Goal: Communication & Community: Answer question/provide support

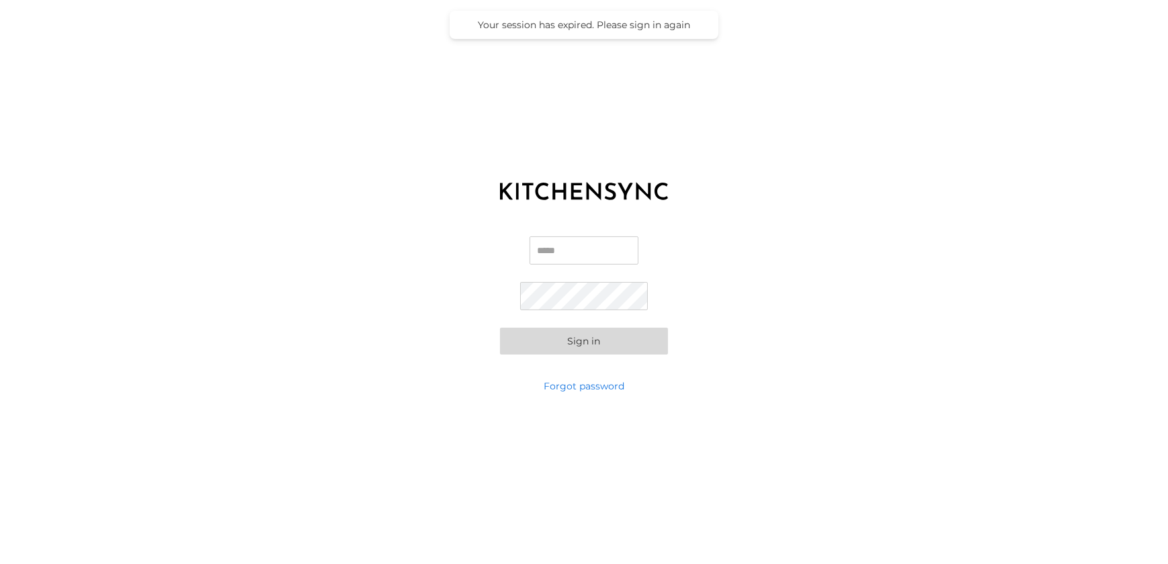
click at [560, 261] on input "Email" at bounding box center [583, 250] width 109 height 28
click at [535, 253] on input "Email" at bounding box center [583, 250] width 109 height 28
paste input "**********"
type input "**********"
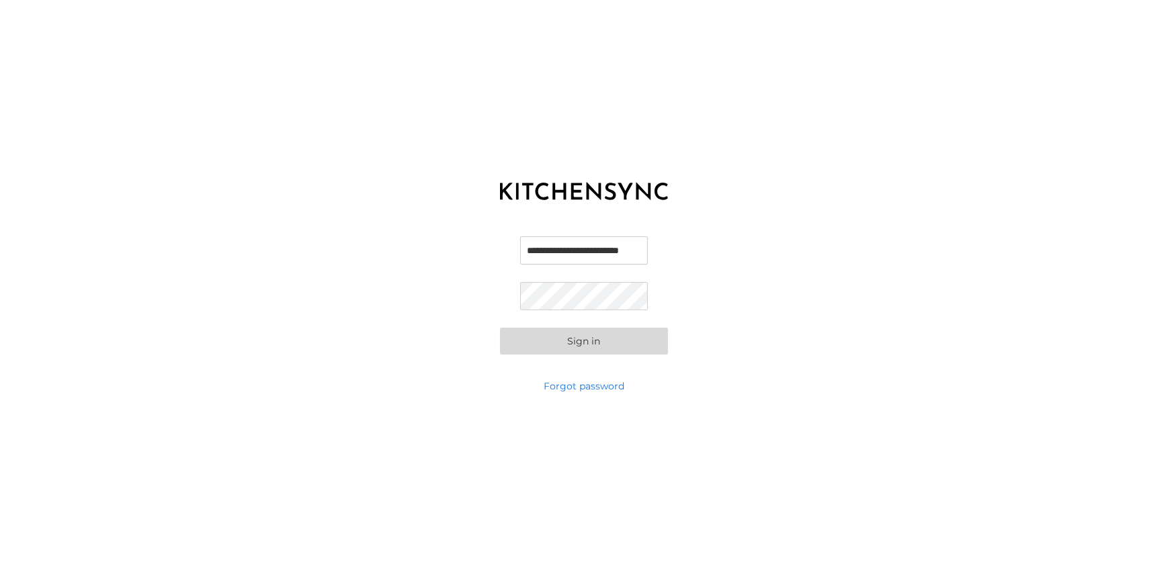
scroll to position [0, 0]
click at [550, 334] on button "Sign in" at bounding box center [584, 341] width 168 height 27
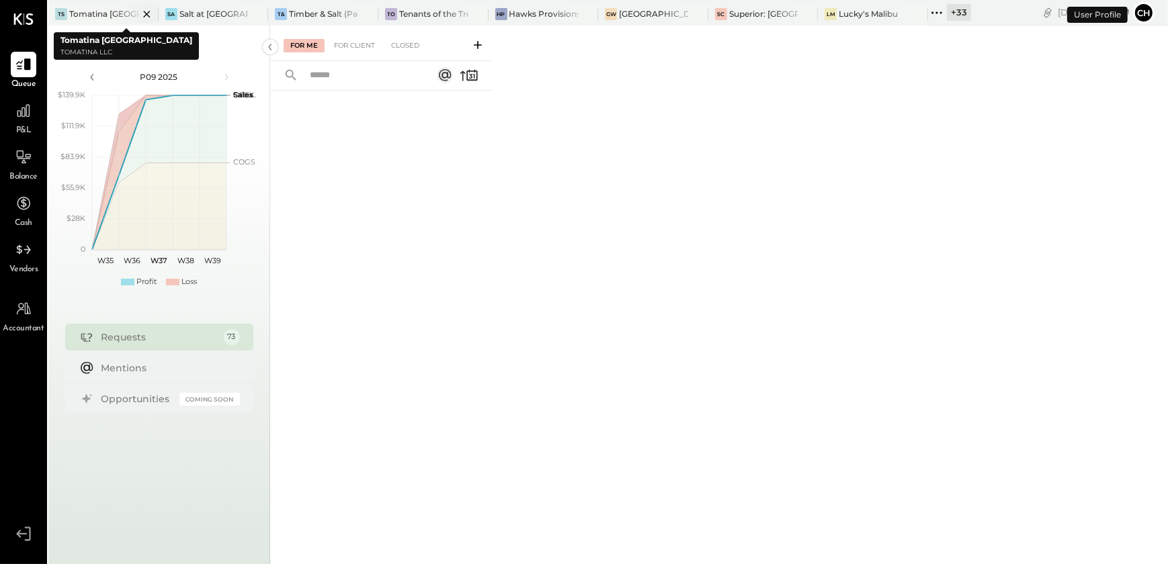
click at [147, 14] on icon at bounding box center [146, 14] width 7 height 7
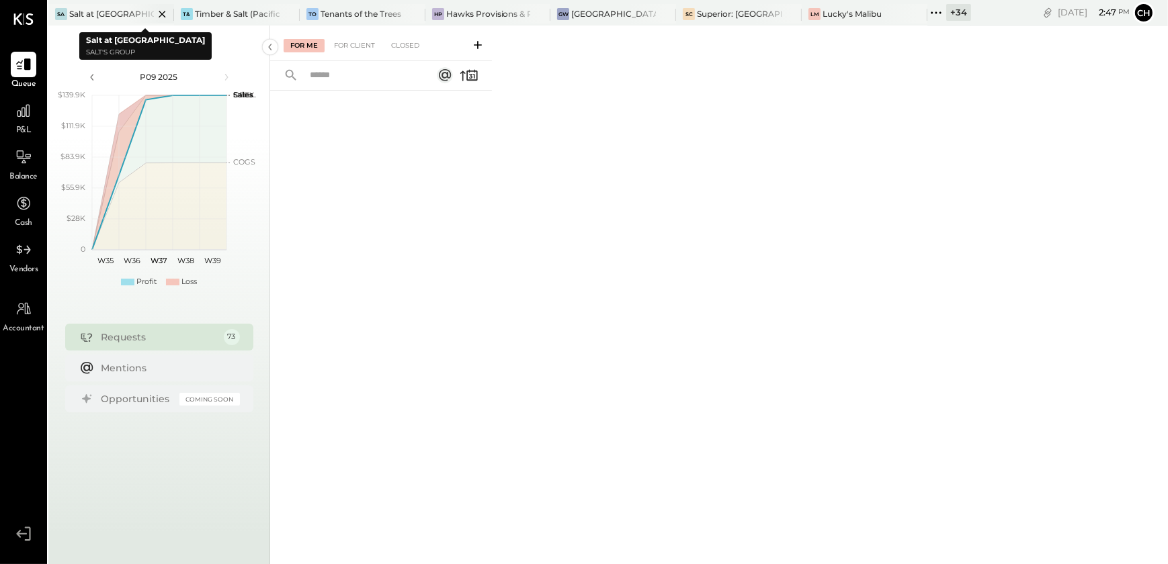
click at [159, 13] on icon at bounding box center [162, 14] width 17 height 16
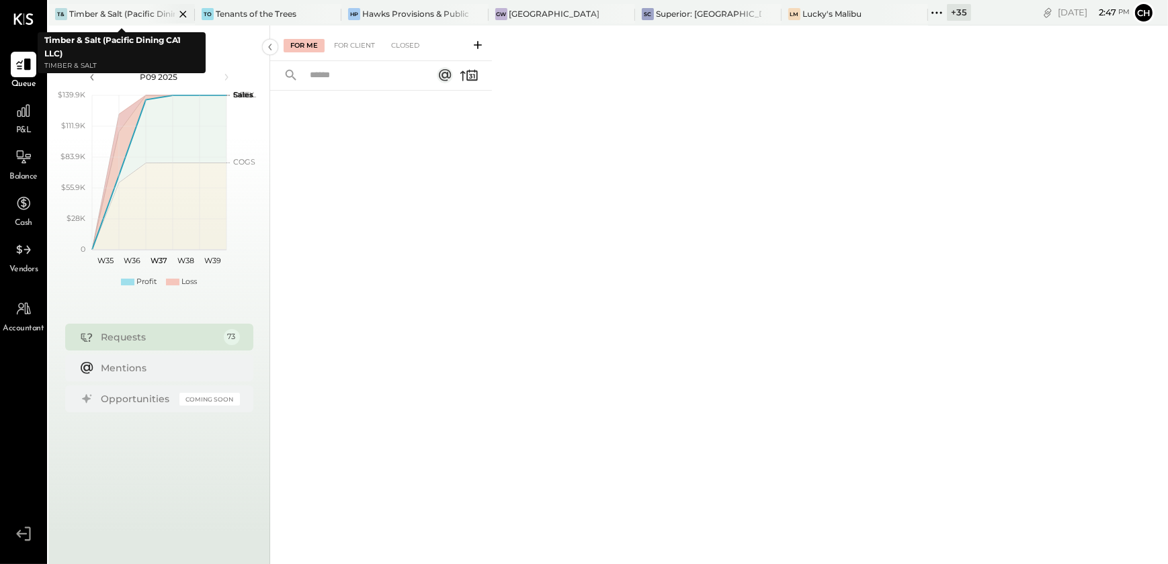
click at [182, 13] on icon at bounding box center [182, 14] width 7 height 7
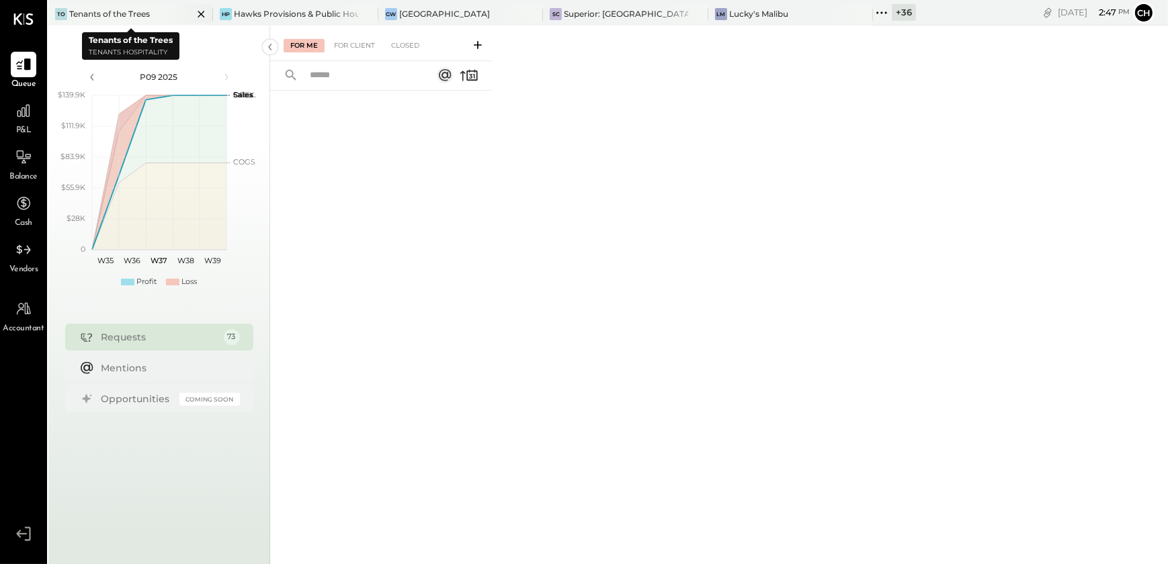
click at [204, 7] on icon at bounding box center [201, 14] width 17 height 16
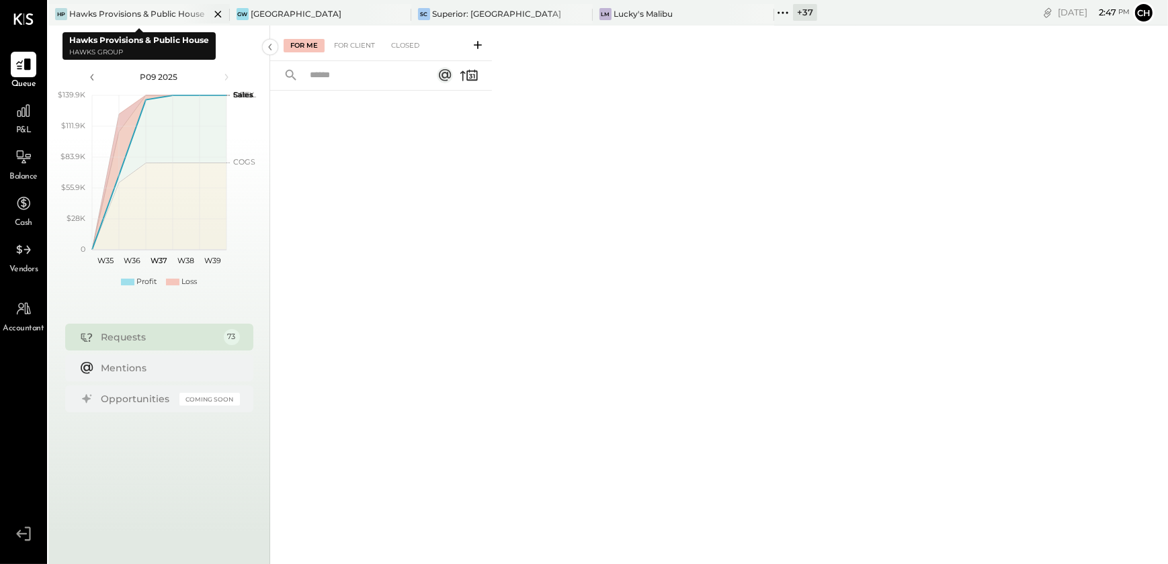
click at [220, 12] on icon at bounding box center [218, 14] width 17 height 16
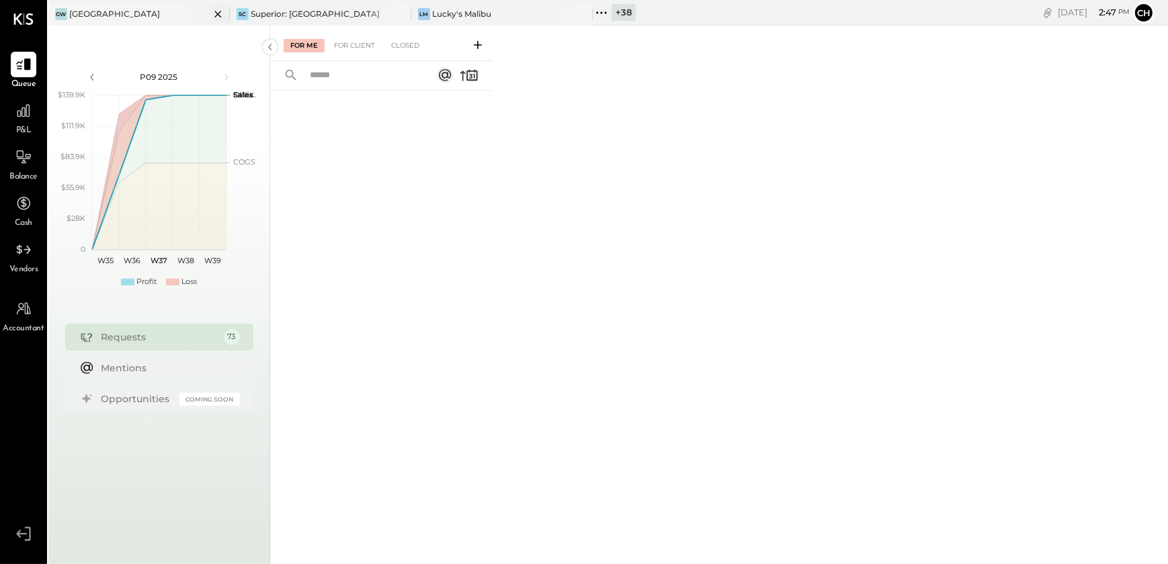
click at [219, 11] on icon at bounding box center [218, 14] width 17 height 16
click at [218, 11] on icon at bounding box center [218, 14] width 17 height 16
click at [50, 13] on icon at bounding box center [56, 12] width 17 height 17
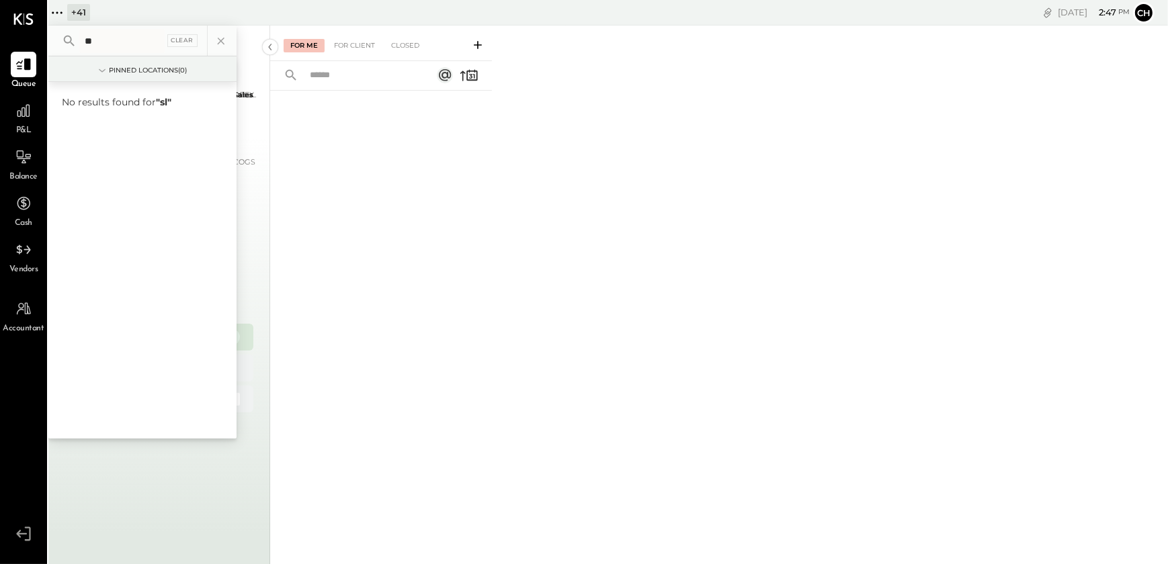
type input "*"
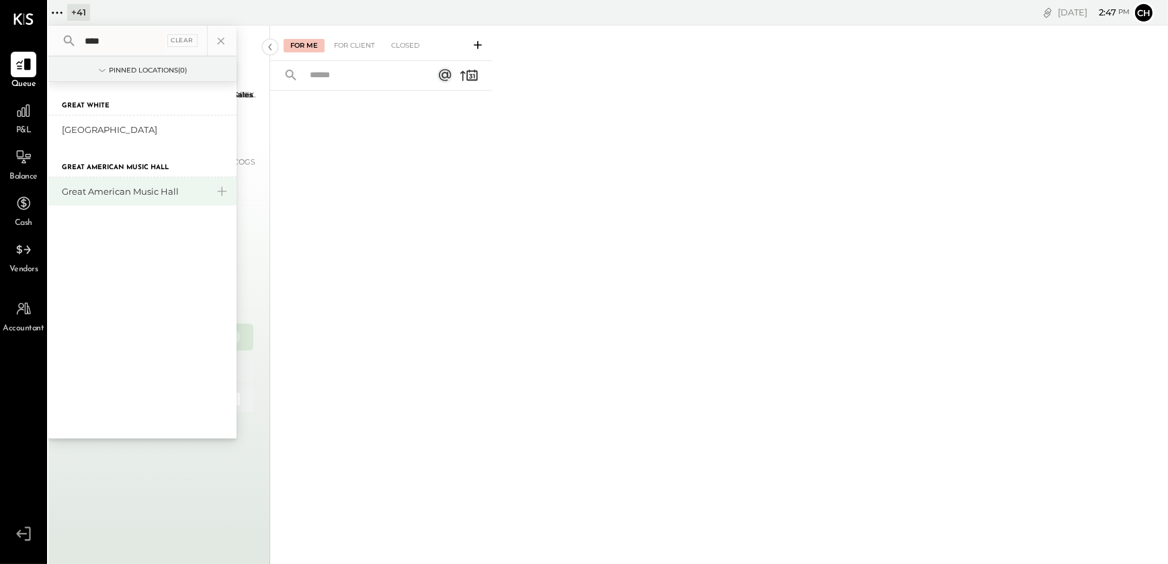
type input "****"
click at [112, 195] on div "Great American Music Hall" at bounding box center [134, 191] width 145 height 13
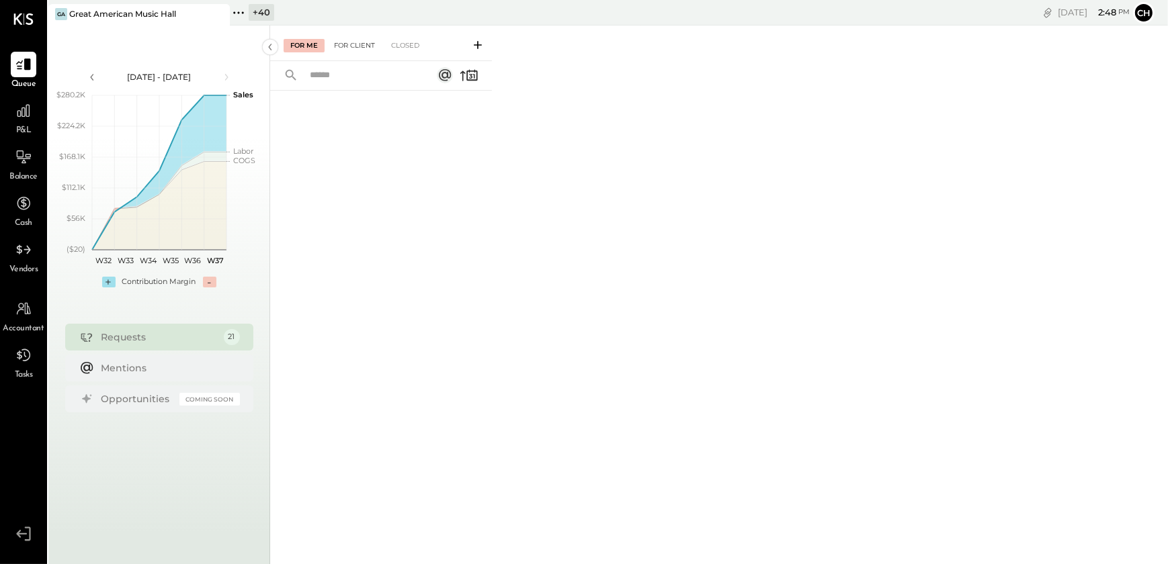
click at [363, 50] on div "For Client" at bounding box center [354, 45] width 54 height 13
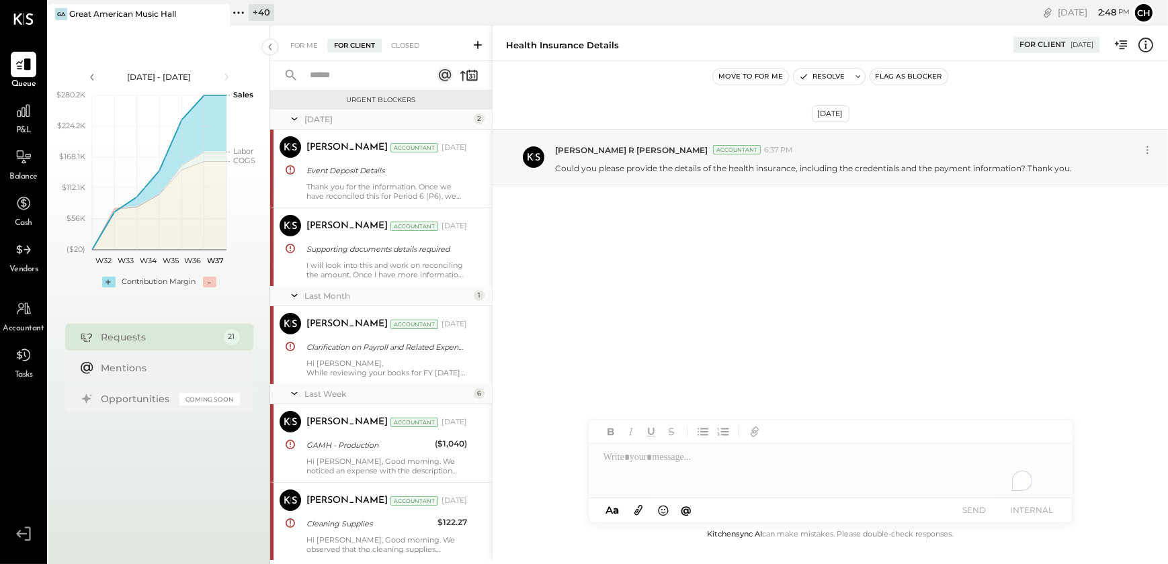
click at [300, 54] on div "For Me For Client Closed" at bounding box center [381, 44] width 222 height 36
click at [305, 47] on div "For Me" at bounding box center [304, 45] width 41 height 13
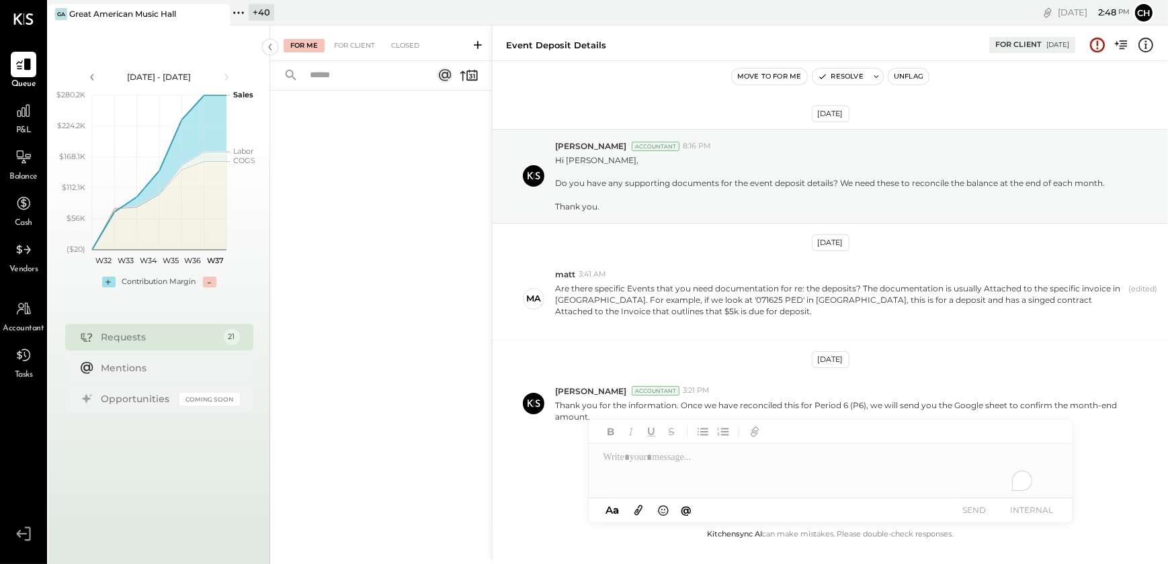
click at [361, 52] on div "For Me For Client Closed" at bounding box center [381, 44] width 222 height 36
click at [353, 46] on div "For Client" at bounding box center [354, 45] width 54 height 13
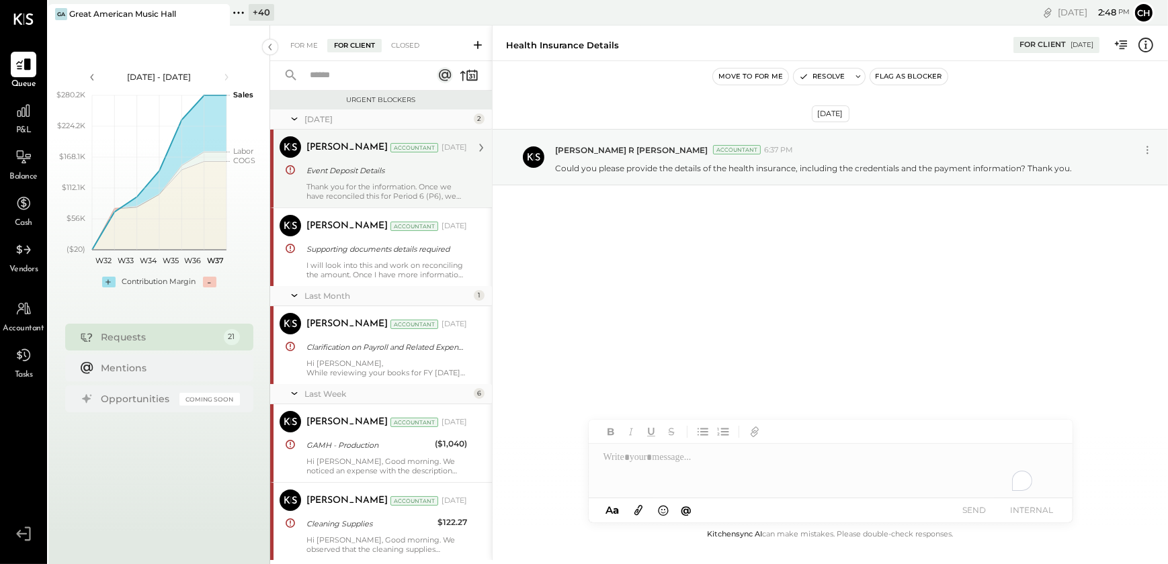
click at [335, 153] on div "[PERSON_NAME]" at bounding box center [346, 147] width 81 height 13
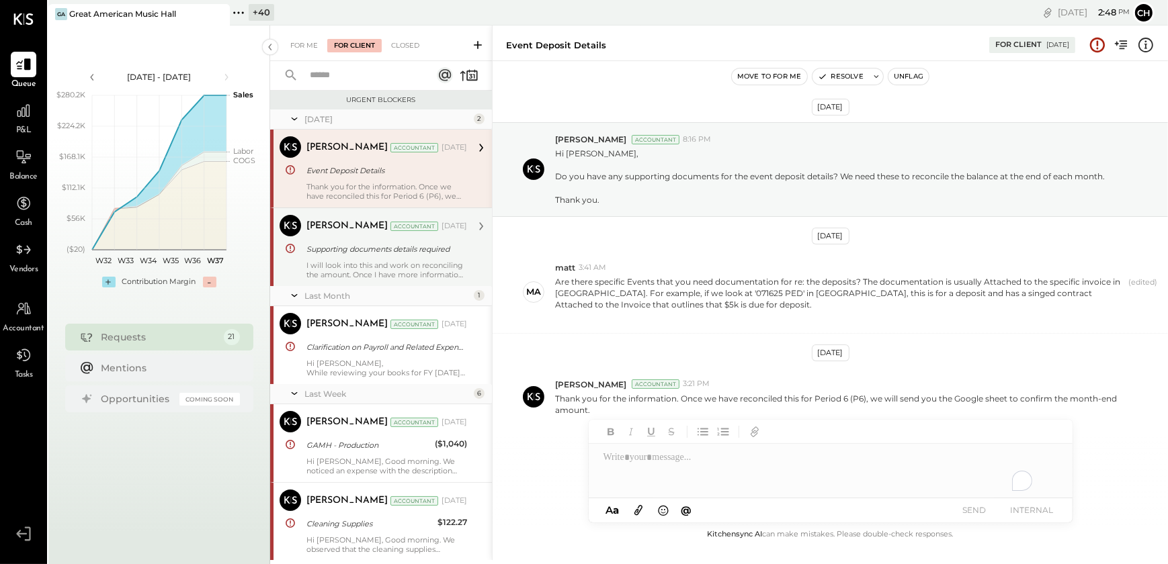
click at [343, 247] on div "Supporting documents details required" at bounding box center [384, 249] width 157 height 13
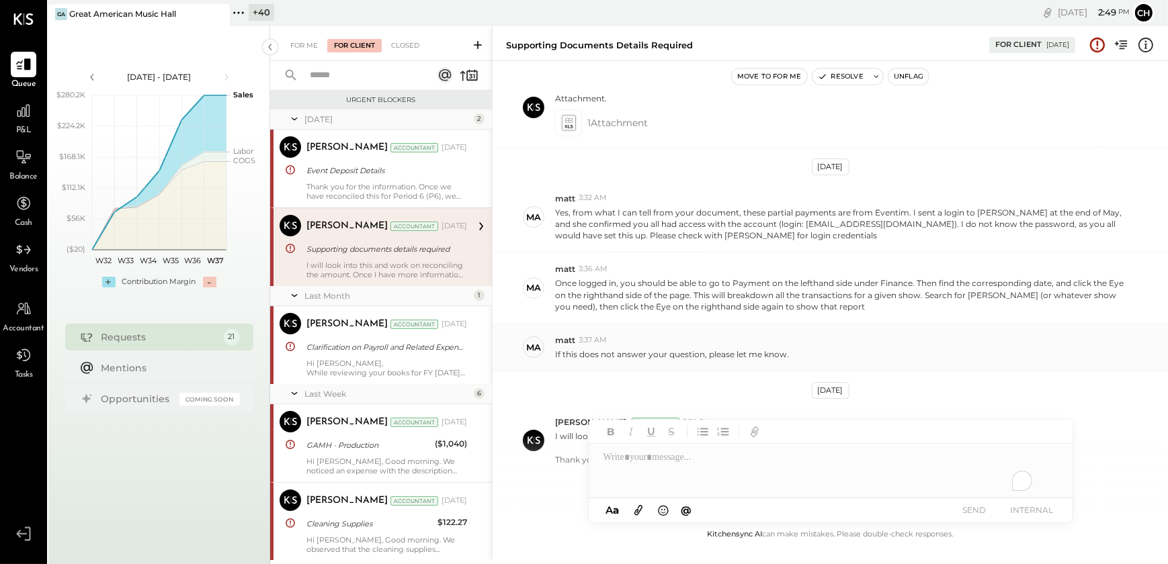
scroll to position [171, 0]
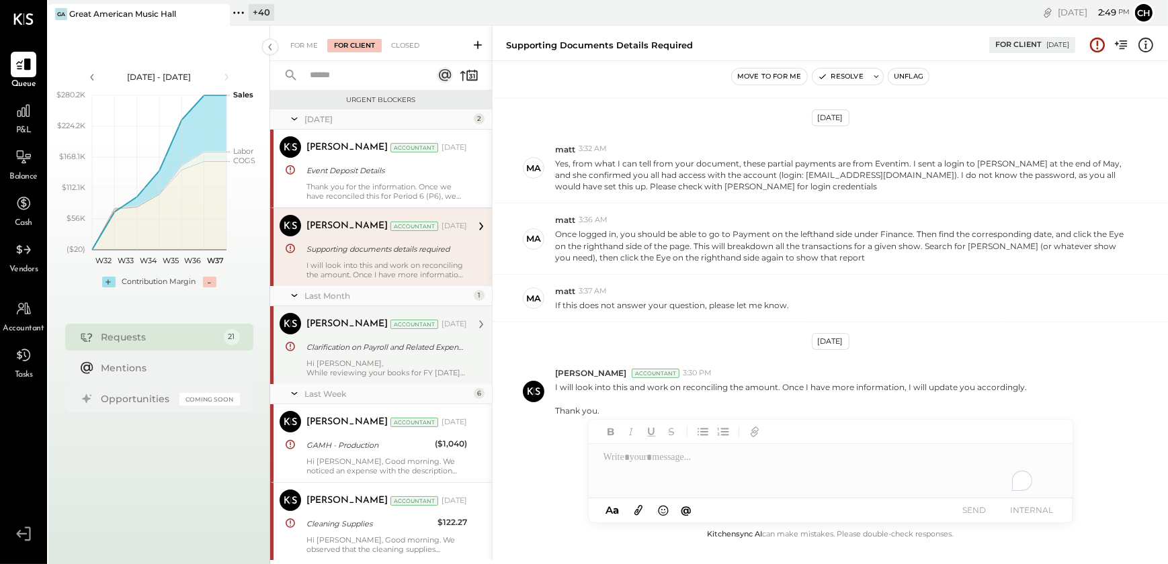
click at [352, 362] on div "Hi [PERSON_NAME], While reviewing your books for FY [DATE]–[DATE], we noticed t…" at bounding box center [386, 368] width 161 height 19
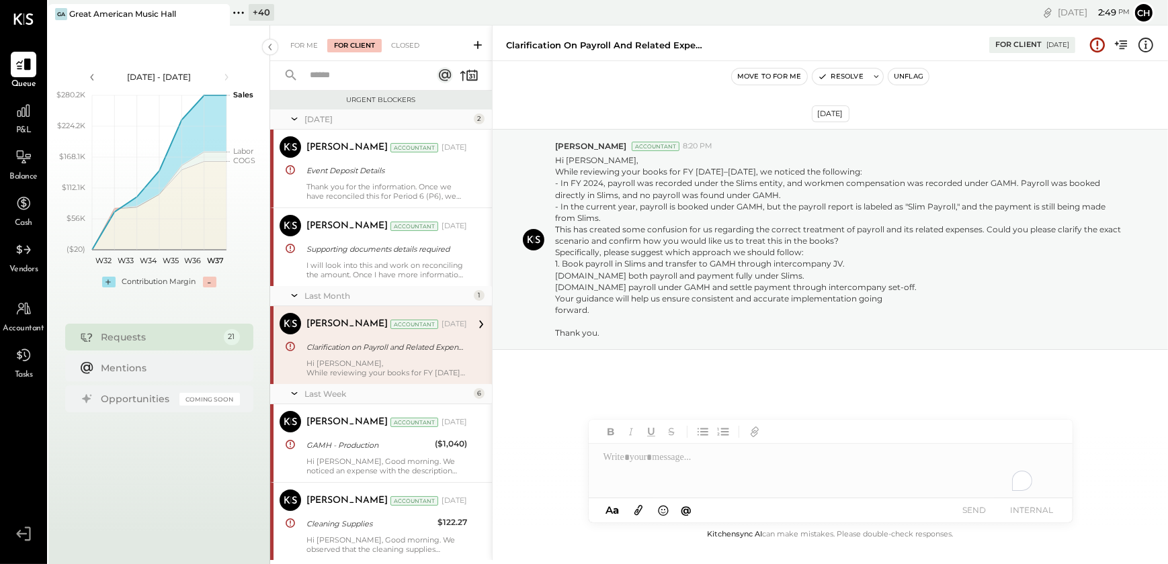
click at [294, 56] on div "For Me For Client Closed" at bounding box center [381, 44] width 222 height 36
click at [306, 50] on div "For Me" at bounding box center [304, 45] width 41 height 13
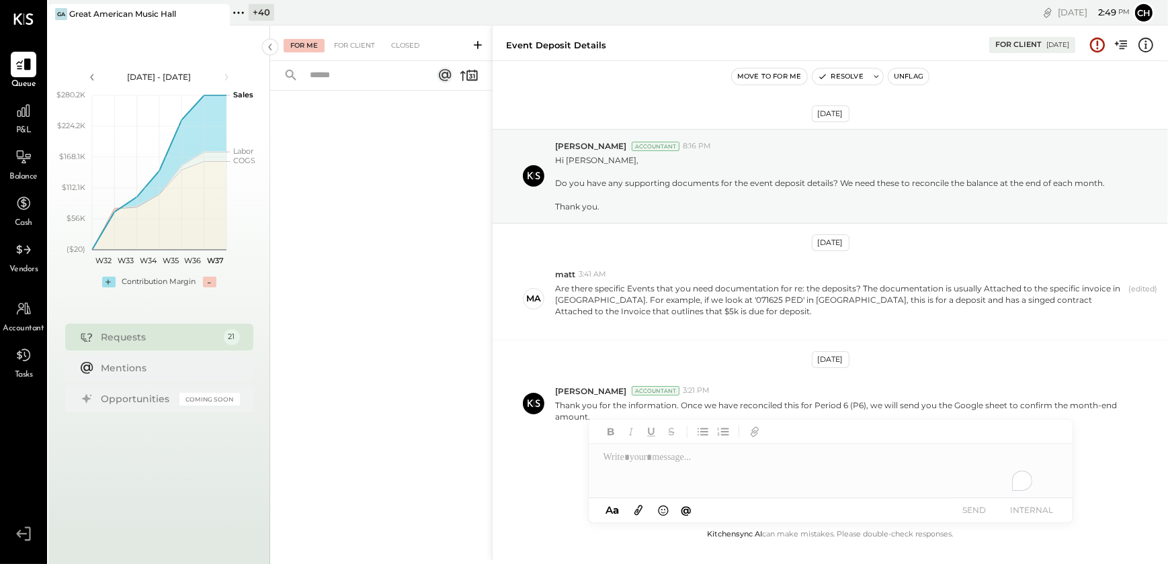
scroll to position [7, 0]
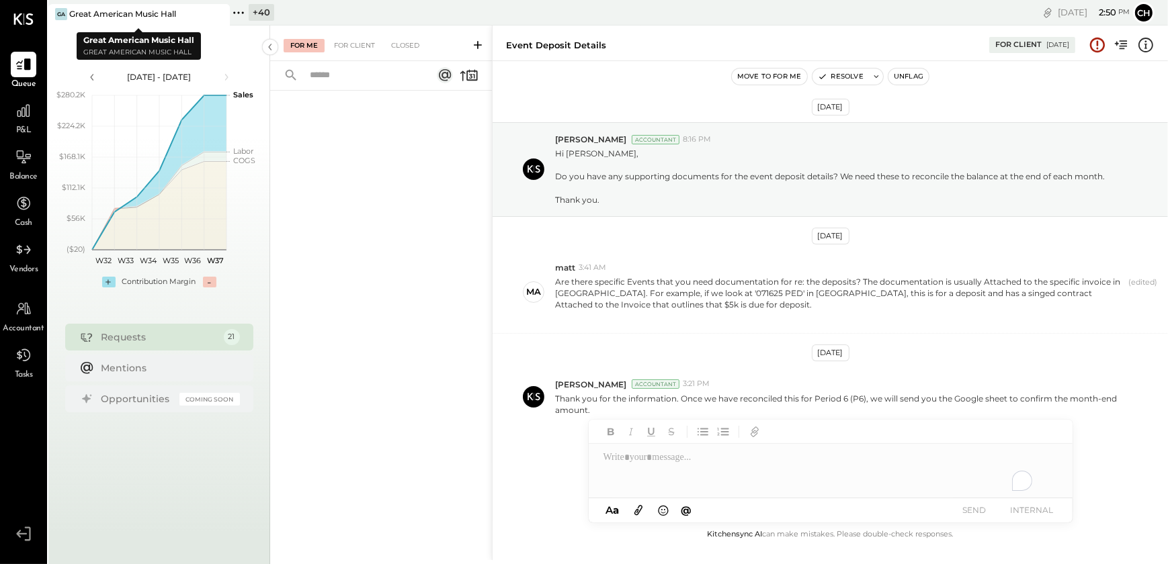
click at [218, 12] on icon at bounding box center [218, 14] width 17 height 16
click at [62, 13] on icon at bounding box center [56, 12] width 17 height 17
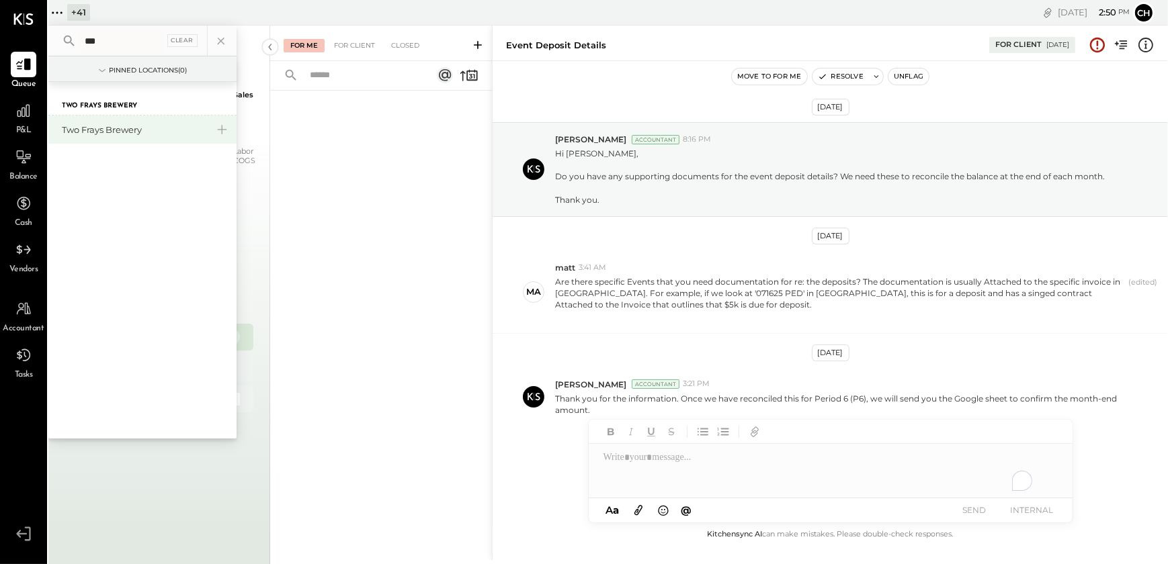
type input "***"
click at [91, 132] on div "Two Frays Brewery" at bounding box center [134, 130] width 145 height 13
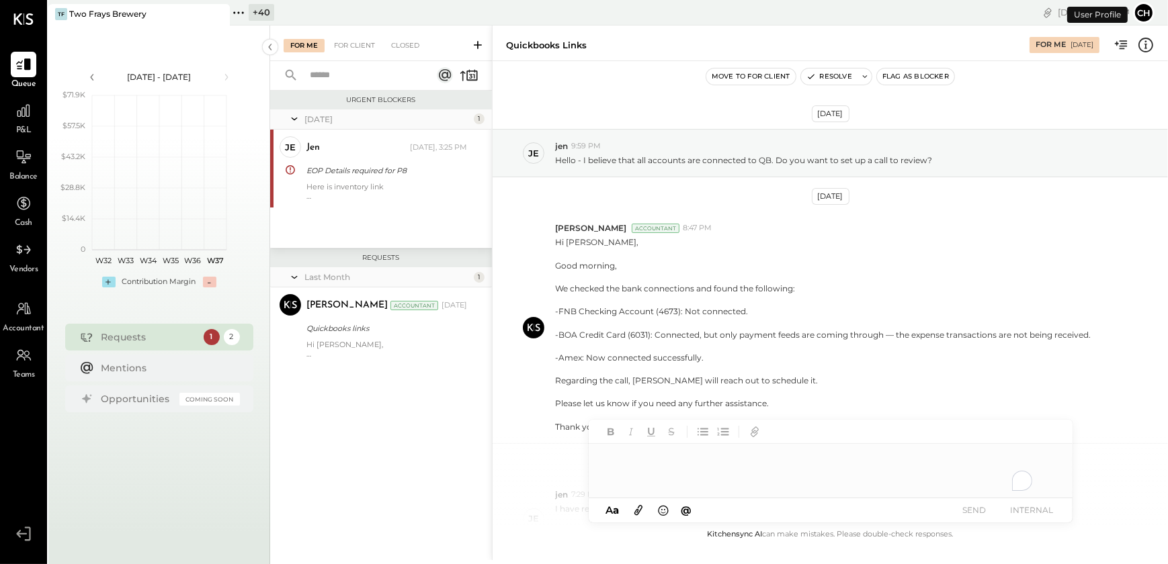
scroll to position [261, 0]
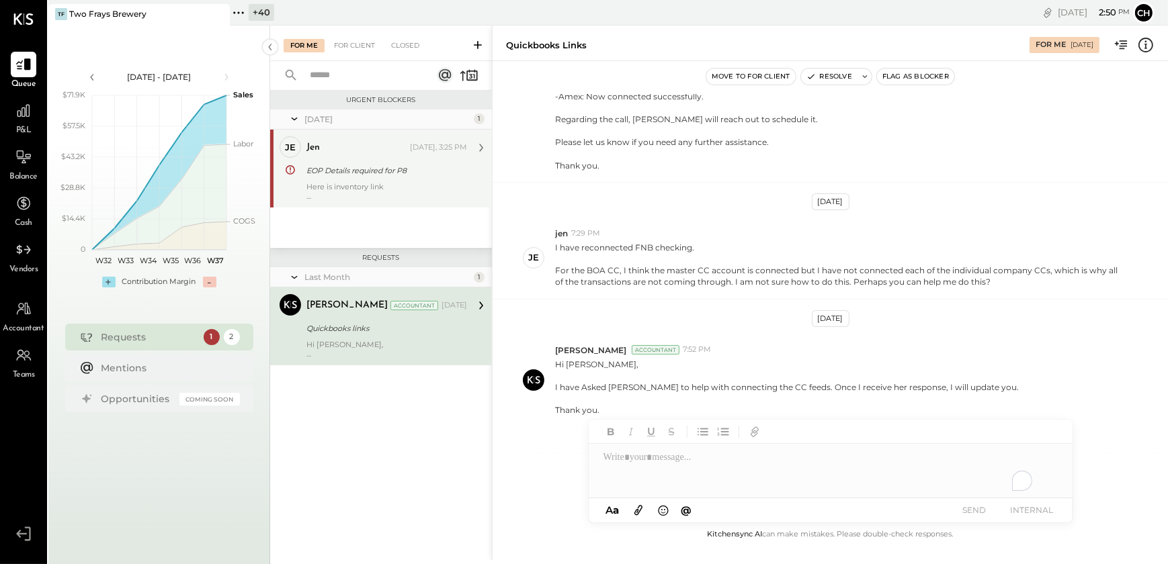
click at [323, 189] on div "Here is inventory link ttps://[DOMAIN_NAME][URL]" at bounding box center [386, 191] width 161 height 19
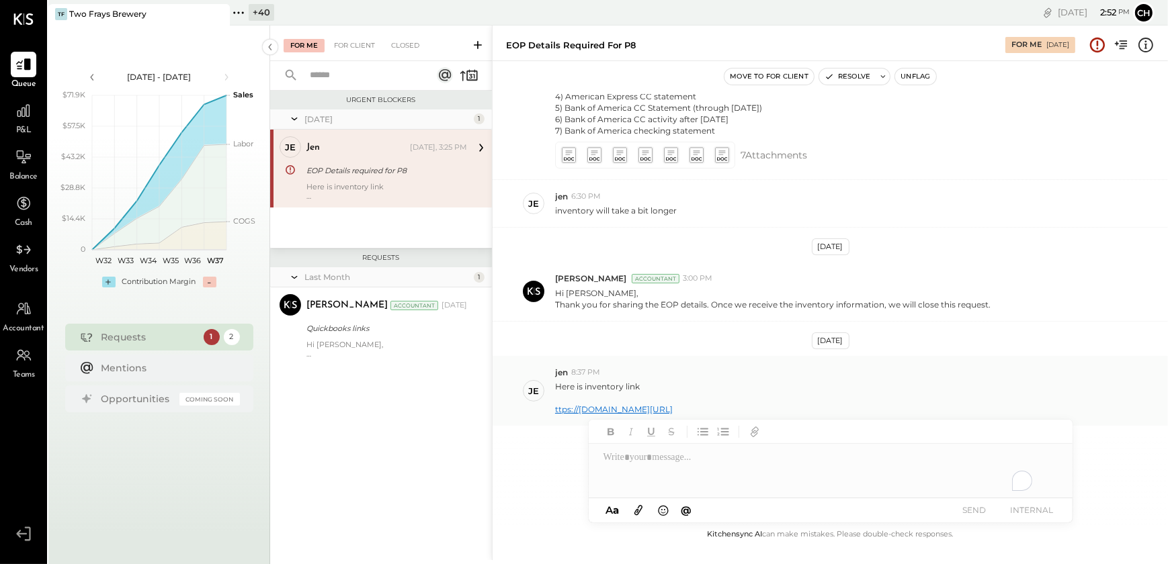
click at [642, 411] on link "ttps://[DOMAIN_NAME][URL]" at bounding box center [614, 409] width 118 height 10
click at [633, 470] on div "To enrich screen reader interactions, please activate Accessibility in Grammarl…" at bounding box center [831, 471] width 484 height 54
click at [744, 460] on div "**********" at bounding box center [831, 471] width 484 height 54
click at [617, 410] on link "ttps://[DOMAIN_NAME][URL]" at bounding box center [614, 409] width 118 height 10
click at [793, 460] on div "**********" at bounding box center [831, 471] width 484 height 54
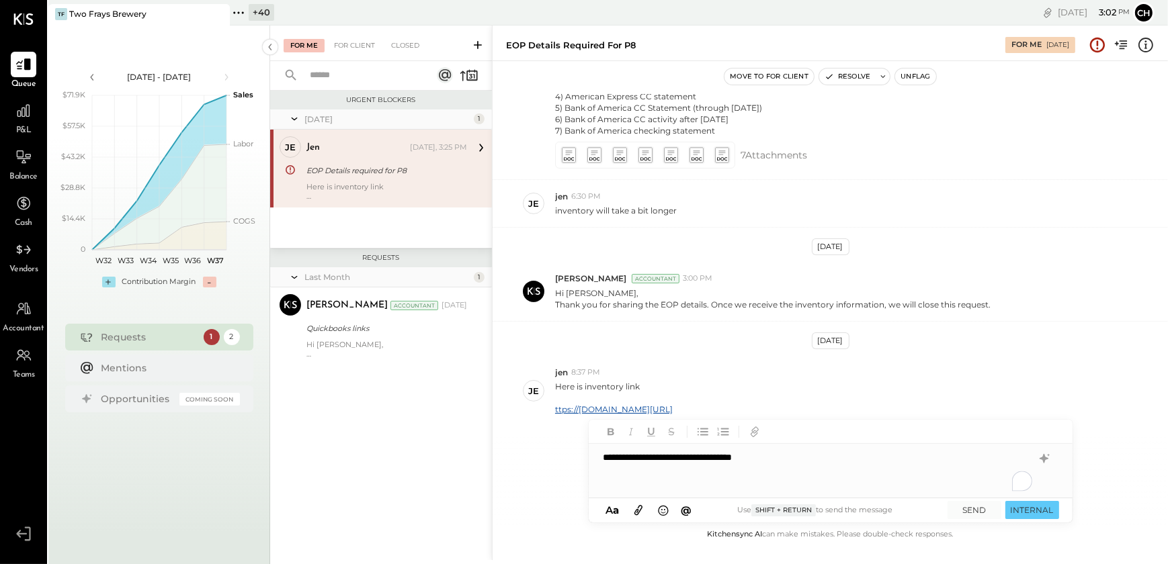
click at [806, 459] on div "**********" at bounding box center [831, 471] width 484 height 54
click at [1046, 462] on icon at bounding box center [1044, 459] width 16 height 16
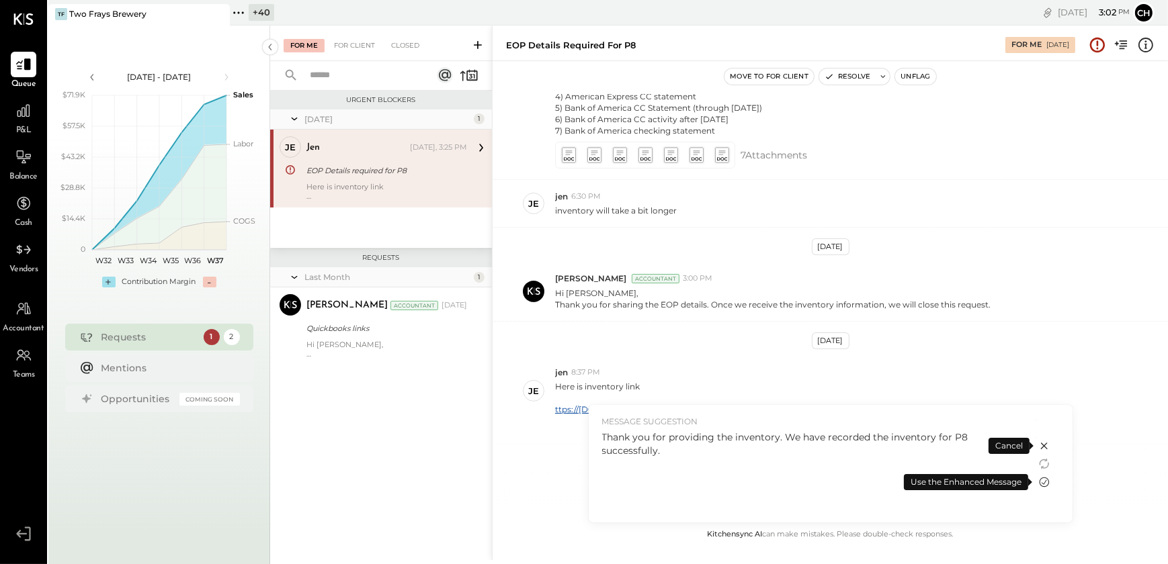
click at [1043, 479] on icon at bounding box center [1044, 482] width 16 height 16
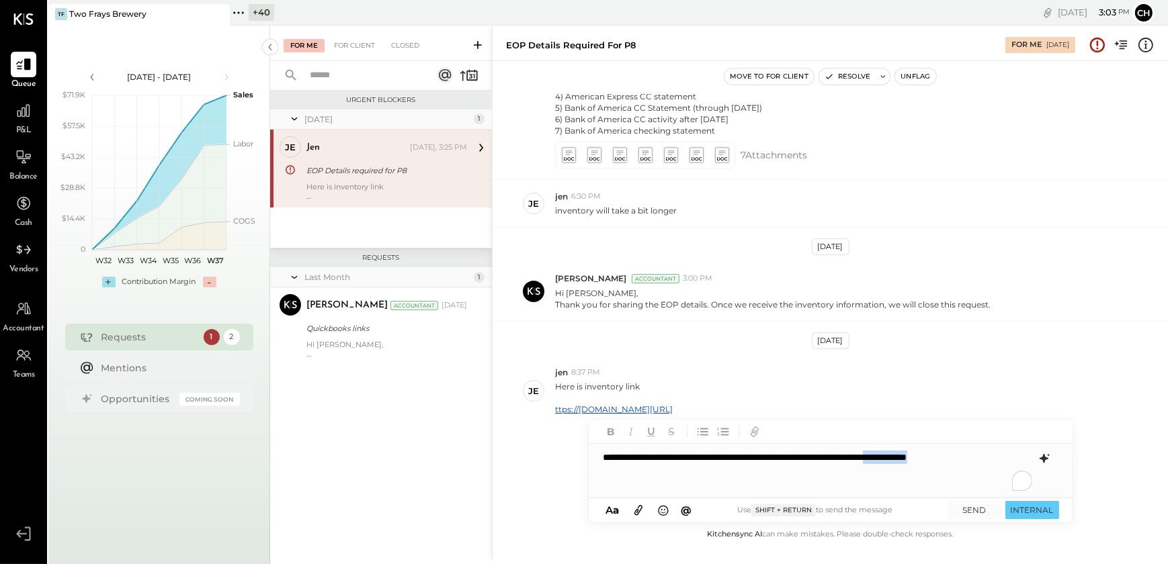
drag, startPoint x: 967, startPoint y: 458, endPoint x: 1027, endPoint y: 455, distance: 60.5
click at [1027, 455] on div "**********" at bounding box center [831, 471] width 484 height 54
click at [1006, 457] on div "**********" at bounding box center [831, 471] width 484 height 54
click at [973, 510] on button "SEND" at bounding box center [974, 510] width 54 height 18
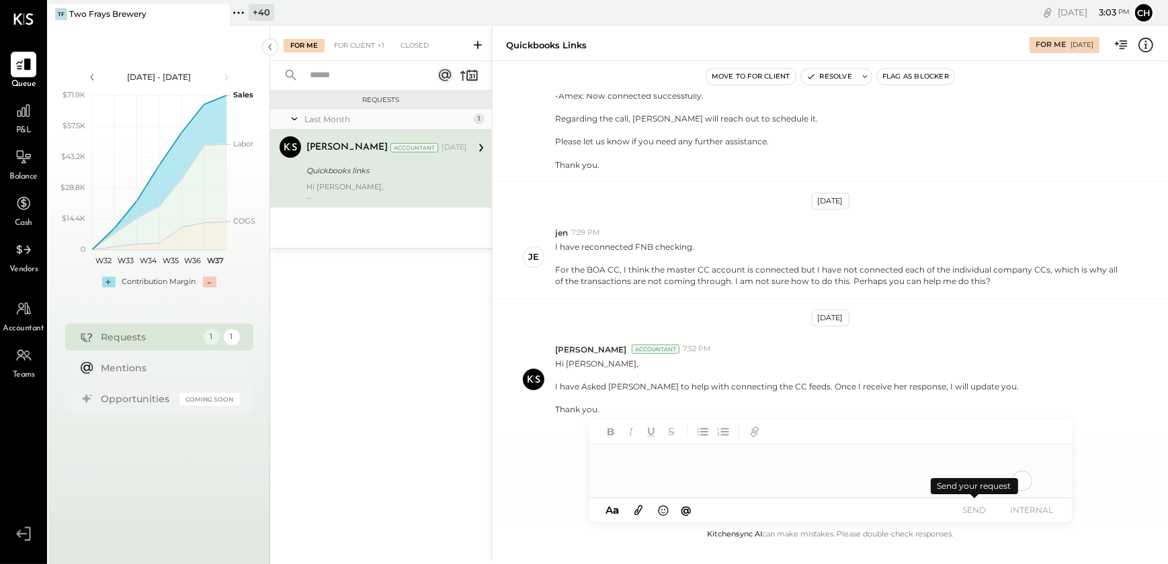
scroll to position [261, 0]
click at [352, 51] on div "For Client" at bounding box center [354, 45] width 54 height 13
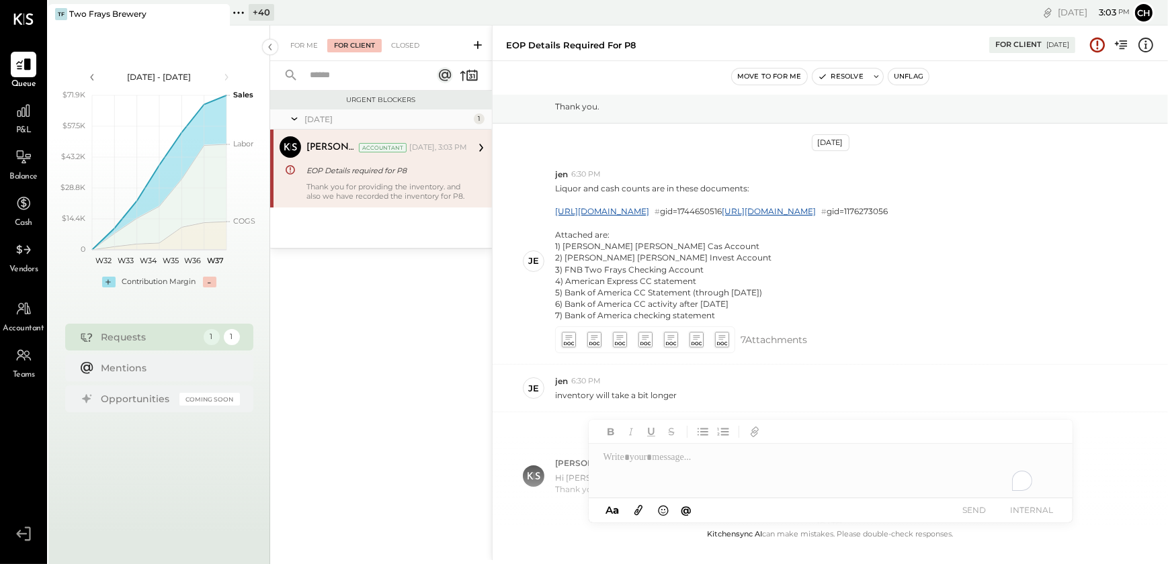
scroll to position [581, 0]
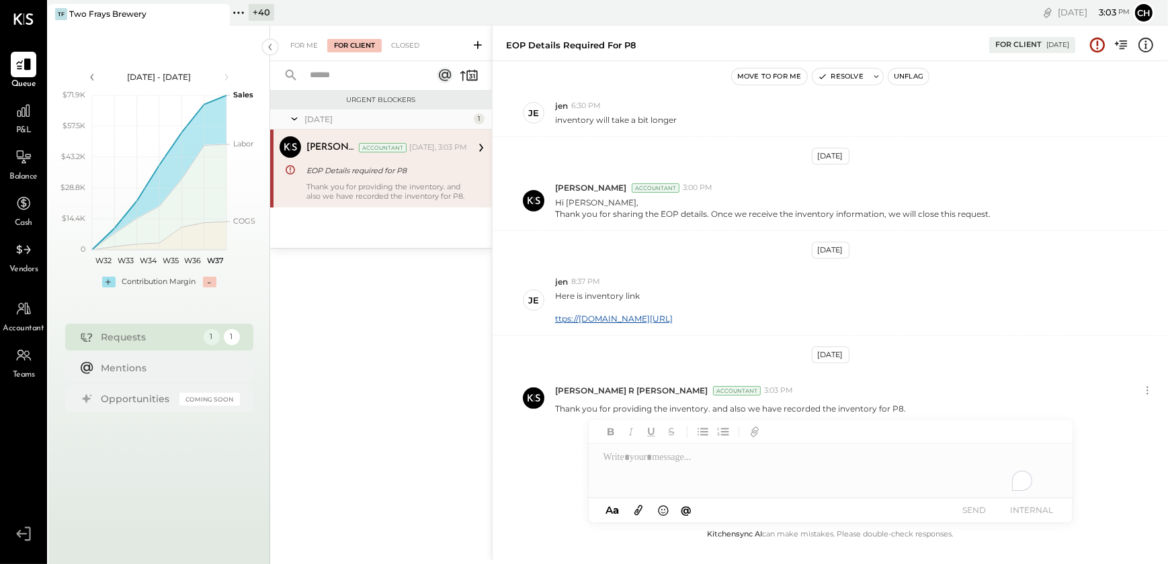
click at [394, 189] on div "Thank you for providing the inventory. and also we have recorded the inventory …" at bounding box center [386, 191] width 161 height 19
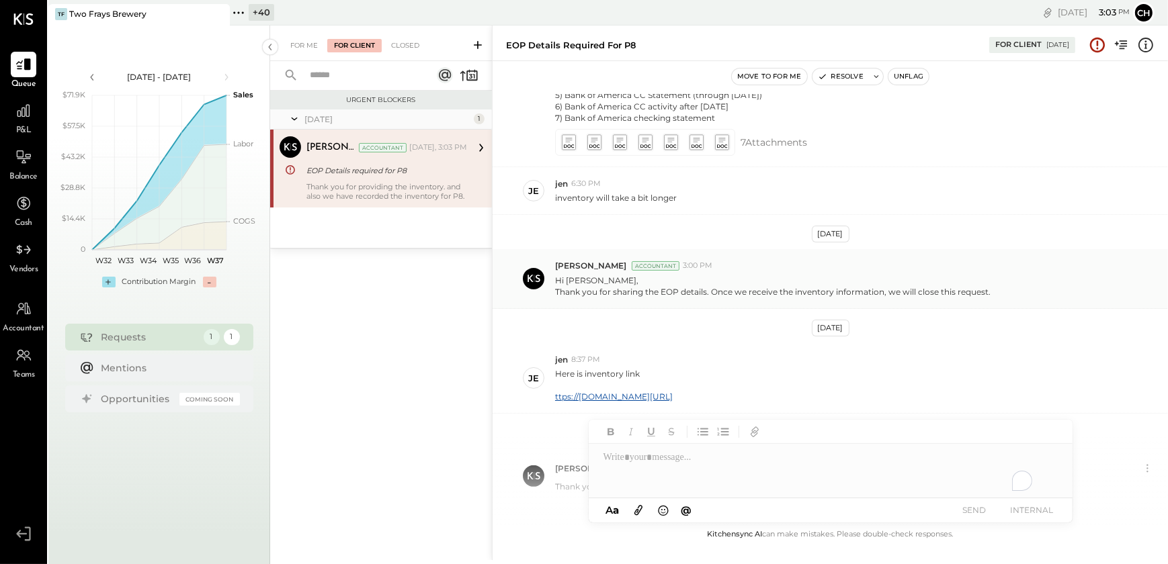
scroll to position [581, 0]
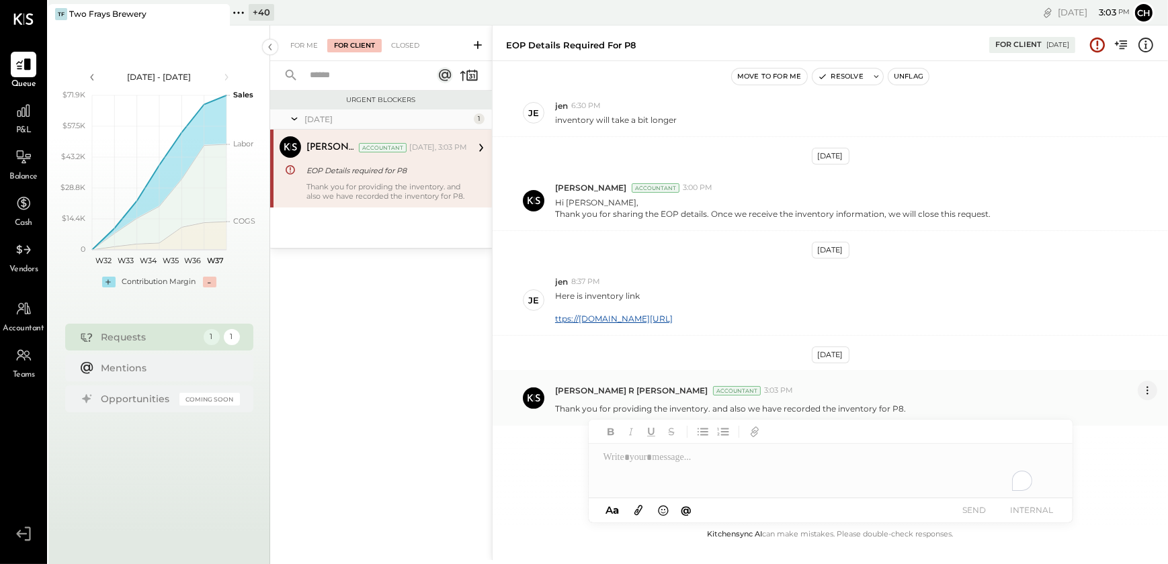
click at [1145, 396] on icon at bounding box center [1147, 391] width 14 height 14
click at [1098, 415] on button "Edit Message" at bounding box center [1111, 413] width 91 height 22
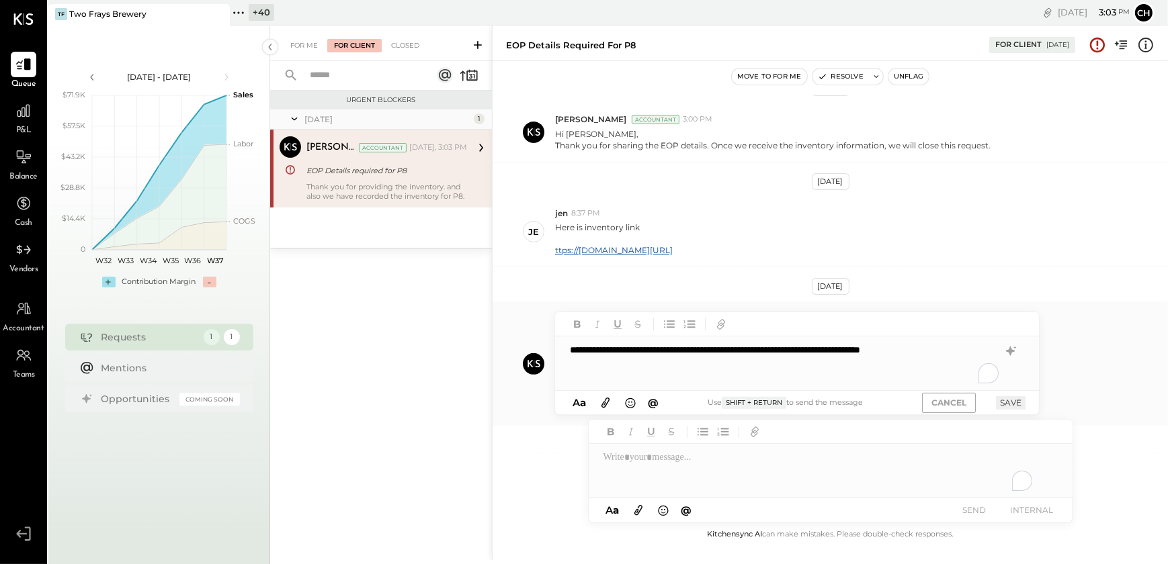
scroll to position [650, 0]
click at [982, 350] on div "**********" at bounding box center [797, 364] width 484 height 54
click at [1010, 355] on icon at bounding box center [1010, 351] width 9 height 9
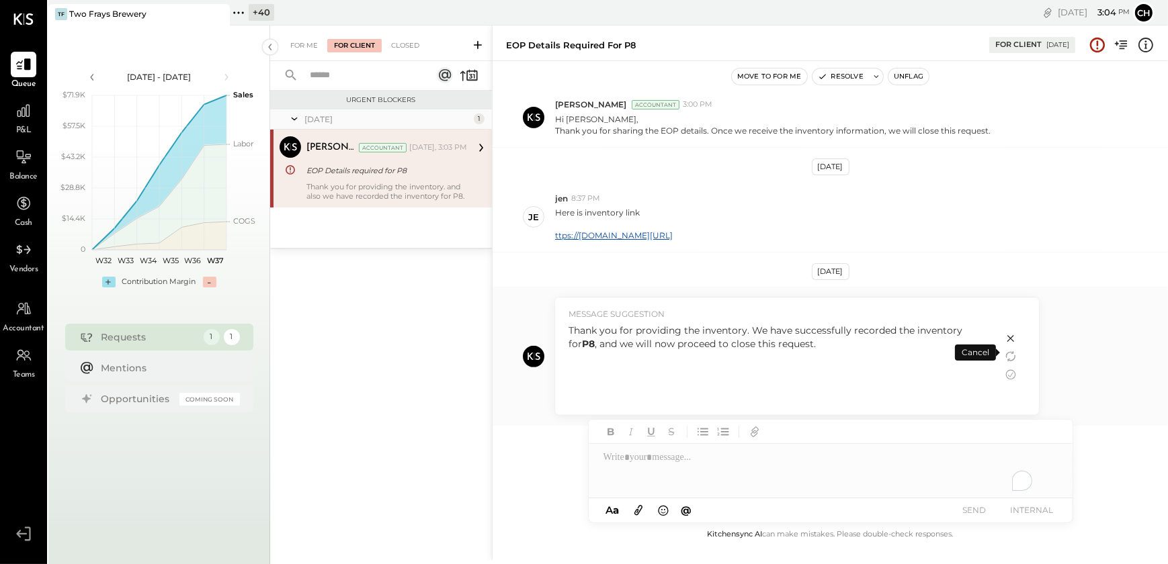
click at [1009, 347] on icon at bounding box center [1010, 339] width 16 height 16
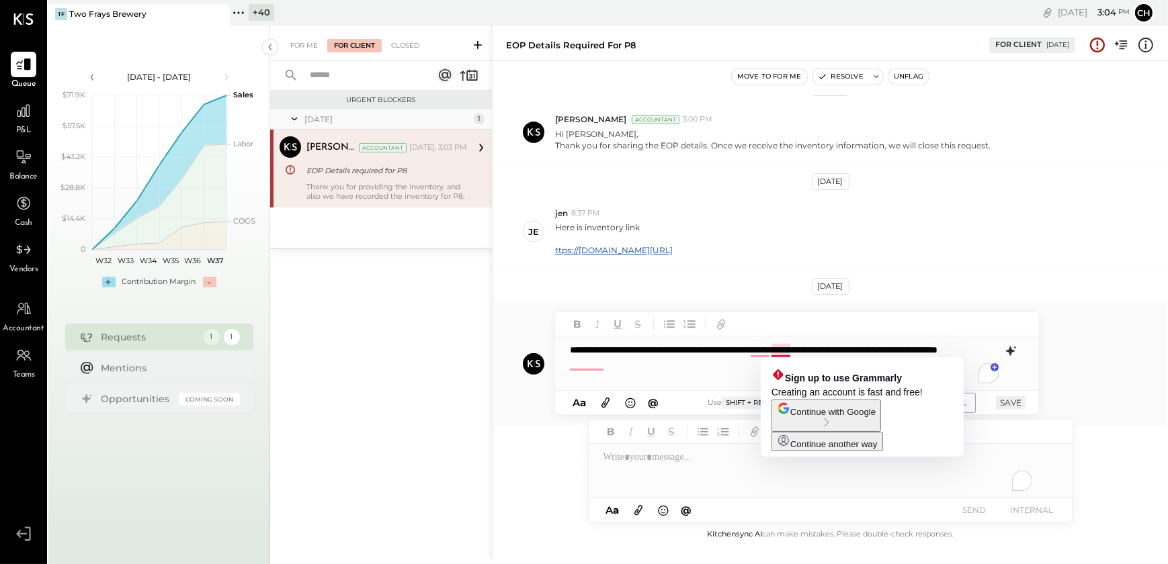
click at [788, 351] on div "**********" at bounding box center [797, 364] width 484 height 54
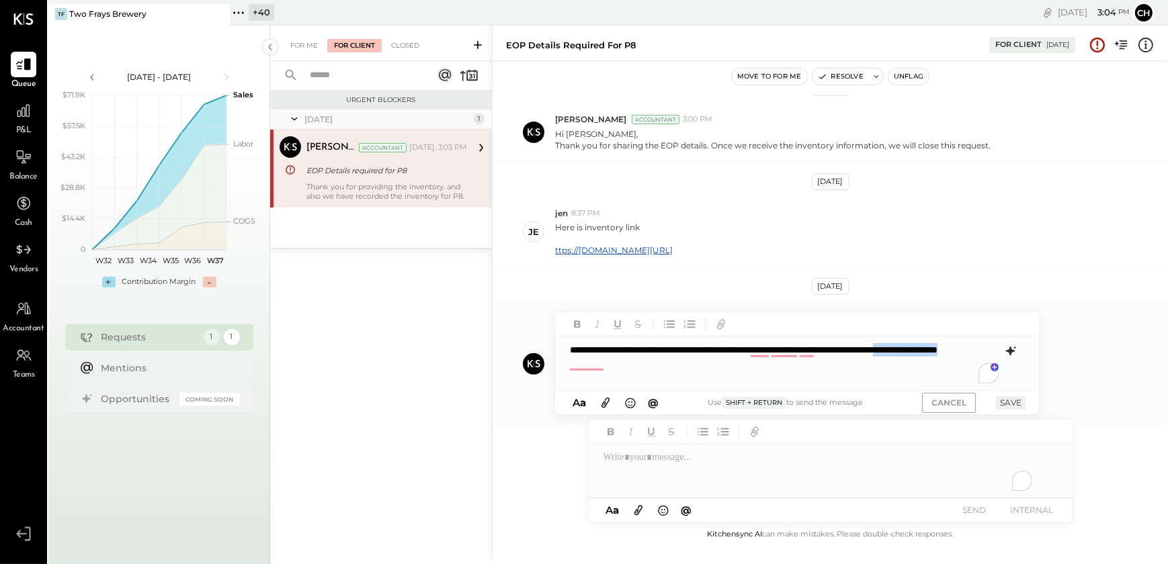
drag, startPoint x: 675, startPoint y: 364, endPoint x: 568, endPoint y: 359, distance: 107.0
click at [568, 359] on div "**********" at bounding box center [797, 364] width 484 height 54
click at [1019, 398] on button "SAVE" at bounding box center [1011, 402] width 30 height 13
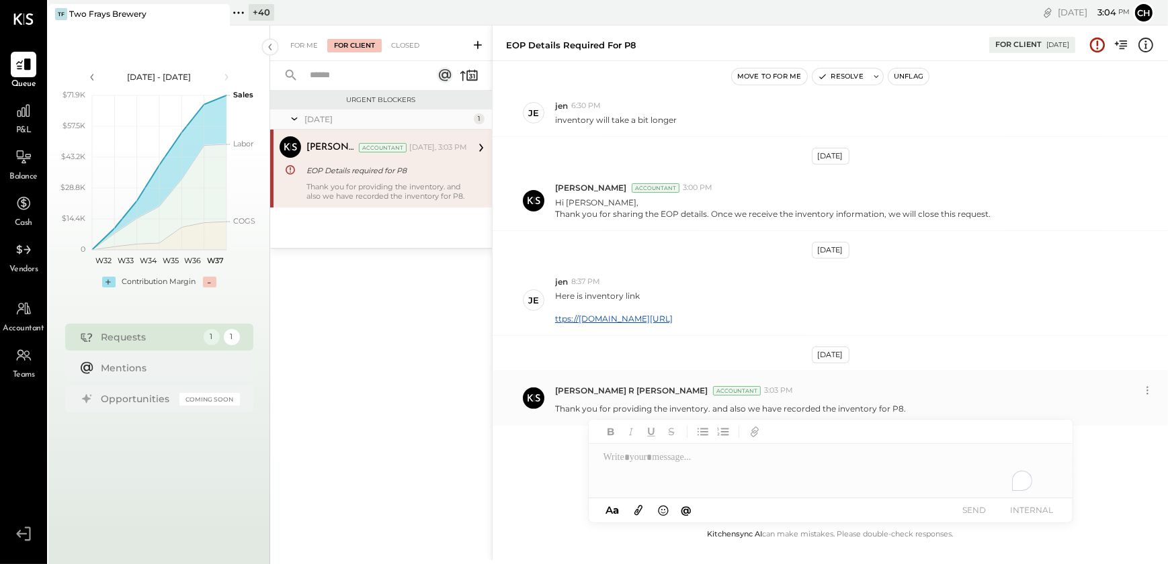
scroll to position [574, 0]
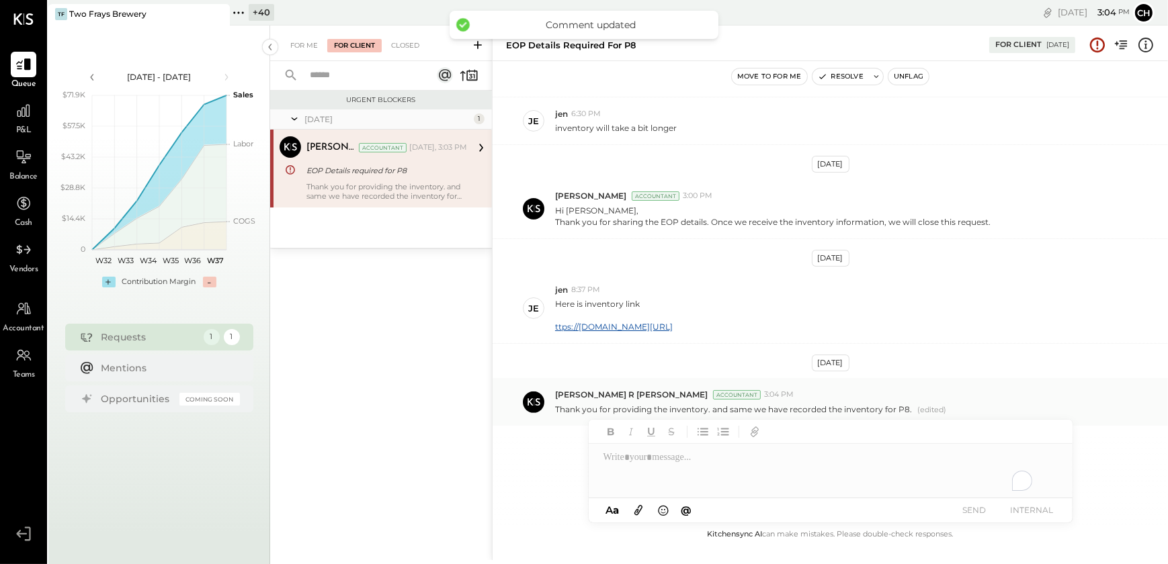
click at [914, 77] on button "Unflag" at bounding box center [908, 77] width 40 height 16
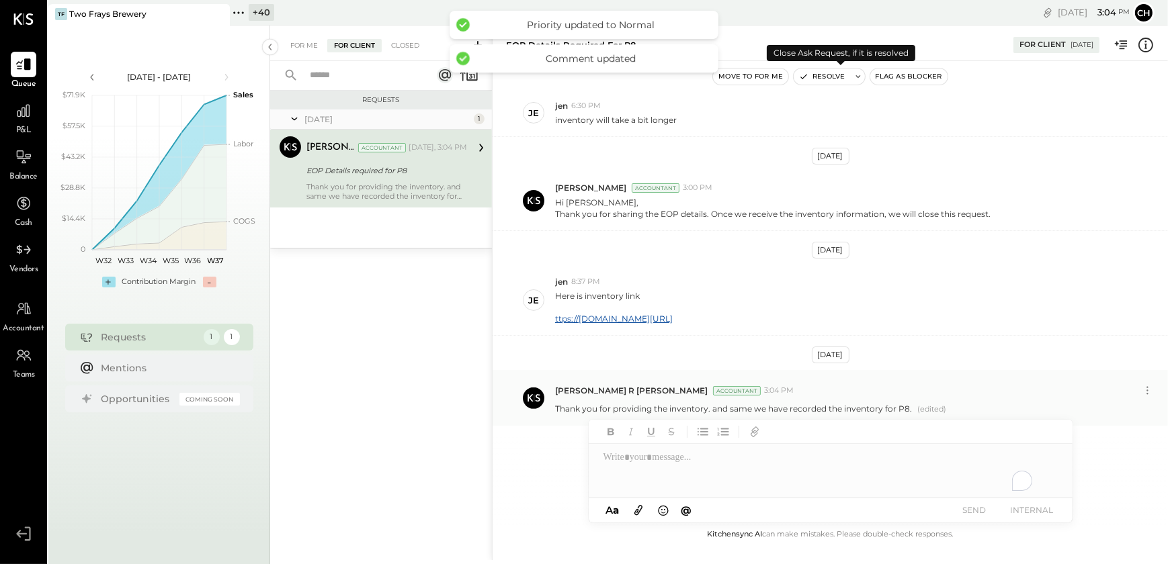
scroll to position [582, 0]
click at [828, 79] on button "Resolve" at bounding box center [821, 77] width 56 height 16
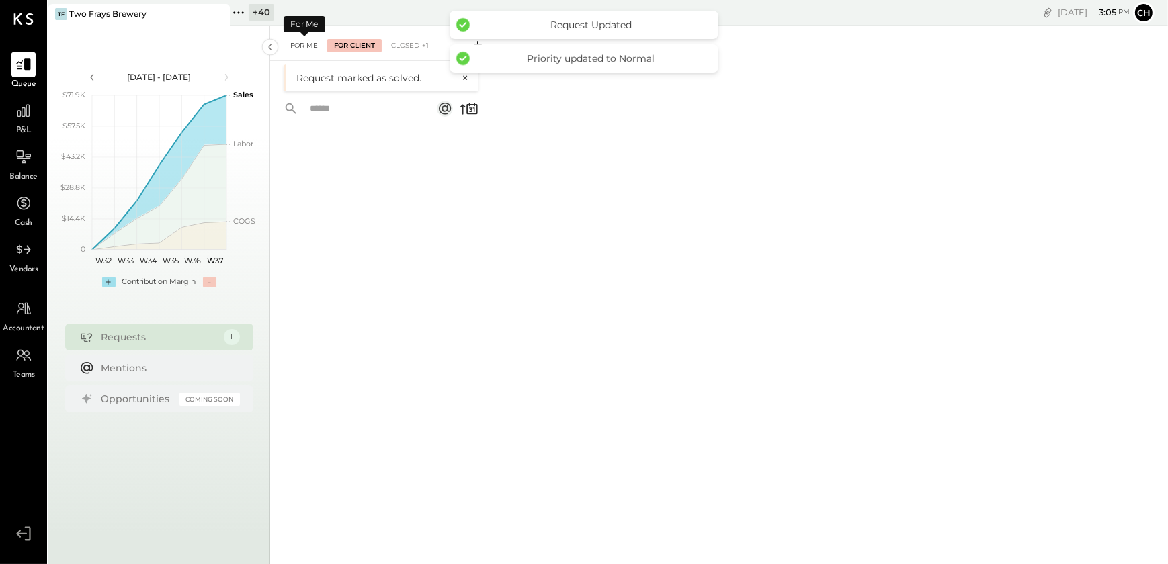
click at [302, 48] on div "For Me" at bounding box center [304, 45] width 41 height 13
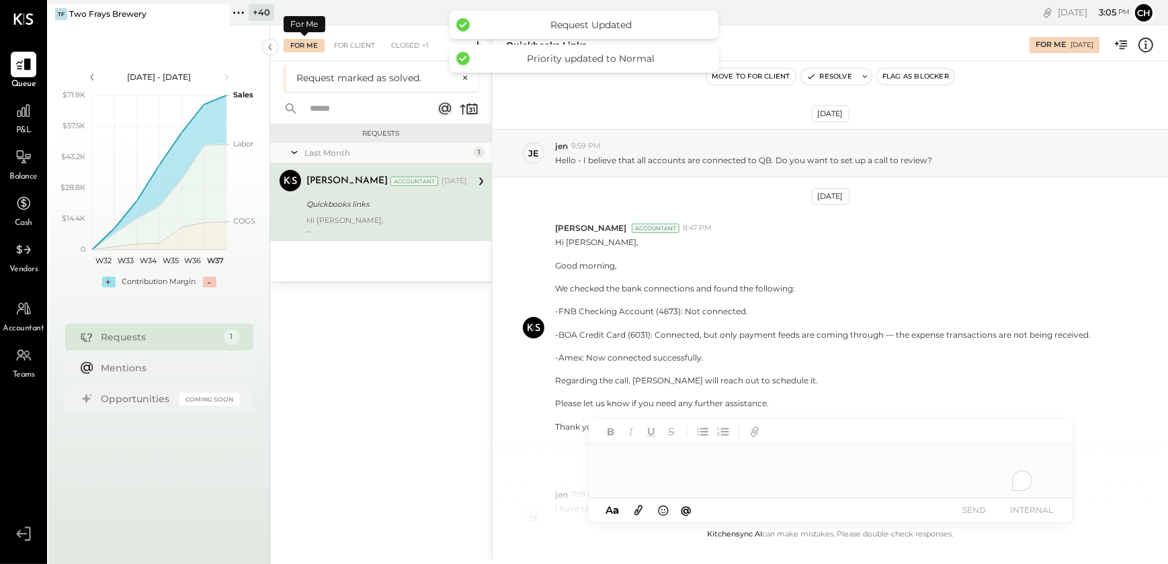
scroll to position [261, 0]
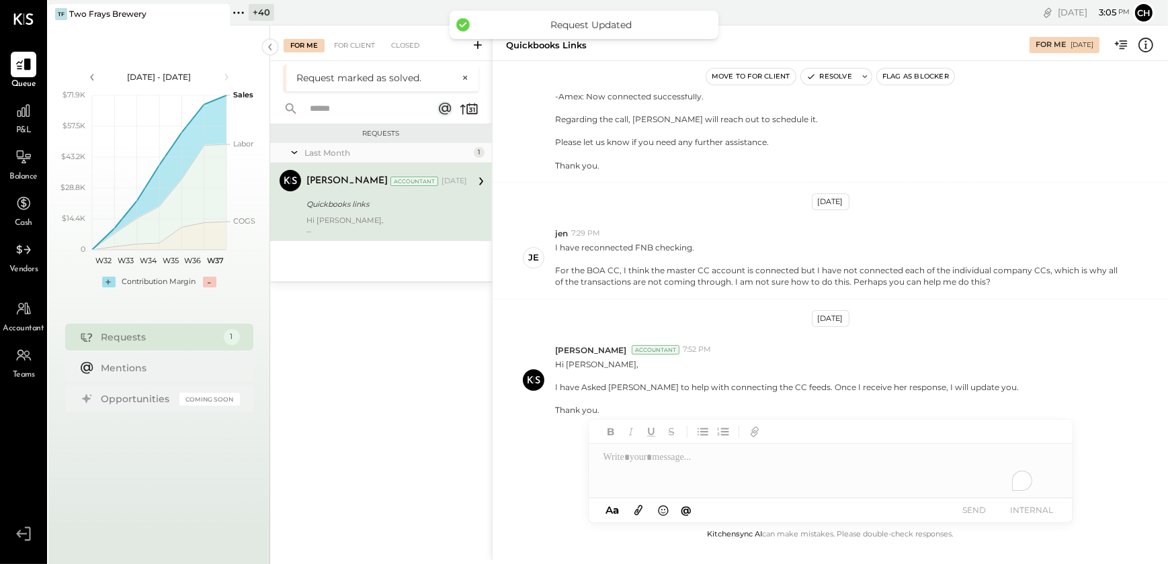
click at [378, 211] on div "Quickbooks links" at bounding box center [384, 204] width 157 height 16
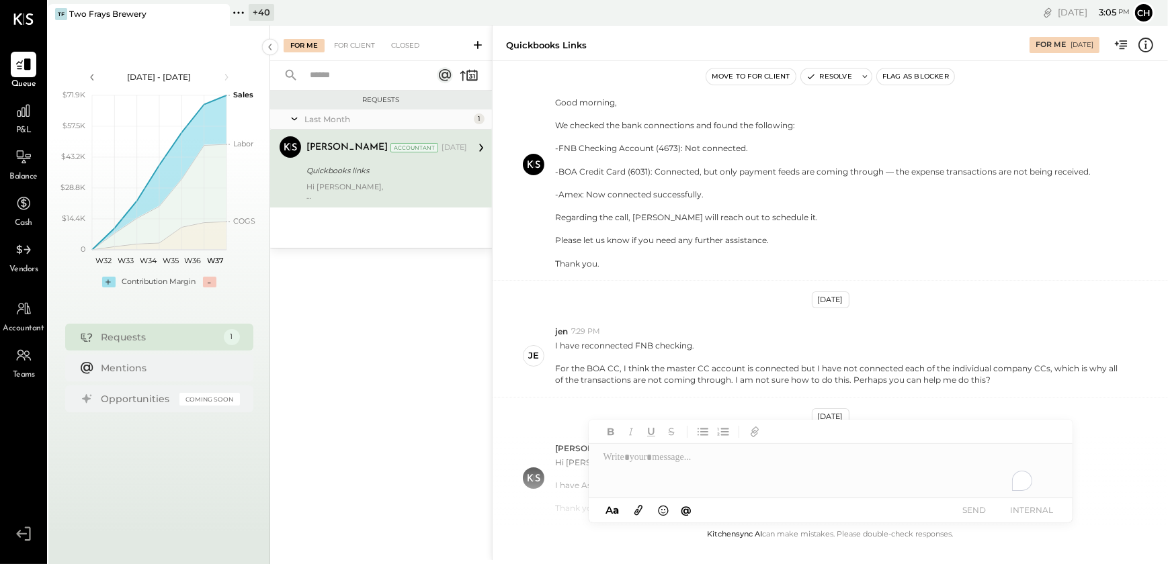
scroll to position [261, 0]
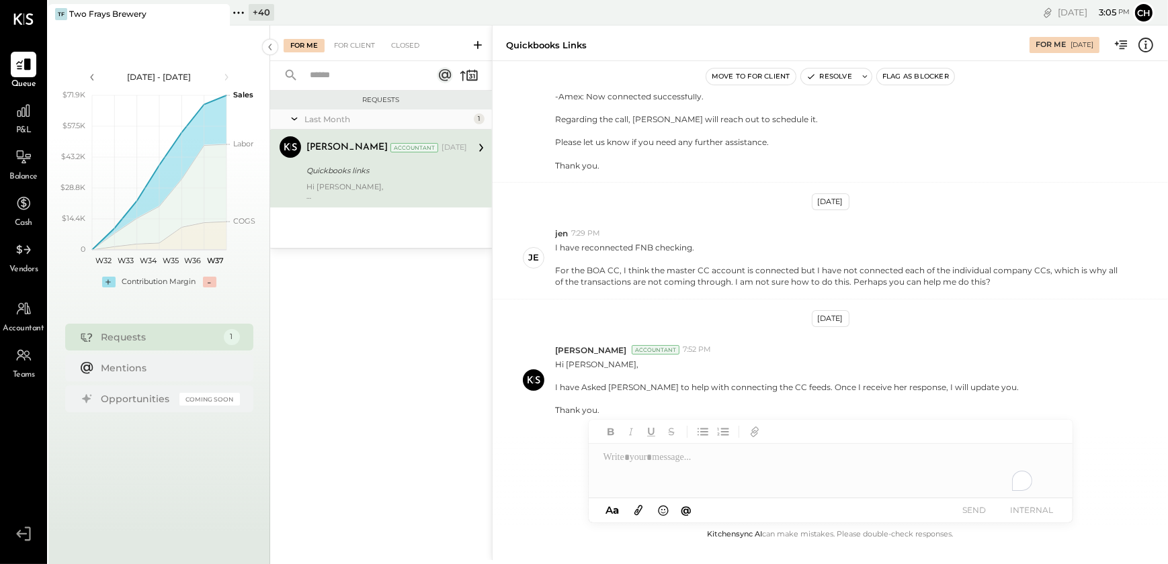
click at [222, 15] on icon at bounding box center [218, 14] width 17 height 16
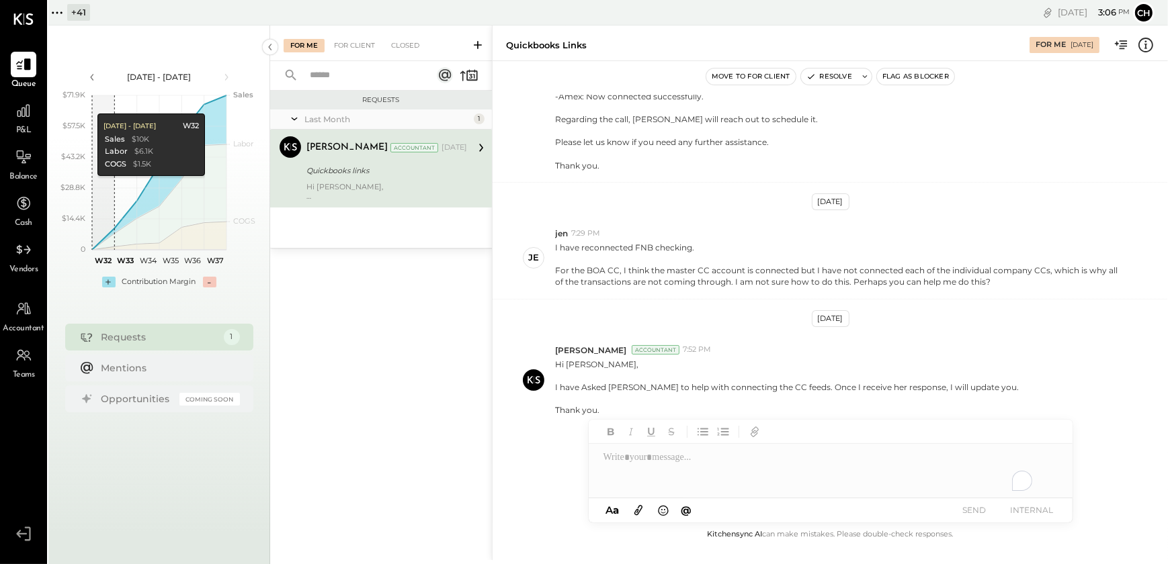
click at [52, 17] on icon at bounding box center [56, 12] width 17 height 17
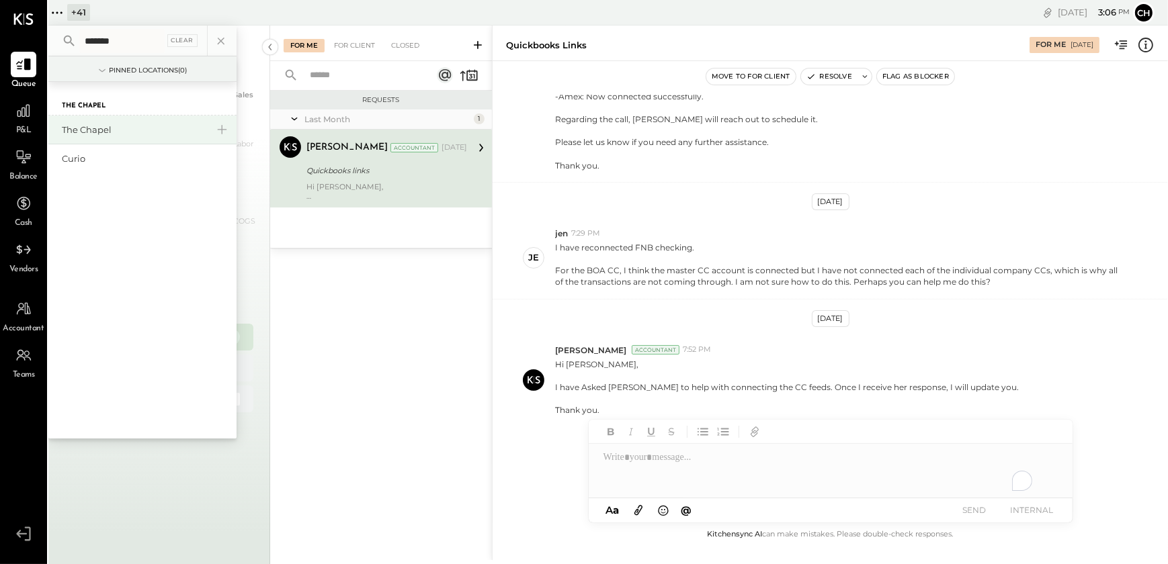
type input "*******"
click at [83, 133] on div "The Chapel" at bounding box center [134, 130] width 145 height 13
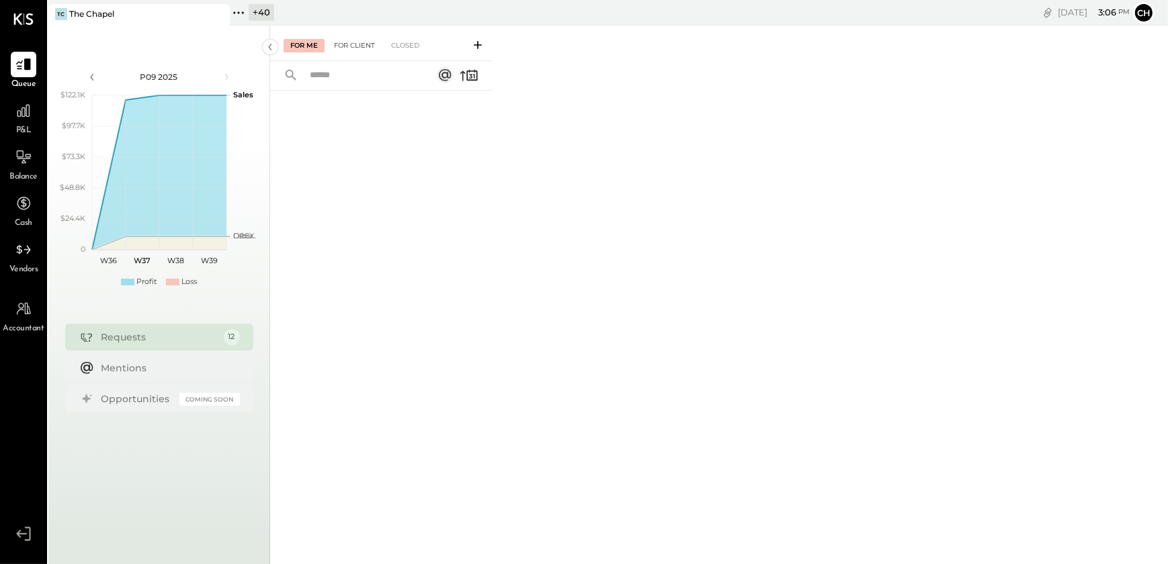
click at [360, 44] on div "For Client" at bounding box center [354, 45] width 54 height 13
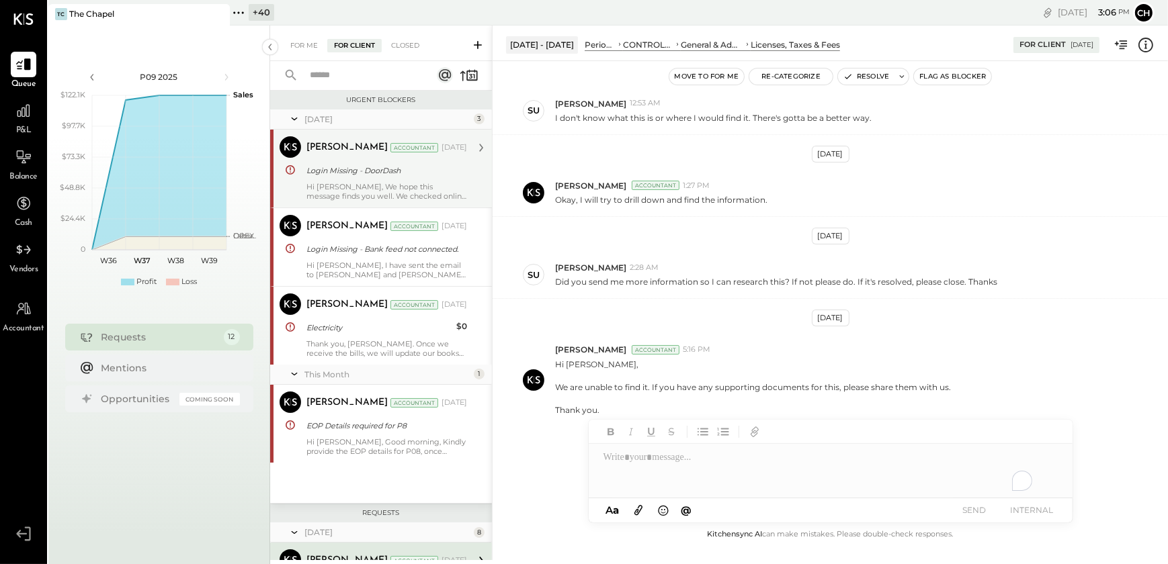
click at [370, 193] on div "Hi [PERSON_NAME], We hope this message finds you well. We checked online to see…" at bounding box center [386, 191] width 161 height 19
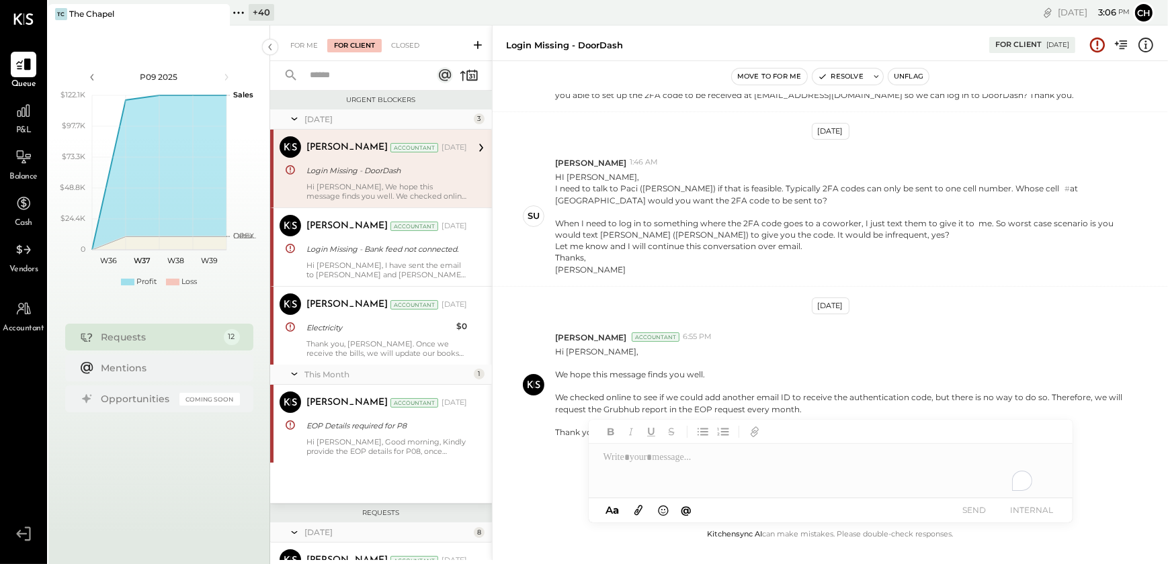
scroll to position [336, 0]
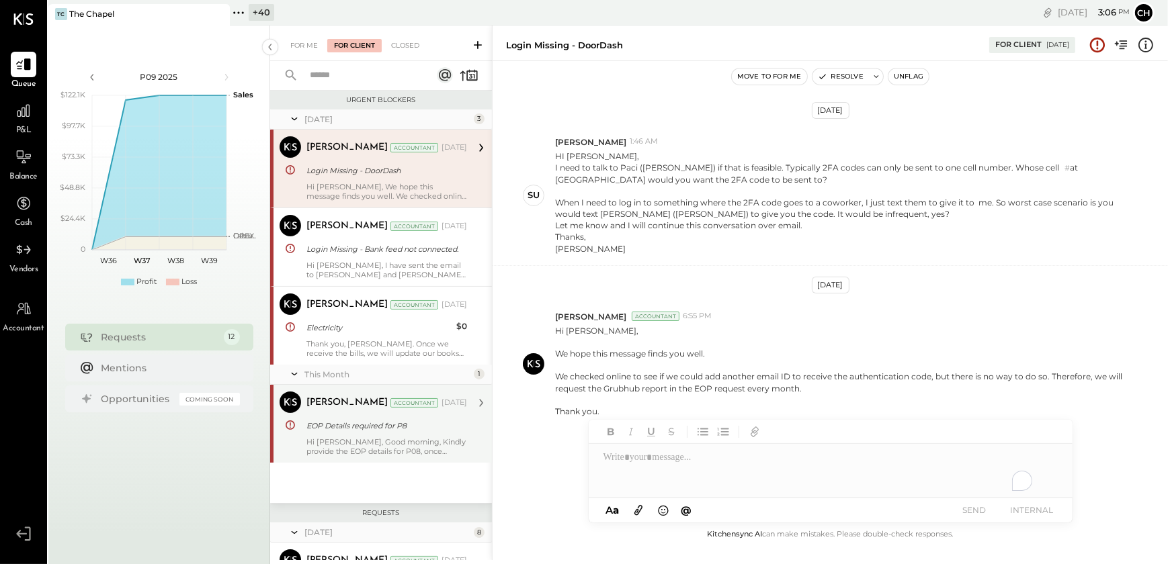
click at [367, 439] on div "Hi [PERSON_NAME], Good morning, Kindly provide the EOP details for P08, once wo…" at bounding box center [386, 446] width 161 height 19
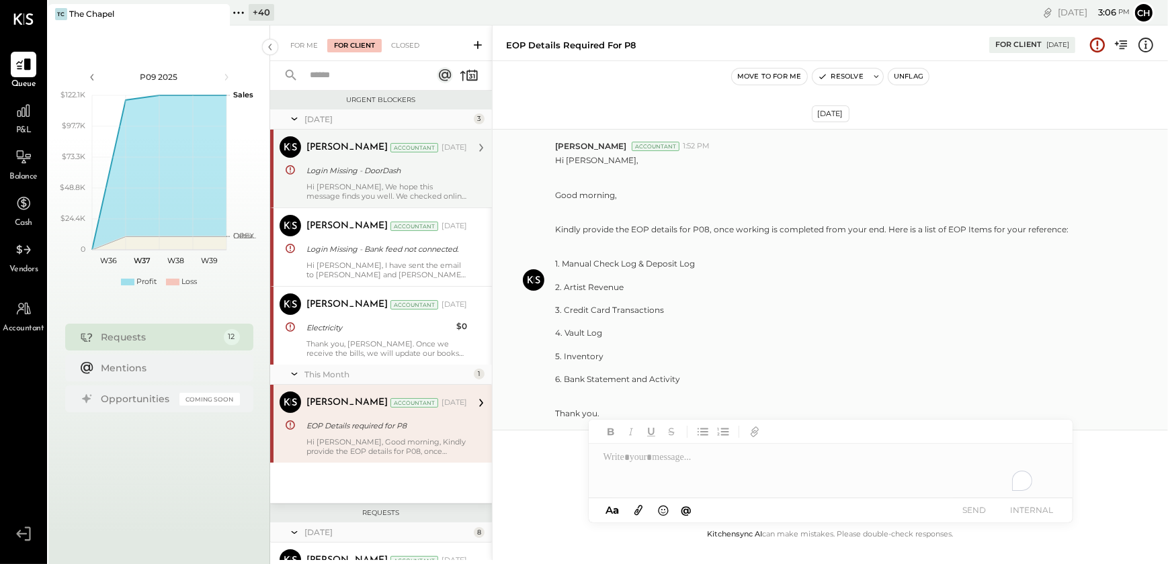
scroll to position [5, 0]
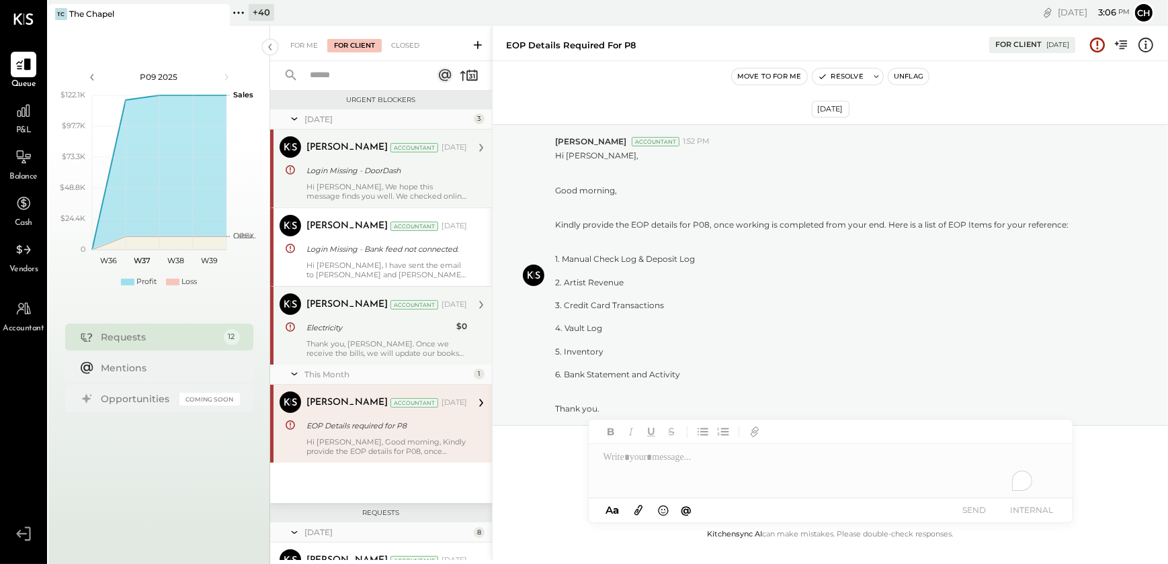
click at [343, 345] on div "Thank you, [PERSON_NAME]. Once we receive the bills, we will update our books a…" at bounding box center [386, 348] width 161 height 19
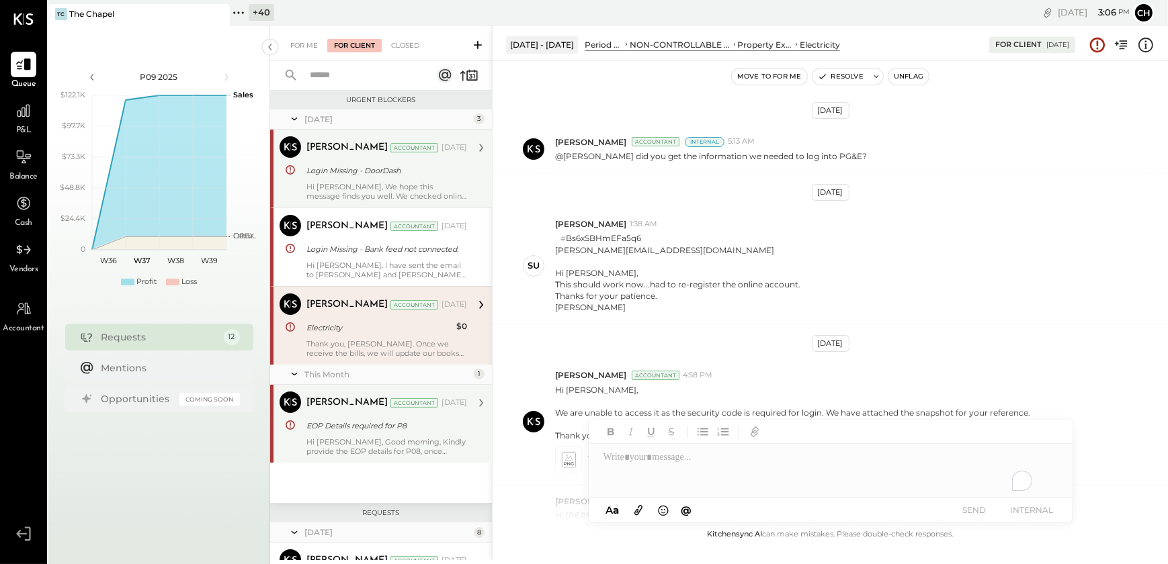
scroll to position [754, 0]
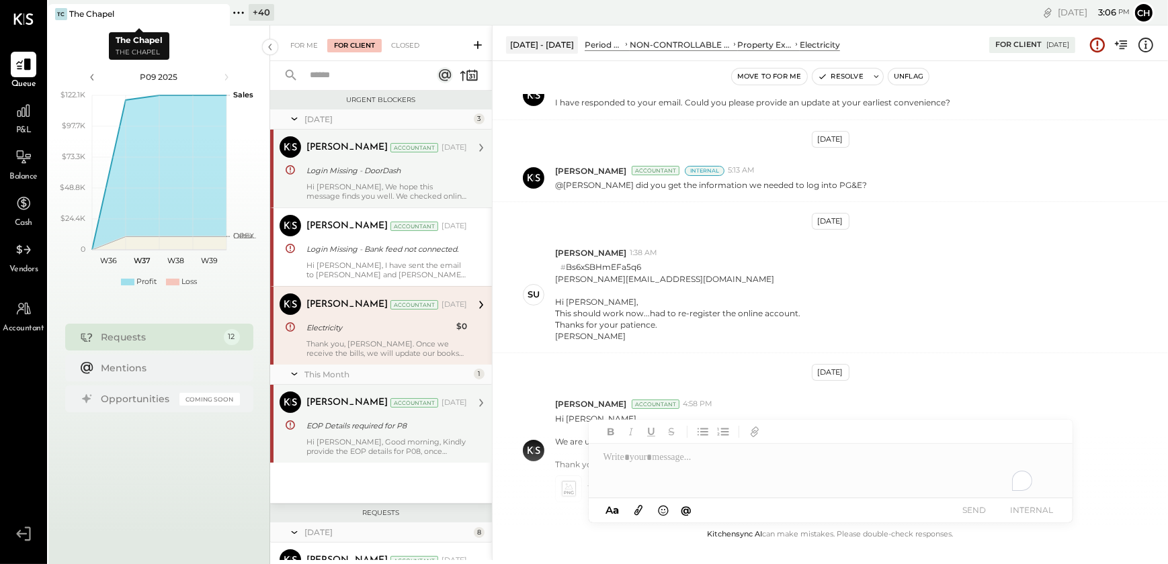
click at [215, 15] on icon at bounding box center [217, 14] width 7 height 7
click at [54, 17] on icon at bounding box center [56, 12] width 17 height 17
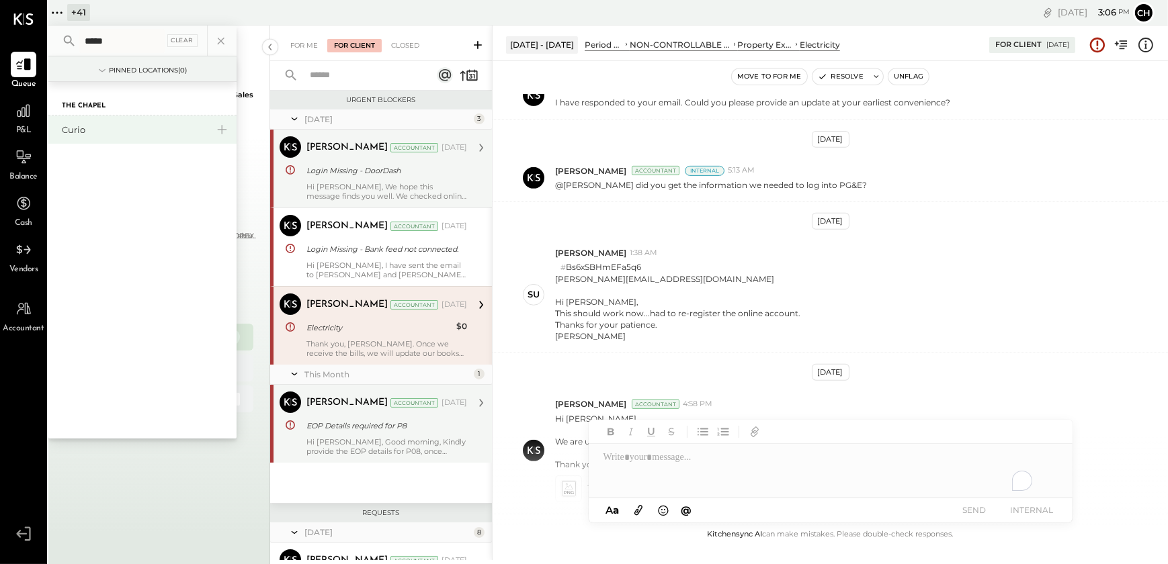
type input "*****"
click at [86, 126] on div "Curio" at bounding box center [134, 130] width 145 height 13
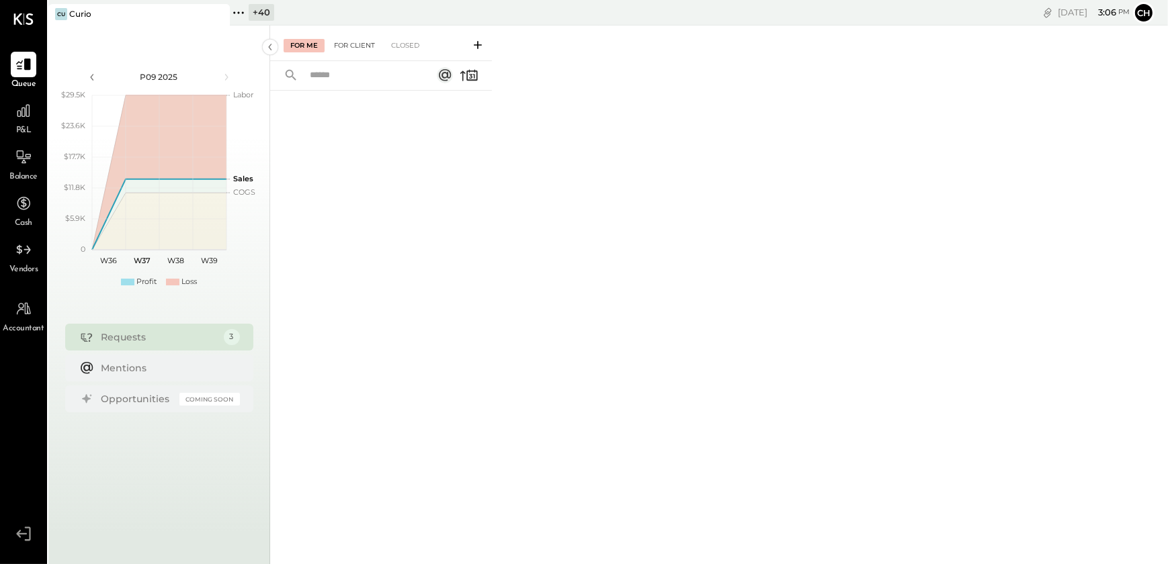
click at [357, 47] on div "For Client" at bounding box center [354, 45] width 54 height 13
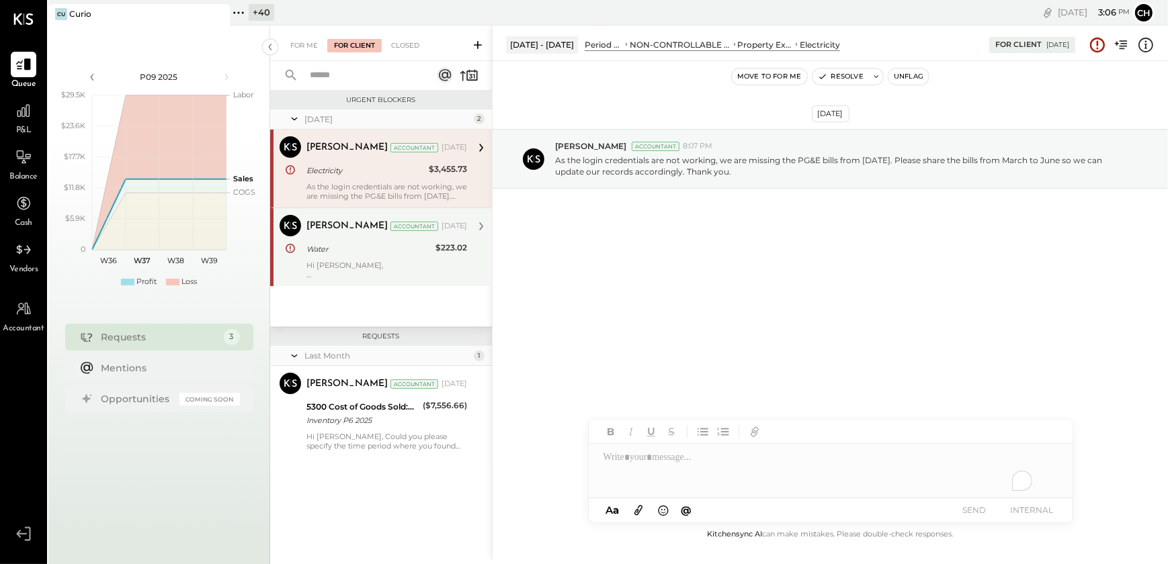
click at [380, 275] on div at bounding box center [386, 274] width 161 height 9
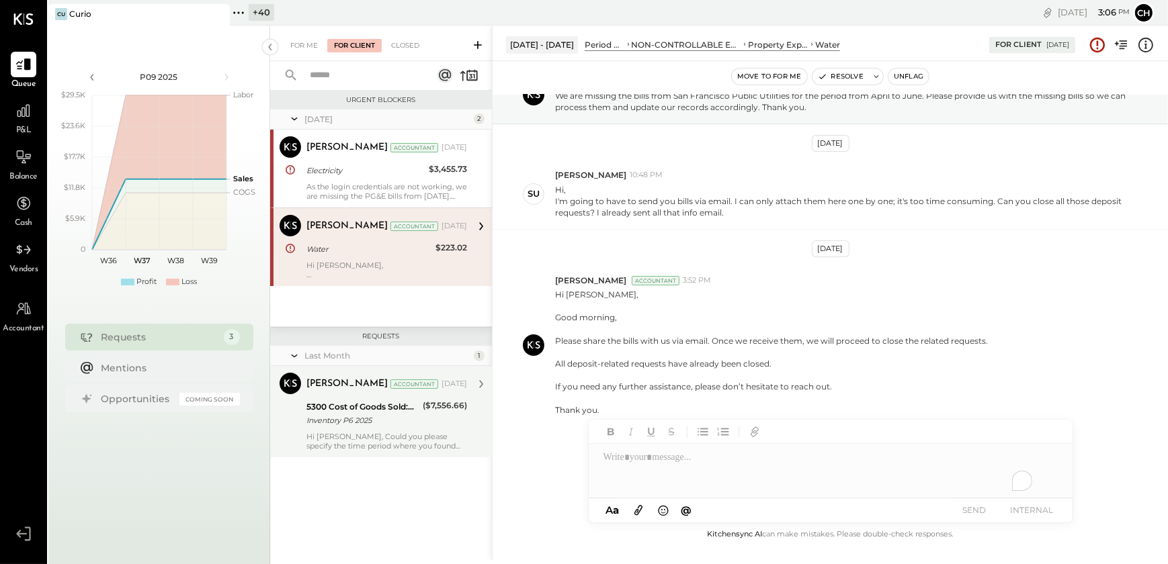
click at [389, 423] on div "Inventory P6 2025" at bounding box center [362, 420] width 112 height 13
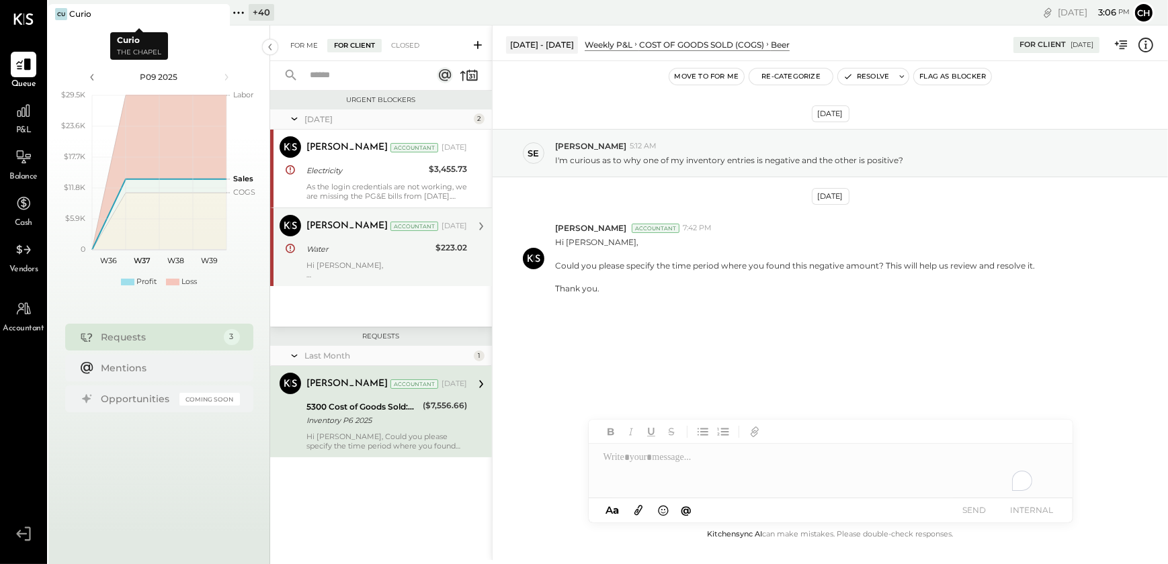
click at [307, 40] on div "For Me" at bounding box center [304, 45] width 41 height 13
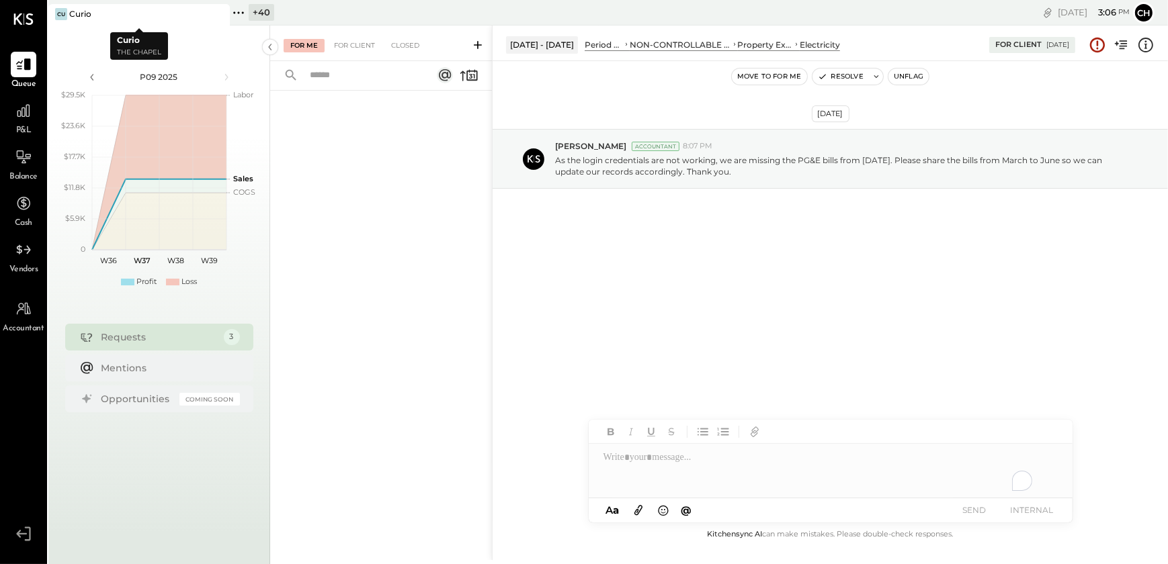
click at [214, 13] on icon at bounding box center [218, 14] width 17 height 16
click at [55, 13] on icon at bounding box center [56, 12] width 17 height 17
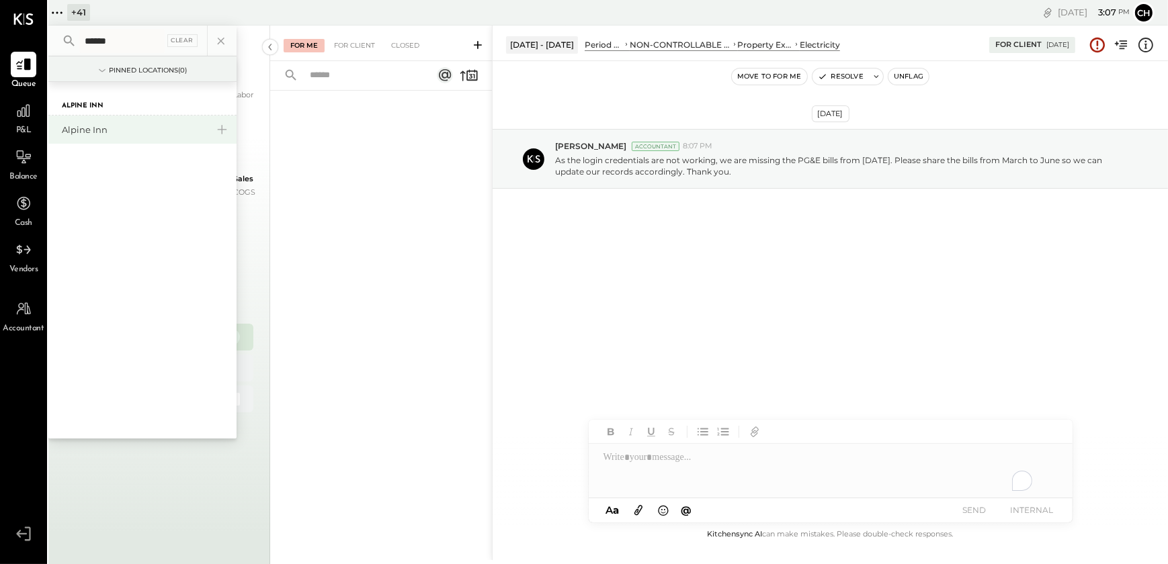
type input "******"
click at [82, 129] on div "Alpine Inn" at bounding box center [134, 130] width 145 height 13
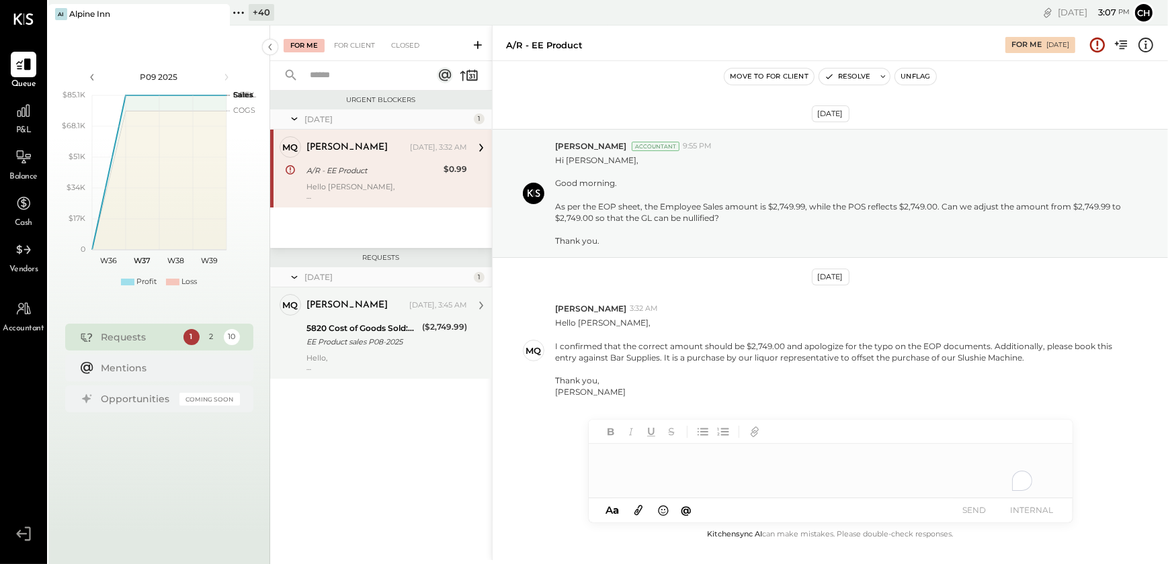
click at [346, 347] on div "EE Product sales P08-2025" at bounding box center [362, 341] width 112 height 13
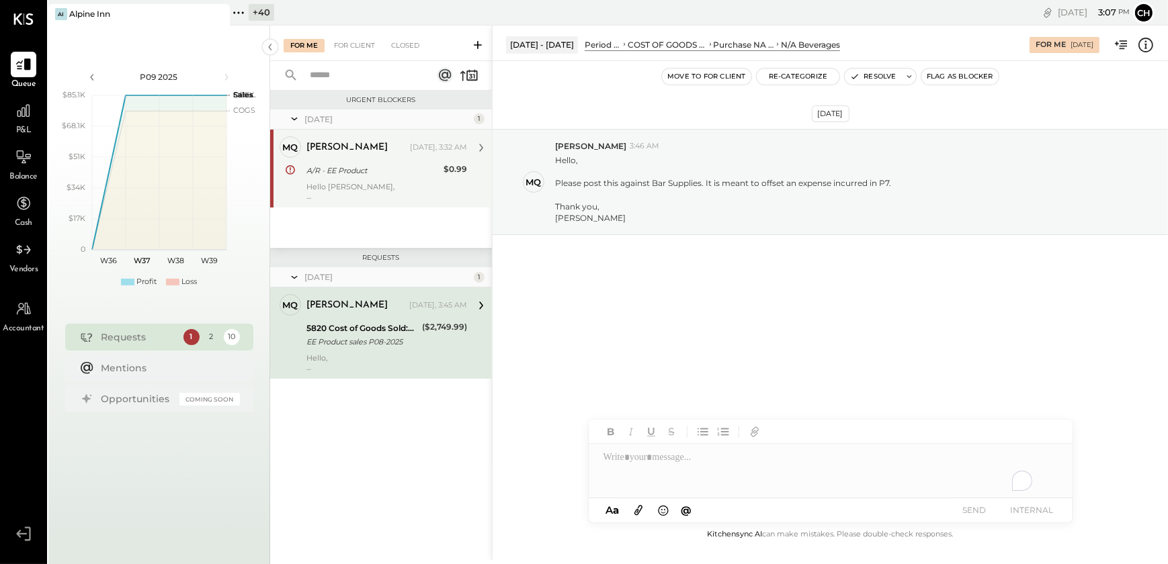
click at [392, 186] on div "Hello [PERSON_NAME], I confirmed that the correct amount should be $2,749.00 an…" at bounding box center [386, 191] width 161 height 19
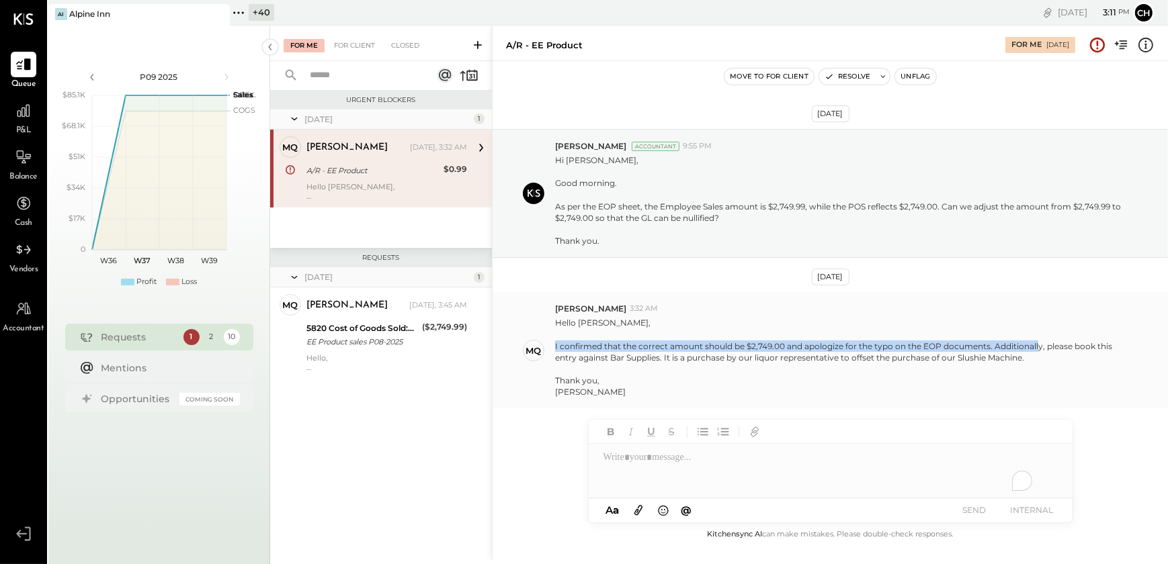
drag, startPoint x: 1037, startPoint y: 350, endPoint x: 552, endPoint y: 349, distance: 485.1
click at [552, 349] on div "MQ [PERSON_NAME] 3:32 AM Hello [PERSON_NAME], I confirmed that the correct amou…" at bounding box center [829, 350] width 675 height 116
drag, startPoint x: 1030, startPoint y: 354, endPoint x: 553, endPoint y: 347, distance: 477.0
click at [553, 347] on div "MQ [PERSON_NAME] 3:32 AM Hello [PERSON_NAME], I confirmed that the correct amou…" at bounding box center [829, 350] width 675 height 116
copy div "I confirmed that the correct amount should be $2,749.00 and apologize for the t…"
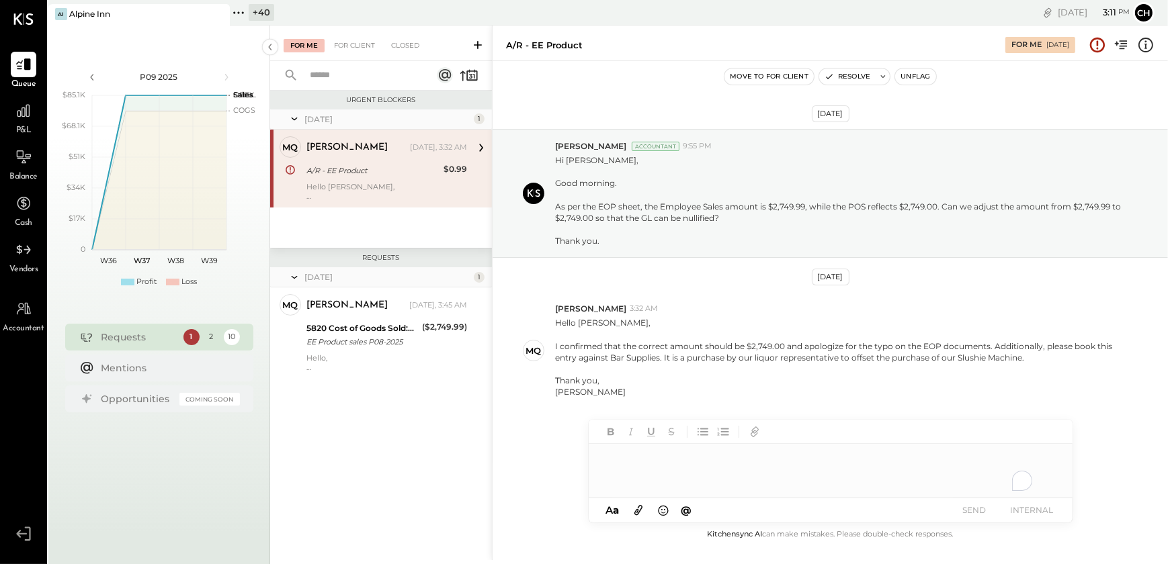
click at [639, 464] on div "To enrich screen reader interactions, please activate Accessibility in Grammarl…" at bounding box center [831, 471] width 484 height 54
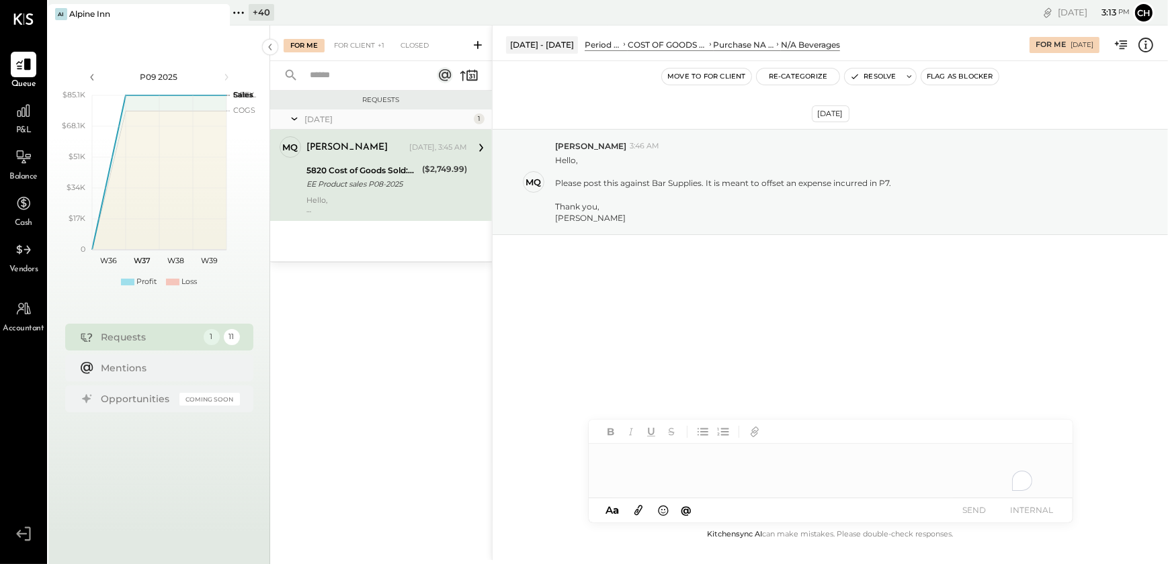
click at [597, 310] on div "[DATE] MQ [PERSON_NAME] 3:46 AM Hello, Please post this against Bar Supplies. I…" at bounding box center [829, 215] width 675 height 241
click at [861, 271] on div "[DATE] MQ [PERSON_NAME] 3:46 AM Hello, Please post this against Bar Supplies. I…" at bounding box center [829, 215] width 675 height 241
click at [353, 47] on div "For Client" at bounding box center [354, 45] width 54 height 13
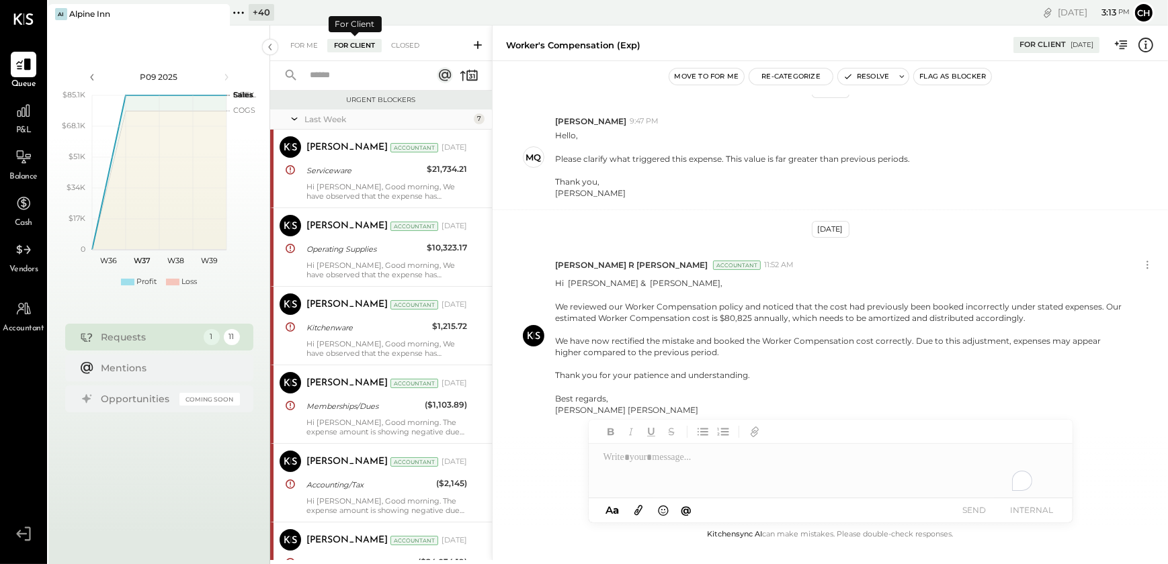
scroll to position [564, 0]
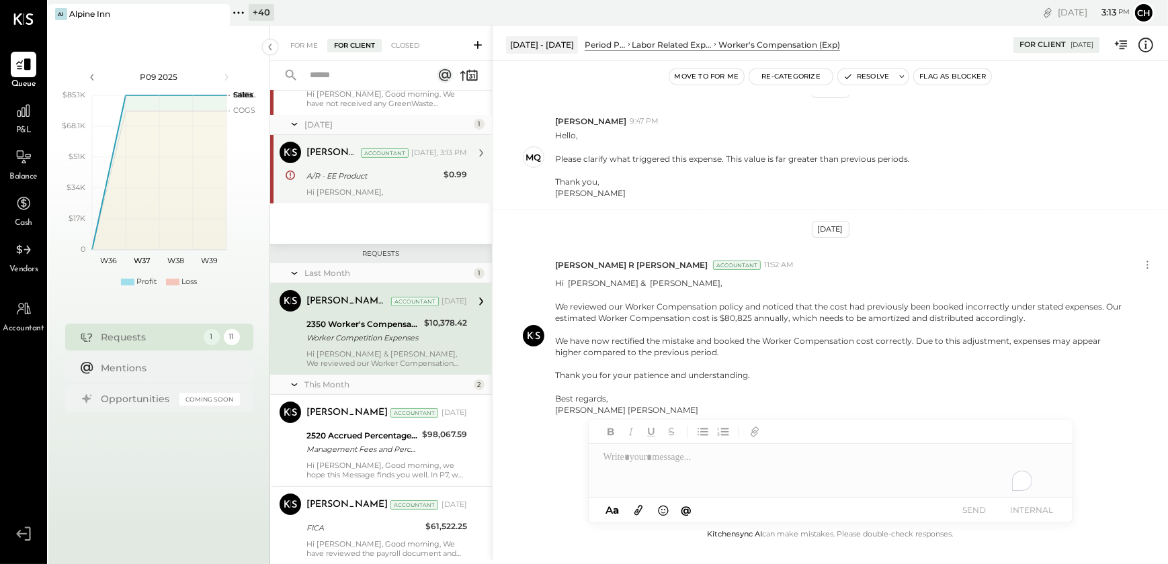
click at [355, 195] on div "Hi [PERSON_NAME]," at bounding box center [386, 191] width 161 height 9
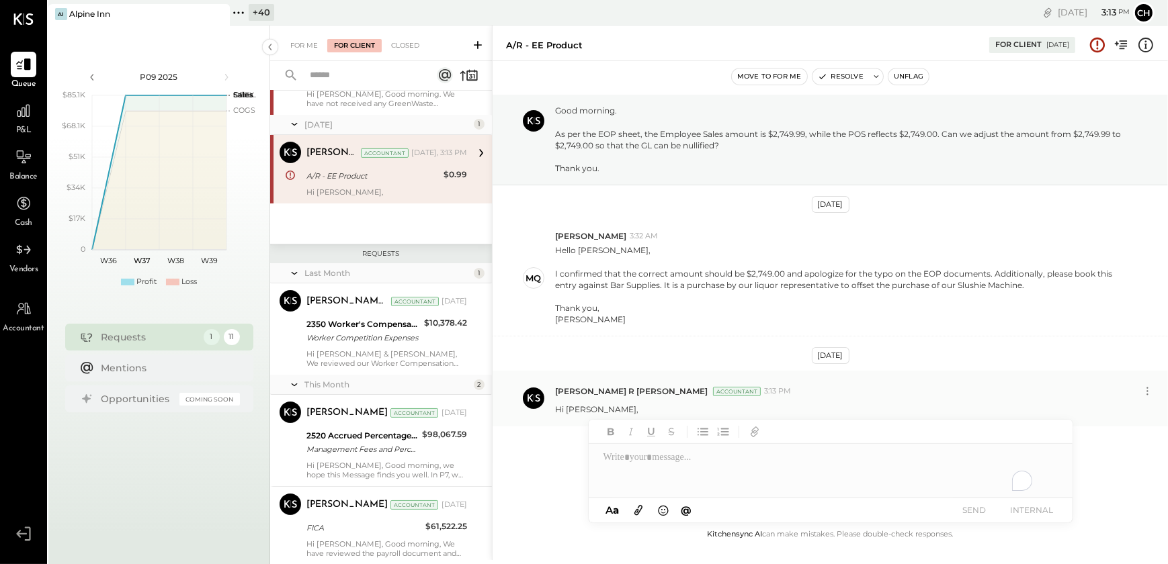
scroll to position [72, 0]
click at [1150, 394] on icon at bounding box center [1147, 392] width 14 height 14
click at [1090, 420] on button "Edit Message" at bounding box center [1111, 415] width 91 height 22
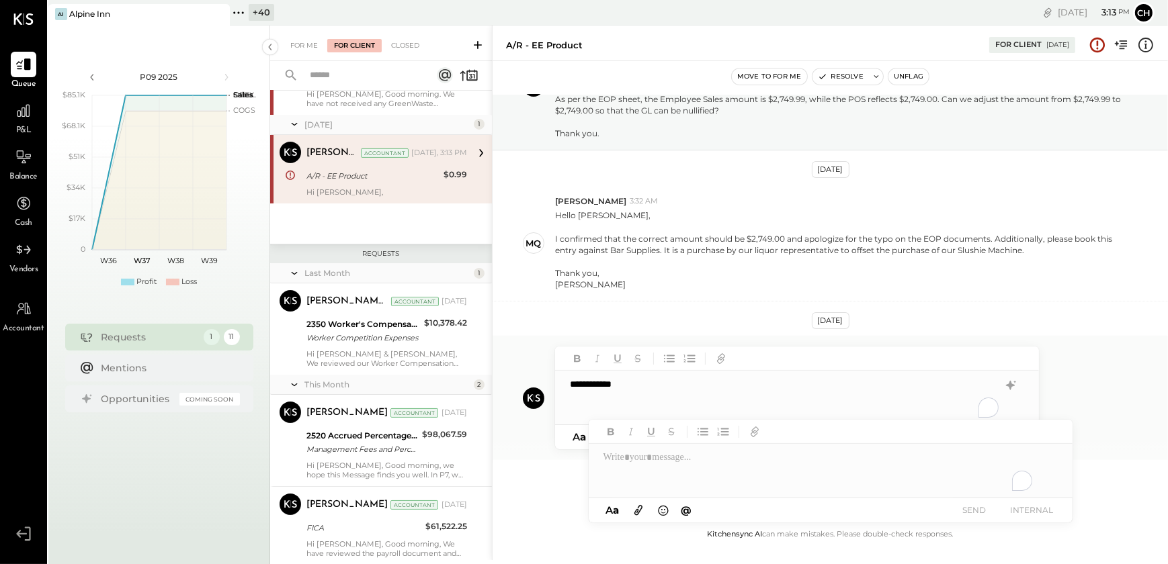
scroll to position [141, 0]
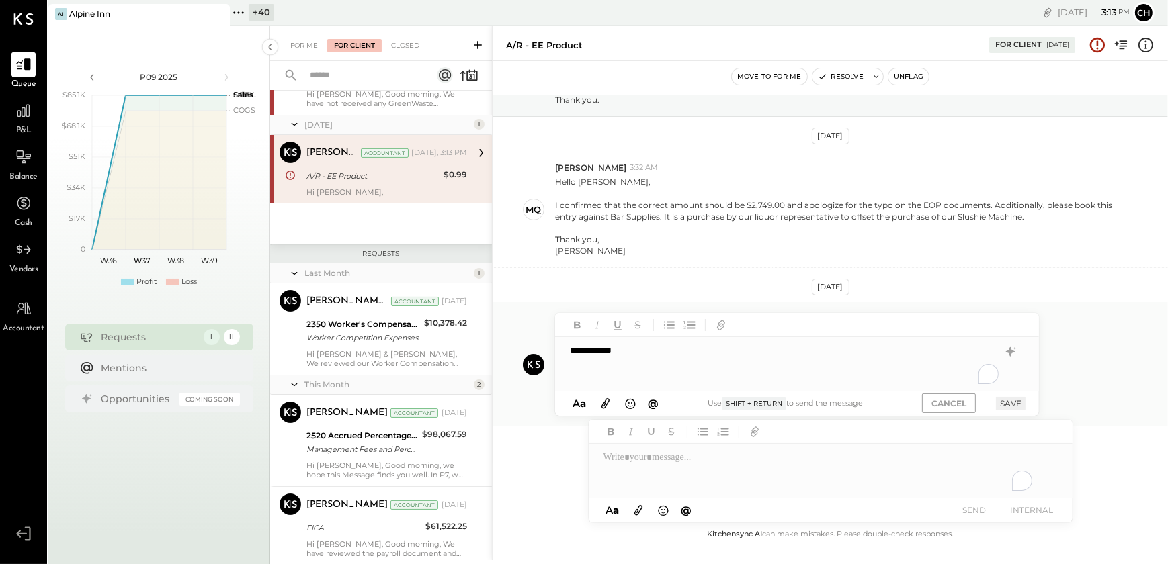
click at [634, 356] on div "**********" at bounding box center [797, 364] width 484 height 54
click at [711, 359] on div "**********" at bounding box center [797, 364] width 484 height 54
click at [1012, 357] on icon at bounding box center [1010, 352] width 16 height 16
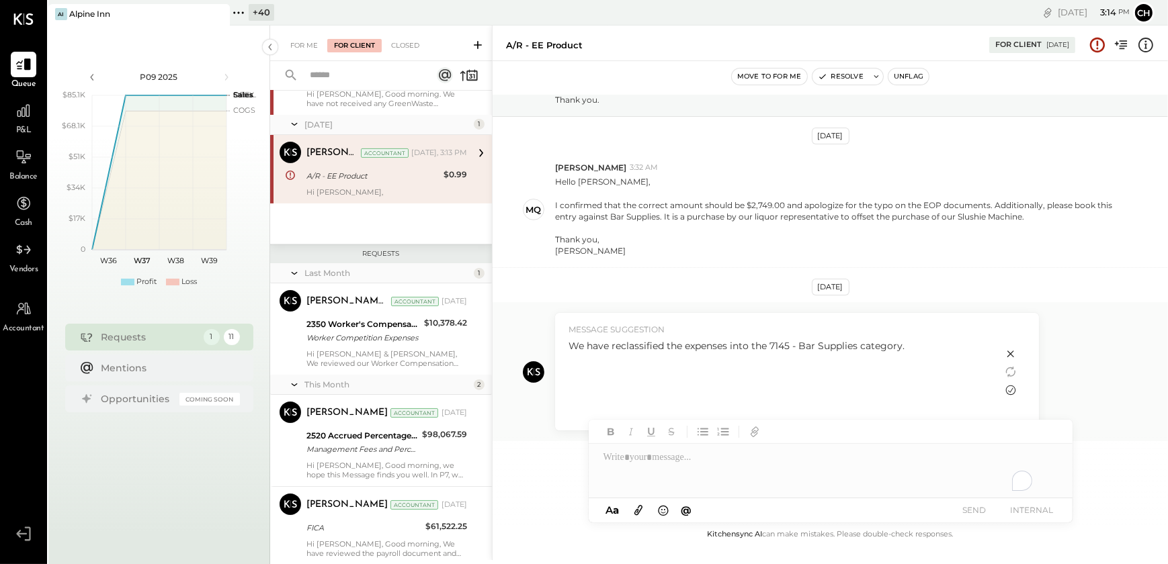
click at [1010, 391] on icon at bounding box center [1010, 390] width 16 height 16
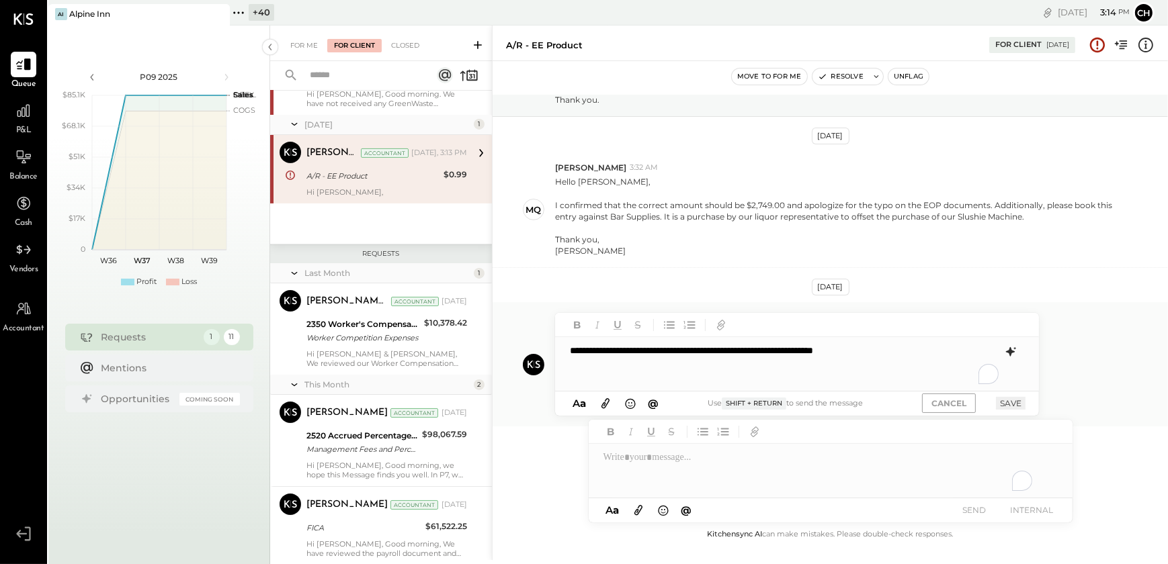
click at [1013, 404] on button "SAVE" at bounding box center [1011, 403] width 30 height 13
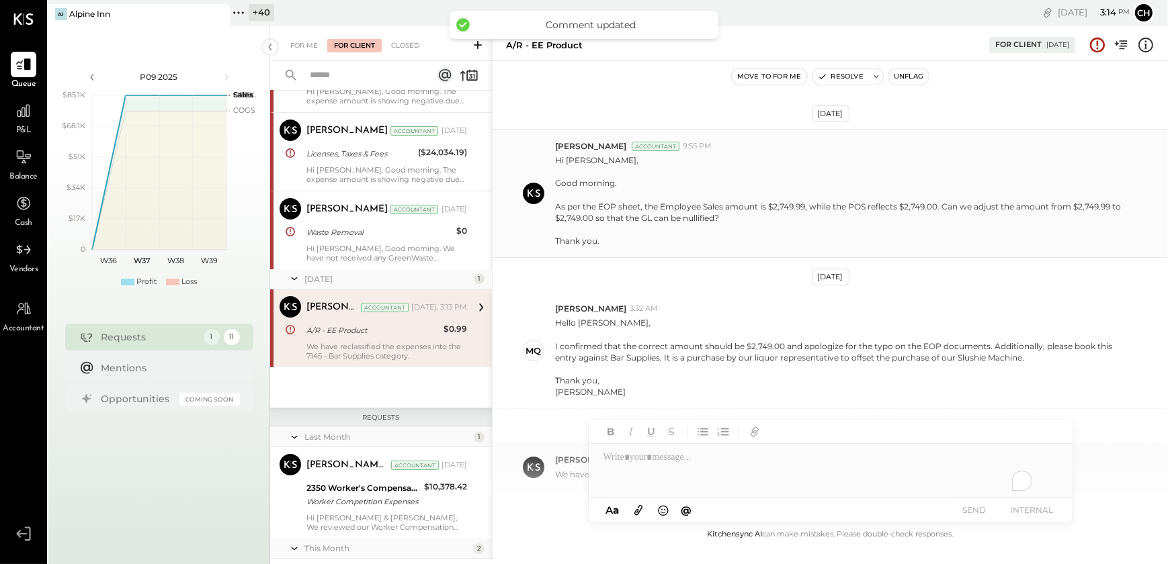
scroll to position [0, 0]
click at [912, 74] on button "Unflag" at bounding box center [908, 77] width 40 height 16
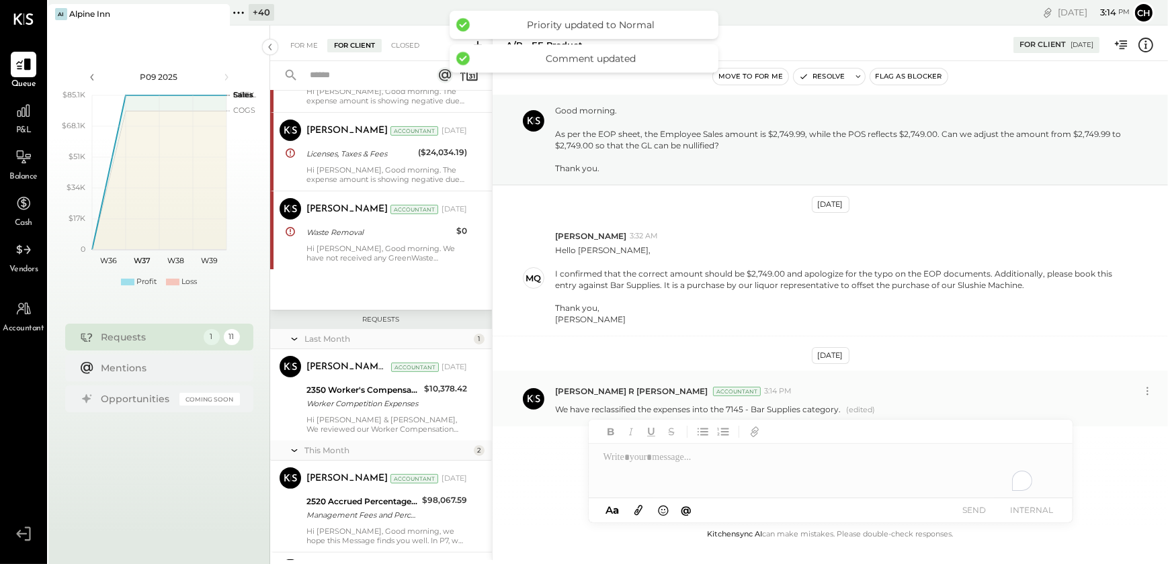
scroll to position [613, 0]
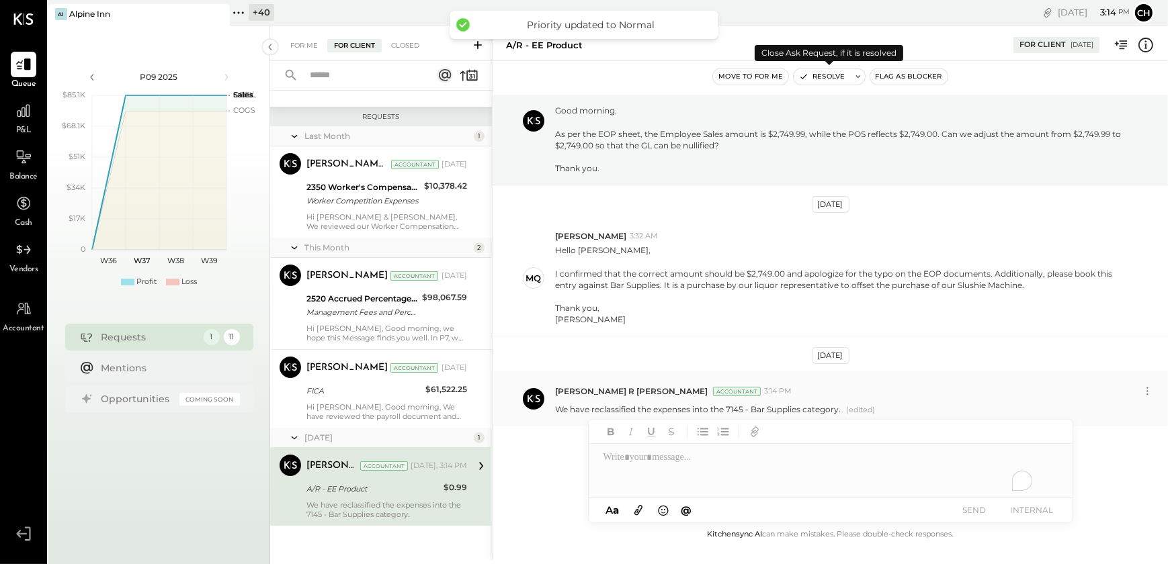
click at [815, 79] on button "Resolve" at bounding box center [821, 77] width 56 height 16
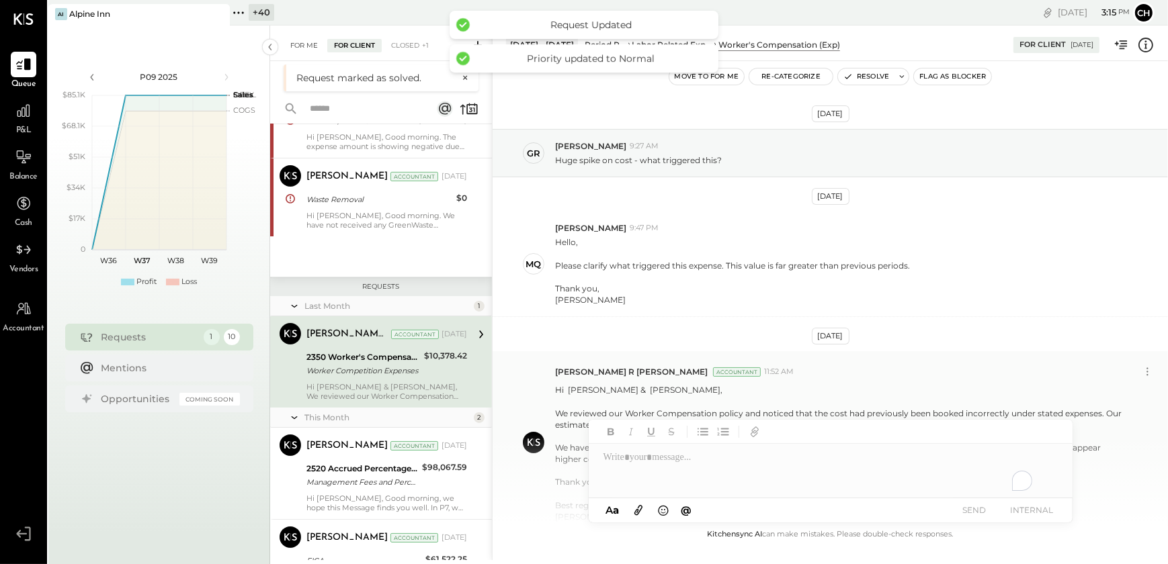
click at [296, 48] on div "For Me" at bounding box center [304, 45] width 41 height 13
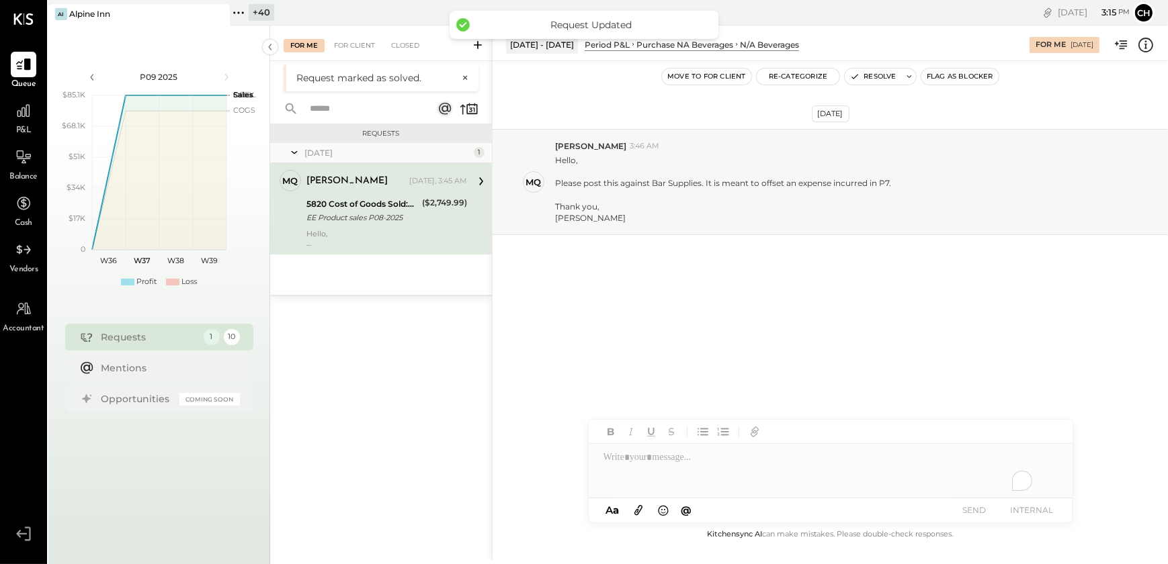
click at [370, 224] on div "EE Product sales P08-2025" at bounding box center [362, 217] width 112 height 13
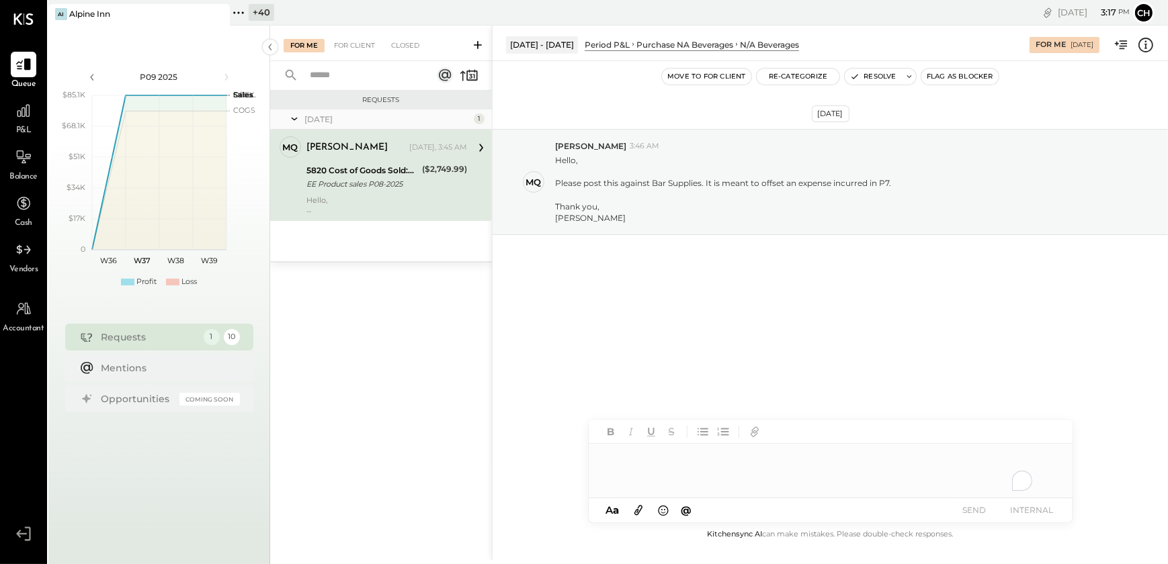
click at [636, 457] on div "To enrich screen reader interactions, please activate Accessibility in Grammarl…" at bounding box center [831, 471] width 484 height 54
click at [404, 51] on div "Closed" at bounding box center [405, 45] width 42 height 13
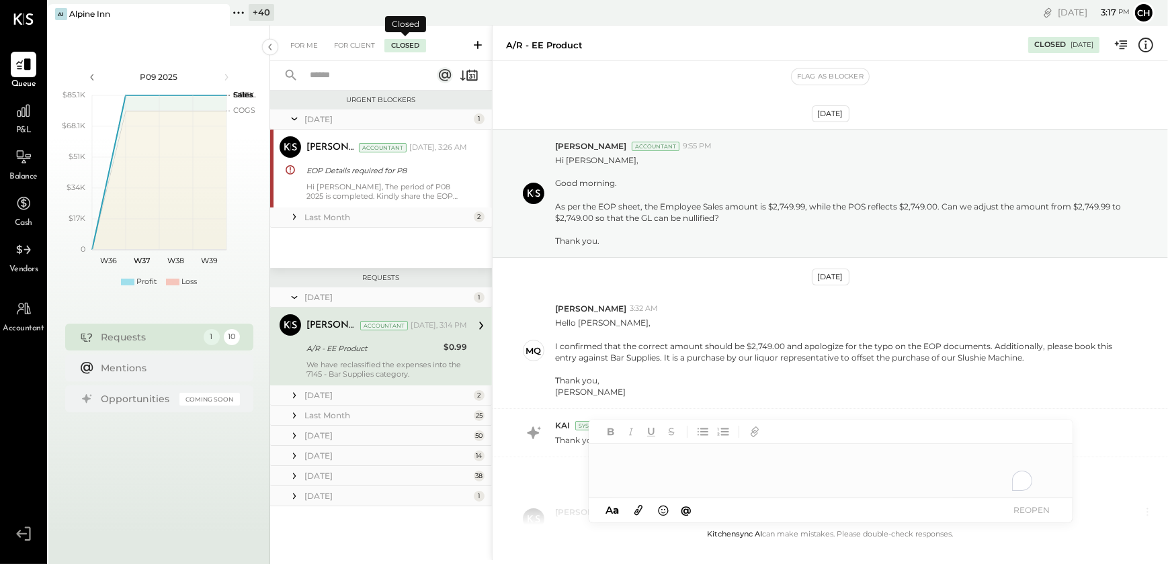
scroll to position [121, 0]
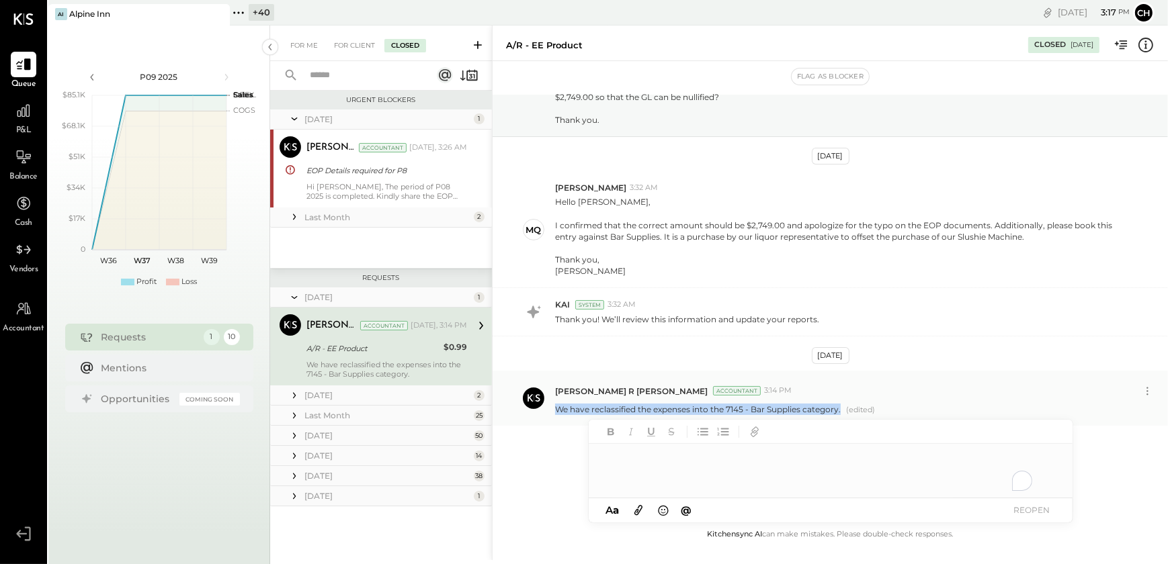
drag, startPoint x: 844, startPoint y: 410, endPoint x: 552, endPoint y: 412, distance: 292.2
click at [552, 412] on div "[PERSON_NAME] R [PERSON_NAME] Accountant 3:14 PM We have reclassified the expen…" at bounding box center [829, 399] width 675 height 56
copy p "We have reclassified the expenses into the 7145 - Bar Supplies category."
click at [305, 46] on div "For Me" at bounding box center [304, 45] width 41 height 13
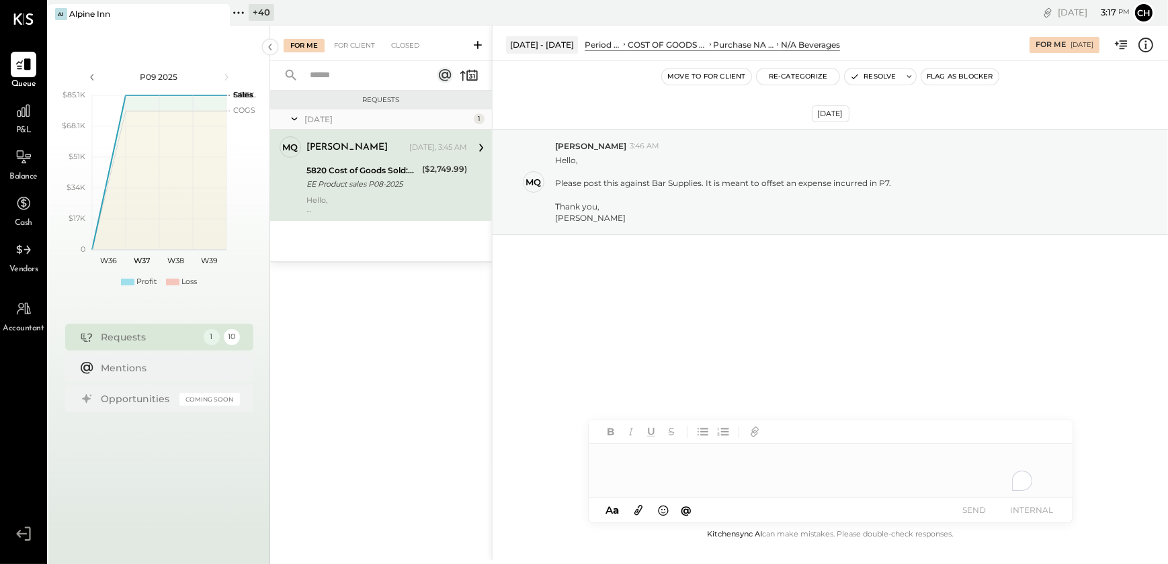
click at [623, 466] on div "To enrich screen reader interactions, please activate Accessibility in Grammarl…" at bounding box center [831, 471] width 484 height 54
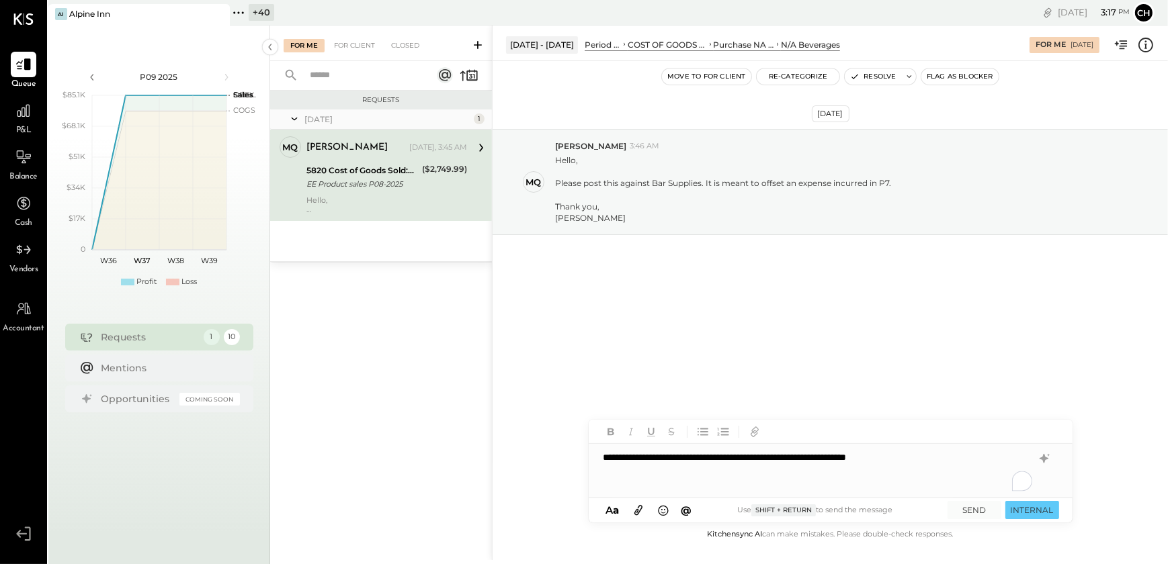
click at [604, 463] on div "**********" at bounding box center [831, 471] width 484 height 54
click at [973, 510] on button "SEND" at bounding box center [974, 510] width 54 height 18
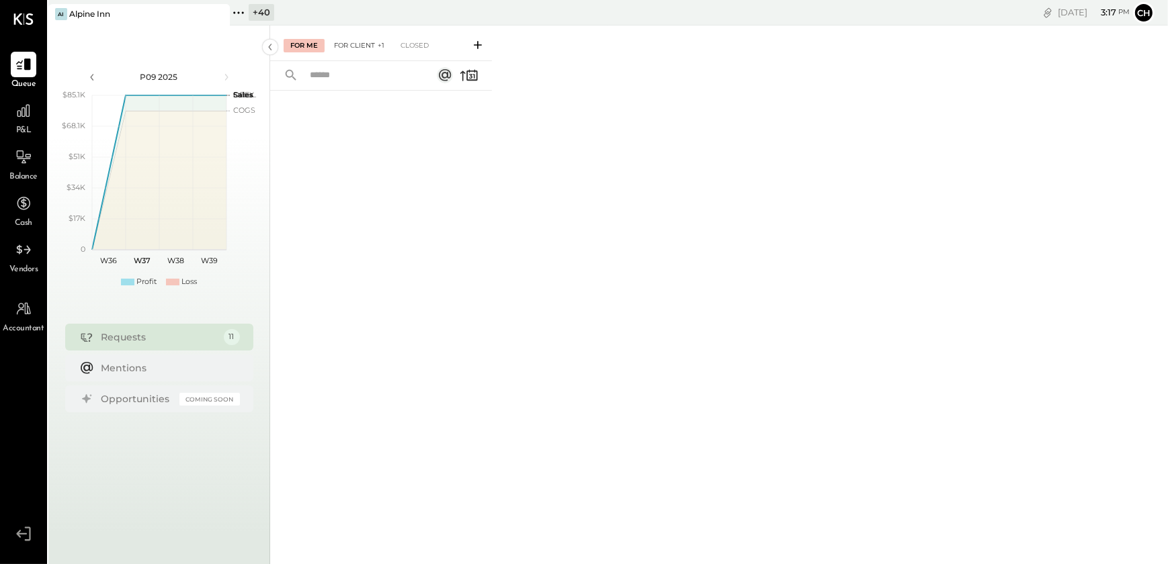
click at [361, 47] on div "For Client +1" at bounding box center [359, 45] width 64 height 13
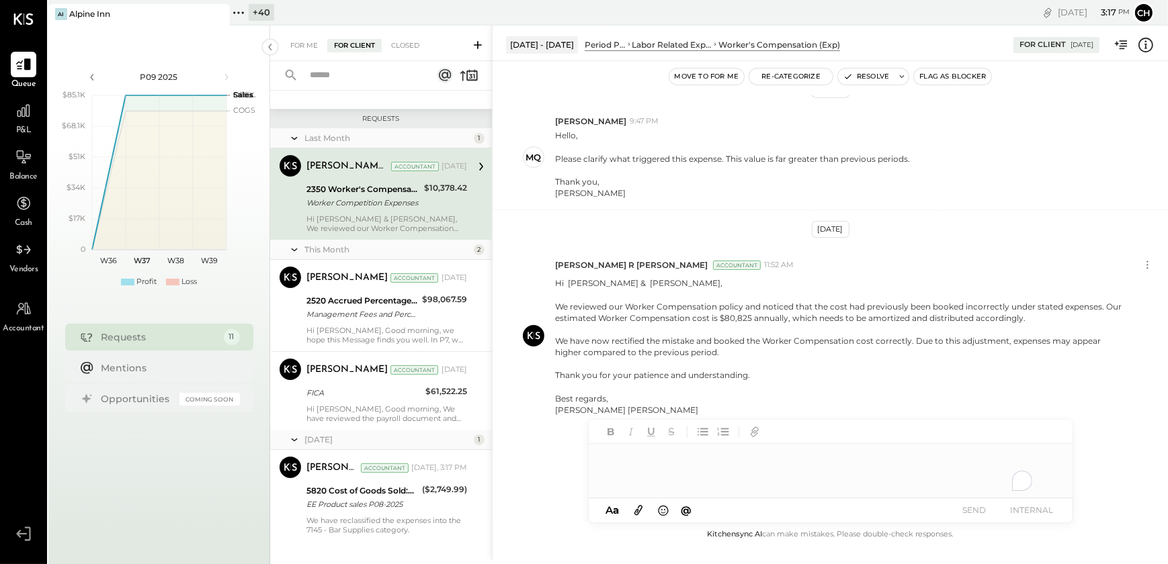
scroll to position [626, 0]
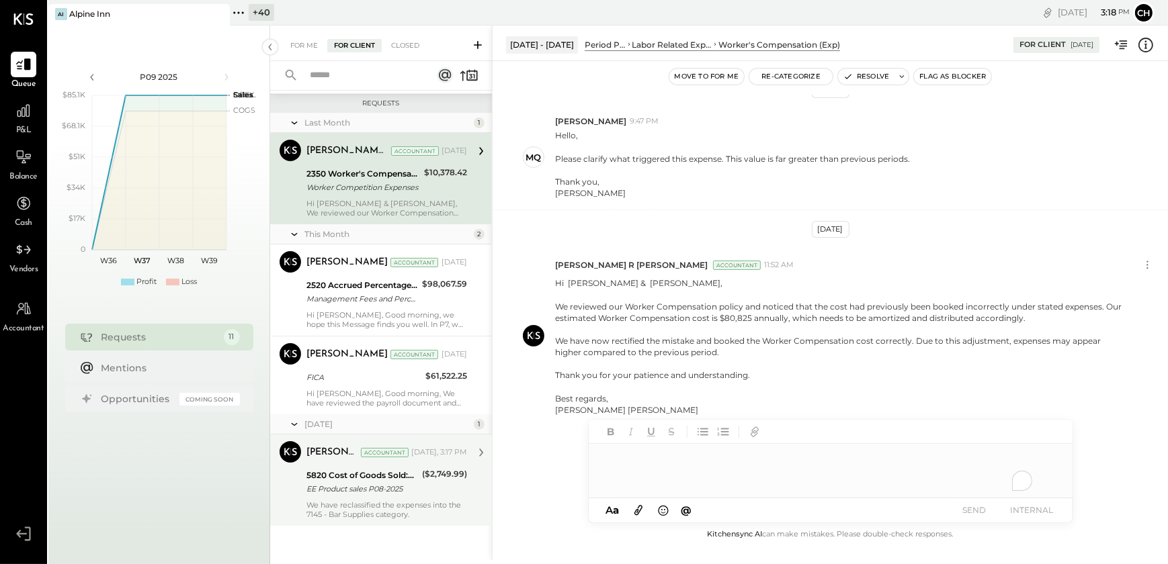
click at [360, 513] on div "We have reclassified the expenses into the 7145 - Bar Supplies category." at bounding box center [386, 510] width 161 height 19
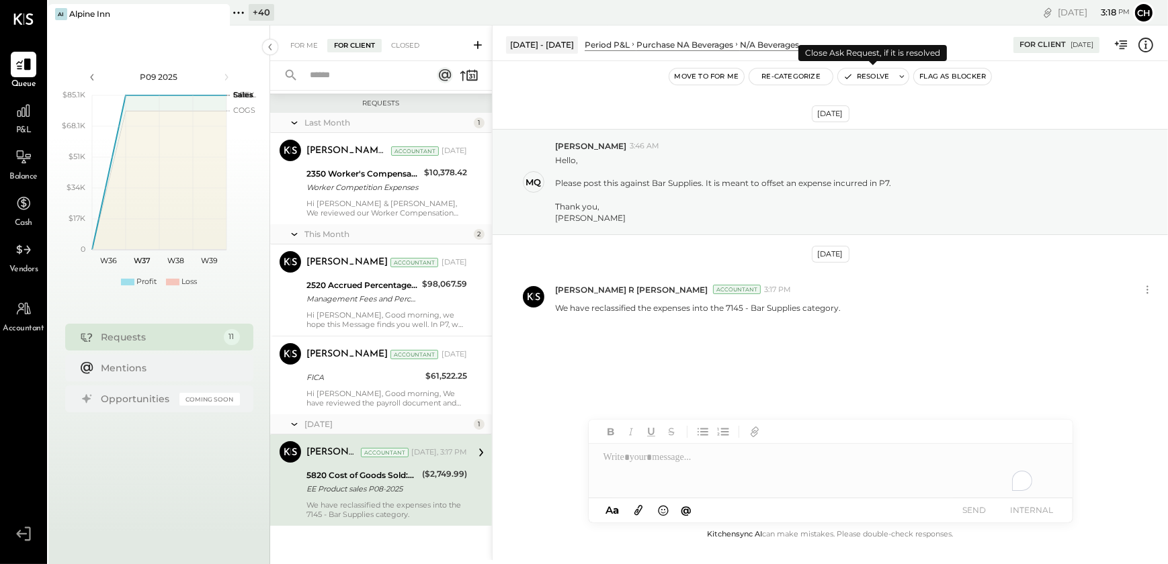
click at [870, 77] on button "Resolve" at bounding box center [866, 77] width 56 height 16
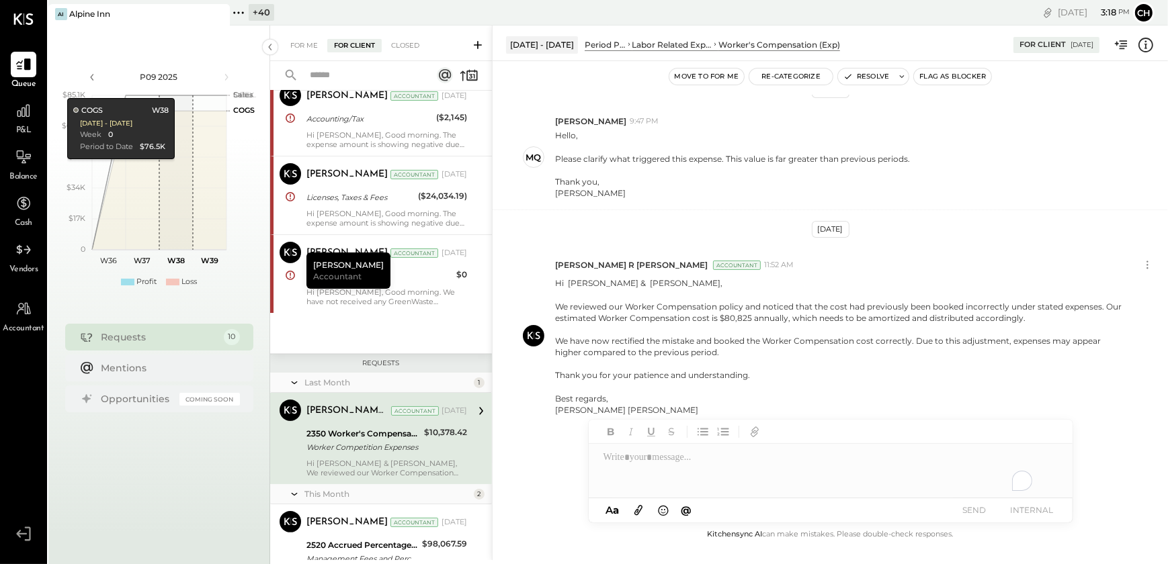
scroll to position [354, 0]
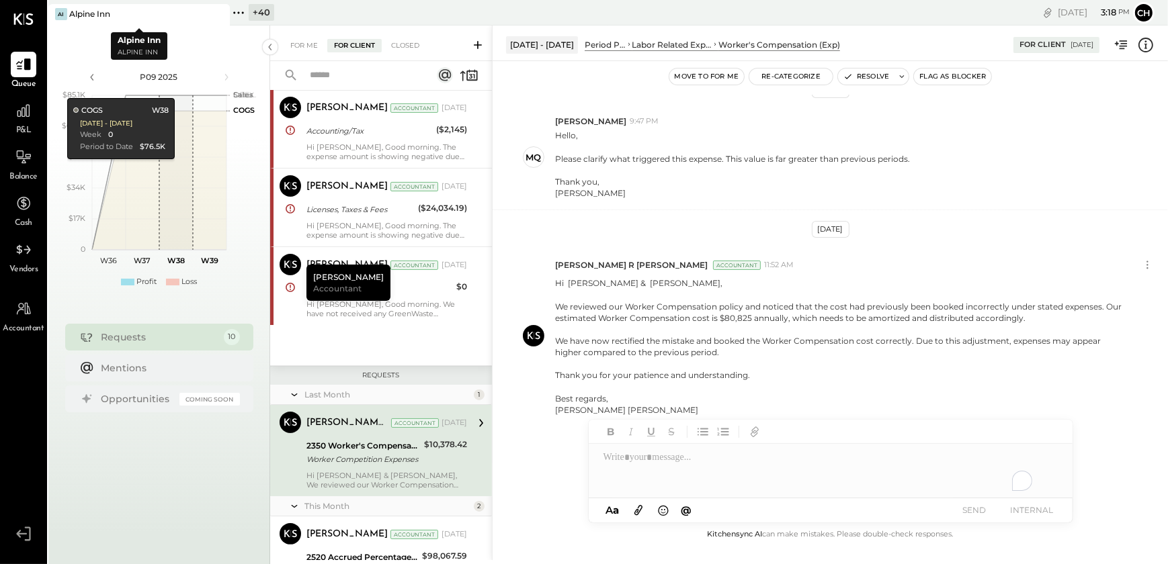
click at [218, 16] on icon at bounding box center [218, 14] width 17 height 16
click at [56, 13] on icon at bounding box center [56, 12] width 17 height 17
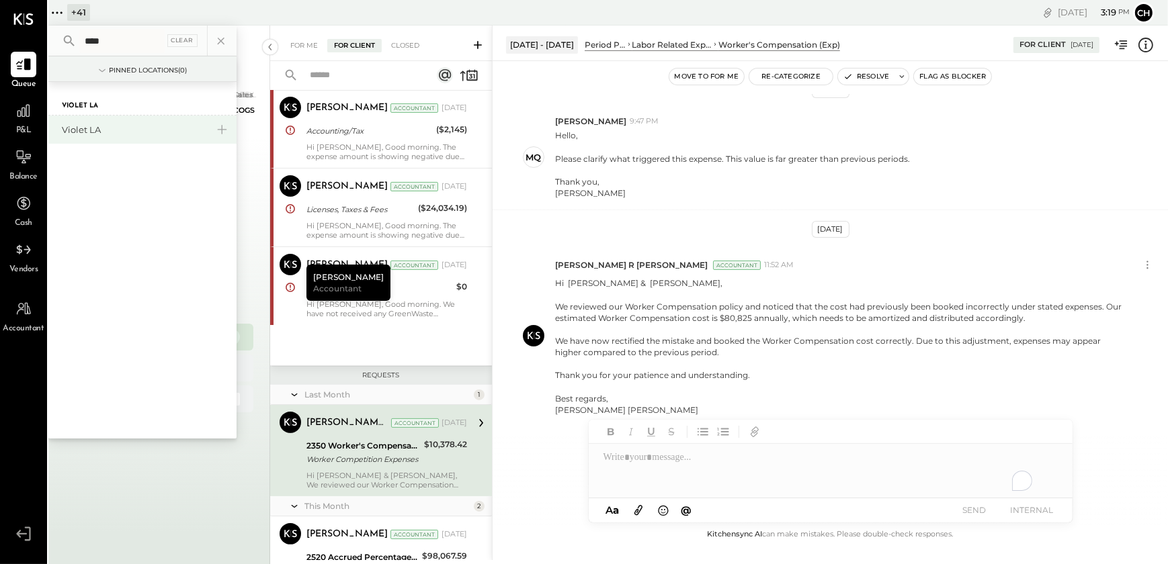
type input "****"
click at [77, 134] on div "Violet LA" at bounding box center [134, 130] width 145 height 13
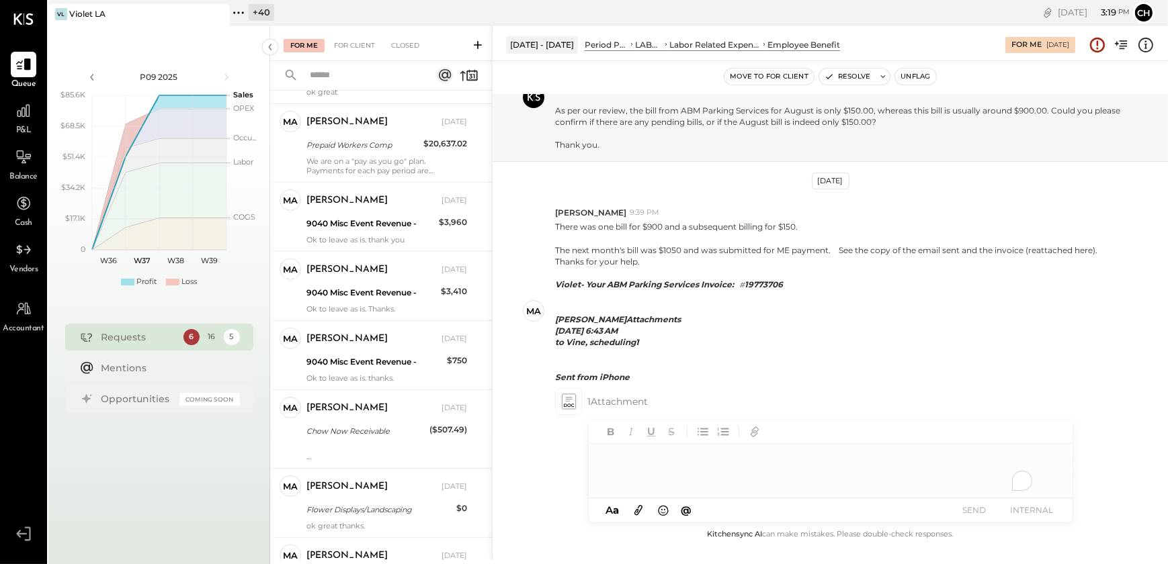
scroll to position [881, 0]
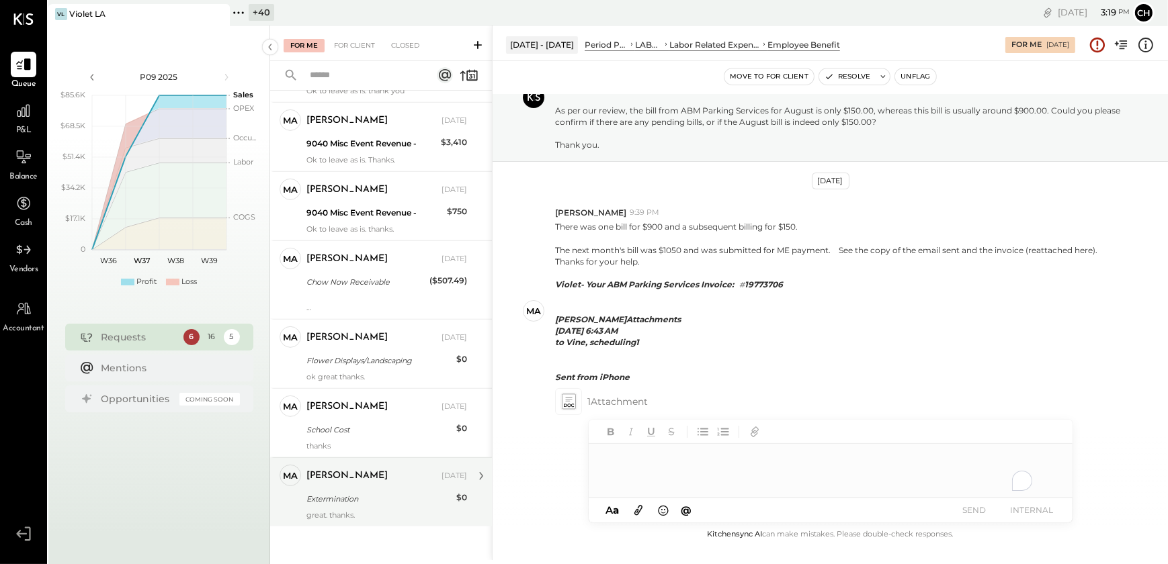
click at [331, 515] on div "great. thanks." at bounding box center [386, 515] width 161 height 9
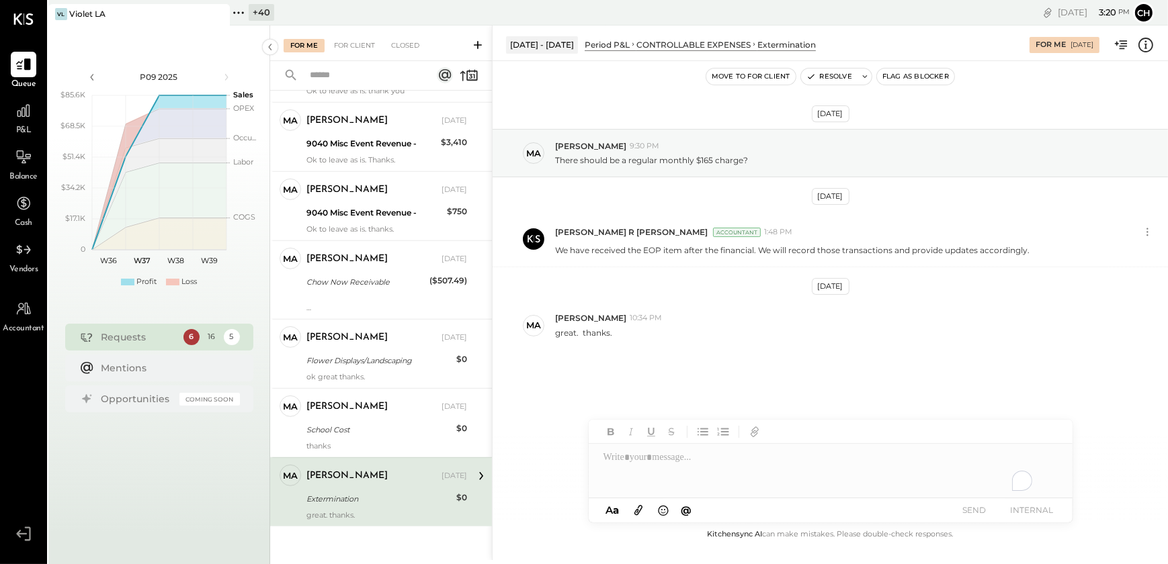
click at [617, 462] on div "To enrich screen reader interactions, please activate Accessibility in Grammarl…" at bounding box center [831, 471] width 484 height 54
click at [1048, 456] on icon at bounding box center [1044, 459] width 16 height 16
click at [1043, 484] on icon at bounding box center [1044, 482] width 16 height 16
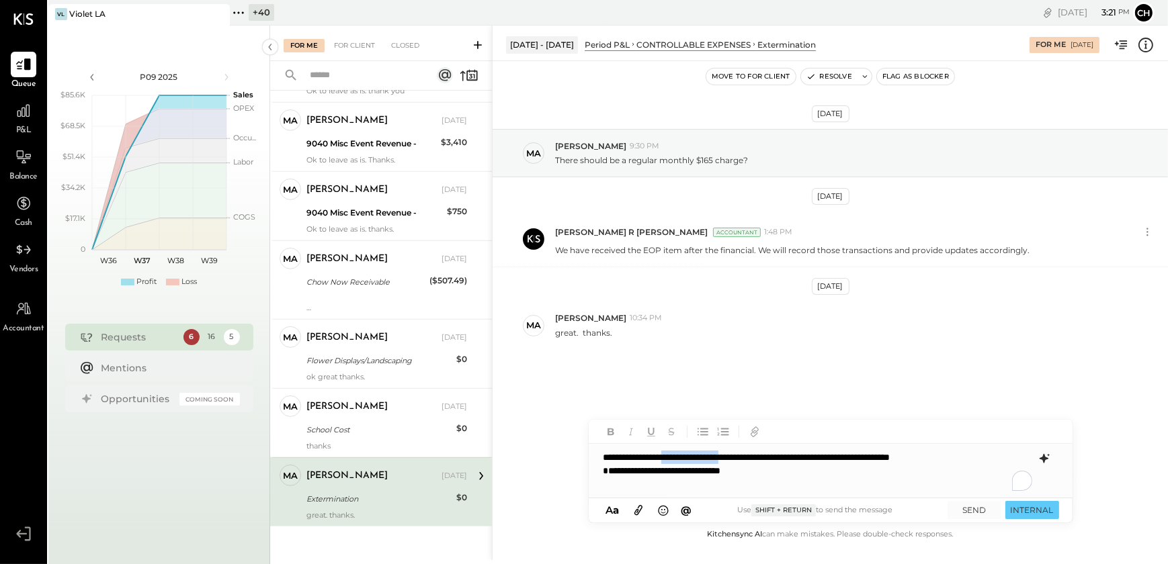
drag, startPoint x: 691, startPoint y: 457, endPoint x: 773, endPoint y: 457, distance: 81.3
click at [773, 457] on div "**********" at bounding box center [831, 471] width 484 height 54
drag, startPoint x: 779, startPoint y: 470, endPoint x: 591, endPoint y: 477, distance: 188.9
click at [591, 477] on div "**********" at bounding box center [831, 471] width 484 height 54
click at [715, 461] on div "**********" at bounding box center [831, 471] width 484 height 54
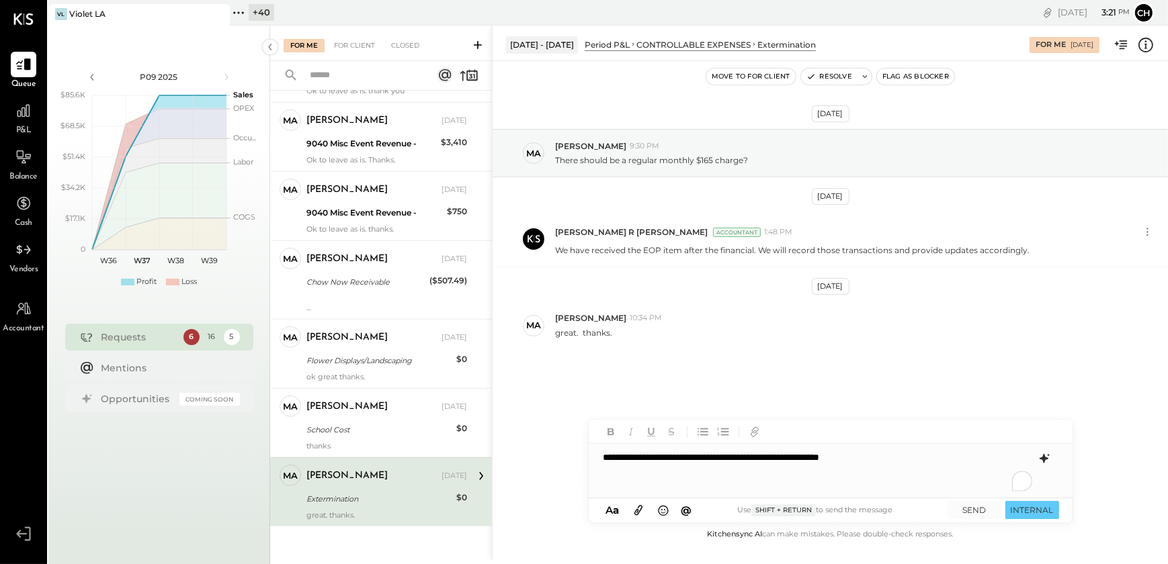
click at [734, 459] on div "**********" at bounding box center [831, 471] width 484 height 54
drag, startPoint x: 756, startPoint y: 458, endPoint x: 927, endPoint y: 449, distance: 170.9
click at [927, 449] on div "**********" at bounding box center [831, 471] width 484 height 54
click at [830, 462] on div "**********" at bounding box center [831, 471] width 484 height 54
click at [749, 471] on div "**********" at bounding box center [831, 471] width 484 height 54
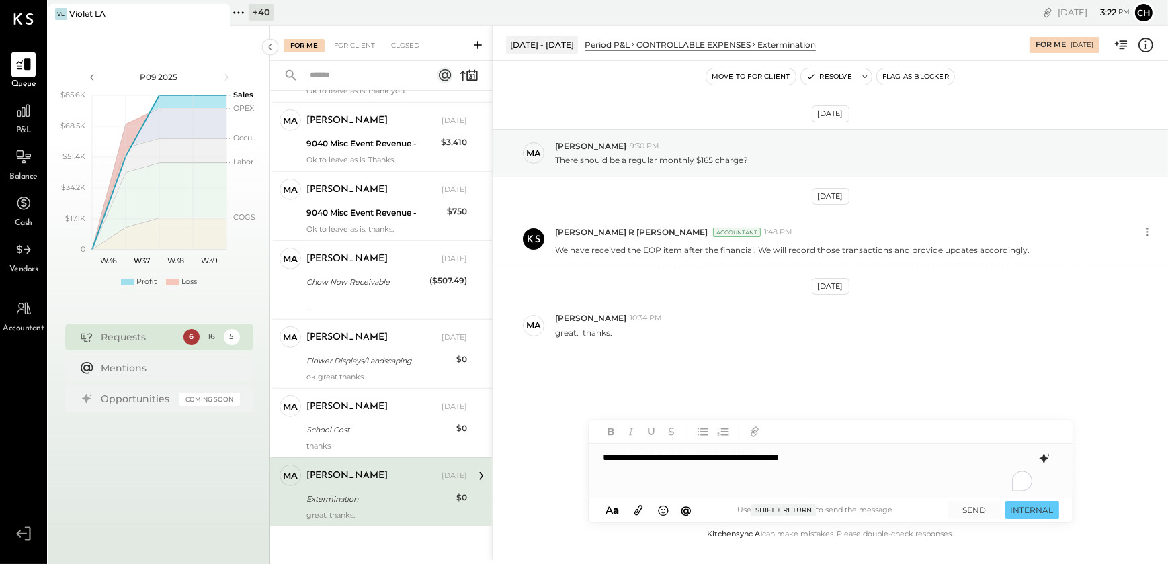
click at [887, 457] on div "**********" at bounding box center [831, 471] width 484 height 54
copy div "**********"
click at [977, 515] on button "SEND" at bounding box center [974, 510] width 54 height 18
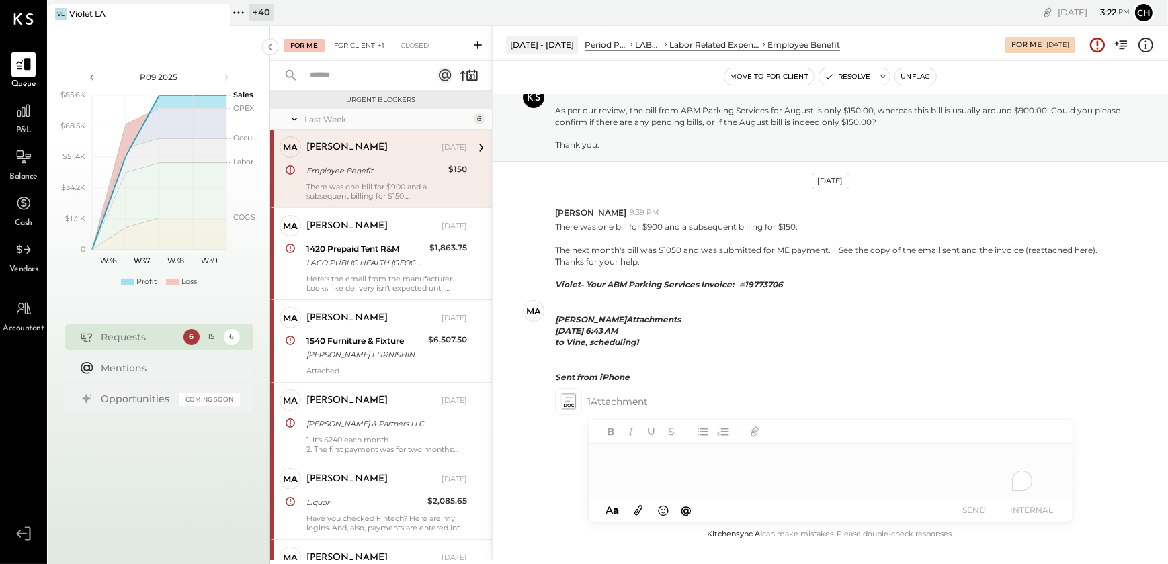
click at [349, 50] on div "For Client +1" at bounding box center [359, 45] width 64 height 13
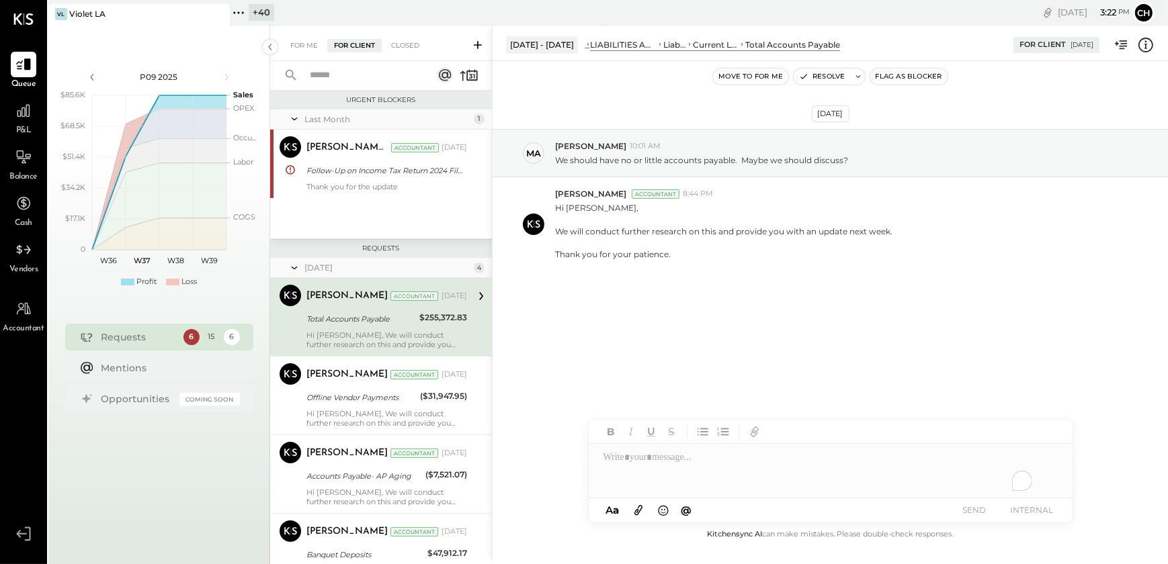
scroll to position [164, 0]
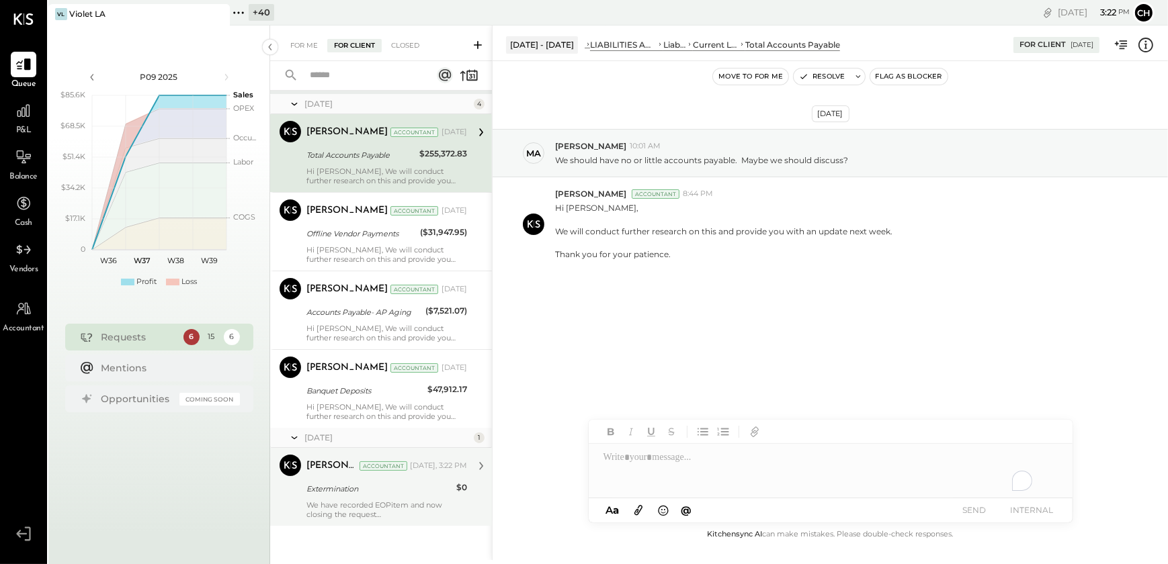
click at [388, 513] on div "We have recorded EOPitem and now closing the request" at bounding box center [386, 510] width 161 height 19
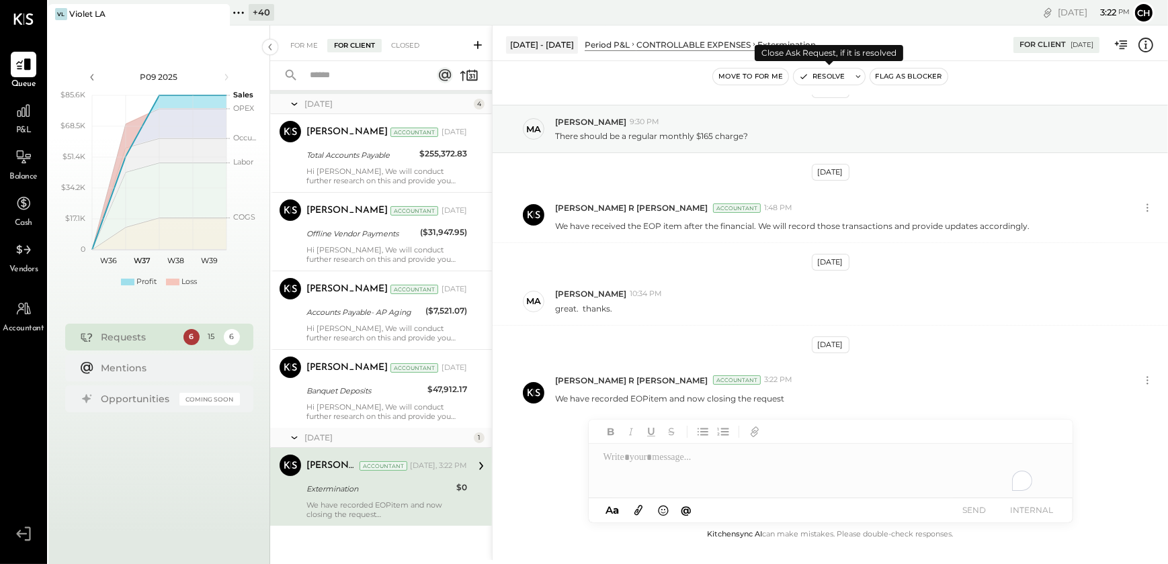
click at [818, 78] on button "Resolve" at bounding box center [821, 77] width 56 height 16
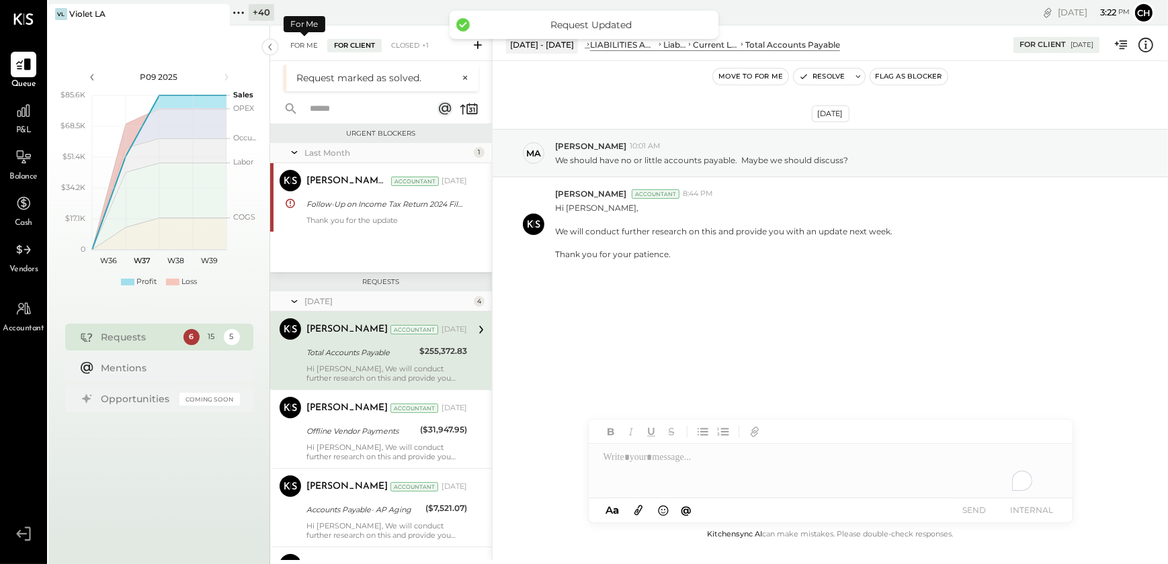
click at [298, 46] on div "For Me" at bounding box center [304, 45] width 41 height 13
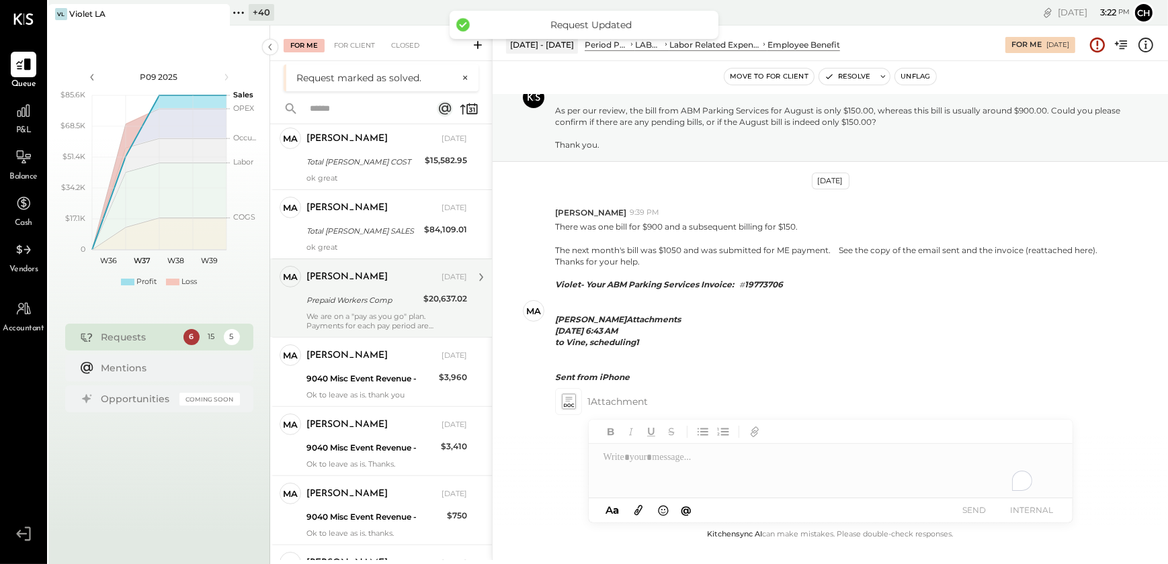
scroll to position [813, 0]
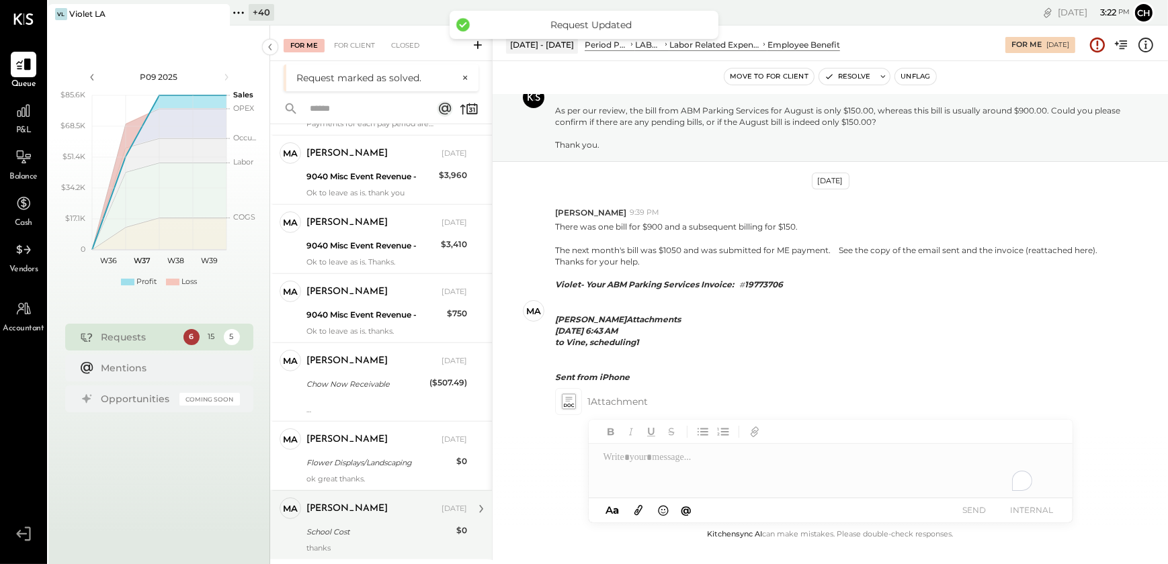
click at [371, 517] on div "[PERSON_NAME] [DATE]" at bounding box center [386, 509] width 161 height 19
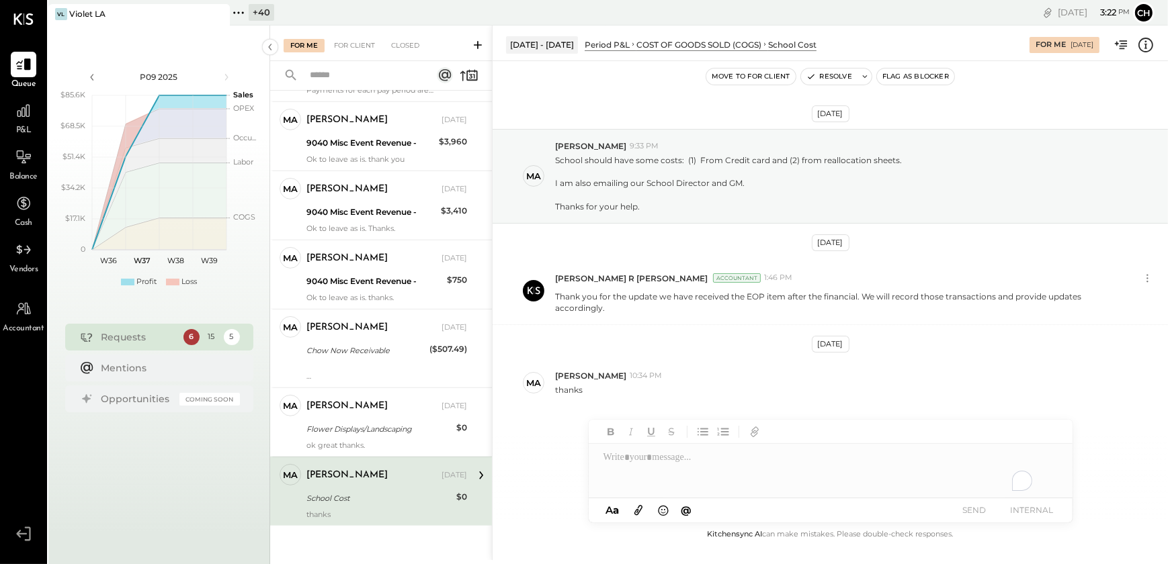
click at [619, 463] on div "To enrich screen reader interactions, please activate Accessibility in Grammarl…" at bounding box center [831, 471] width 484 height 54
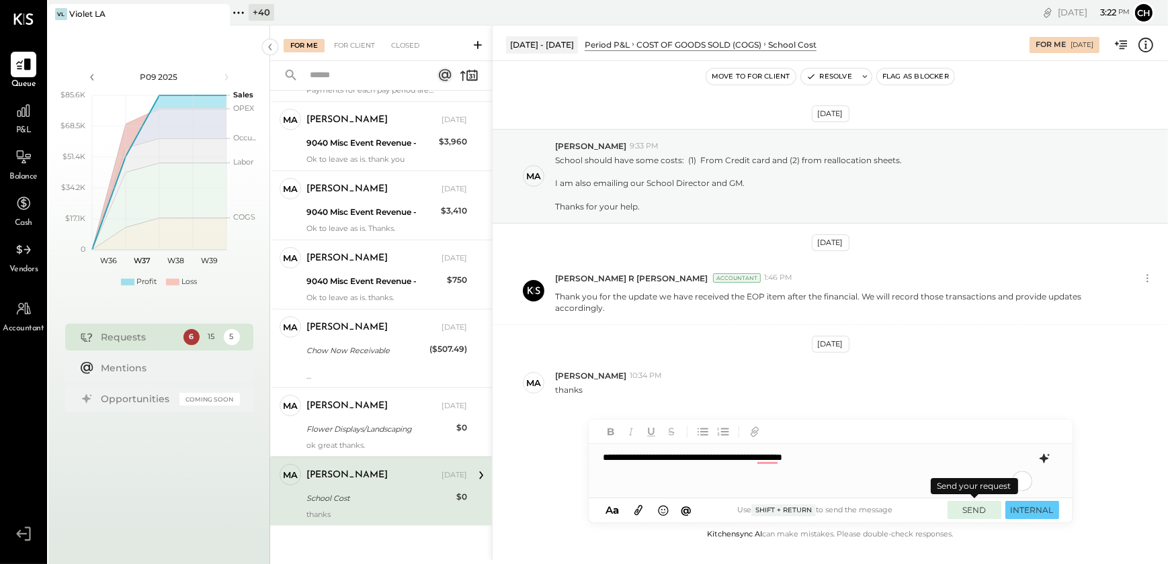
click at [977, 510] on button "SEND" at bounding box center [974, 510] width 54 height 18
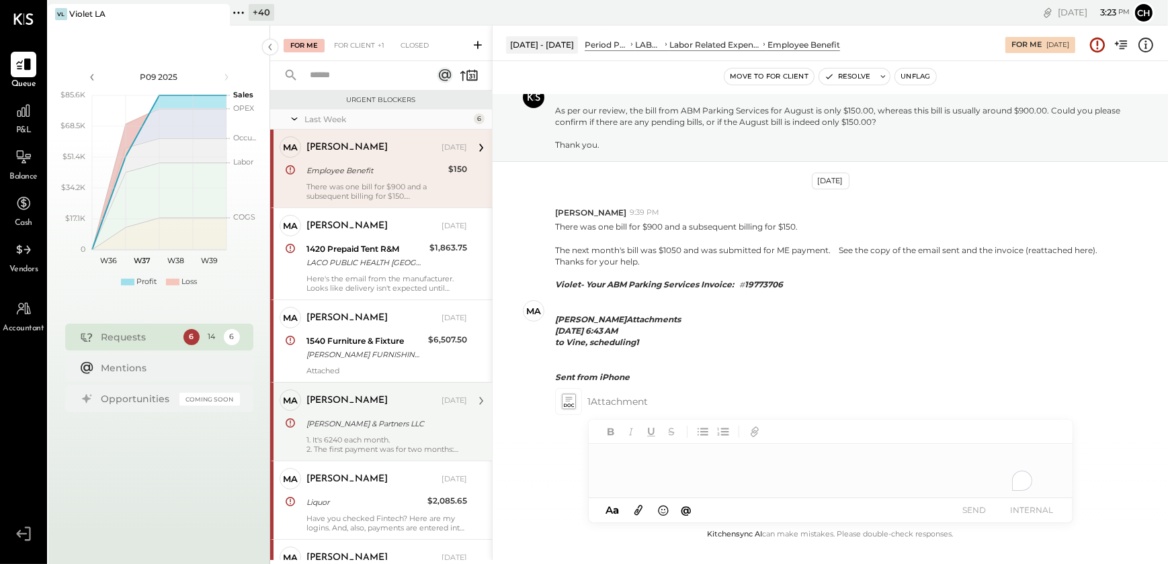
scroll to position [244, 0]
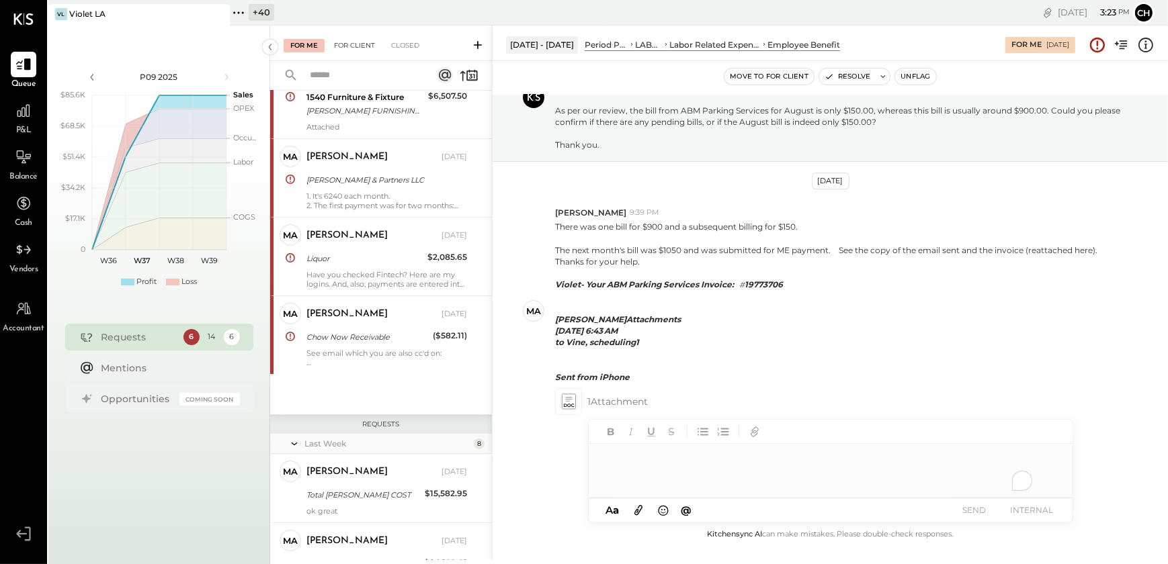
click at [352, 40] on div "For Client" at bounding box center [354, 45] width 54 height 13
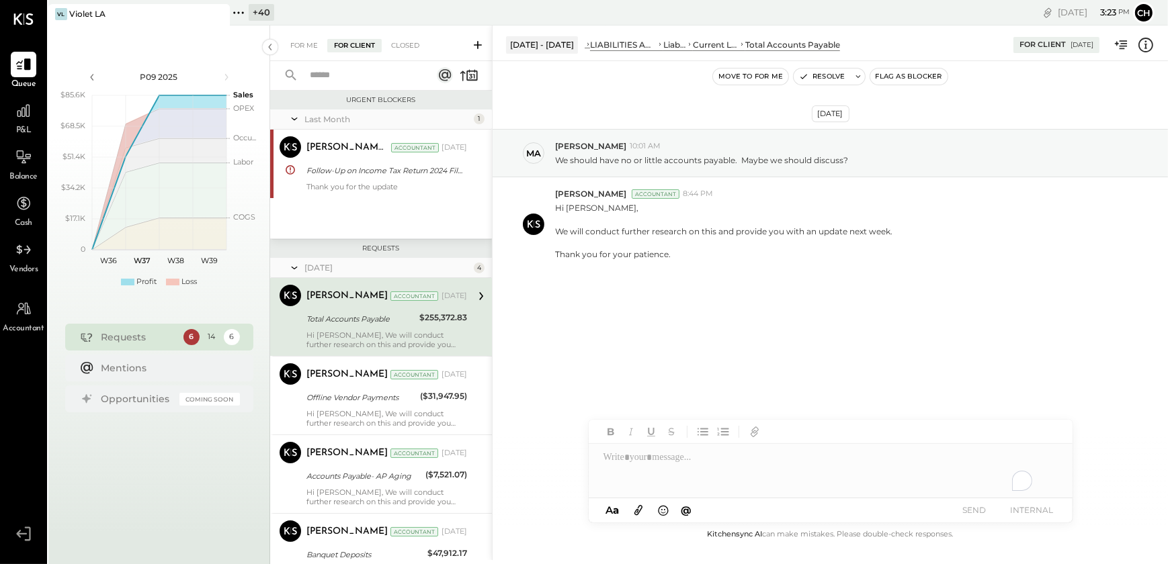
scroll to position [164, 0]
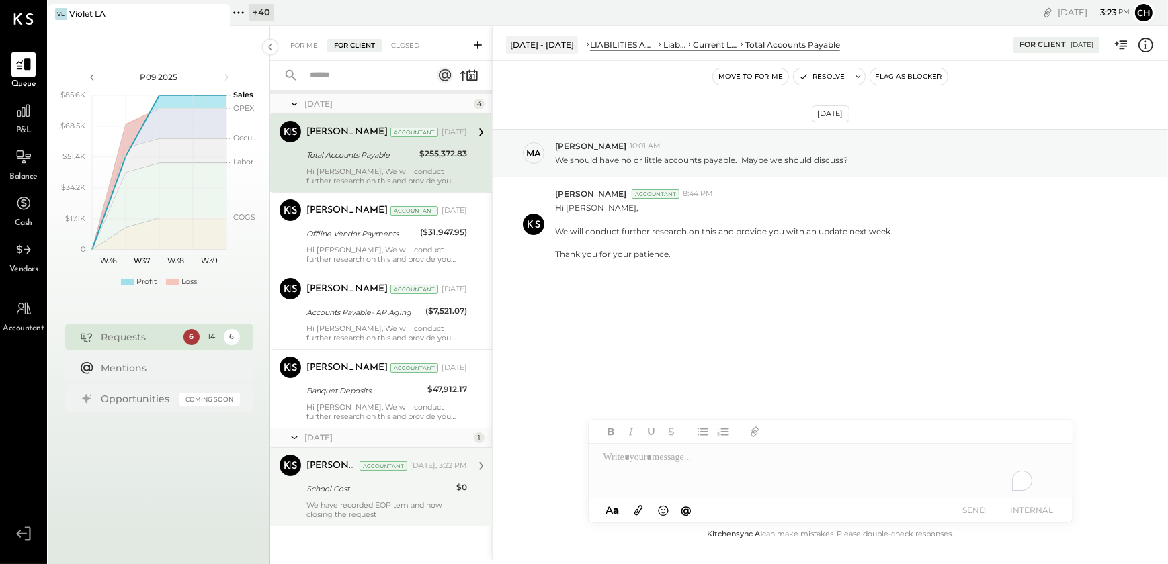
click at [365, 497] on div "[PERSON_NAME] R [PERSON_NAME] Accountant [DATE], 3:22 PM School Cost $0 We have…" at bounding box center [386, 487] width 161 height 64
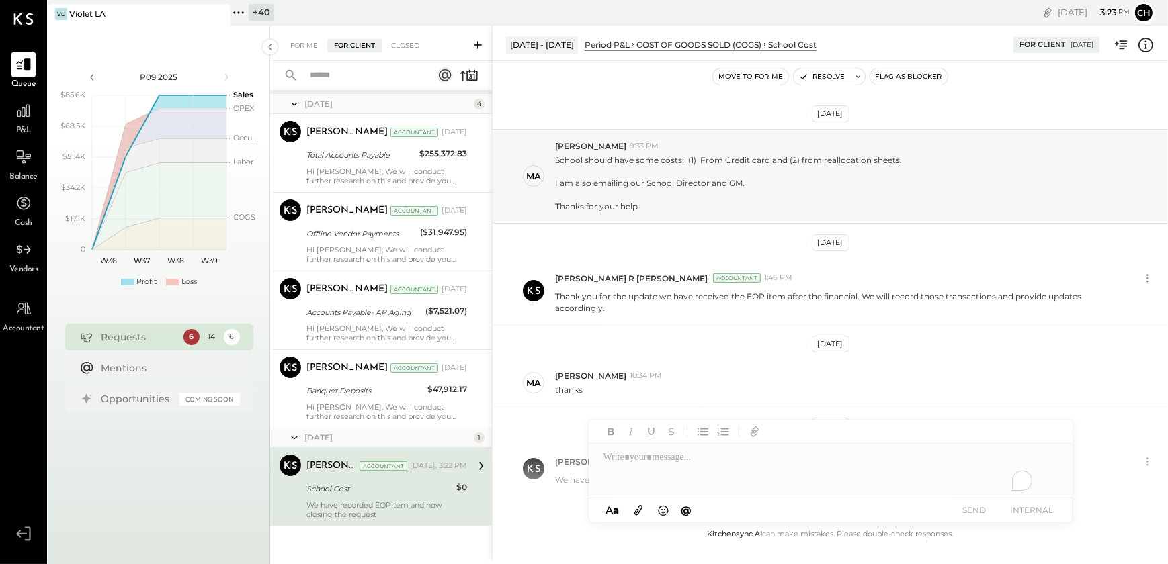
scroll to position [70, 0]
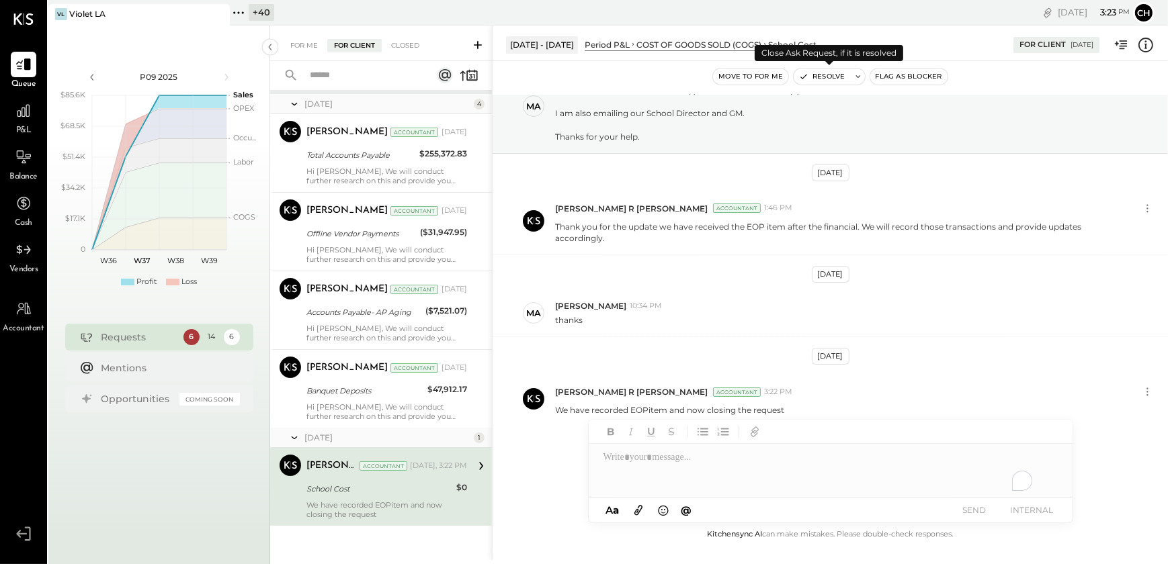
click at [826, 74] on button "Resolve" at bounding box center [821, 77] width 56 height 16
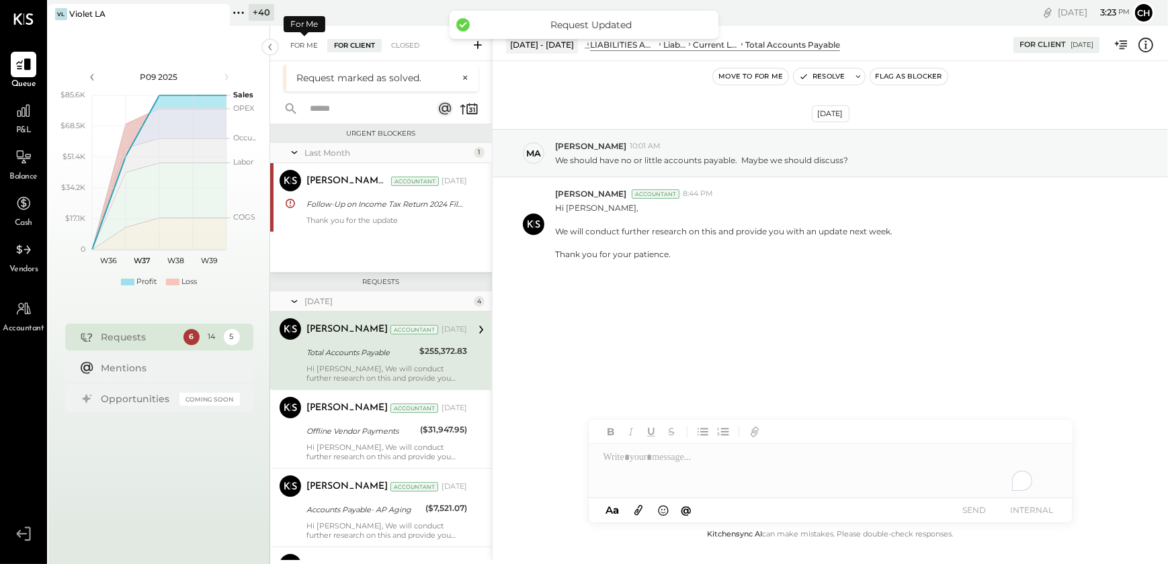
click at [298, 46] on div "For Me" at bounding box center [304, 45] width 41 height 13
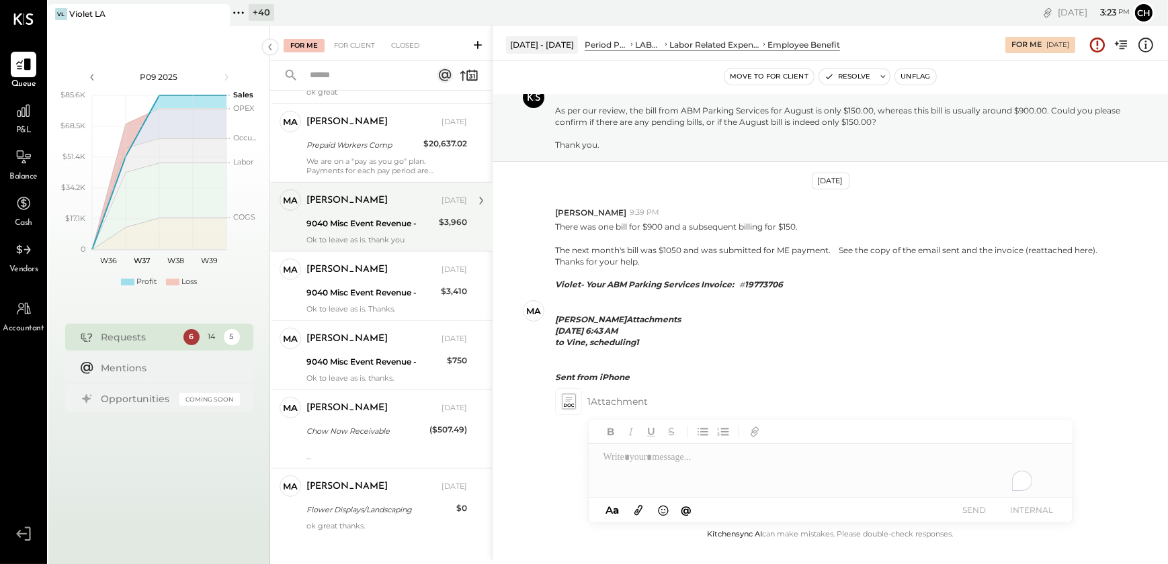
scroll to position [743, 0]
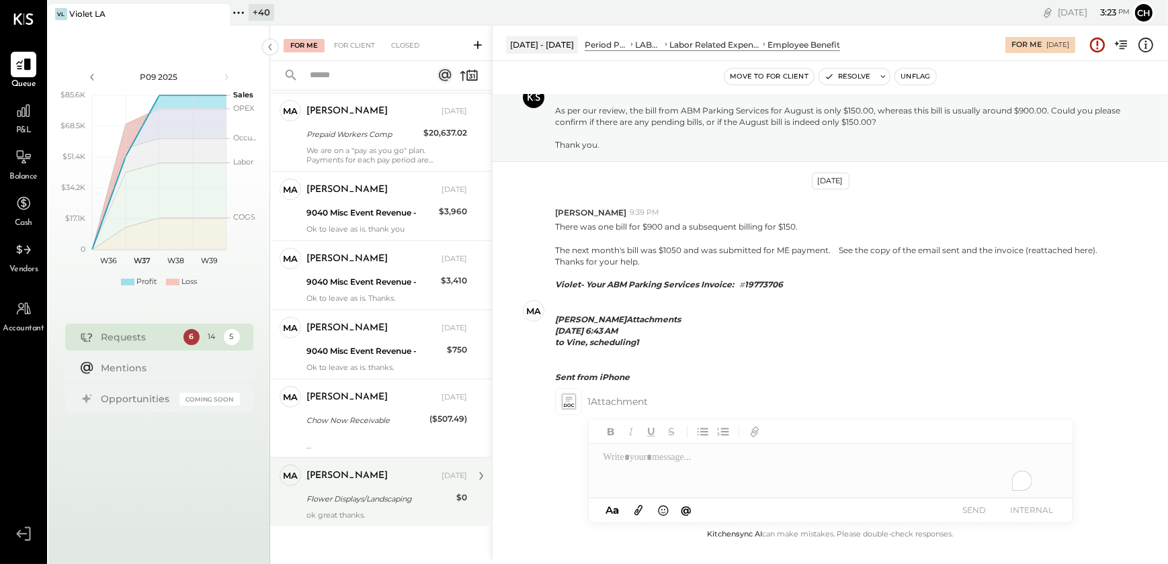
click at [339, 511] on div "ok great thanks." at bounding box center [386, 515] width 161 height 9
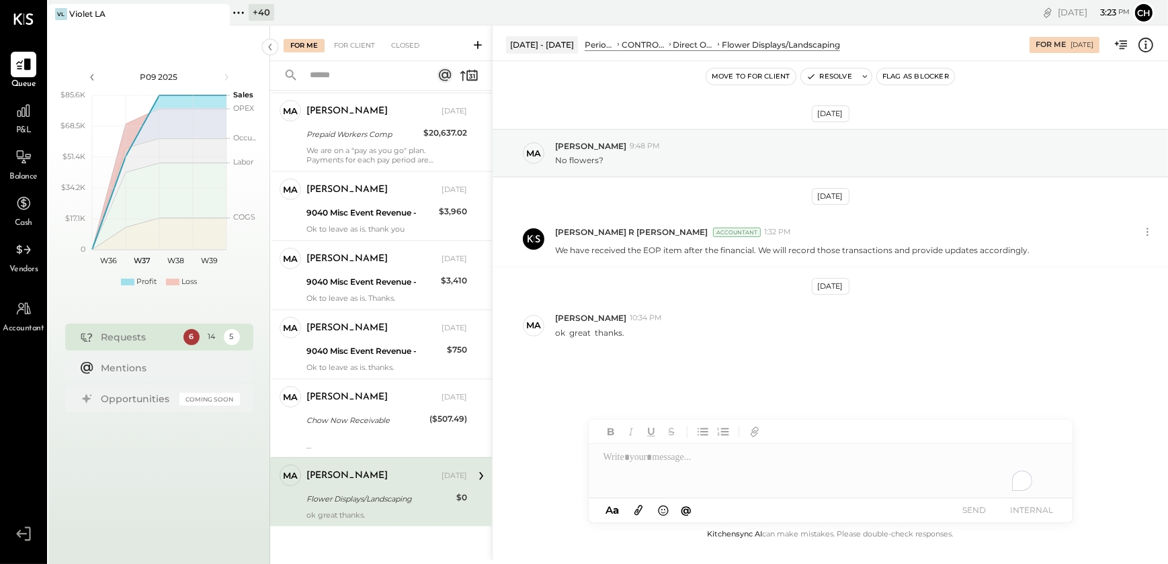
click at [642, 466] on div "To enrich screen reader interactions, please activate Accessibility in Grammarl…" at bounding box center [831, 471] width 484 height 54
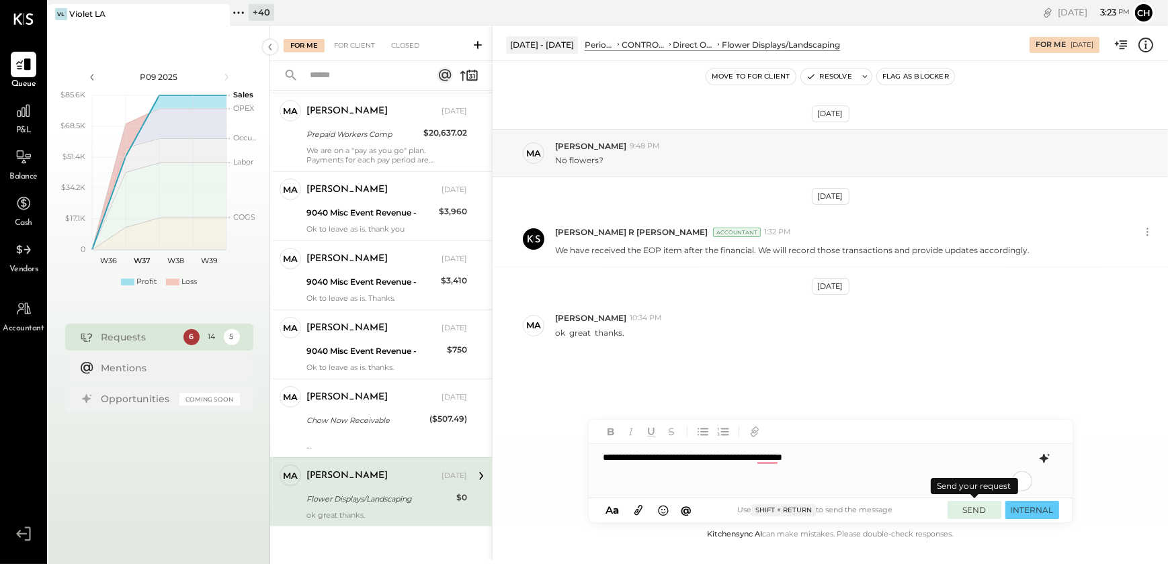
click at [983, 509] on button "SEND" at bounding box center [974, 510] width 54 height 18
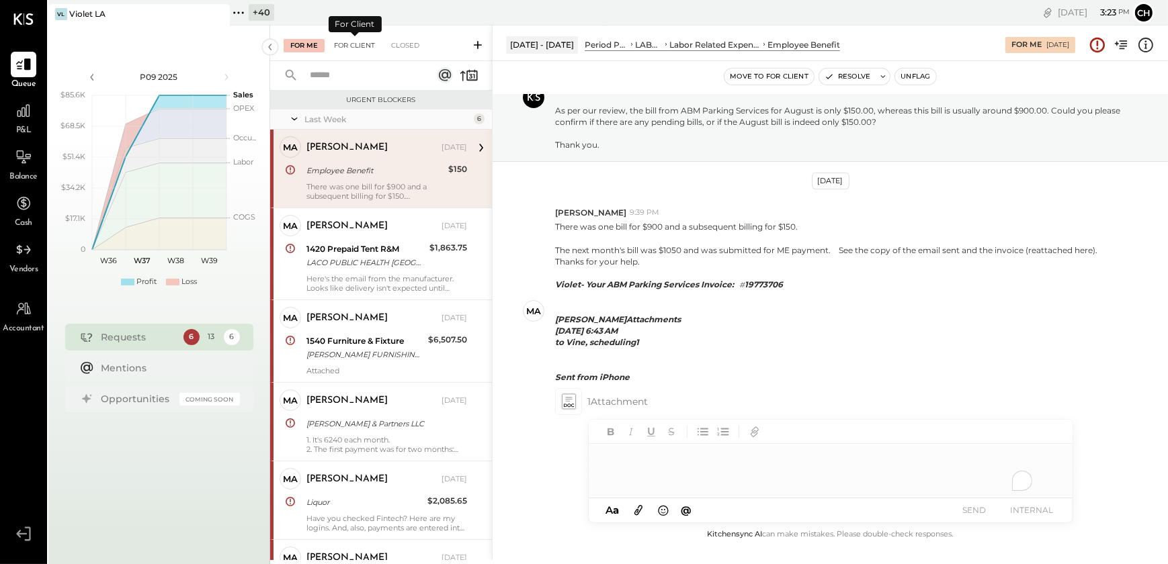
click at [351, 51] on div "For Client" at bounding box center [354, 45] width 54 height 13
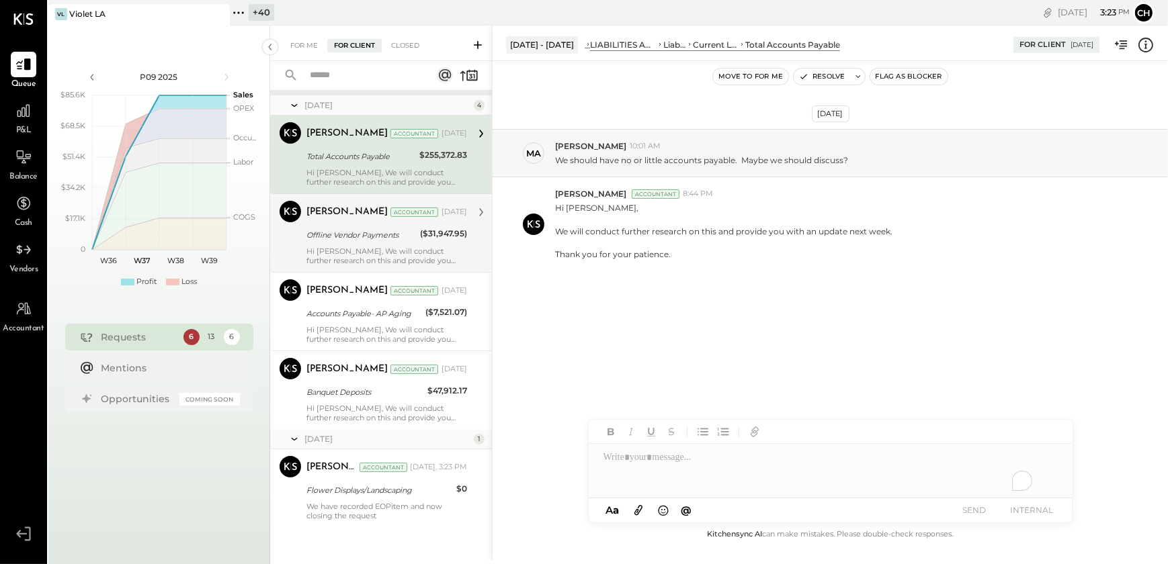
scroll to position [164, 0]
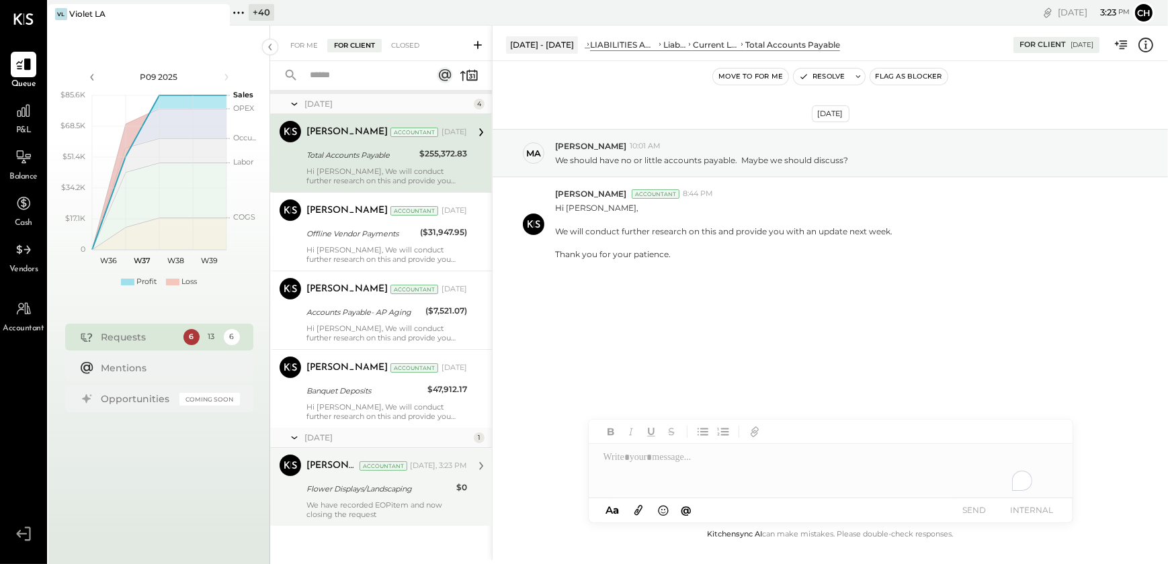
click at [376, 501] on div "We have recorded EOPitem and now closing the request" at bounding box center [386, 510] width 161 height 19
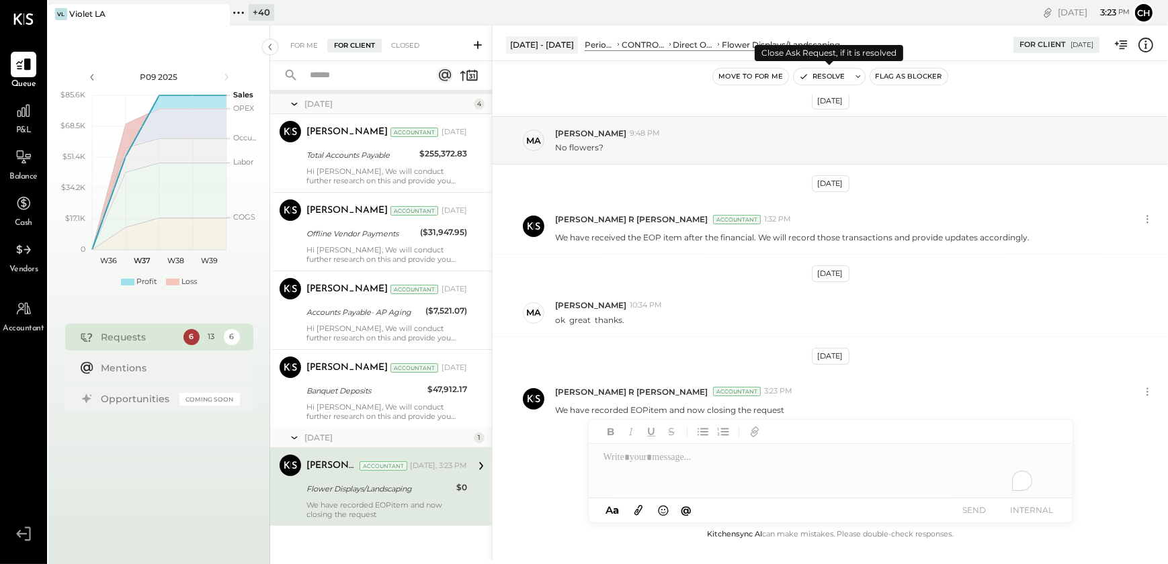
click at [826, 78] on button "Resolve" at bounding box center [821, 77] width 56 height 16
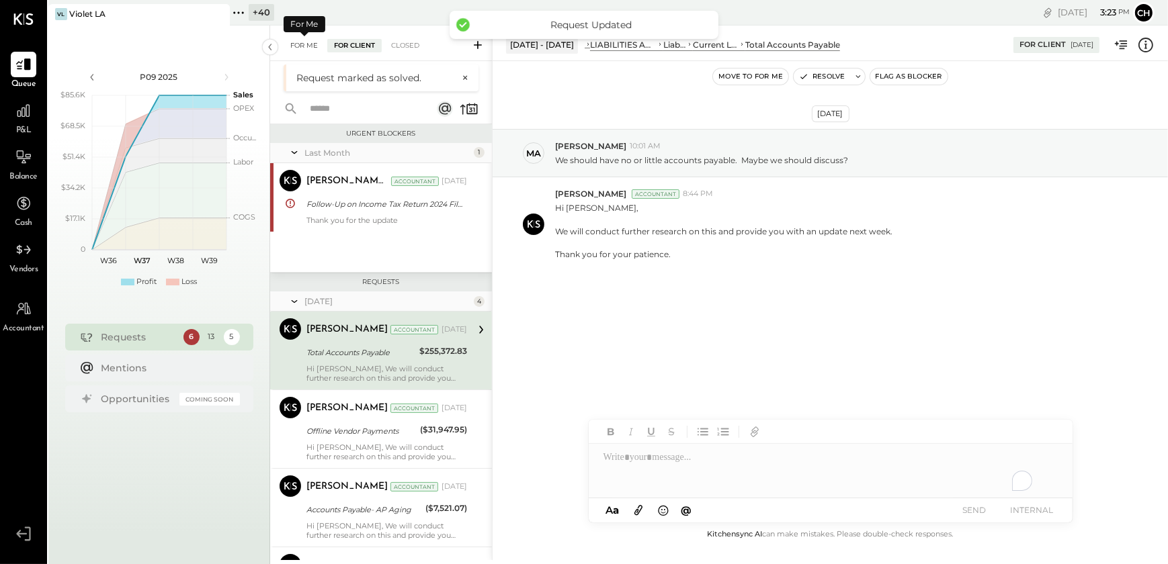
click at [295, 42] on div "For Me" at bounding box center [304, 45] width 41 height 13
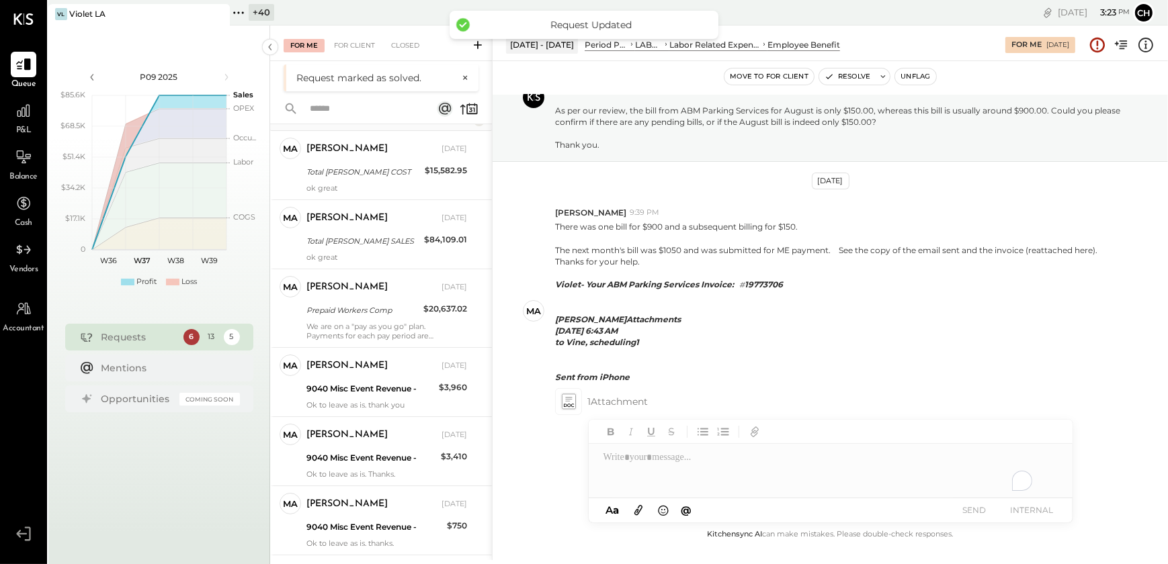
scroll to position [674, 0]
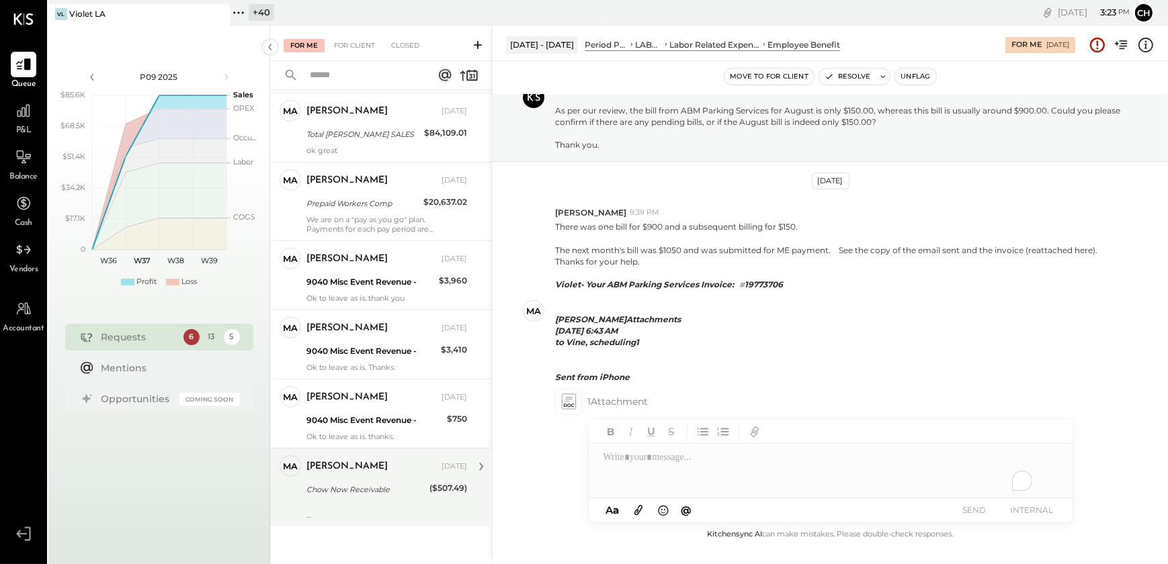
click at [373, 473] on div "[PERSON_NAME] [DATE]" at bounding box center [386, 467] width 161 height 19
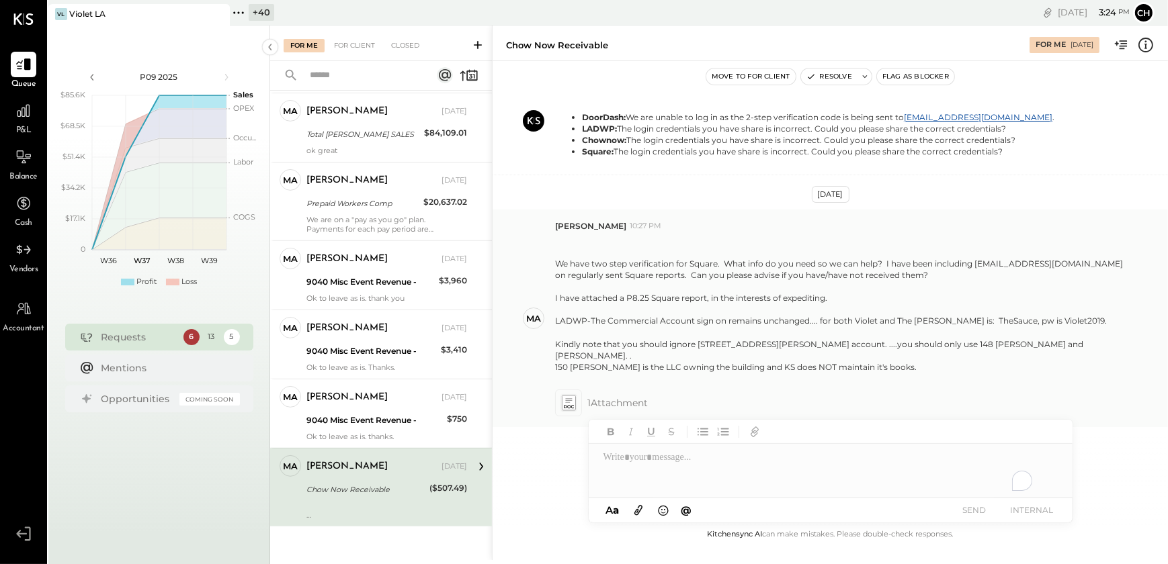
scroll to position [631, 0]
click at [565, 400] on icon at bounding box center [568, 402] width 14 height 15
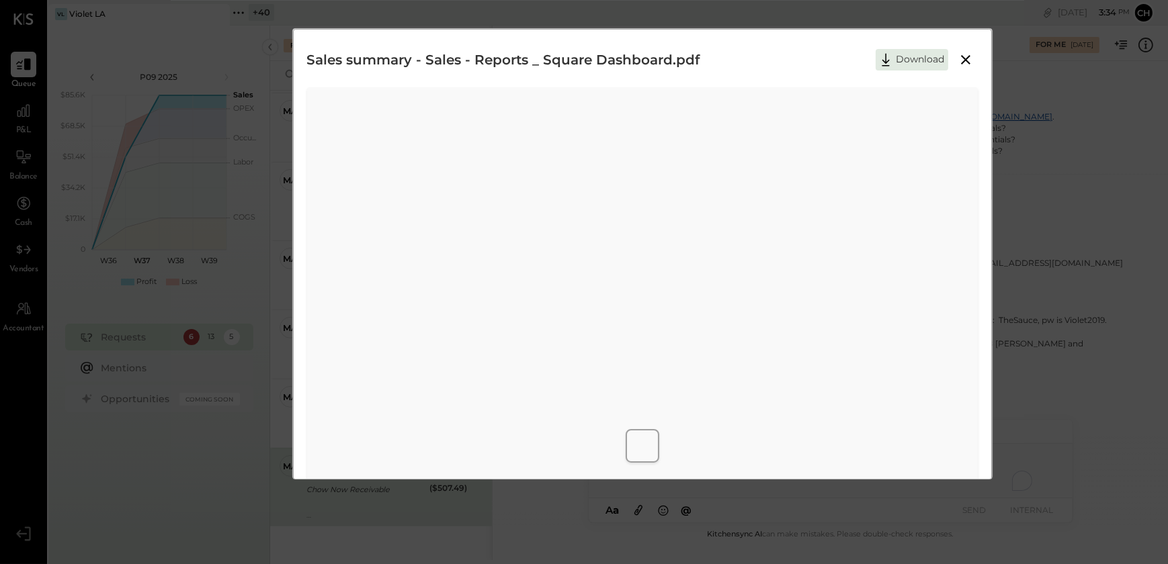
click at [963, 60] on icon at bounding box center [965, 59] width 9 height 9
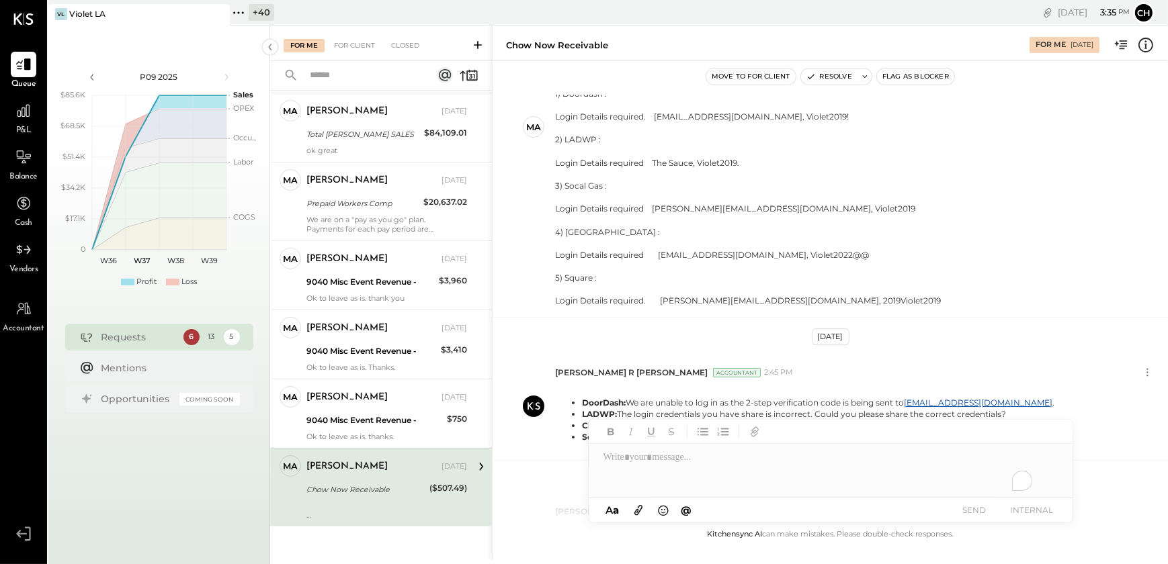
scroll to position [325, 0]
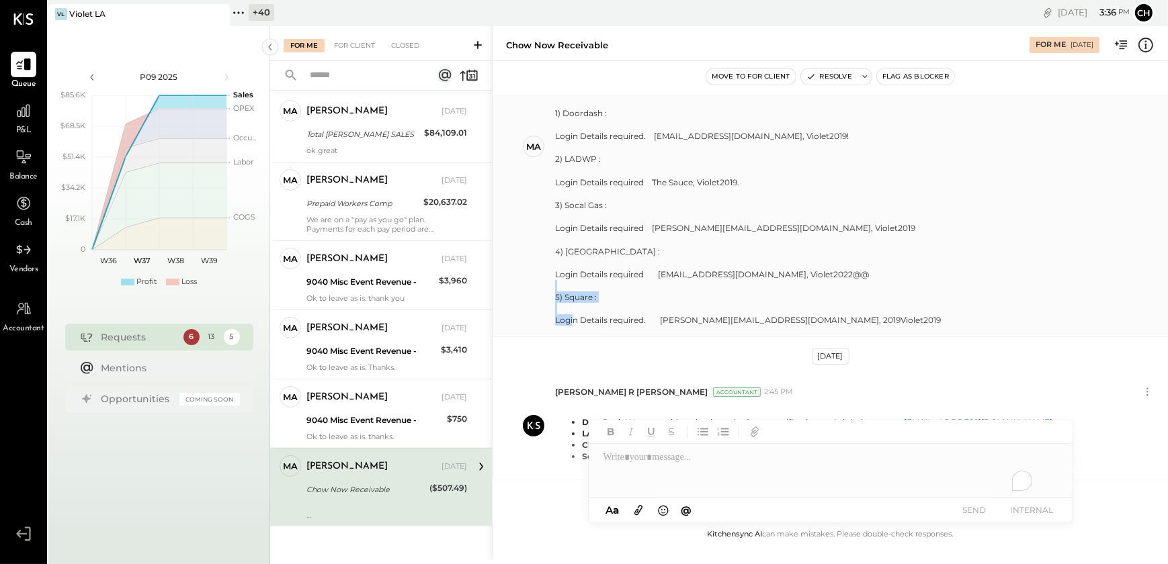
drag, startPoint x: 738, startPoint y: 318, endPoint x: 658, endPoint y: 323, distance: 80.8
click at [658, 323] on div "[DATE][DATE] 7:48 PM, [PERSON_NAME] wrote: Hi all-- Here are the remaining logi…" at bounding box center [748, 165] width 386 height 322
copy div "[PERSON_NAME][EMAIL_ADDRESS][DOMAIN_NAME]"
drag, startPoint x: 743, startPoint y: 322, endPoint x: 799, endPoint y: 322, distance: 55.8
click at [799, 322] on div "[DATE][DATE] 7:48 PM, [PERSON_NAME] wrote: Hi all-- Here are the remaining logi…" at bounding box center [748, 165] width 386 height 322
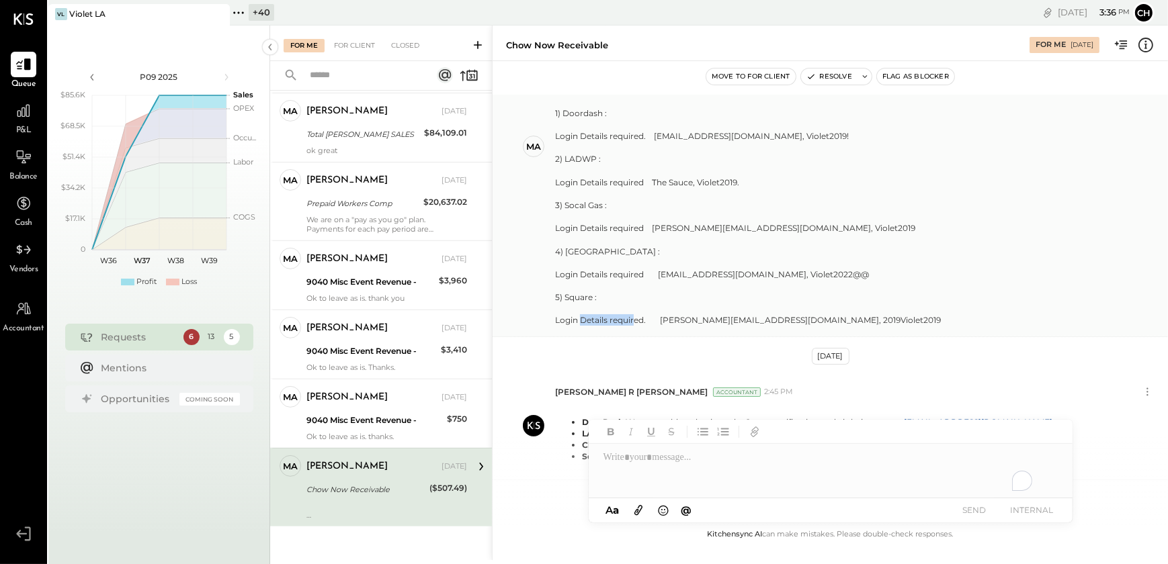
copy div "2019Violet2019"
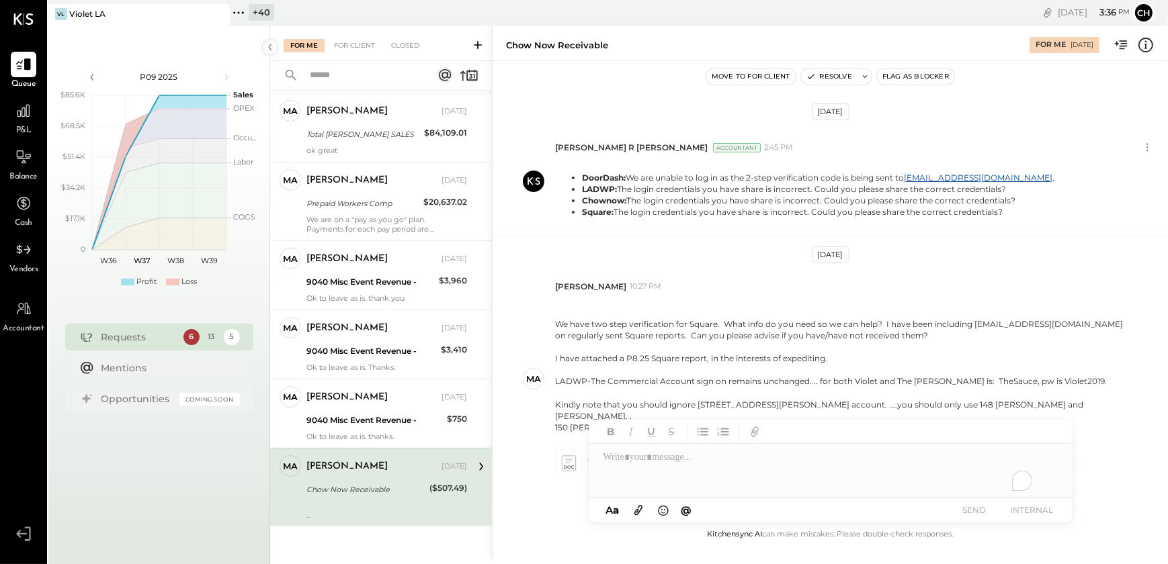
scroll to position [631, 0]
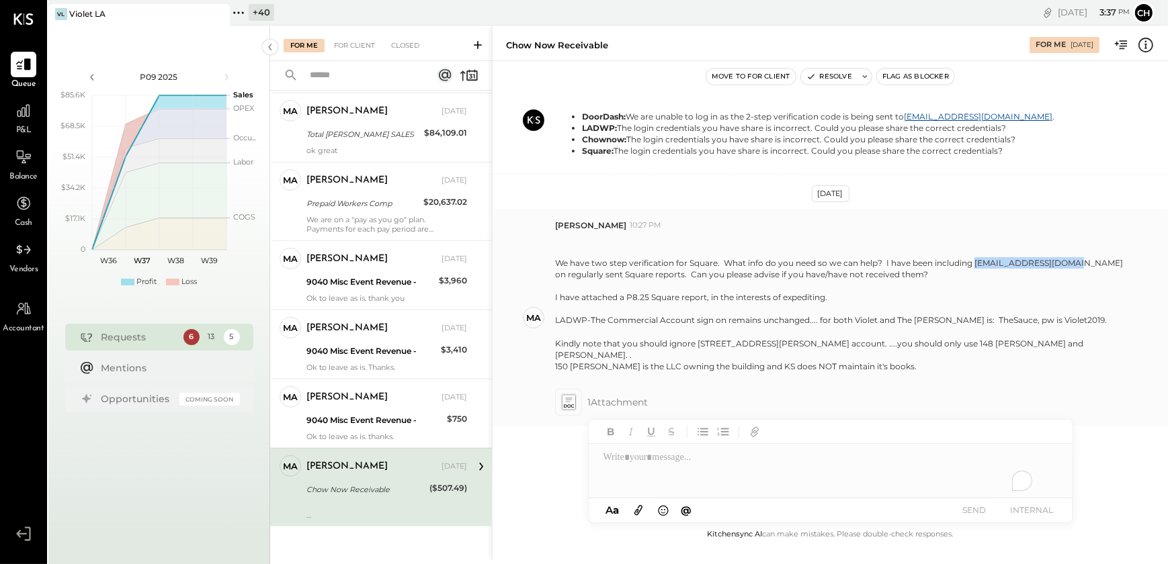
drag, startPoint x: 974, startPoint y: 271, endPoint x: 1068, endPoint y: 275, distance: 93.4
click at [1068, 275] on p "We have two step verification for Square. What info do you need so we can help?…" at bounding box center [841, 309] width 572 height 150
copy p "[EMAIL_ADDRESS][DOMAIN_NAME]"
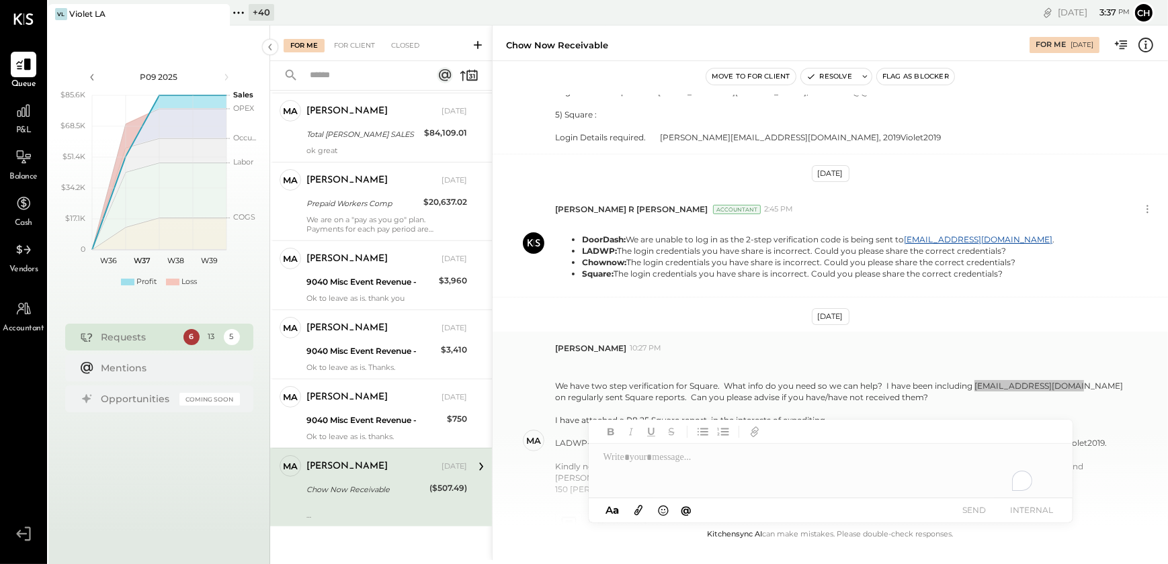
scroll to position [447, 0]
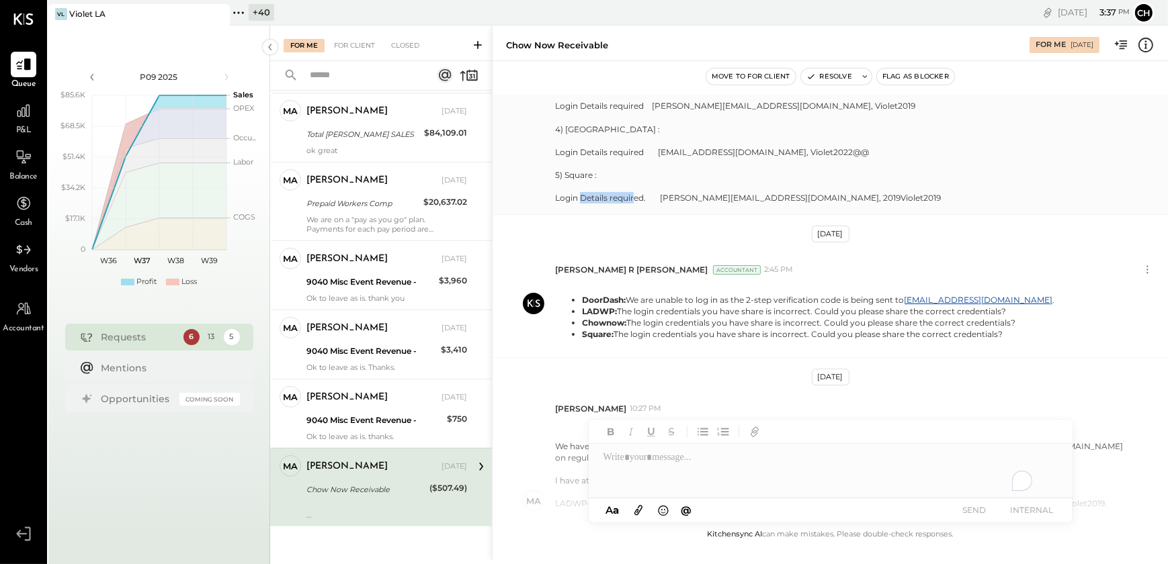
drag, startPoint x: 744, startPoint y: 197, endPoint x: 803, endPoint y: 198, distance: 58.5
click at [803, 198] on div "[DATE][DATE] 7:48 PM, [PERSON_NAME] wrote: Hi all-- Here are the remaining logi…" at bounding box center [748, 43] width 386 height 322
copy div "2019Violet2019"
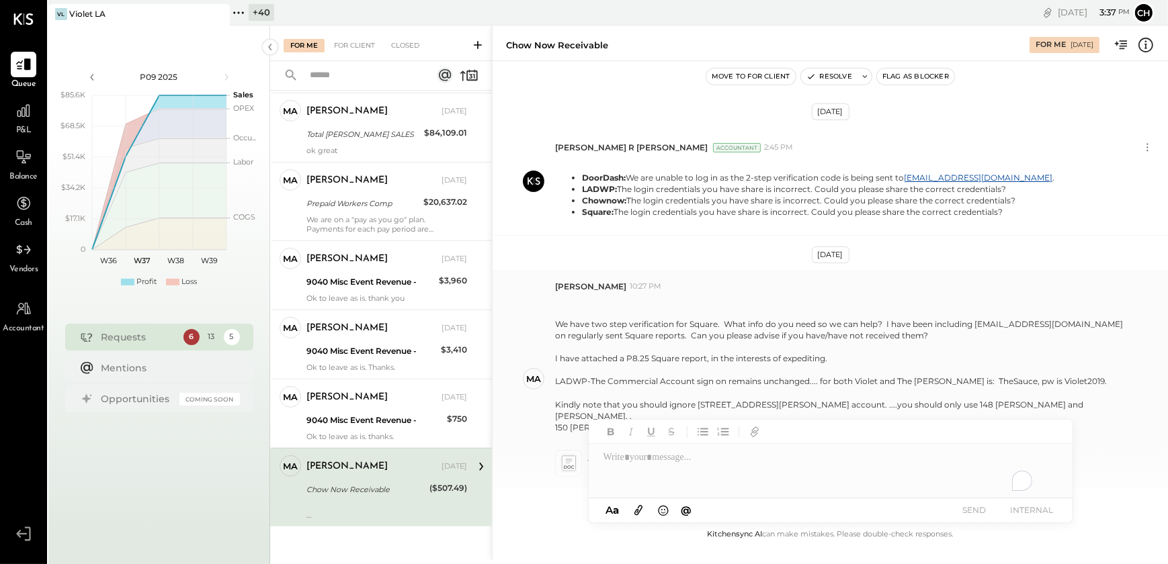
scroll to position [631, 0]
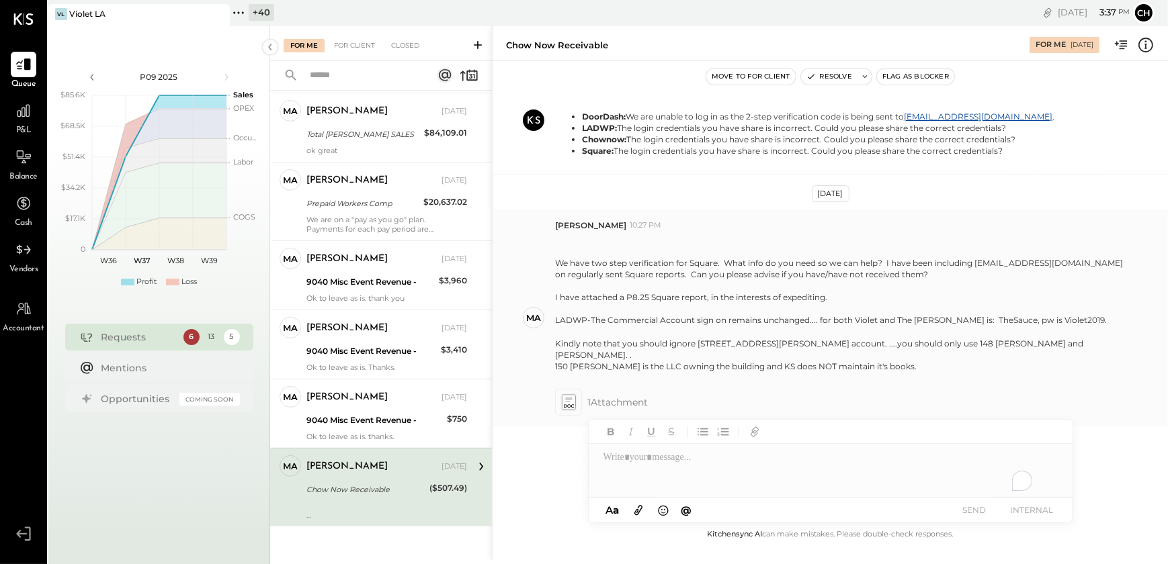
click at [570, 398] on icon at bounding box center [568, 400] width 7 height 4
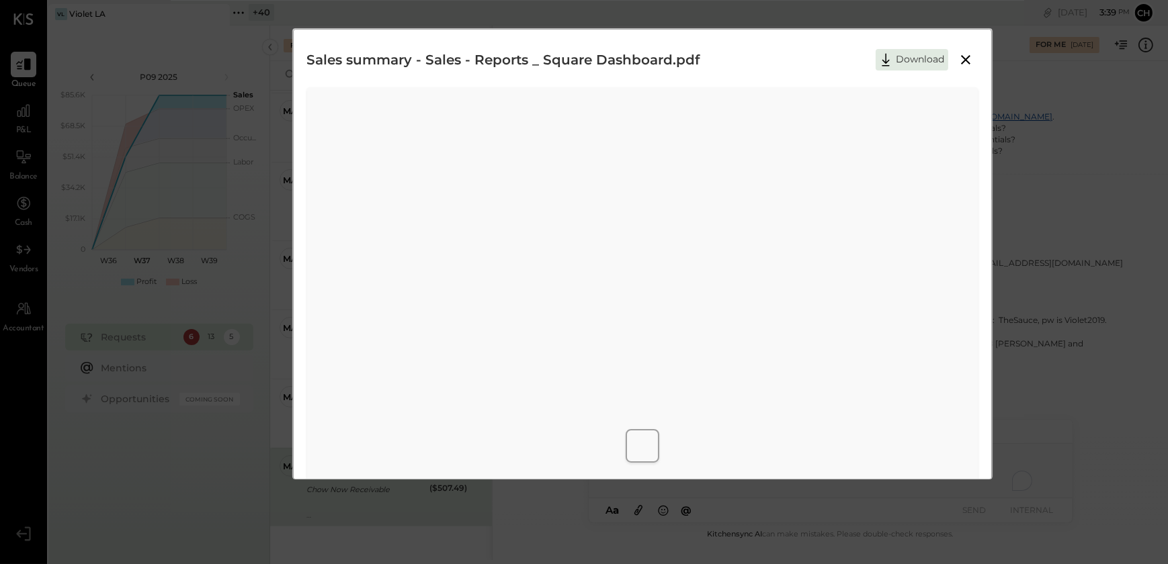
click at [963, 63] on icon at bounding box center [965, 60] width 16 height 16
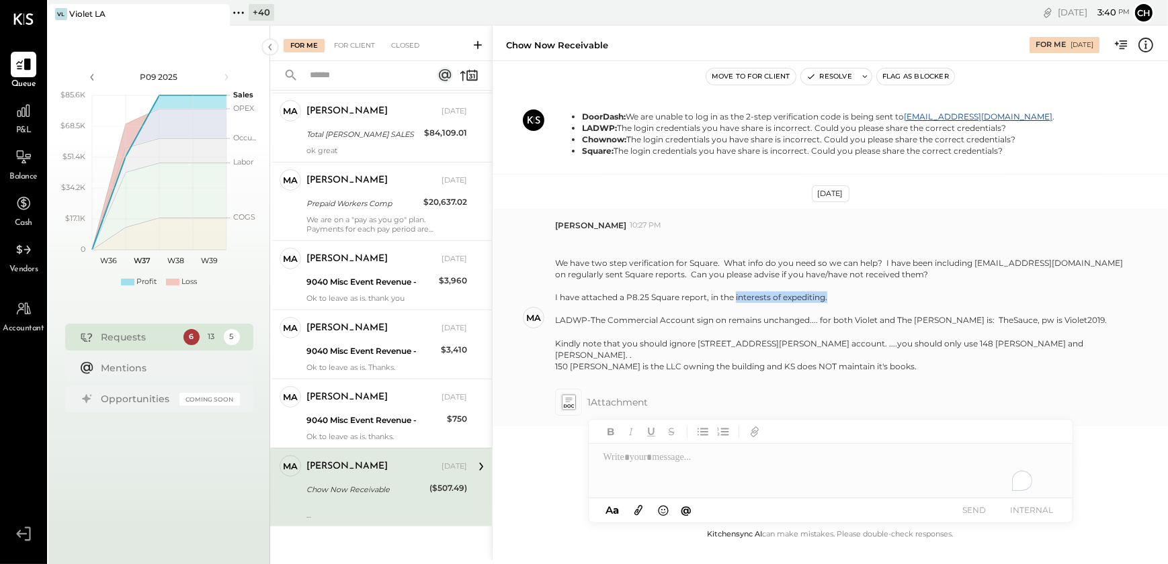
drag, startPoint x: 829, startPoint y: 309, endPoint x: 735, endPoint y: 306, distance: 94.1
click at [735, 306] on div "I have attached a P8.25 Square report, in the interests of expediting. LADWP-Th…" at bounding box center [841, 338] width 572 height 92
copy div "interests of expediting."
click at [568, 408] on icon at bounding box center [568, 402] width 14 height 15
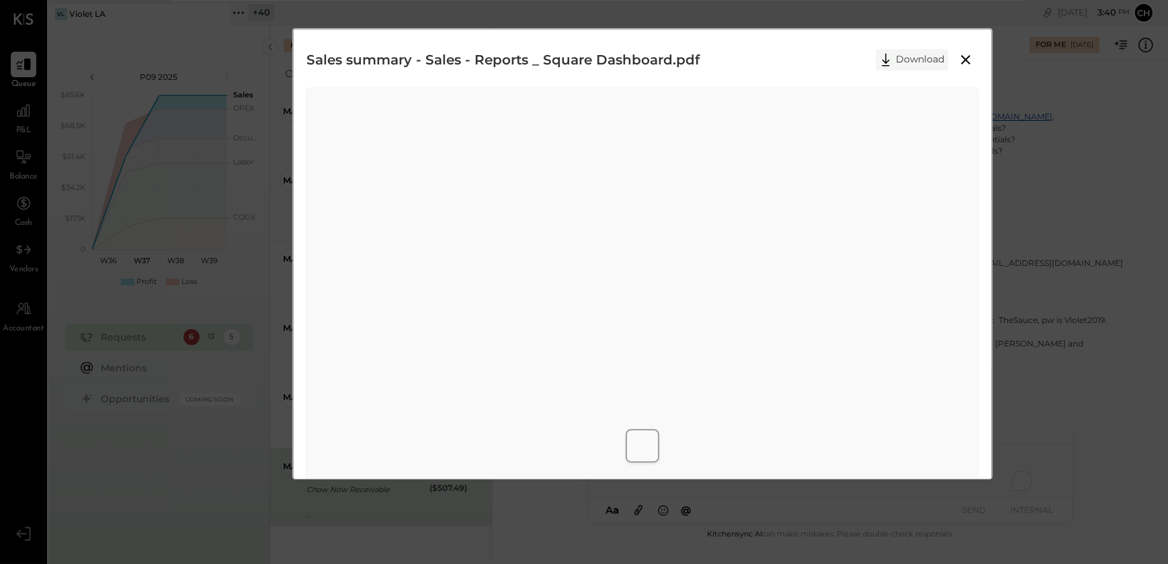
click at [901, 67] on button "Download" at bounding box center [911, 59] width 73 height 21
click at [1095, 408] on div "Sales summary - Sales - Reports _ Square Dashboard.pdf Download" at bounding box center [584, 282] width 1168 height 564
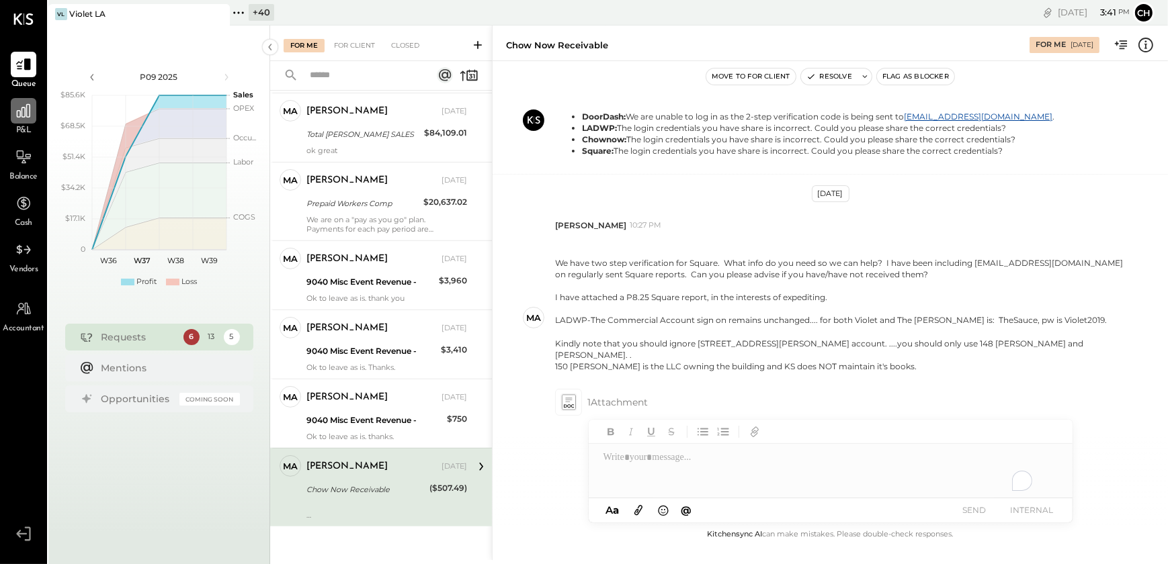
click at [22, 121] on div at bounding box center [24, 111] width 26 height 26
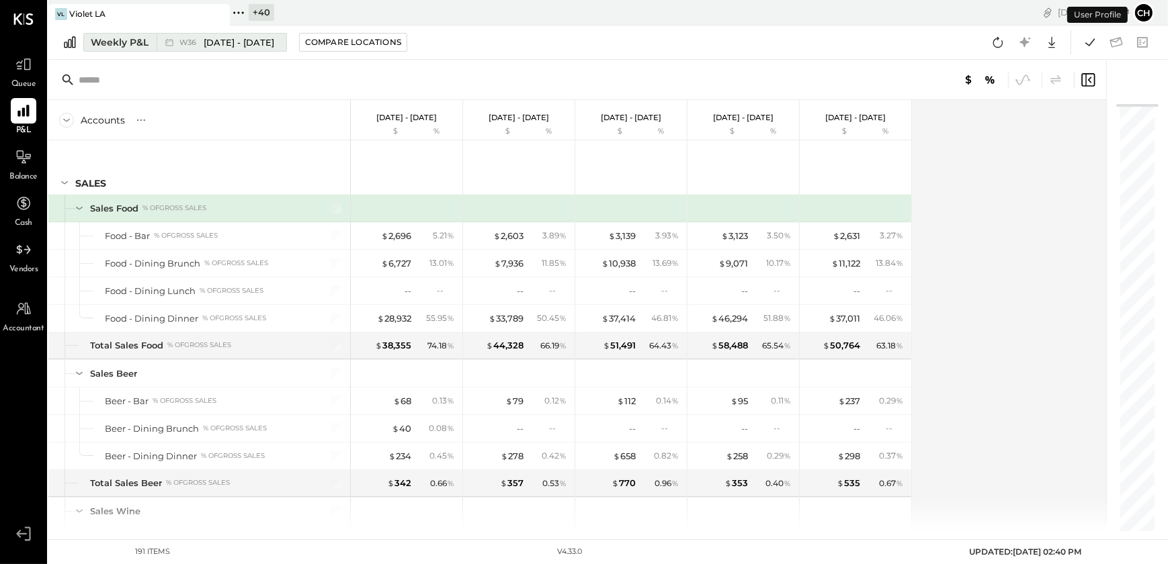
click at [142, 41] on div "Weekly P&L" at bounding box center [120, 42] width 58 height 13
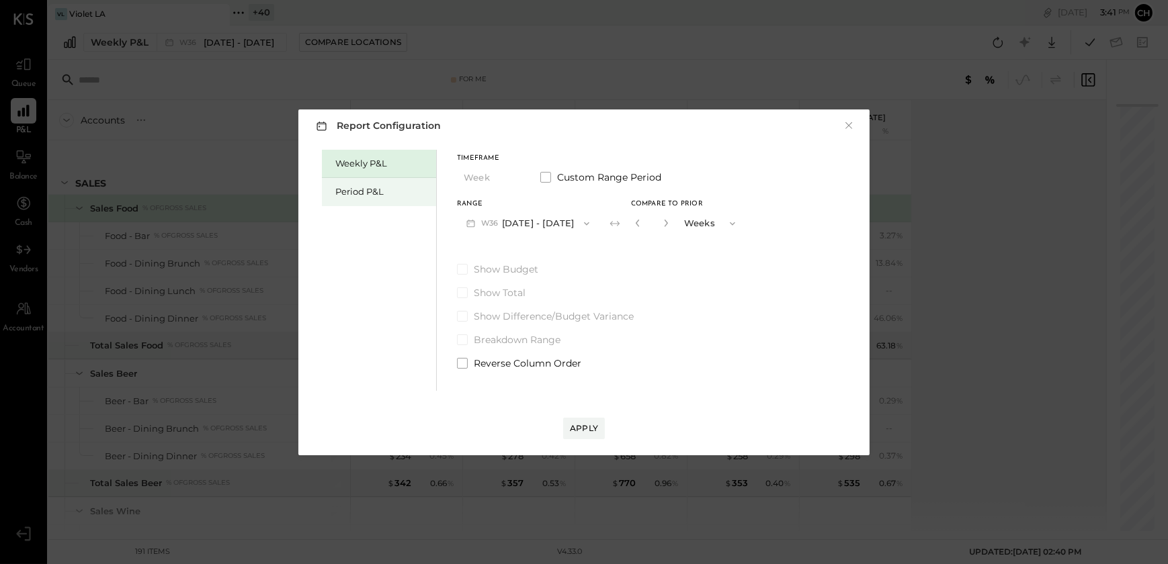
click at [383, 188] on div "Period P&L" at bounding box center [382, 191] width 94 height 13
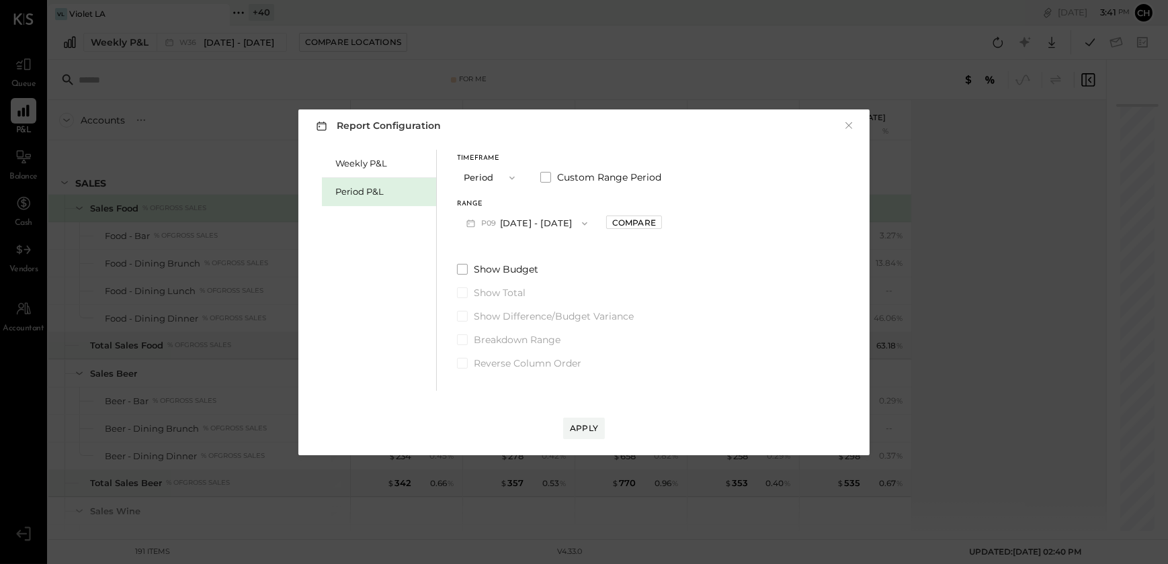
click at [572, 228] on span "button" at bounding box center [580, 223] width 17 height 11
click at [846, 122] on button "×" at bounding box center [848, 125] width 12 height 13
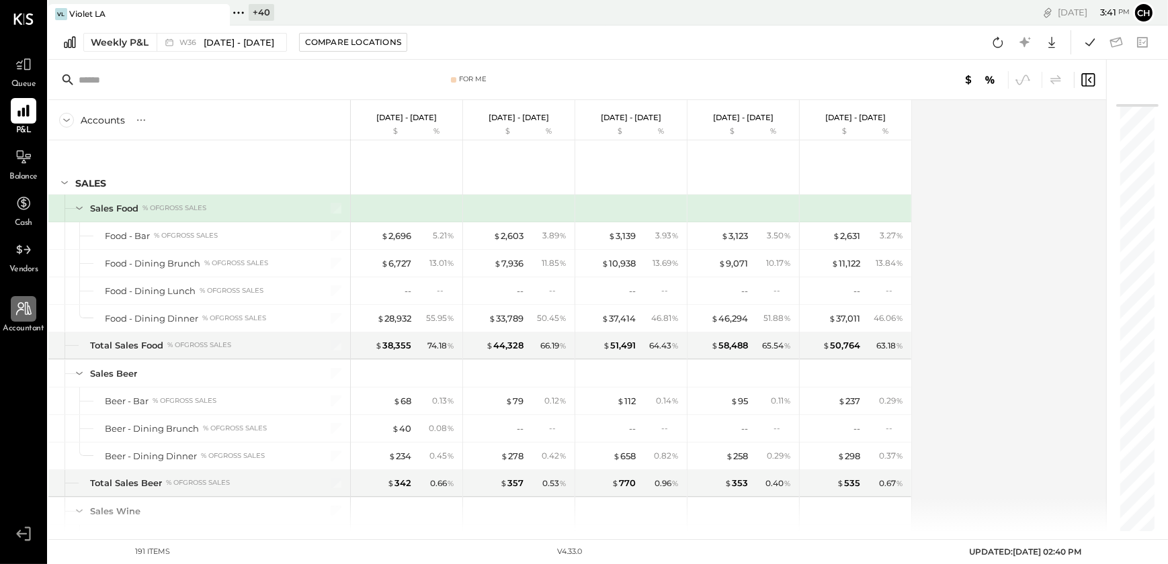
click at [22, 315] on icon at bounding box center [23, 308] width 17 height 17
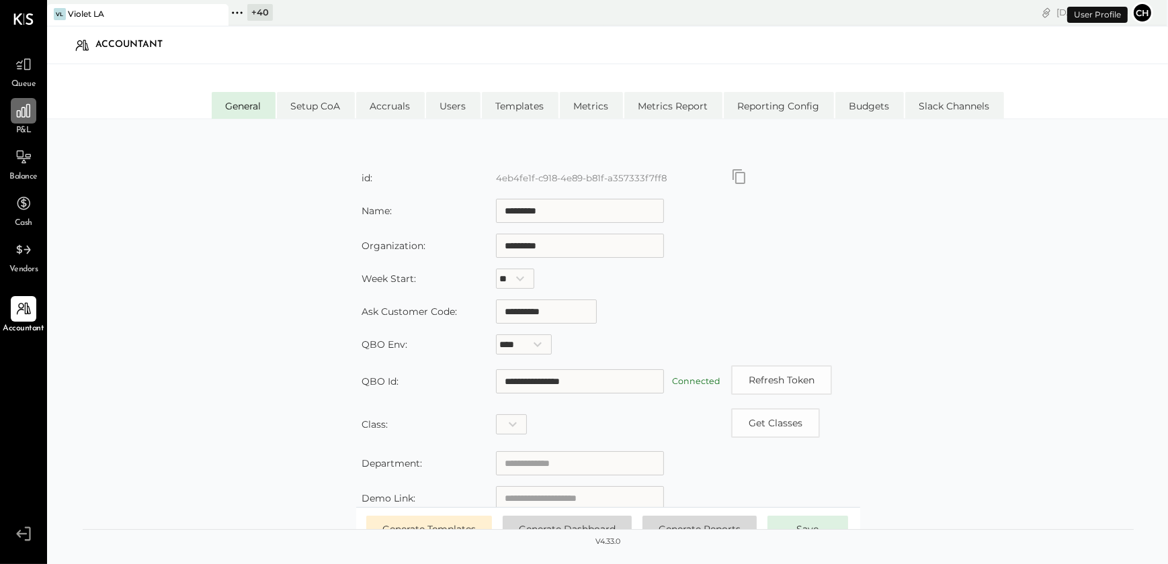
click at [27, 120] on div at bounding box center [24, 111] width 26 height 26
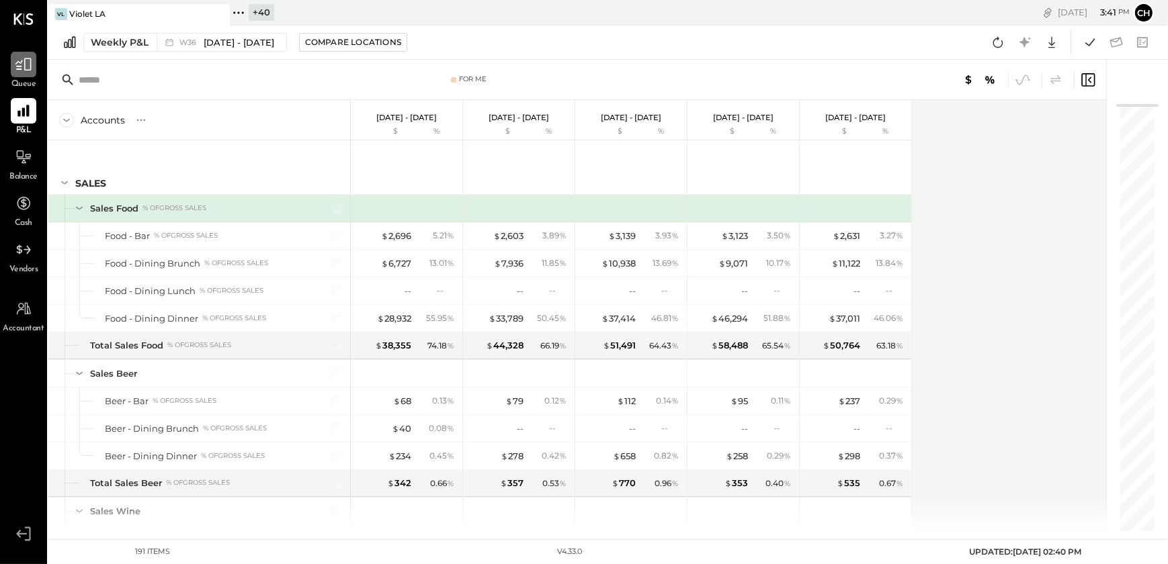
click at [19, 71] on icon at bounding box center [23, 64] width 17 height 17
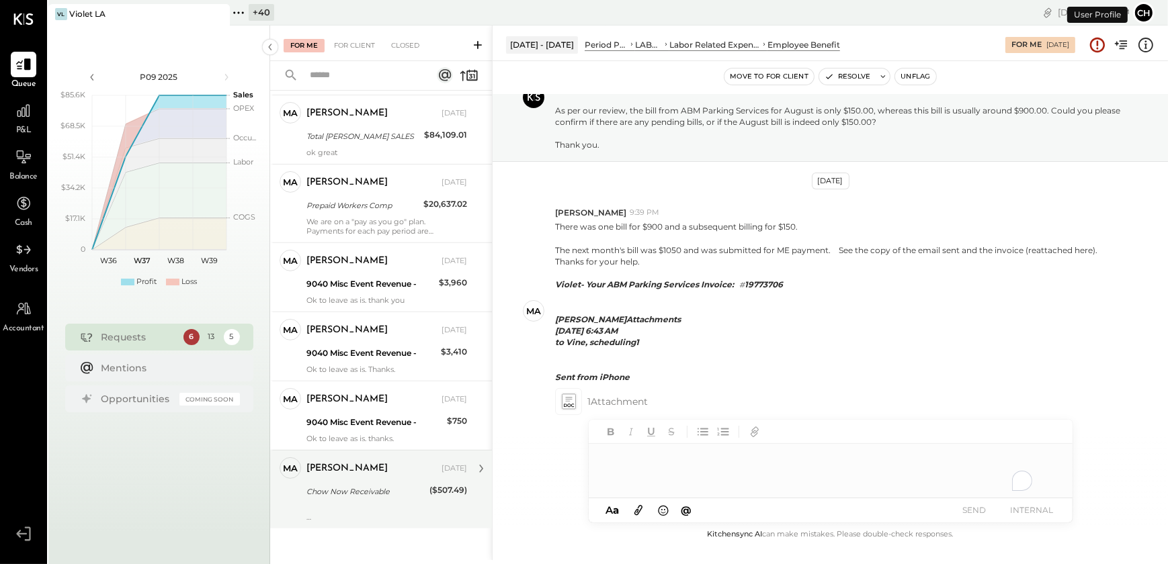
scroll to position [674, 0]
click at [392, 490] on div "Chow Now Receivable" at bounding box center [365, 489] width 119 height 13
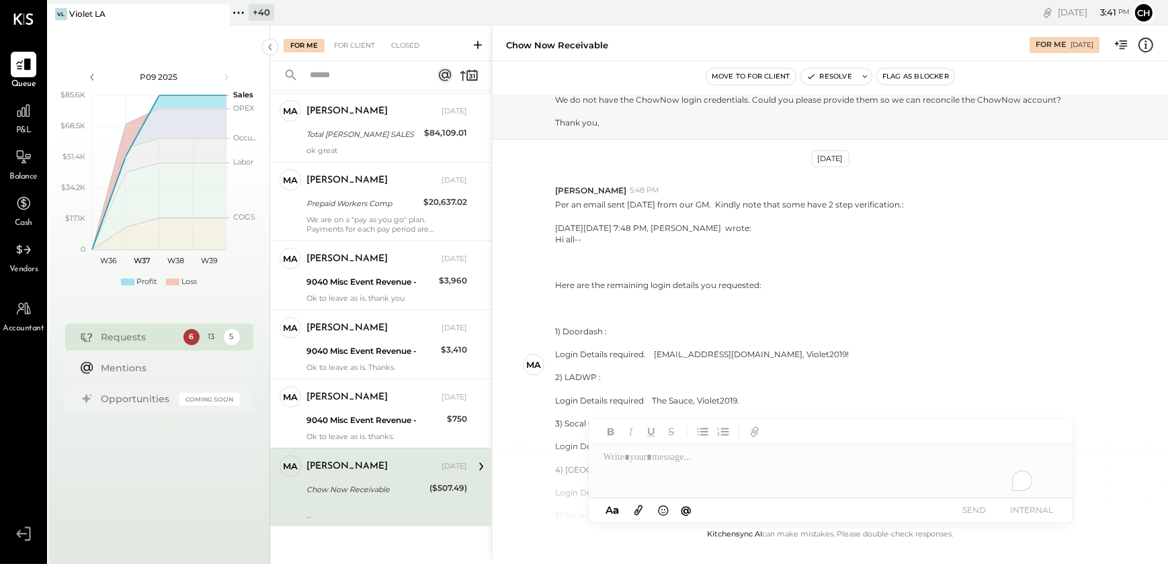
scroll to position [631, 0]
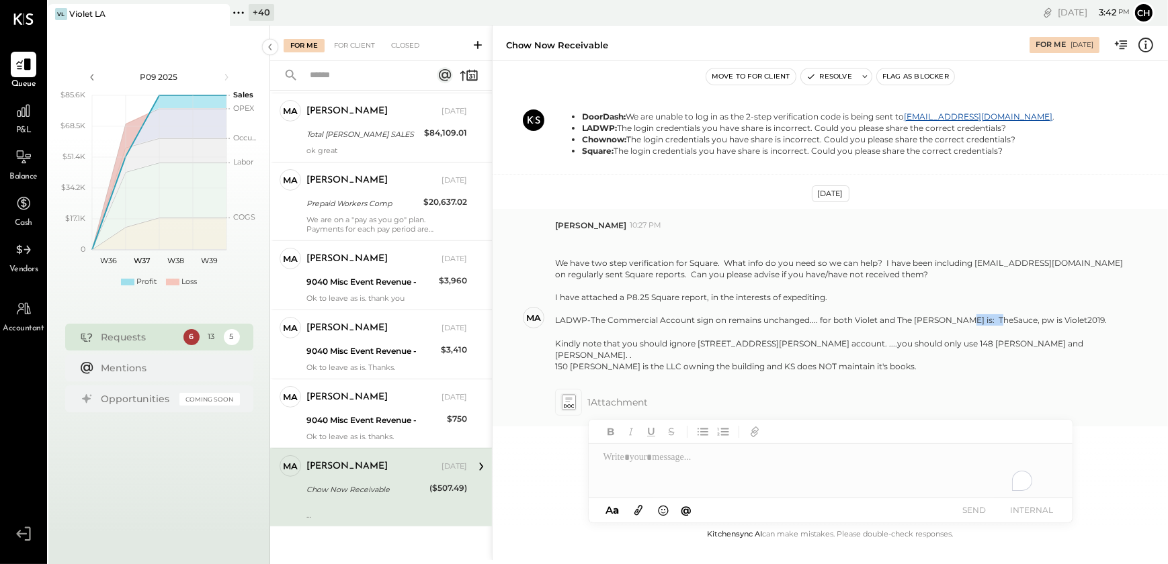
drag, startPoint x: 950, startPoint y: 329, endPoint x: 989, endPoint y: 329, distance: 39.0
click at [989, 326] on div "LADWP-The Commercial Account sign on remains unchanged.... for both Violet and …" at bounding box center [841, 319] width 572 height 11
copy div "TheSauce"
drag, startPoint x: 1018, startPoint y: 329, endPoint x: 1063, endPoint y: 325, distance: 44.5
click at [1063, 325] on div "LADWP-The Commercial Account sign on remains unchanged.... for both Violet and …" at bounding box center [841, 319] width 572 height 11
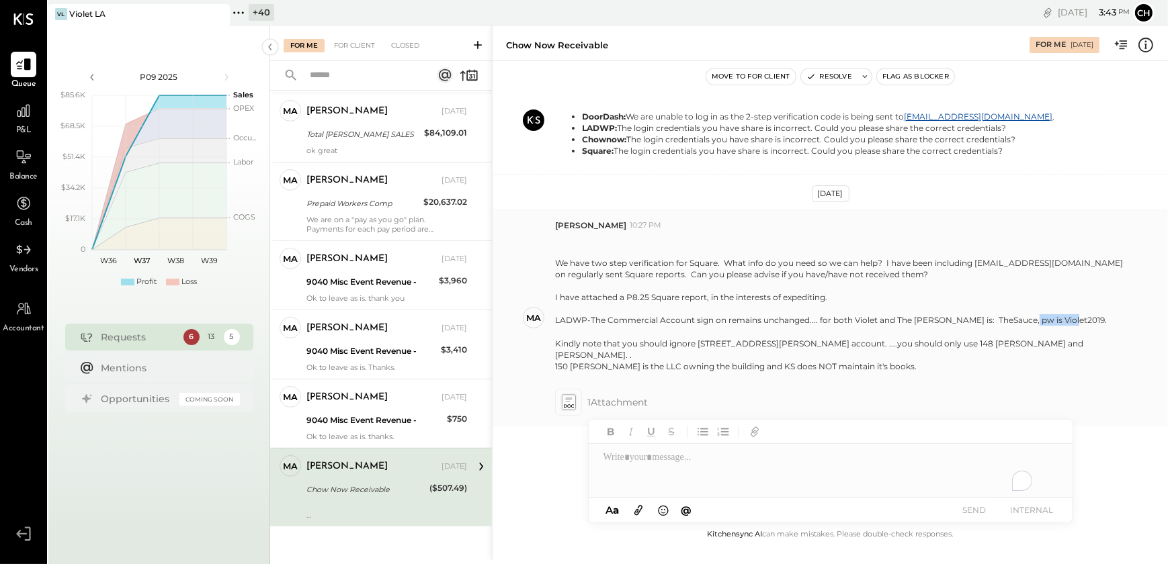
copy div "Violet2019."
drag, startPoint x: 901, startPoint y: 370, endPoint x: 552, endPoint y: 355, distance: 349.0
click at [552, 355] on div "[PERSON_NAME] 10:27 PM We have two step verification for Square. What info do y…" at bounding box center [829, 318] width 675 height 218
drag, startPoint x: 952, startPoint y: 329, endPoint x: 990, endPoint y: 332, distance: 37.7
click at [990, 326] on div "LADWP-The Commercial Account sign on remains unchanged.... for both Violet and …" at bounding box center [841, 319] width 572 height 11
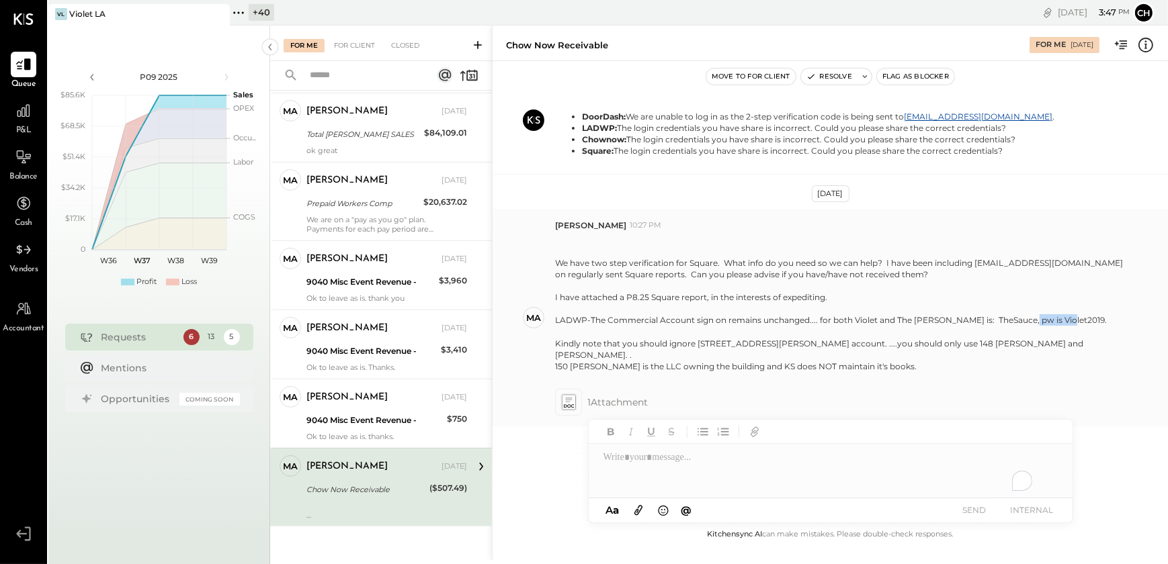
drag, startPoint x: 1018, startPoint y: 329, endPoint x: 1057, endPoint y: 333, distance: 39.9
click at [1057, 326] on div "LADWP-The Commercial Account sign on remains unchanged.... for both Violet and …" at bounding box center [841, 319] width 572 height 11
click at [636, 472] on div "To enrich screen reader interactions, please activate Accessibility in Grammarl…" at bounding box center [831, 471] width 484 height 54
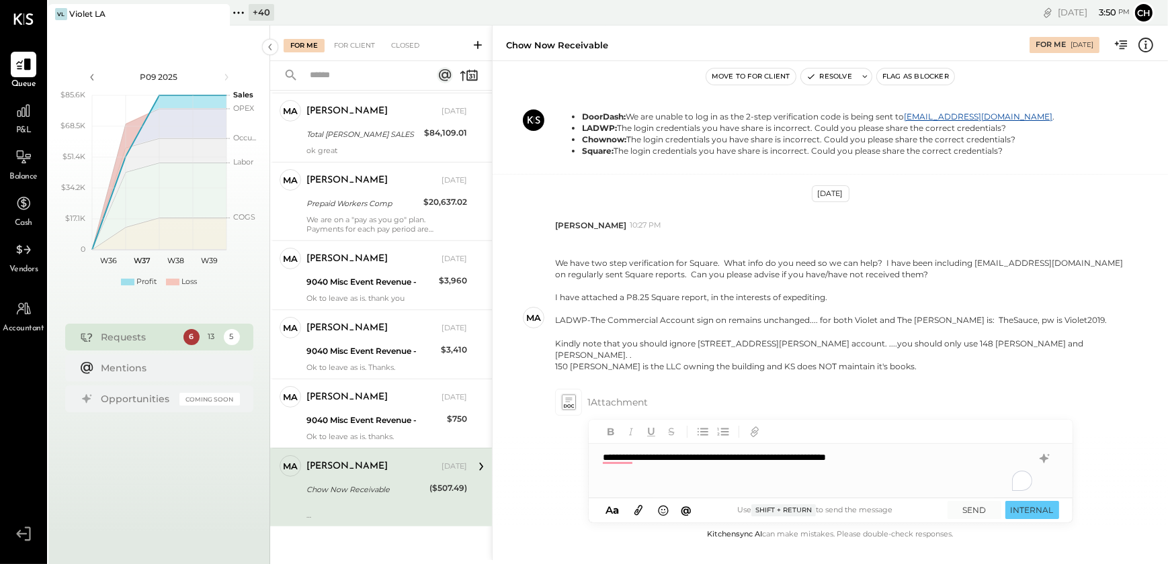
click at [633, 458] on div "**********" at bounding box center [831, 471] width 484 height 54
click at [812, 457] on div "**********" at bounding box center [831, 471] width 484 height 54
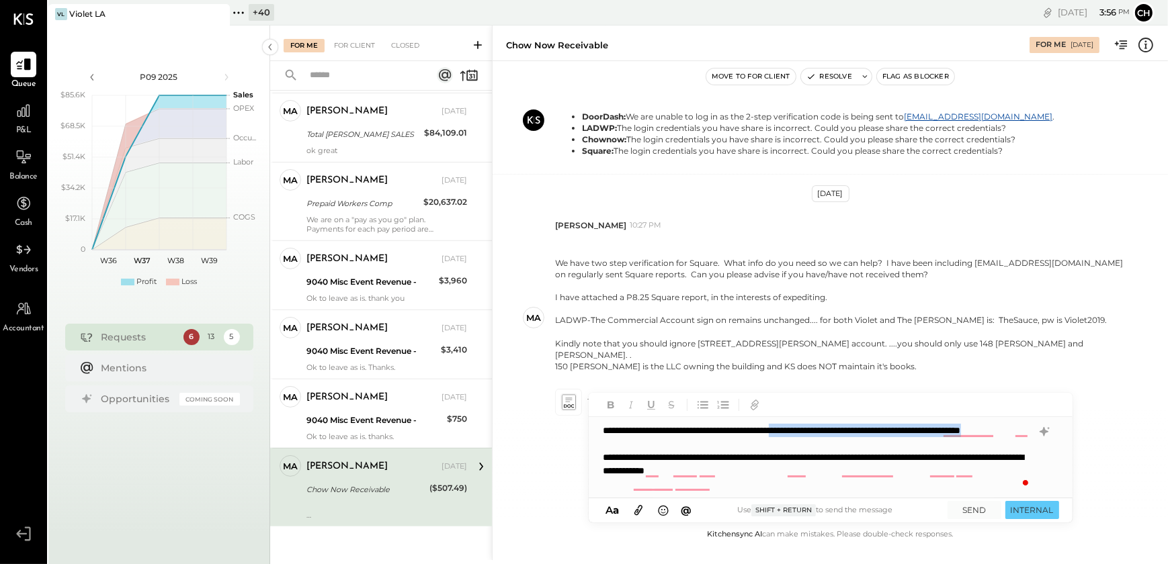
drag, startPoint x: 833, startPoint y: 431, endPoint x: 966, endPoint y: 443, distance: 133.6
click at [966, 443] on div "**********" at bounding box center [831, 457] width 484 height 81
click at [601, 470] on div "**********" at bounding box center [831, 457] width 484 height 81
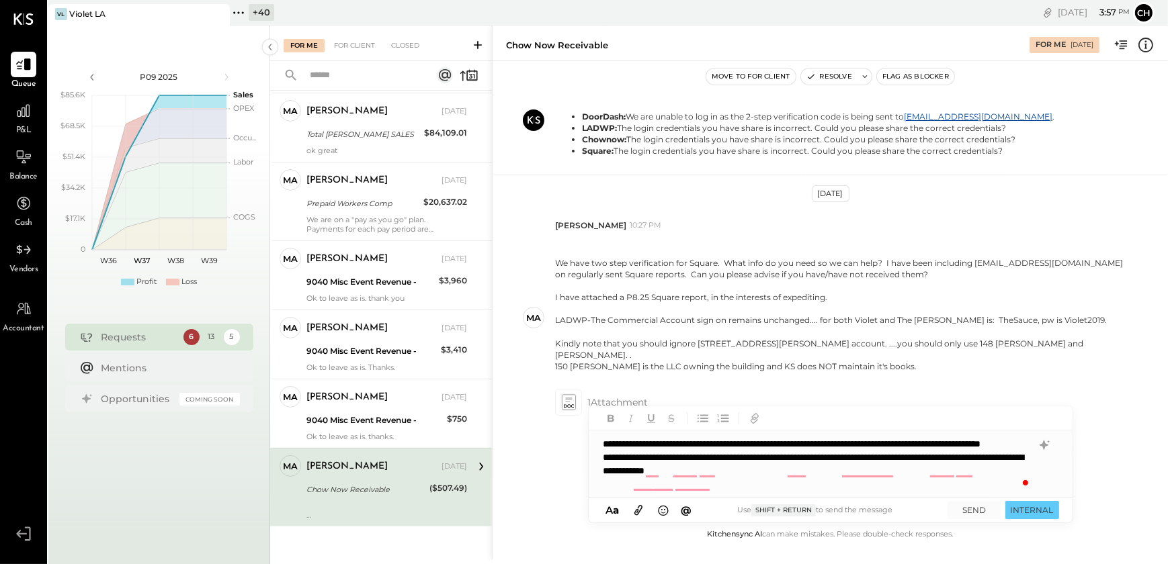
click at [851, 478] on div "**********" at bounding box center [817, 464] width 429 height 27
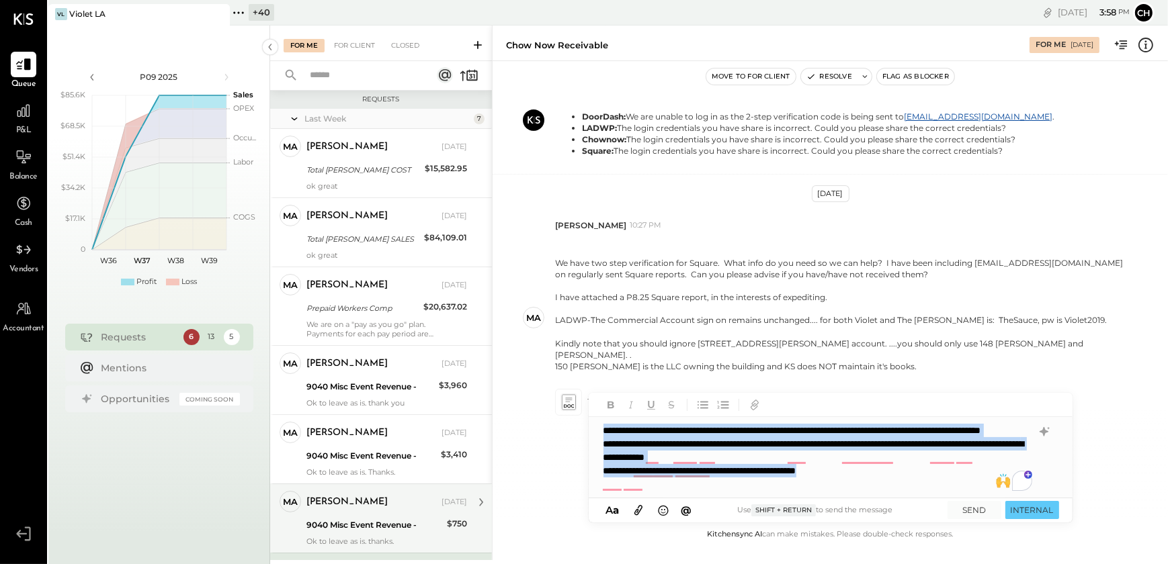
scroll to position [611, 0]
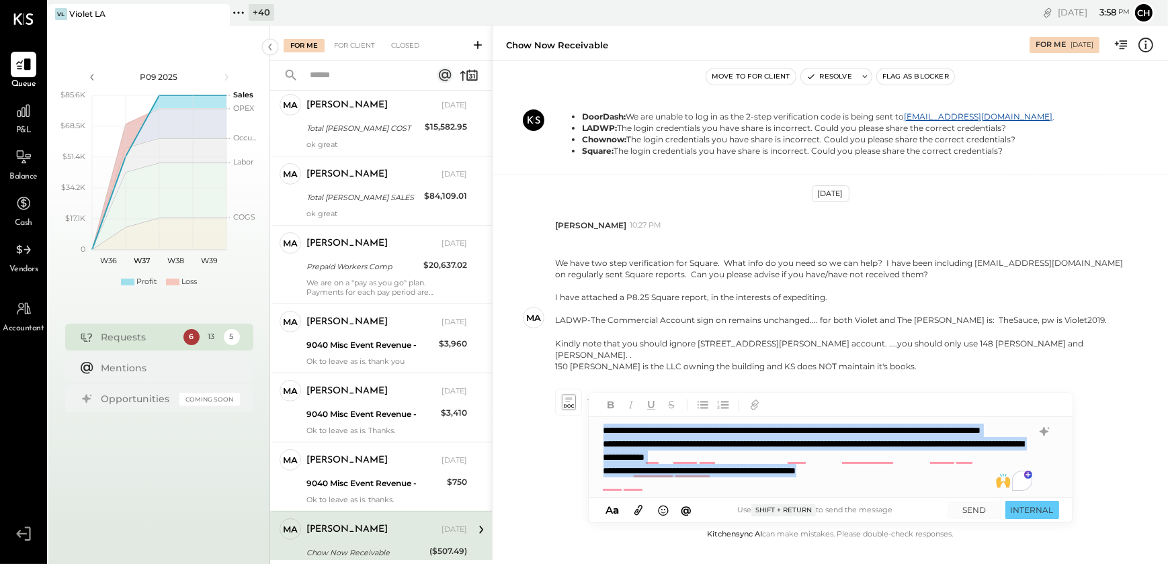
click at [912, 491] on div "**********" at bounding box center [831, 457] width 484 height 81
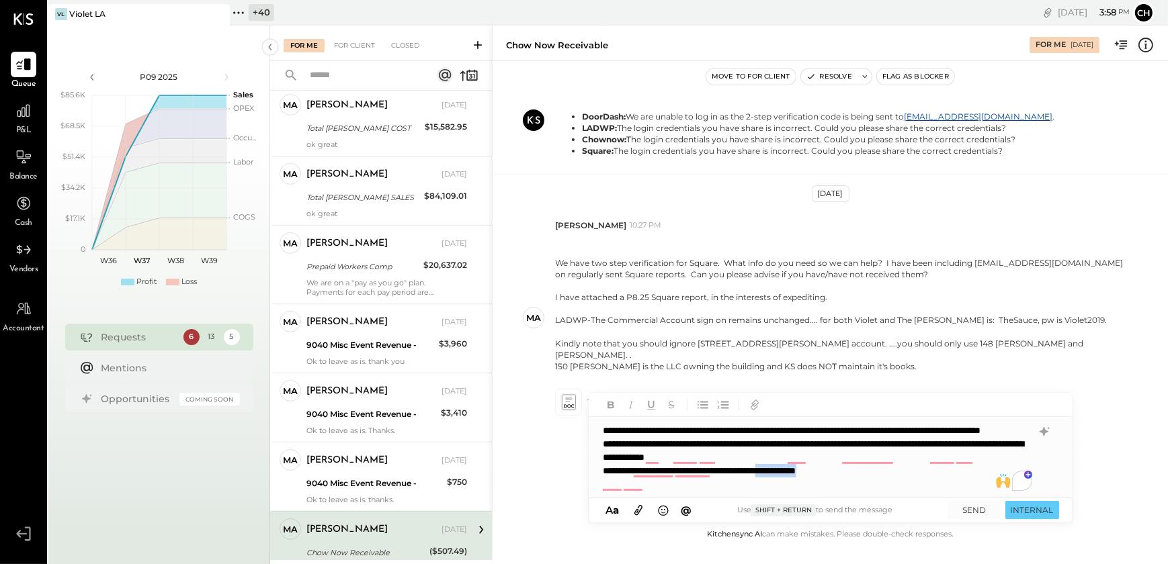
drag, startPoint x: 821, startPoint y: 484, endPoint x: 908, endPoint y: 479, distance: 86.8
click at [908, 478] on div "**********" at bounding box center [817, 470] width 429 height 13
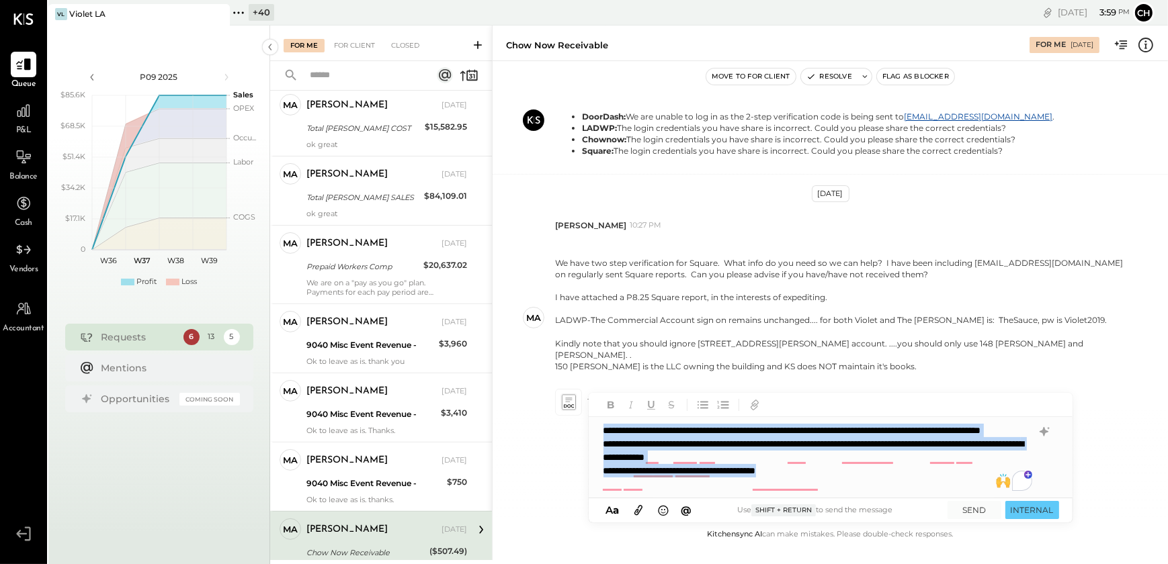
click at [837, 478] on div "**********" at bounding box center [817, 470] width 429 height 13
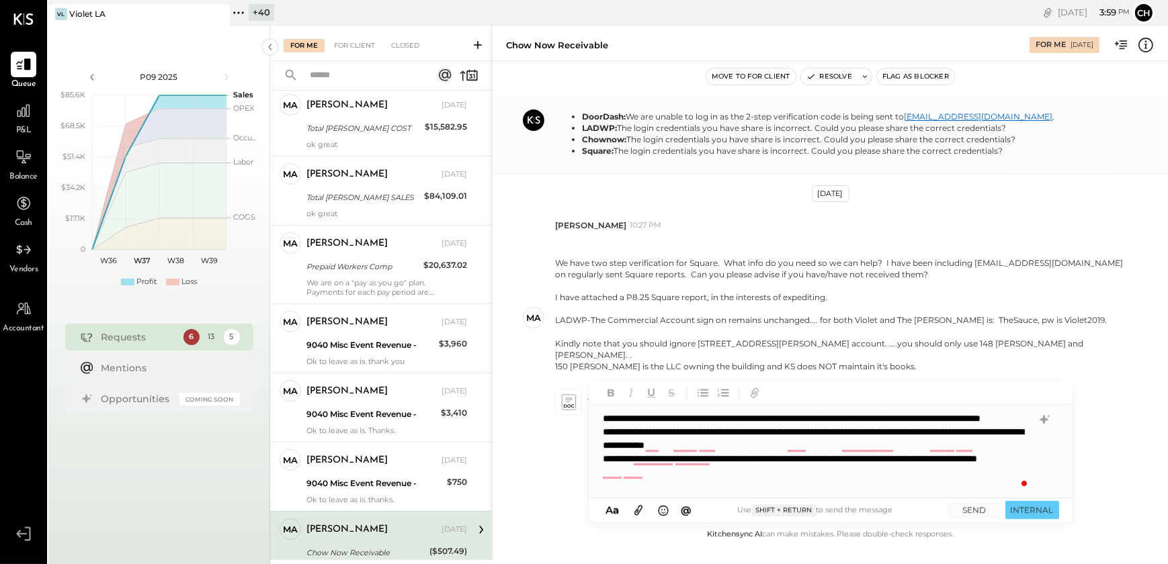
click at [980, 122] on link "[EMAIL_ADDRESS][DOMAIN_NAME]" at bounding box center [978, 117] width 148 height 10
drag, startPoint x: 993, startPoint y: 124, endPoint x: 910, endPoint y: 129, distance: 83.4
click at [910, 122] on li "DoorDash: We are unable to log in as the 2-step verification code is being sent…" at bounding box center [818, 116] width 472 height 11
click at [703, 479] on div "**********" at bounding box center [816, 465] width 427 height 27
click at [1049, 421] on icon at bounding box center [1044, 420] width 16 height 16
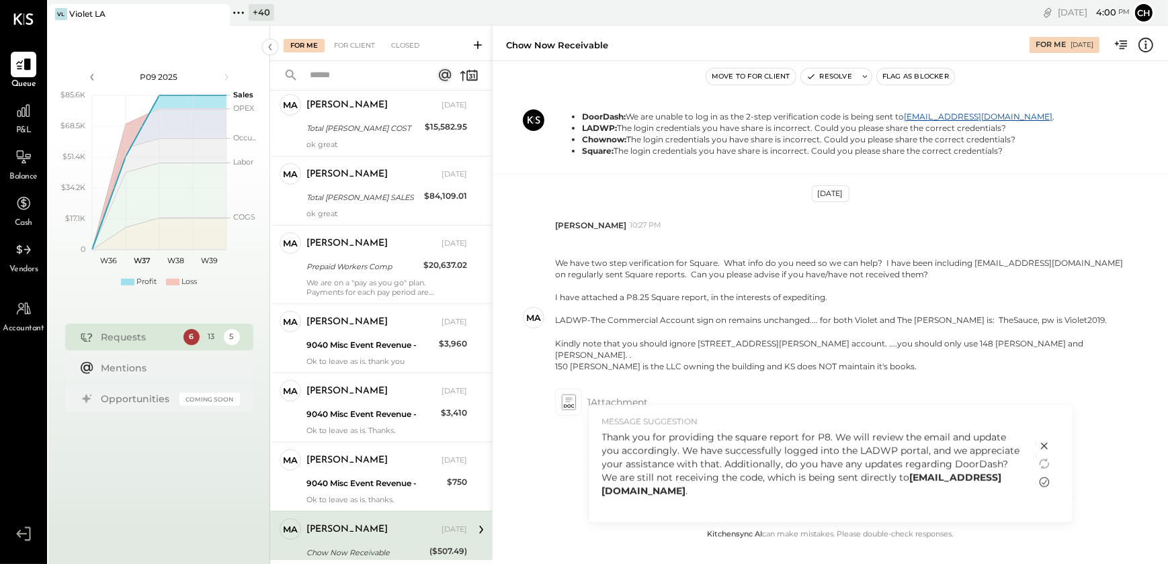
click at [1048, 484] on icon at bounding box center [1044, 482] width 16 height 16
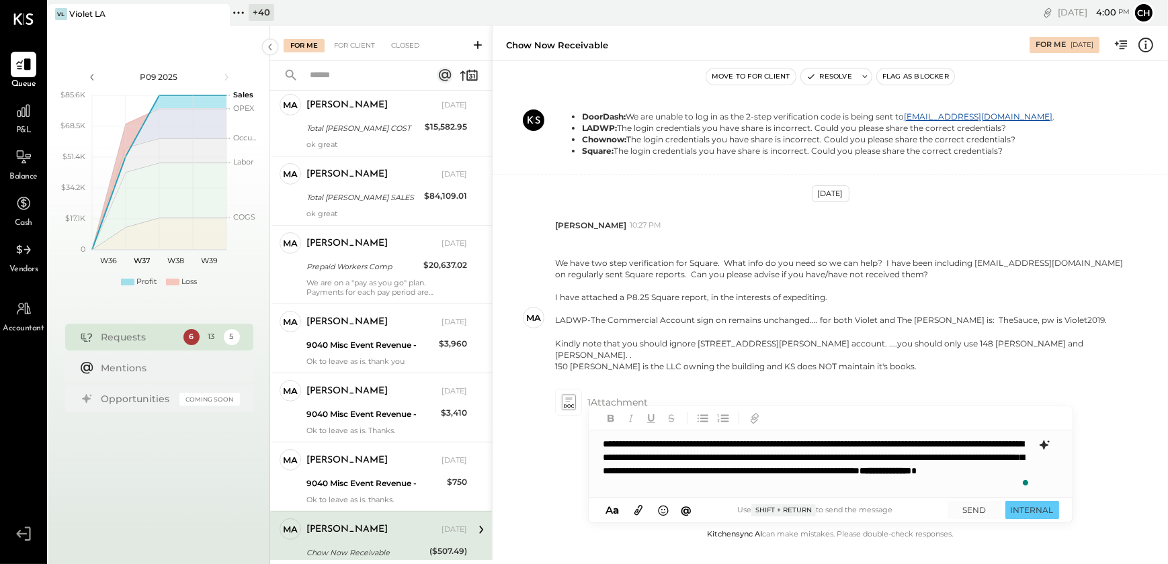
click at [666, 457] on div "**********" at bounding box center [831, 464] width 484 height 67
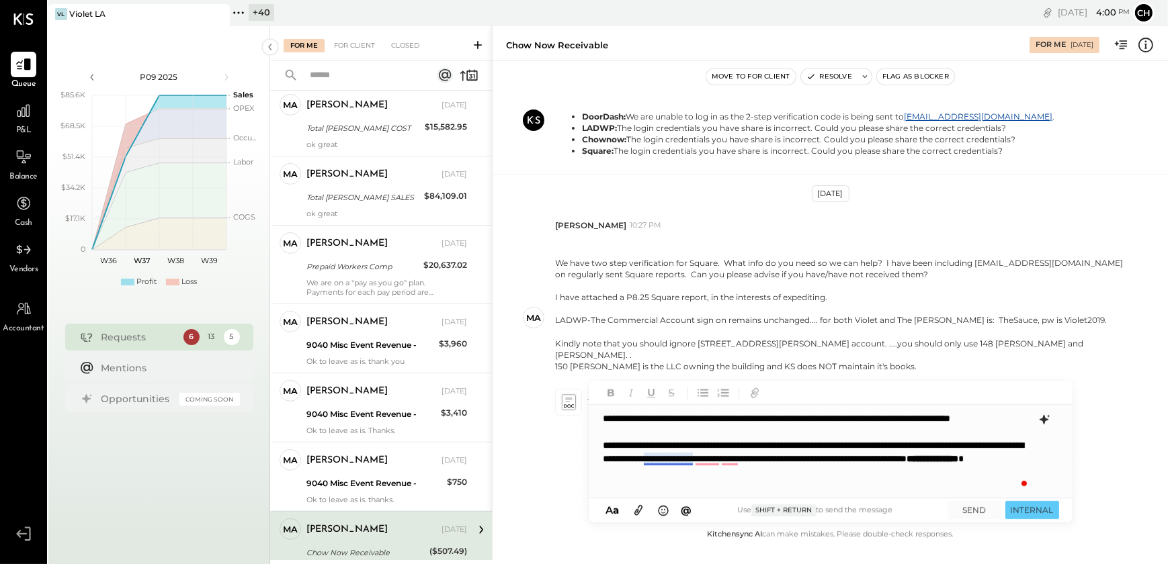
click at [660, 464] on div "**********" at bounding box center [816, 459] width 427 height 40
click at [710, 464] on div "**********" at bounding box center [816, 459] width 427 height 40
click at [832, 462] on div "**********" at bounding box center [816, 459] width 427 height 40
click at [1027, 460] on div "**********" at bounding box center [816, 459] width 427 height 40
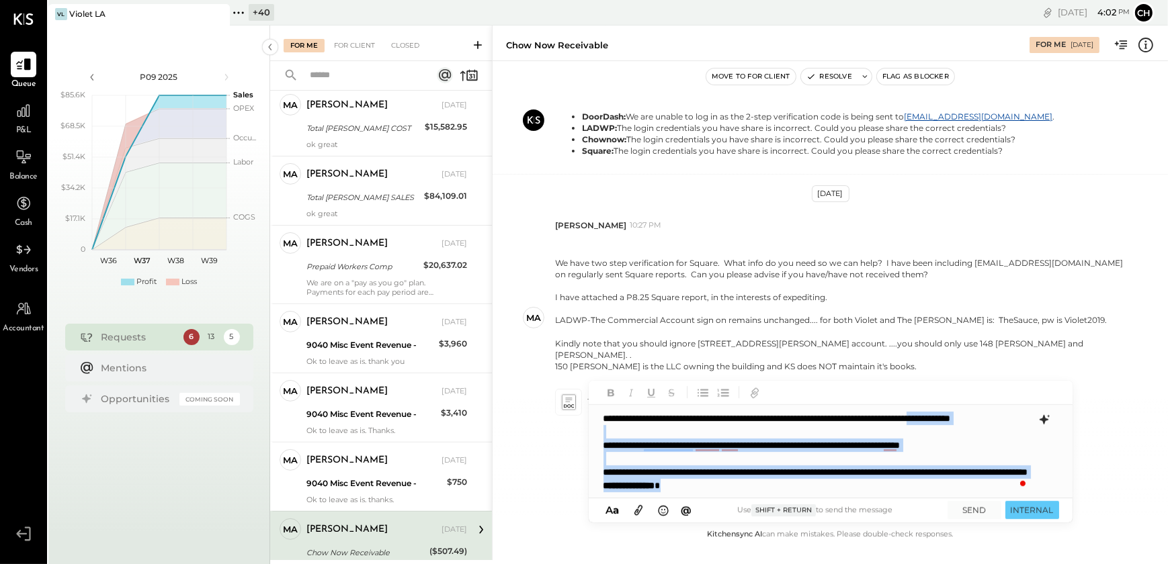
scroll to position [0, 0]
drag, startPoint x: 877, startPoint y: 486, endPoint x: 593, endPoint y: 398, distance: 297.5
click at [593, 398] on div "**********" at bounding box center [831, 440] width 484 height 118
click at [873, 490] on div "**********" at bounding box center [816, 479] width 426 height 27
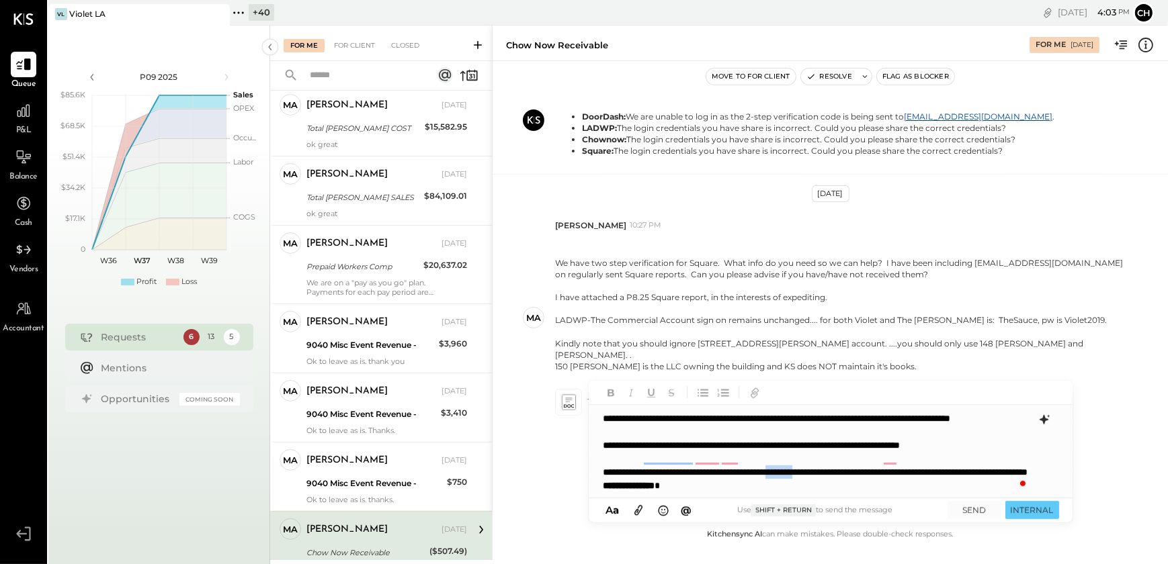
click at [873, 490] on div "**********" at bounding box center [816, 479] width 426 height 27
click at [901, 419] on div "**********" at bounding box center [830, 452] width 482 height 94
click at [977, 511] on button "SEND" at bounding box center [974, 510] width 54 height 18
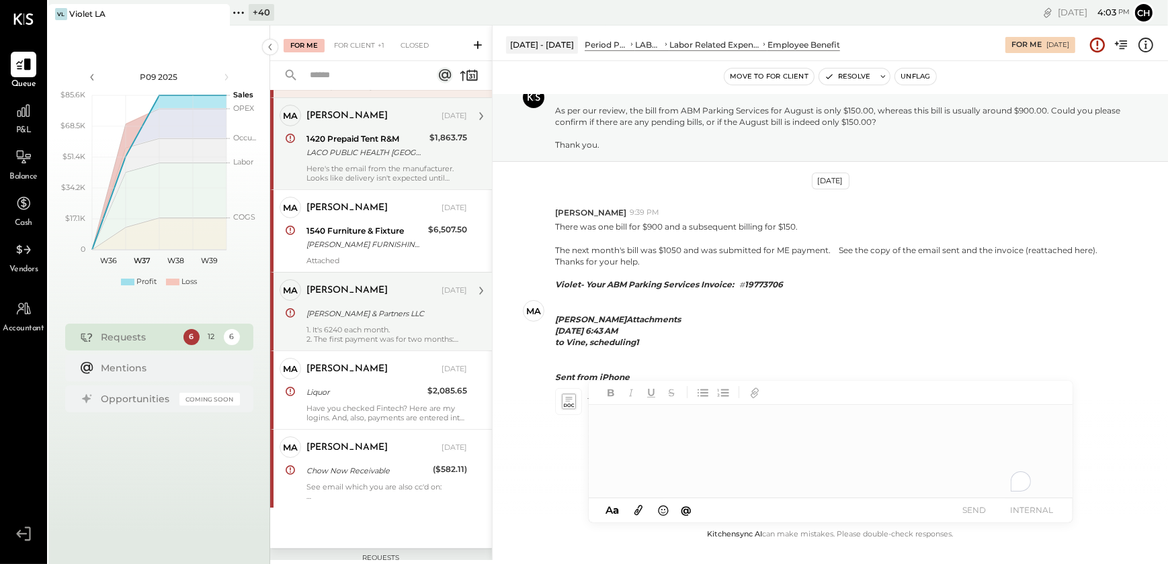
scroll to position [122, 0]
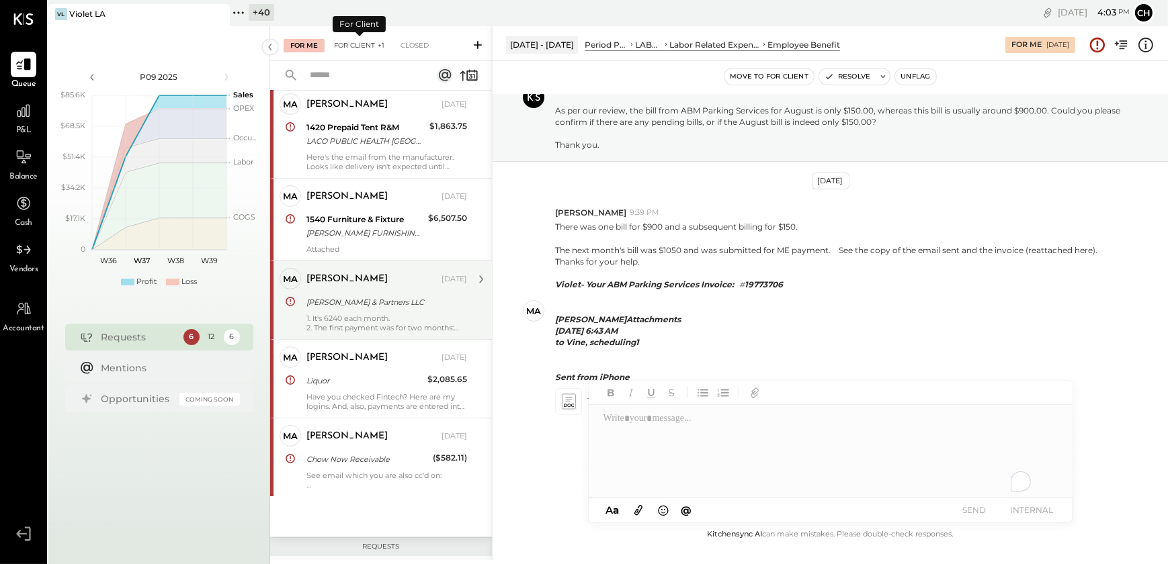
click at [369, 47] on div "For Client +1" at bounding box center [359, 45] width 64 height 13
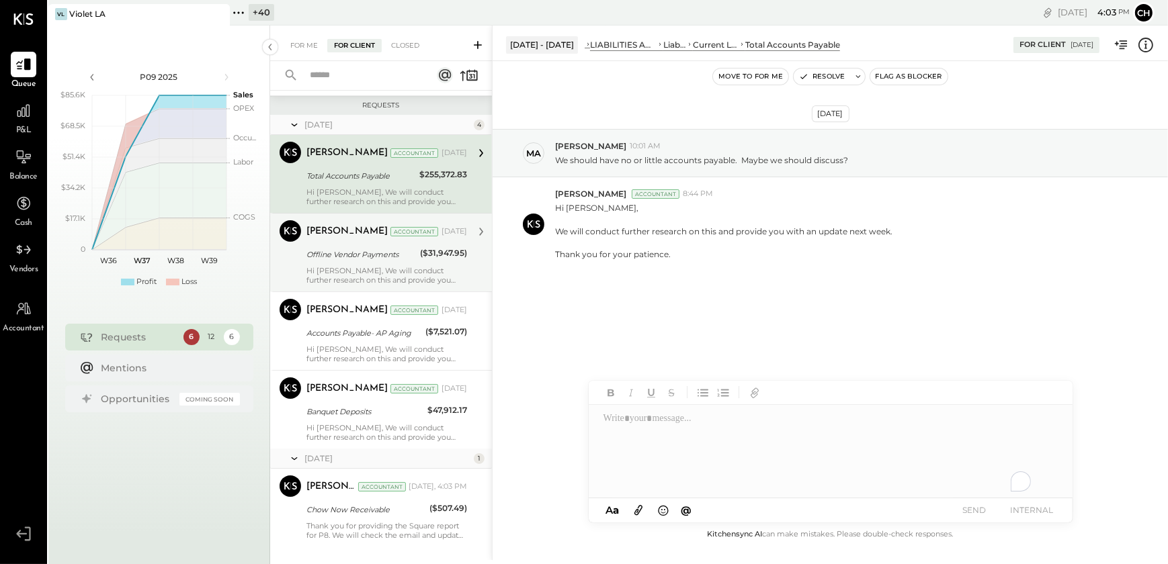
scroll to position [164, 0]
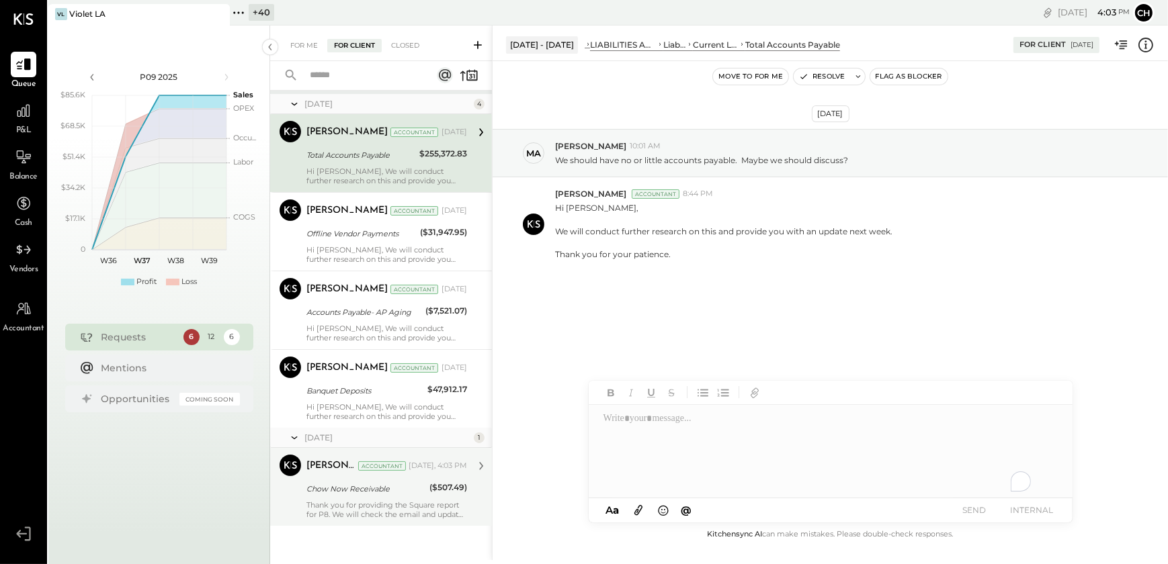
click at [390, 515] on div "Thank you for providing the Square report for P8. We will check the email and u…" at bounding box center [386, 510] width 161 height 19
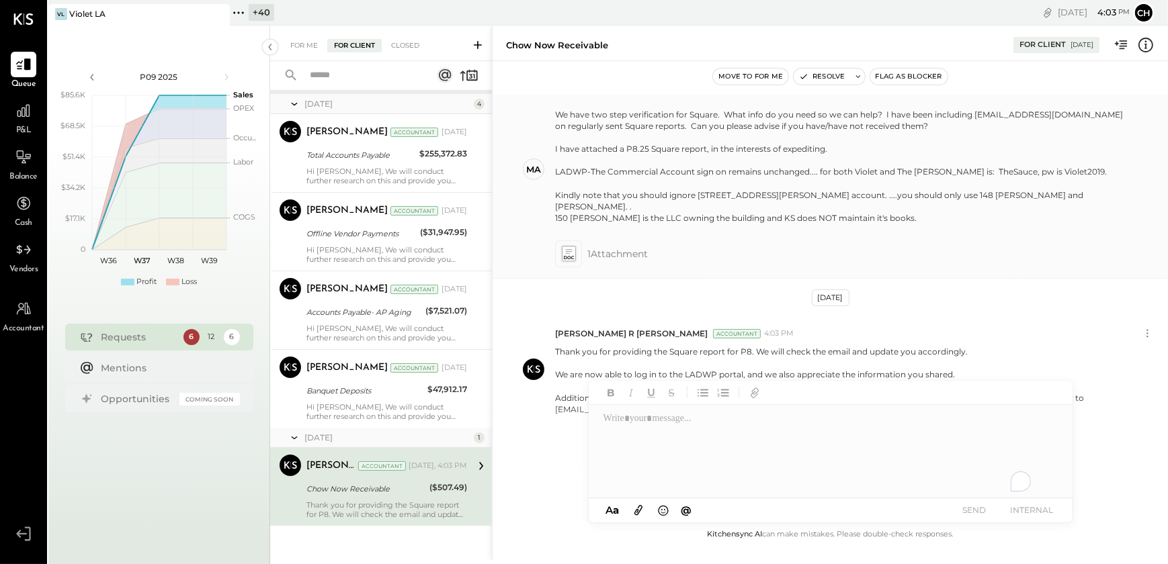
scroll to position [789, 0]
drag, startPoint x: 815, startPoint y: 396, endPoint x: 778, endPoint y: 396, distance: 36.9
click at [808, 421] on div at bounding box center [831, 440] width 484 height 118
drag, startPoint x: 806, startPoint y: 378, endPoint x: 808, endPoint y: 419, distance: 41.0
click at [808, 419] on div "Chow Now Receivable For Client [DATE] Move to for me Resolve Flag as Blocker [D…" at bounding box center [830, 293] width 676 height 535
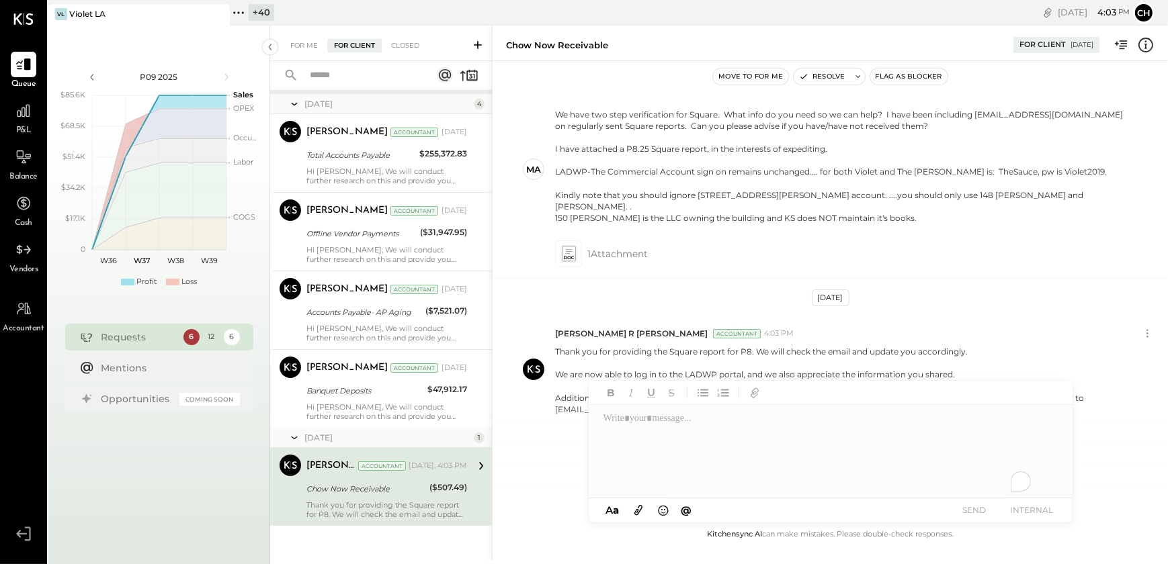
drag, startPoint x: 525, startPoint y: 464, endPoint x: 533, endPoint y: 454, distance: 12.8
click at [526, 463] on div "[DATE] [PERSON_NAME] Accountant 3:17 PM Hi [PERSON_NAME], Good morning, We do n…" at bounding box center [829, 311] width 675 height 432
click at [302, 48] on div "For Me" at bounding box center [304, 45] width 41 height 13
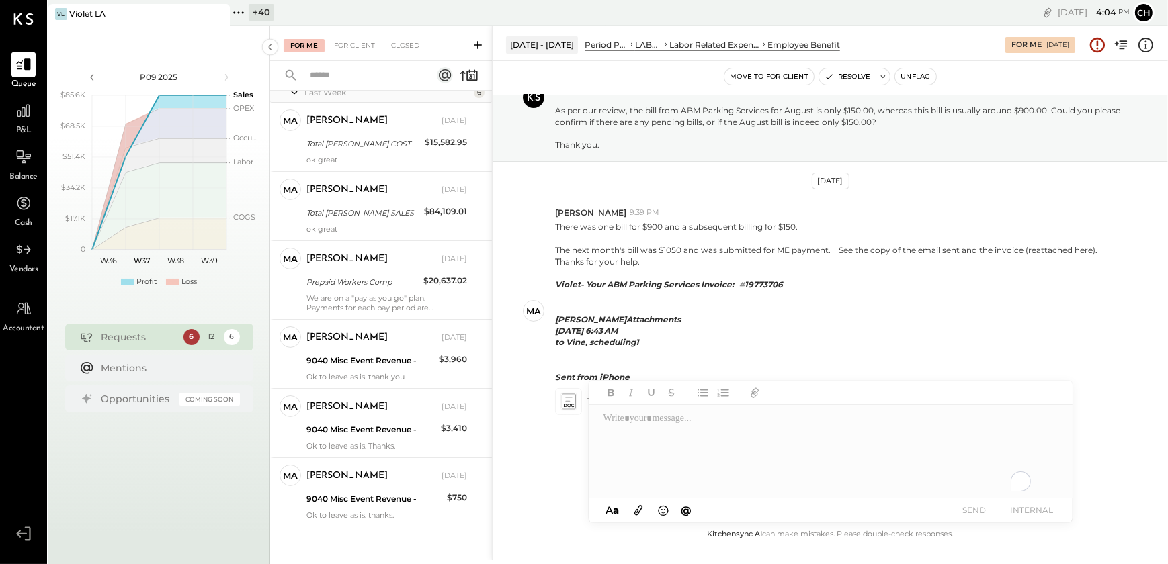
scroll to position [596, 0]
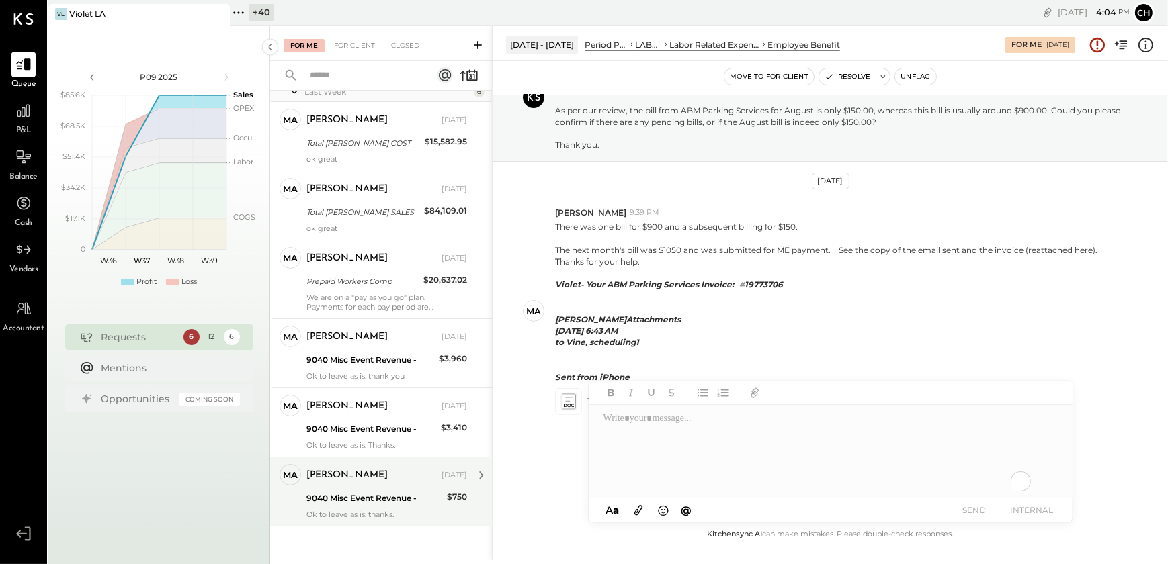
click at [386, 517] on div "Ok to leave as is. thanks." at bounding box center [386, 514] width 161 height 9
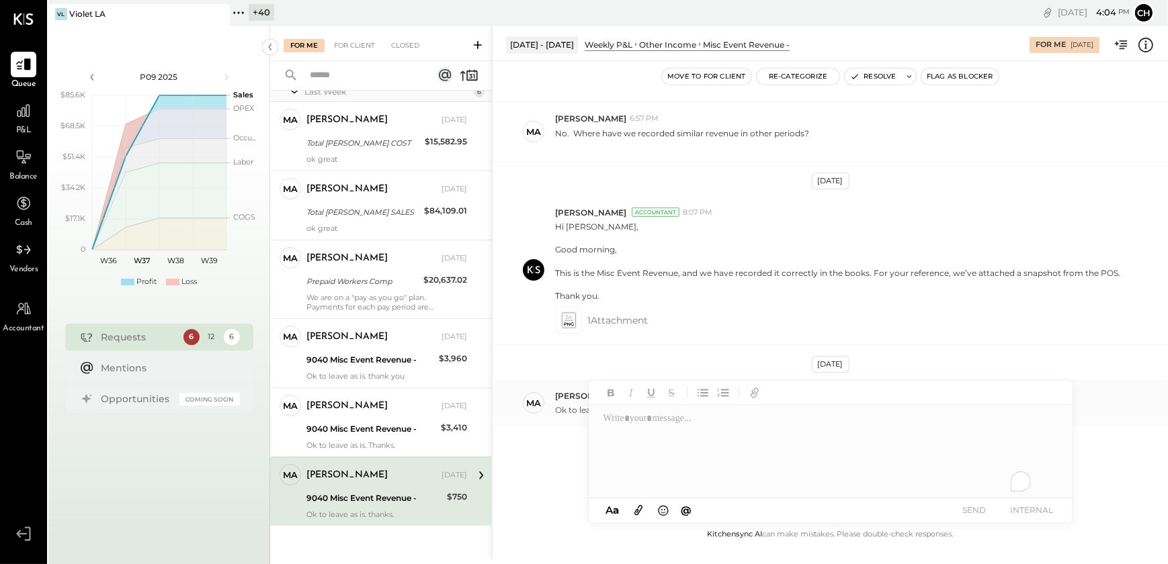
scroll to position [251, 0]
click at [791, 478] on div "To enrich screen reader interactions, please activate Accessibility in Grammarl…" at bounding box center [830, 452] width 482 height 94
drag, startPoint x: 687, startPoint y: 475, endPoint x: 642, endPoint y: 476, distance: 45.0
click at [685, 475] on div "To enrich screen reader interactions, please activate Accessibility in Grammarl…" at bounding box center [830, 452] width 482 height 94
click at [630, 473] on div "To enrich screen reader interactions, please activate Accessibility in Grammarl…" at bounding box center [830, 452] width 482 height 94
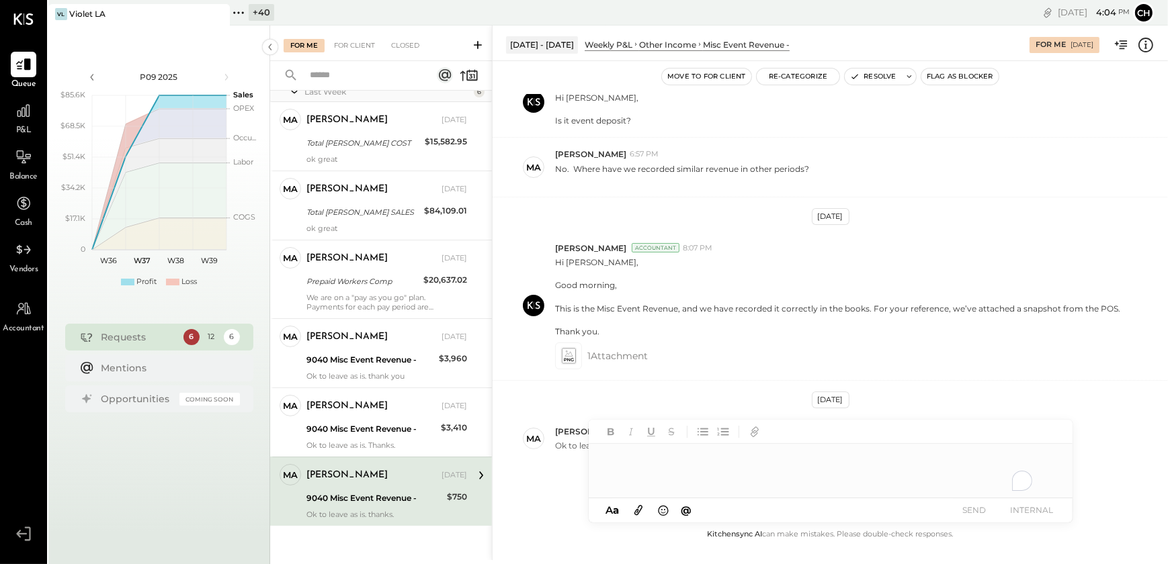
scroll to position [244, 0]
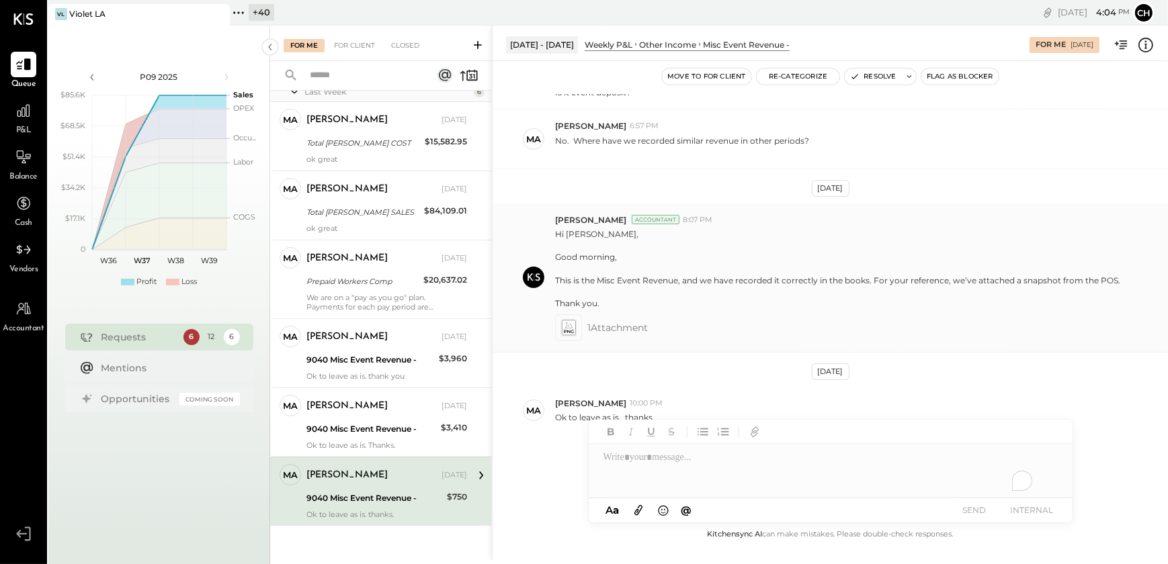
click at [569, 325] on icon at bounding box center [568, 327] width 14 height 15
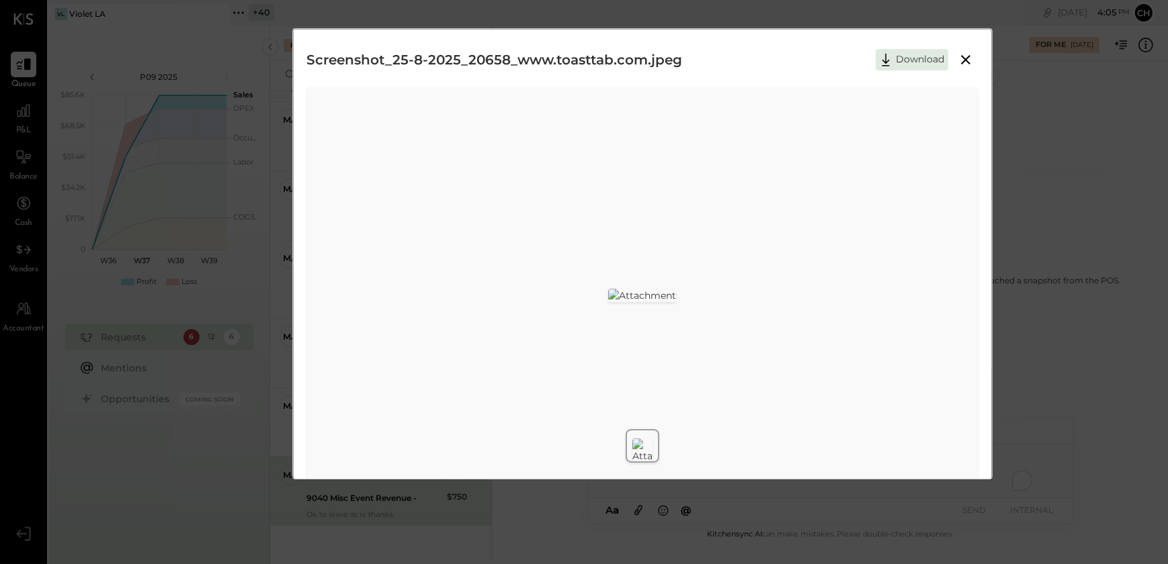
click at [966, 53] on icon at bounding box center [965, 60] width 16 height 16
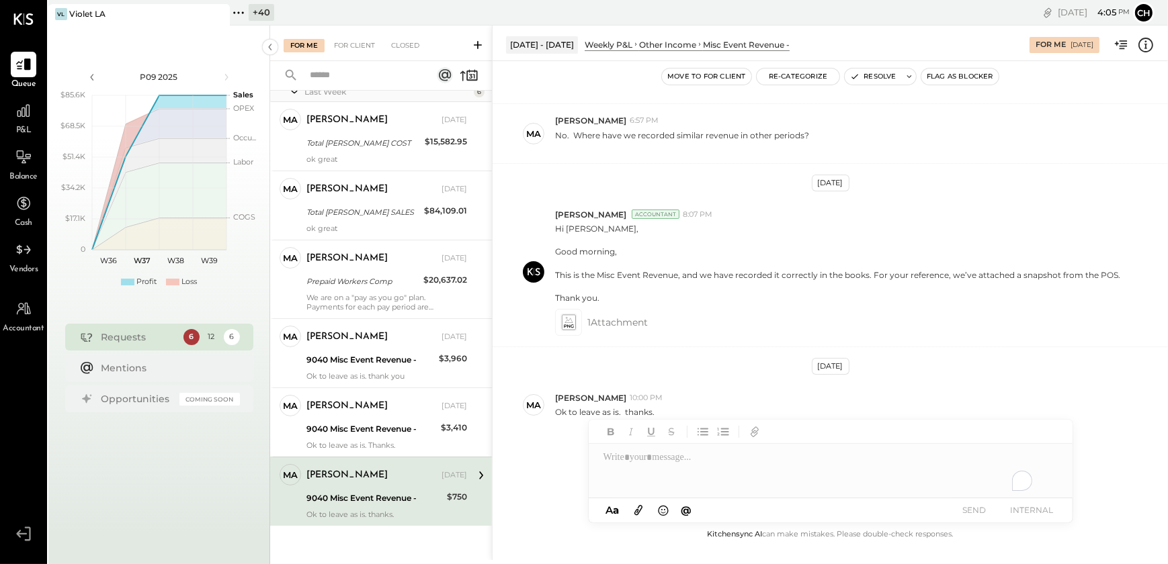
scroll to position [251, 0]
click at [631, 464] on div "To enrich screen reader interactions, please activate Accessibility in Grammarl…" at bounding box center [831, 471] width 484 height 54
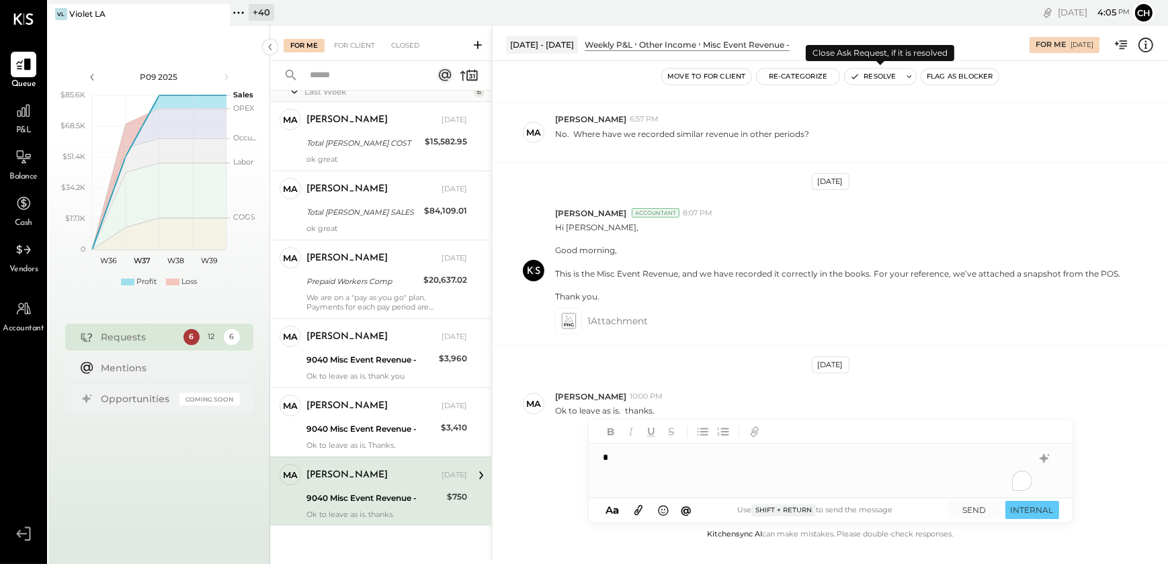
click at [869, 75] on button "Resolve" at bounding box center [872, 77] width 56 height 16
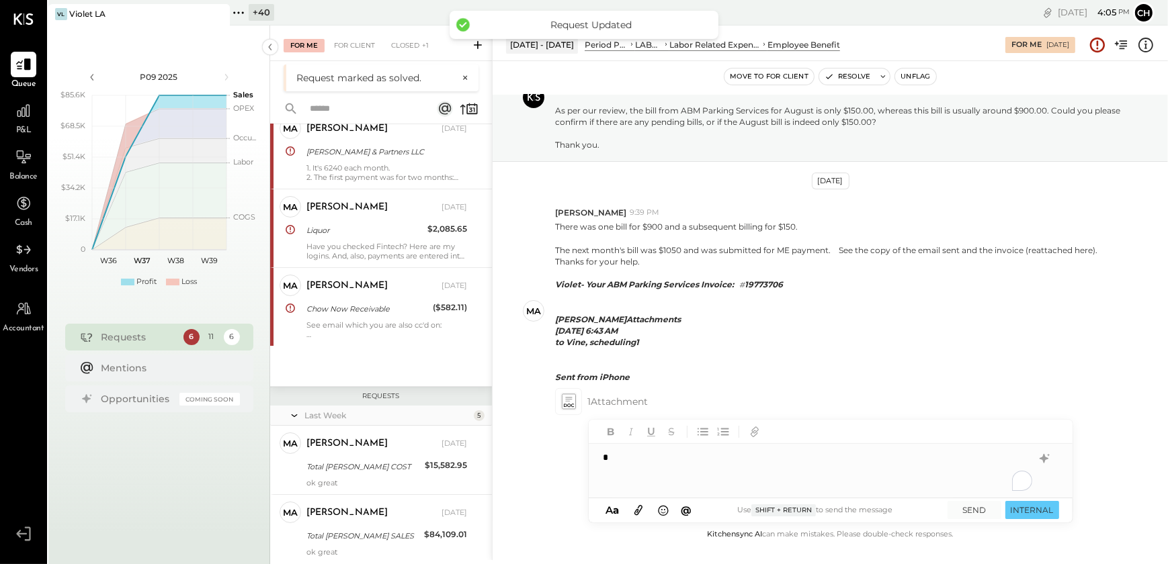
scroll to position [526, 0]
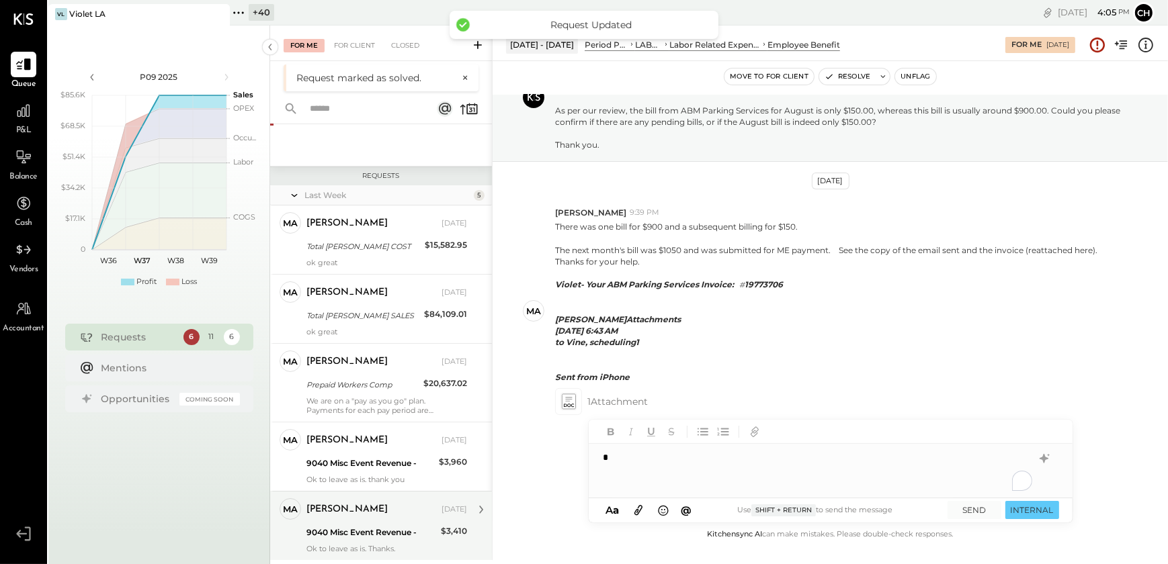
click at [355, 548] on div "Ok to leave as is. Thanks." at bounding box center [386, 548] width 161 height 9
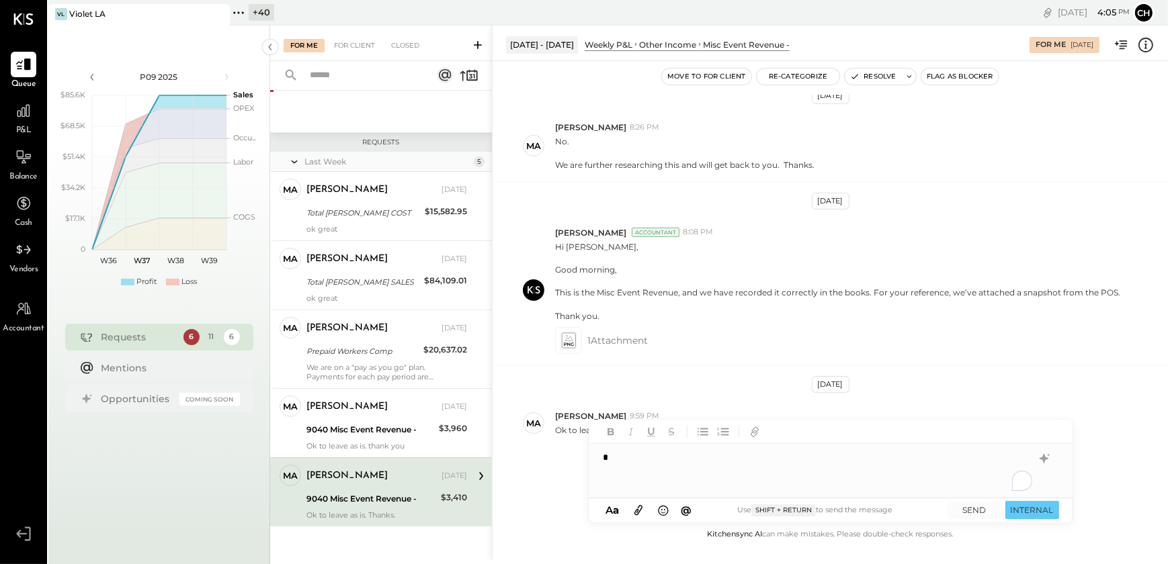
scroll to position [249, 0]
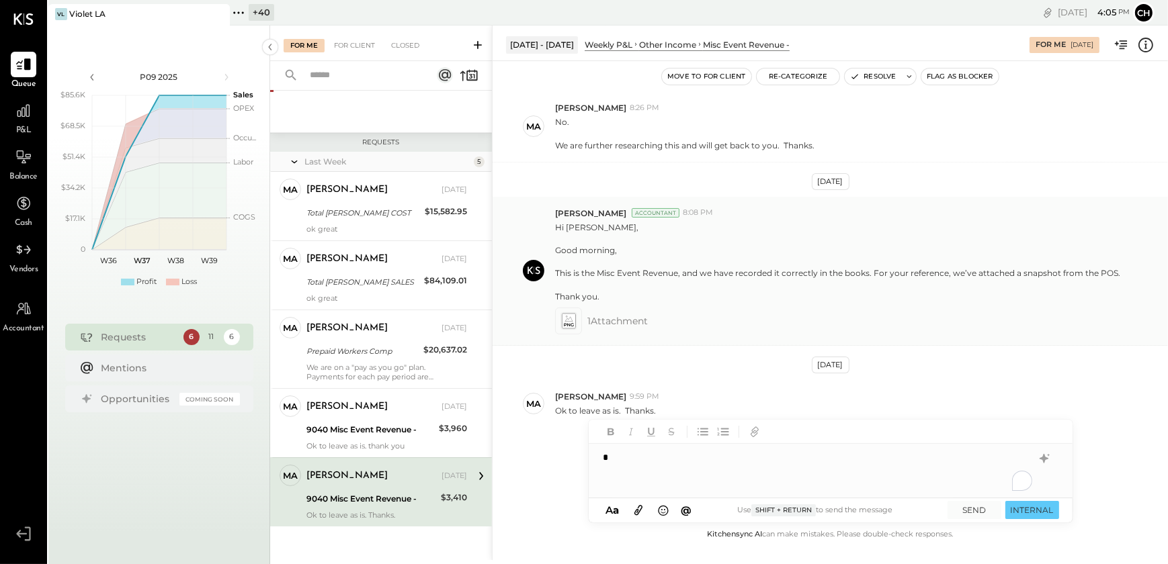
click at [564, 325] on icon at bounding box center [568, 320] width 14 height 15
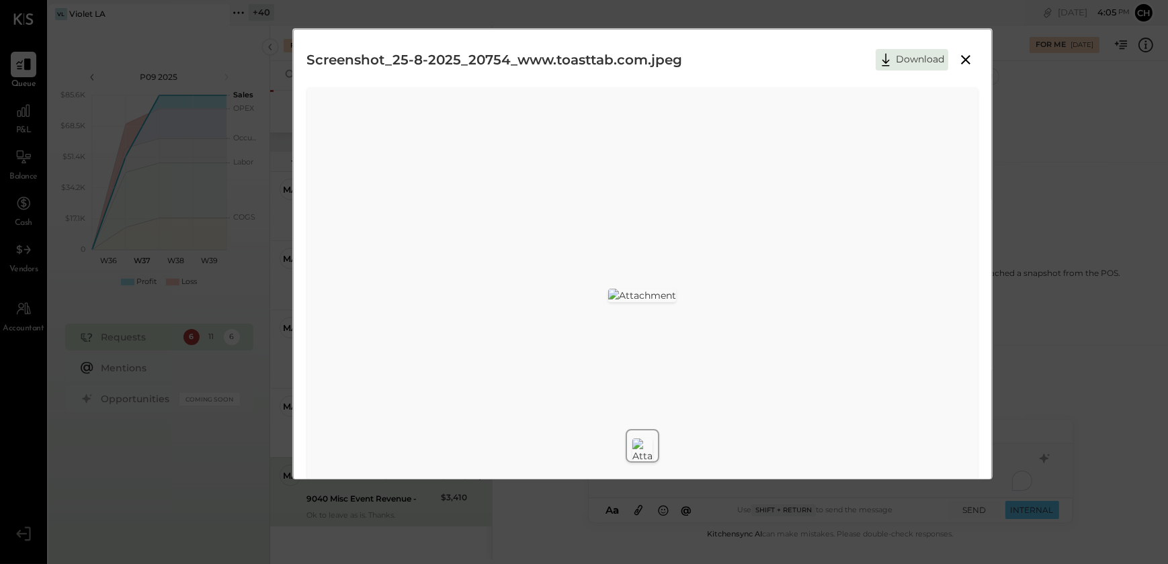
click at [967, 62] on icon at bounding box center [965, 59] width 9 height 9
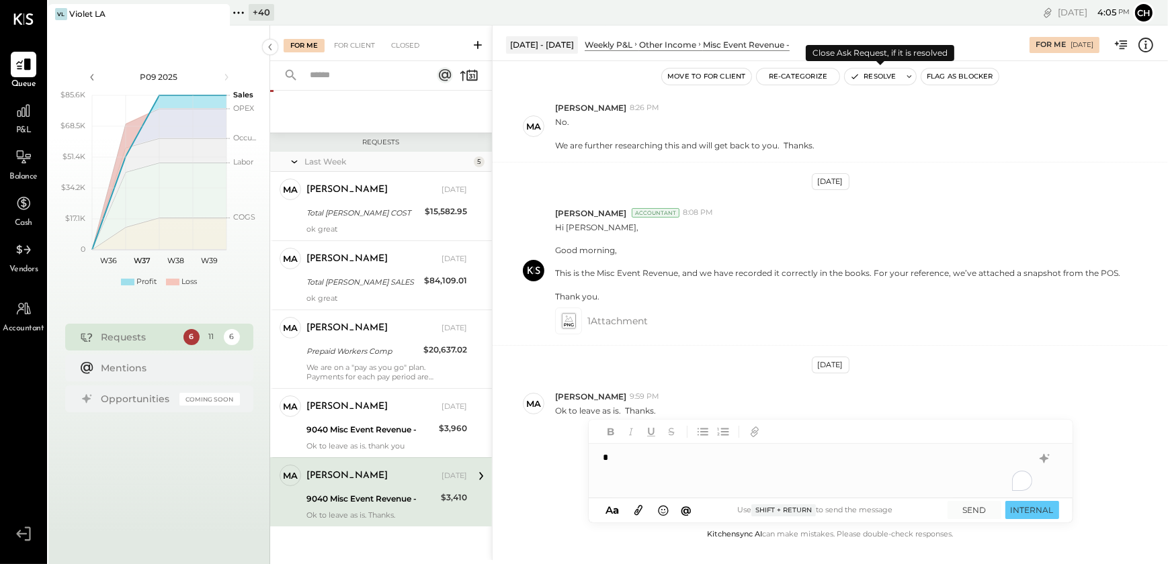
click at [873, 83] on button "Resolve" at bounding box center [872, 77] width 56 height 16
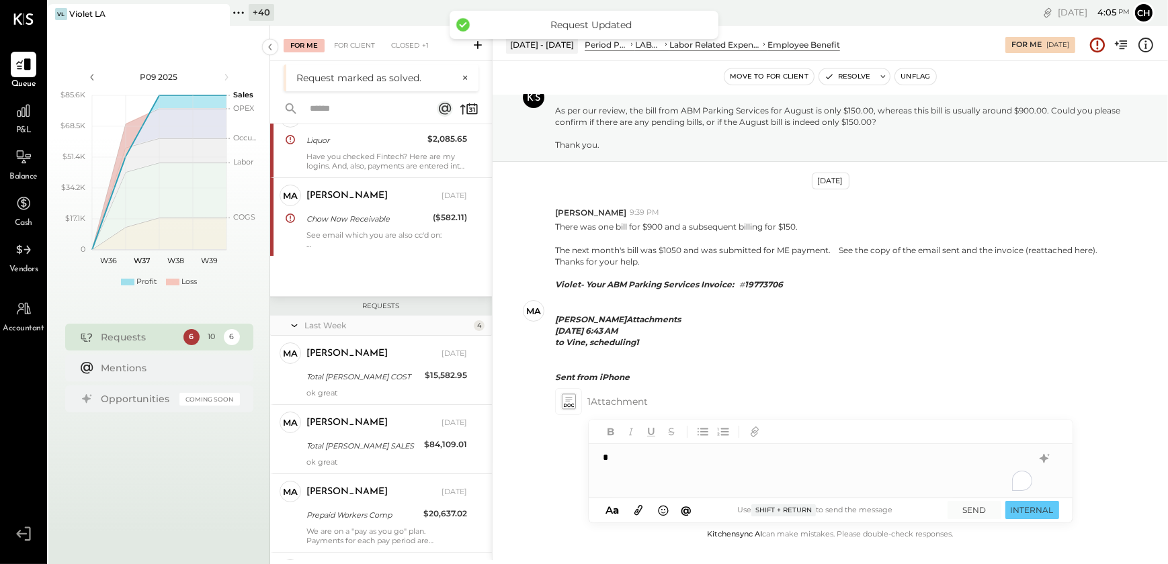
scroll to position [457, 0]
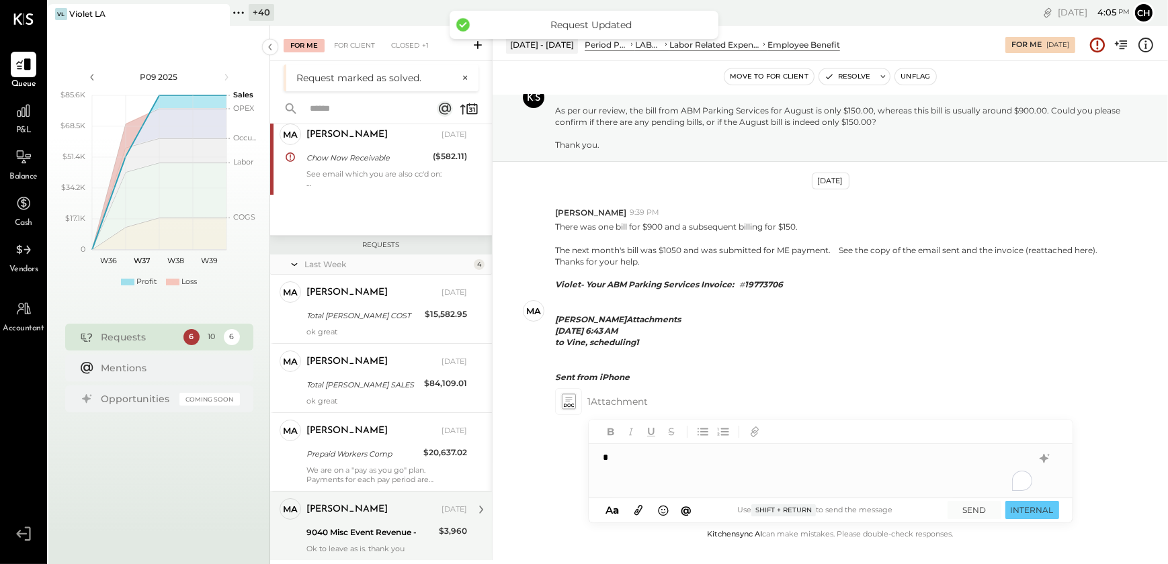
click at [383, 531] on div "9040 Misc Event Revenue -" at bounding box center [370, 532] width 128 height 13
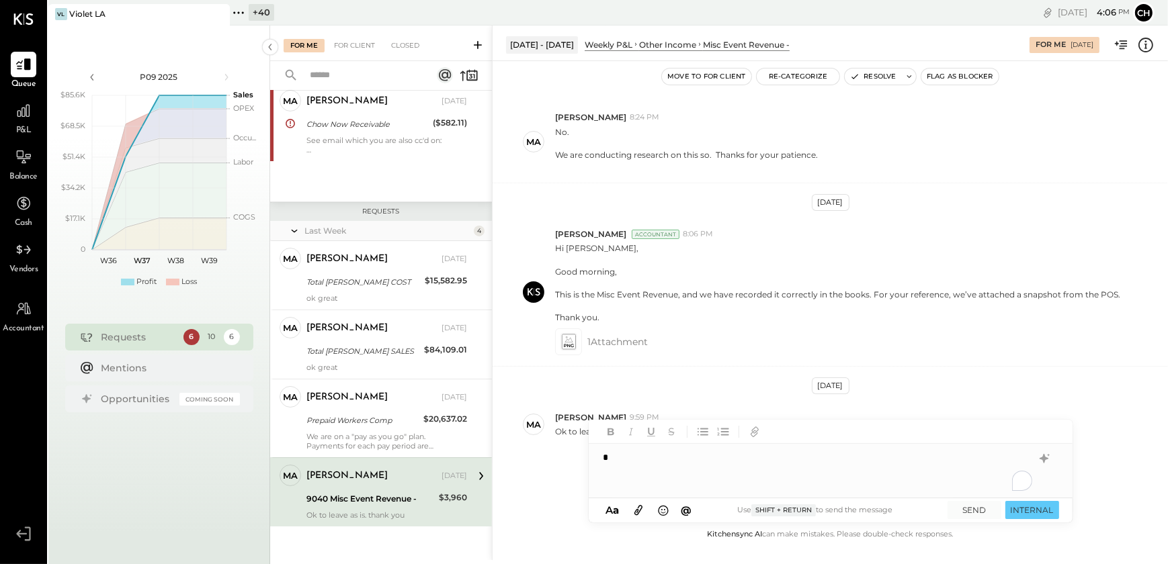
scroll to position [308, 0]
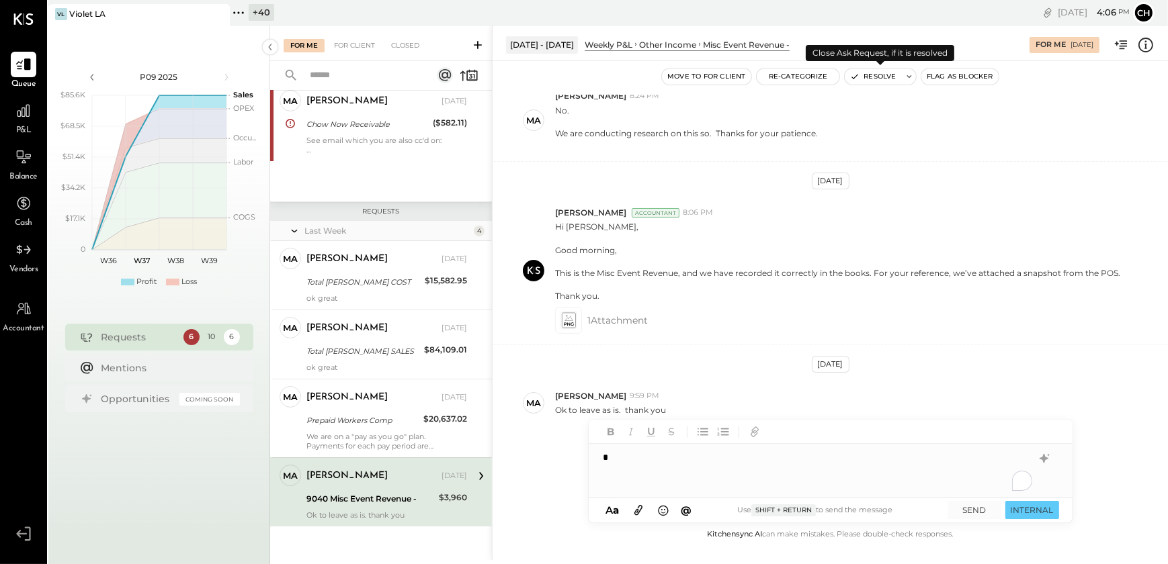
click at [873, 77] on button "Resolve" at bounding box center [872, 77] width 56 height 16
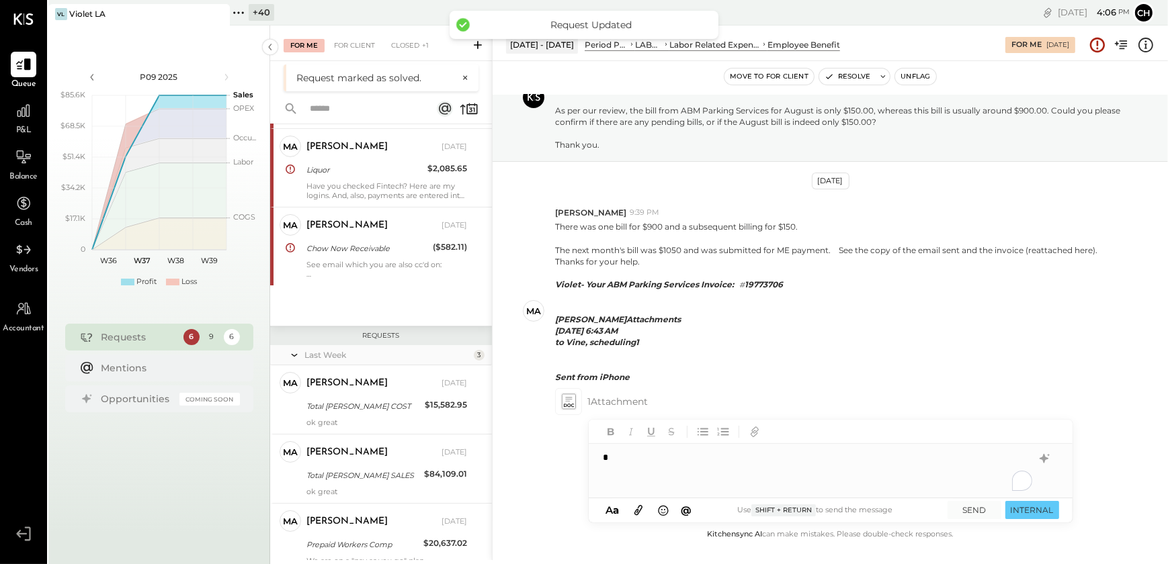
scroll to position [388, 0]
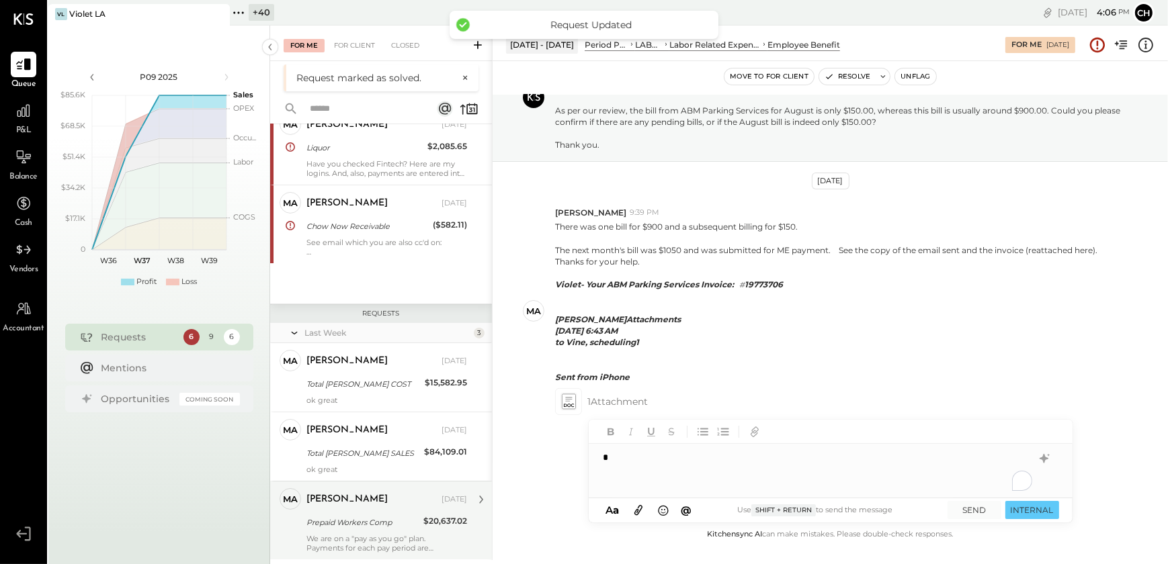
click at [361, 532] on div "Margaret Sep 09, 2025 Prepaid Workers Comp $20,637.02 We are on a "pay as you g…" at bounding box center [386, 520] width 161 height 64
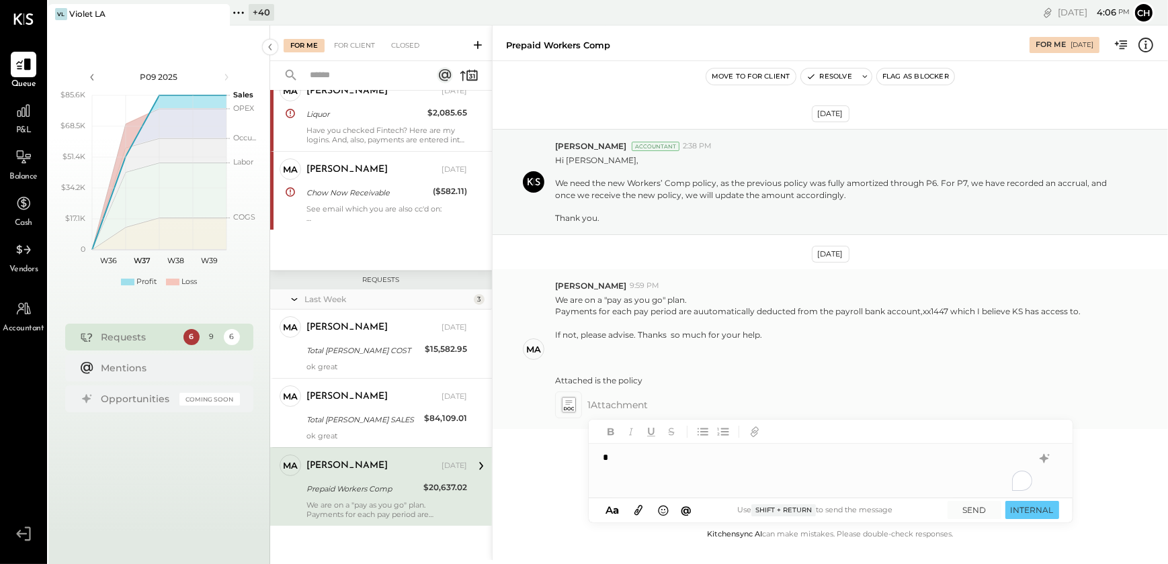
scroll to position [3, 0]
click at [571, 402] on icon at bounding box center [568, 402] width 14 height 15
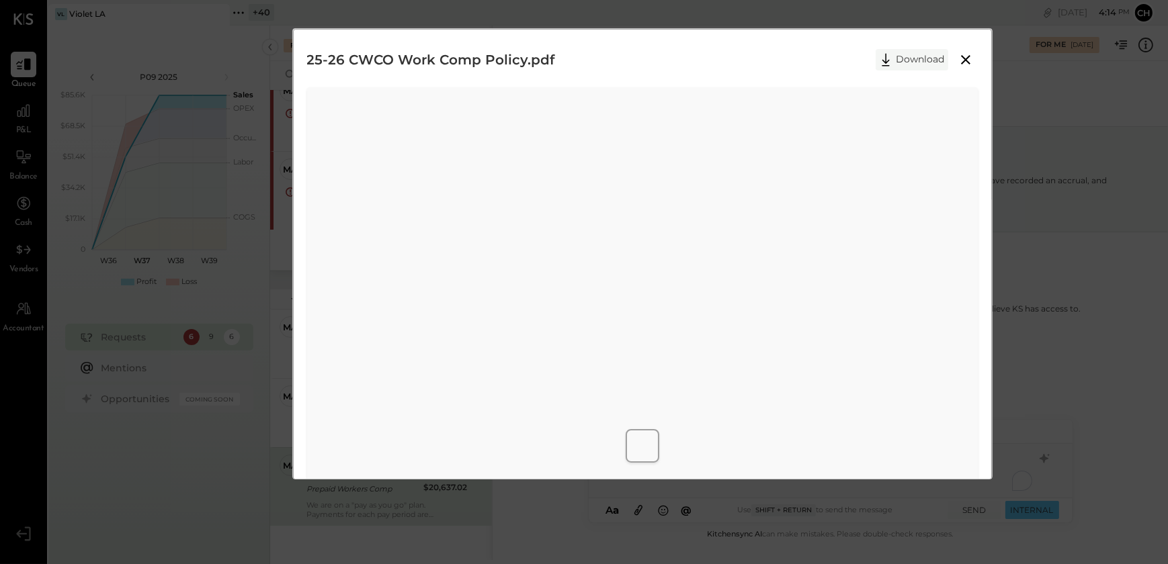
click at [912, 60] on button "Download" at bounding box center [911, 59] width 73 height 21
click at [965, 64] on icon at bounding box center [965, 60] width 16 height 16
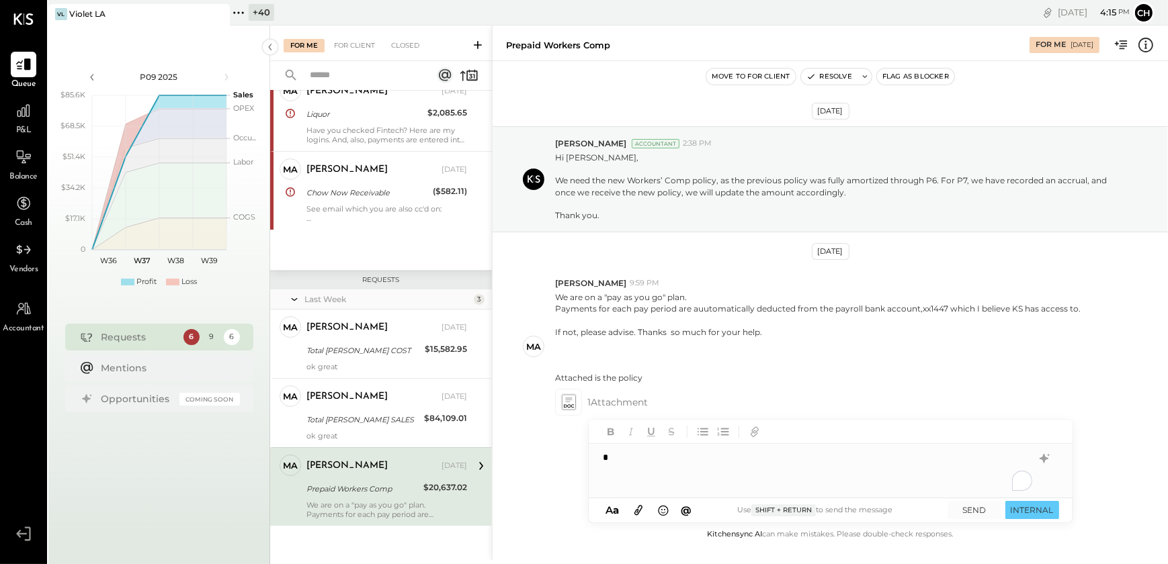
click at [629, 464] on div "*" at bounding box center [831, 471] width 484 height 54
click at [1048, 460] on icon at bounding box center [1044, 459] width 16 height 16
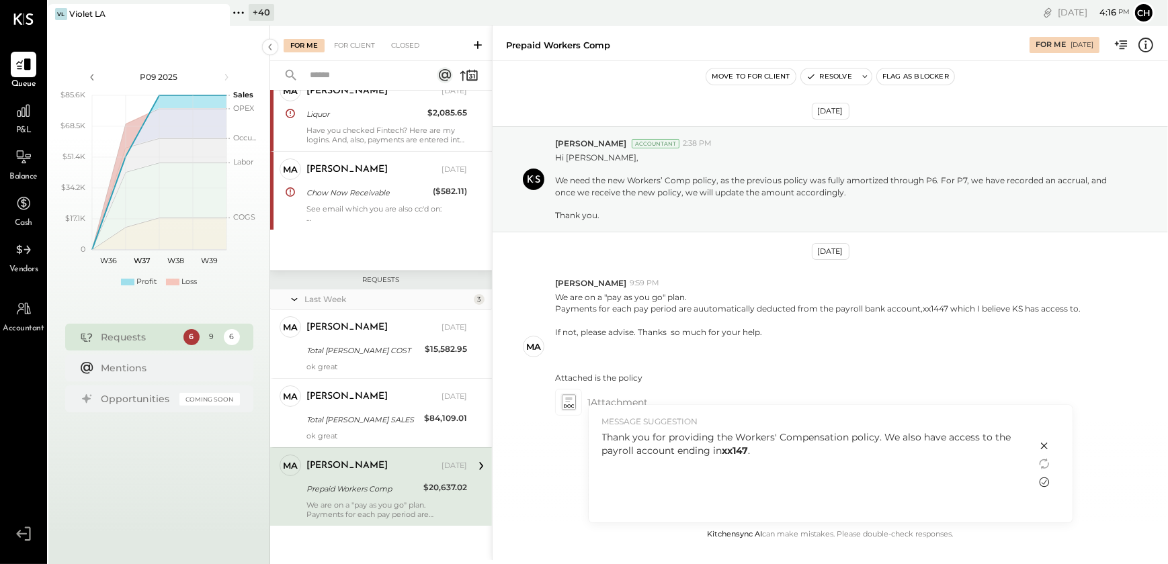
click at [1045, 485] on icon at bounding box center [1044, 482] width 16 height 16
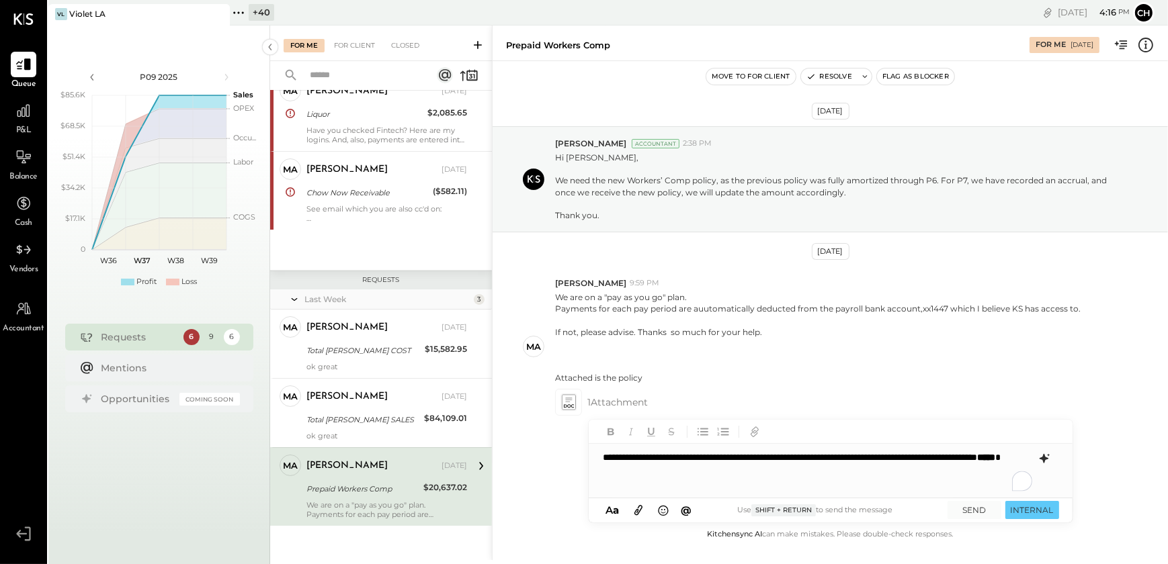
click at [878, 457] on div "**********" at bounding box center [831, 471] width 484 height 54
click at [863, 474] on div "**********" at bounding box center [831, 471] width 484 height 54
click at [972, 509] on button "SEND" at bounding box center [974, 510] width 54 height 18
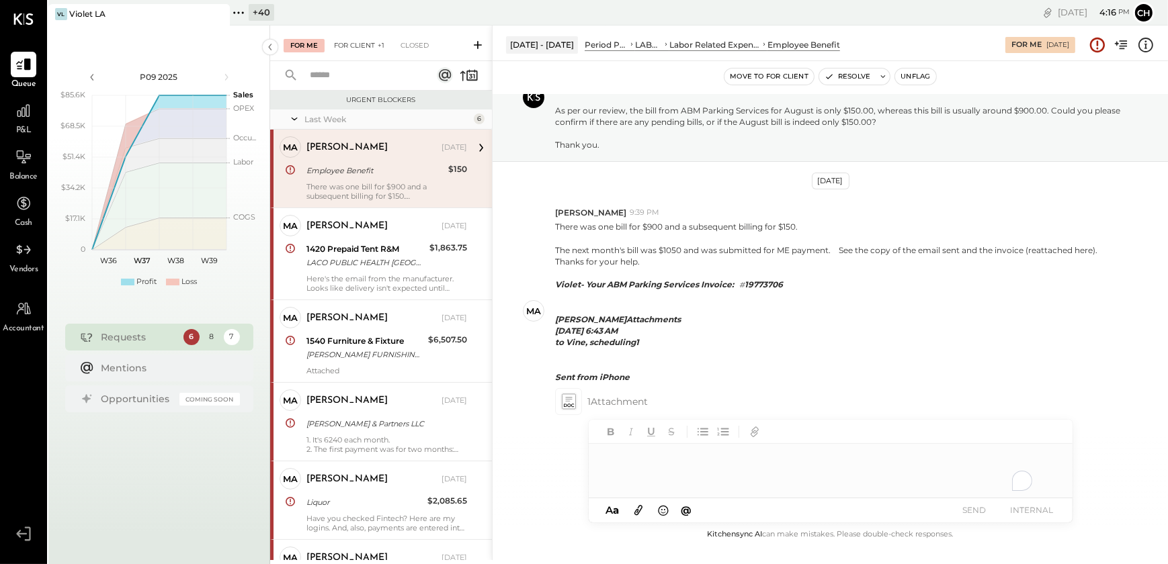
click at [355, 48] on div "For Client +1" at bounding box center [359, 45] width 64 height 13
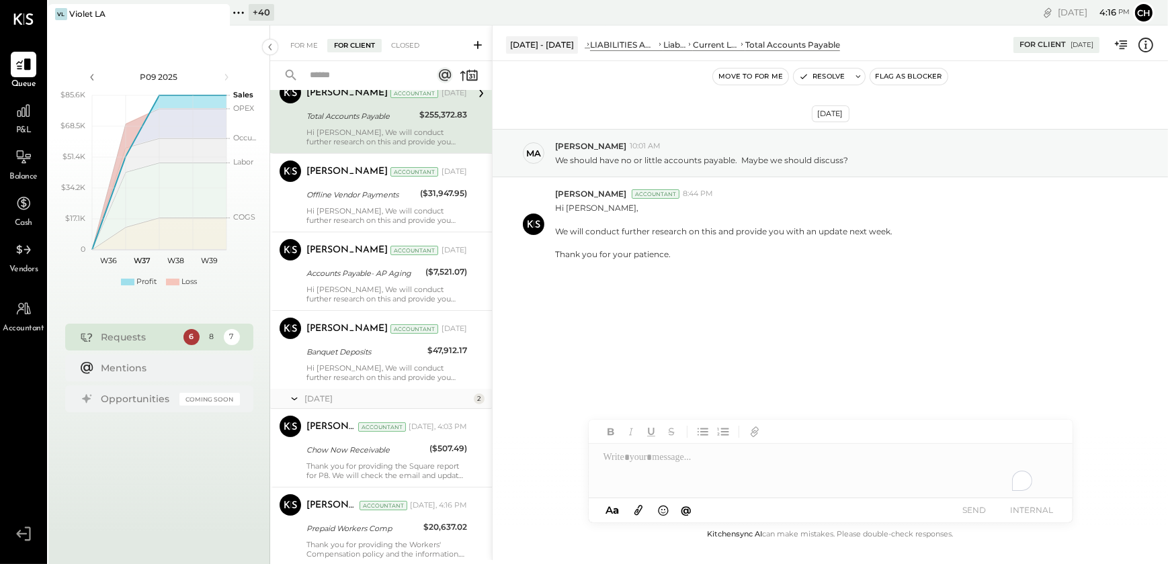
scroll to position [243, 0]
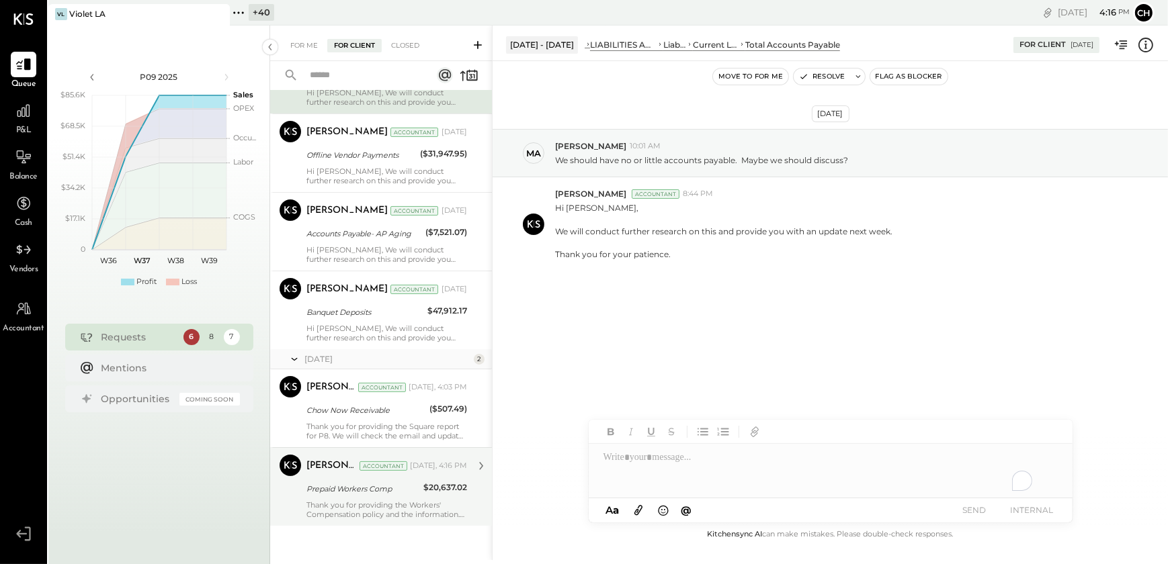
click at [361, 495] on div "Prepaid Workers Comp" at bounding box center [362, 489] width 113 height 16
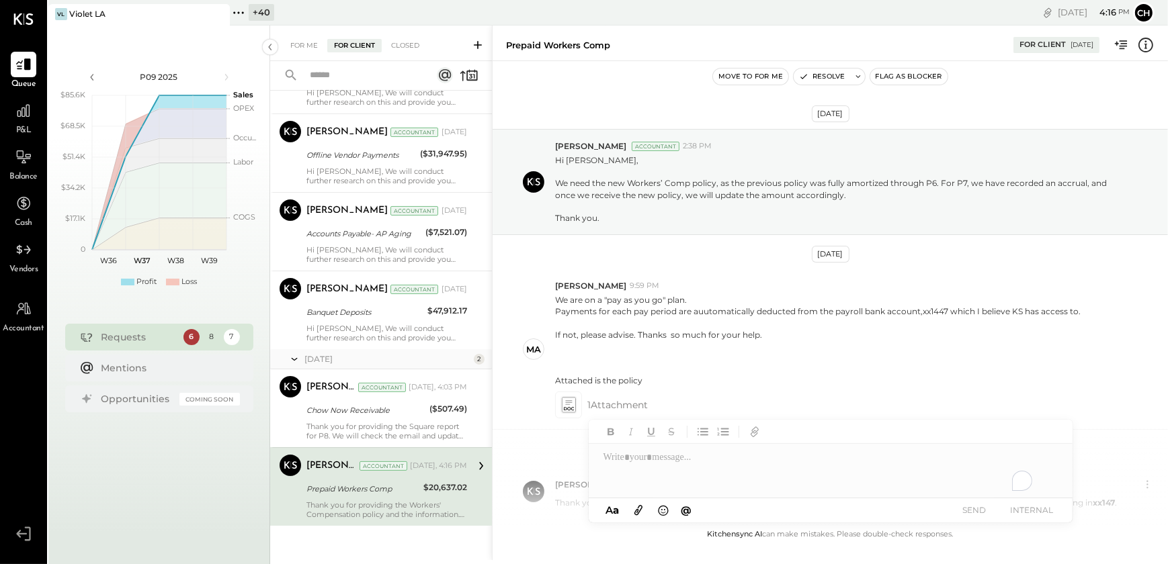
scroll to position [93, 0]
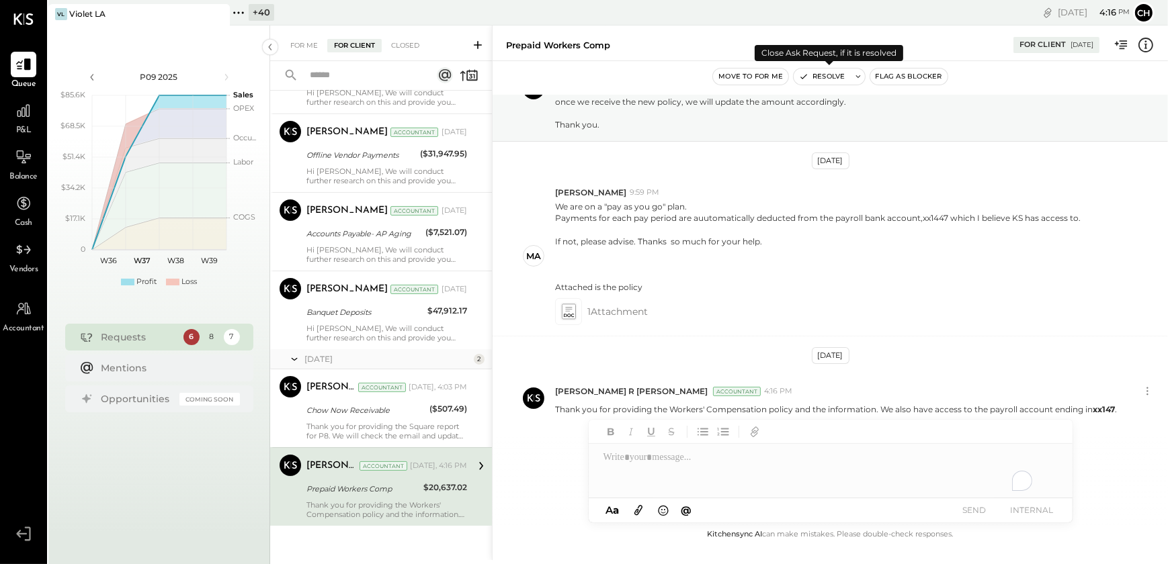
click at [820, 83] on button "Resolve" at bounding box center [821, 77] width 56 height 16
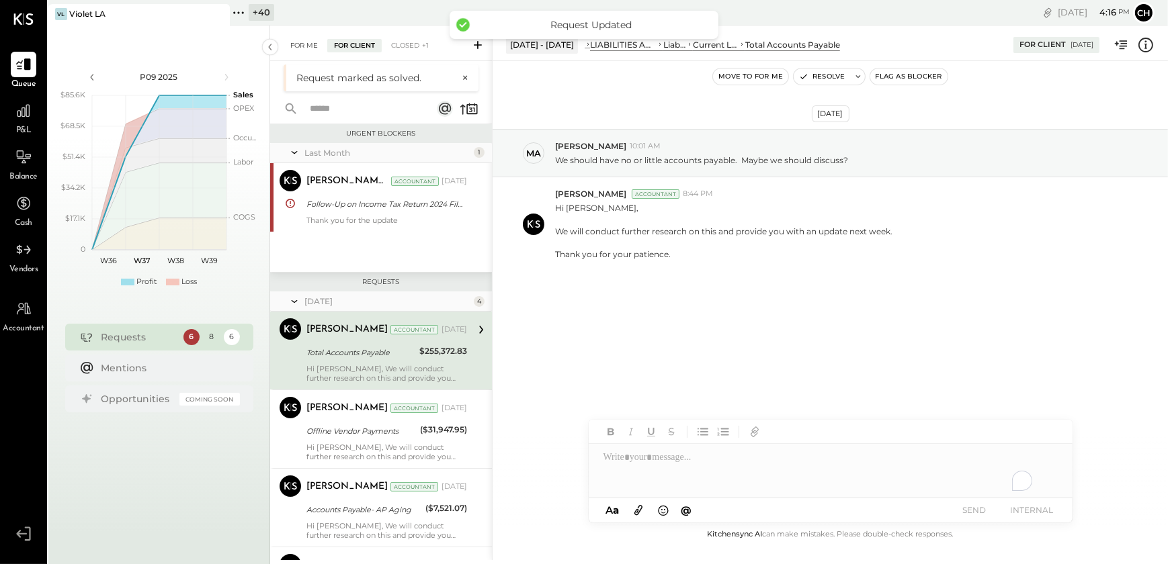
click at [297, 39] on div "For Me" at bounding box center [304, 45] width 41 height 13
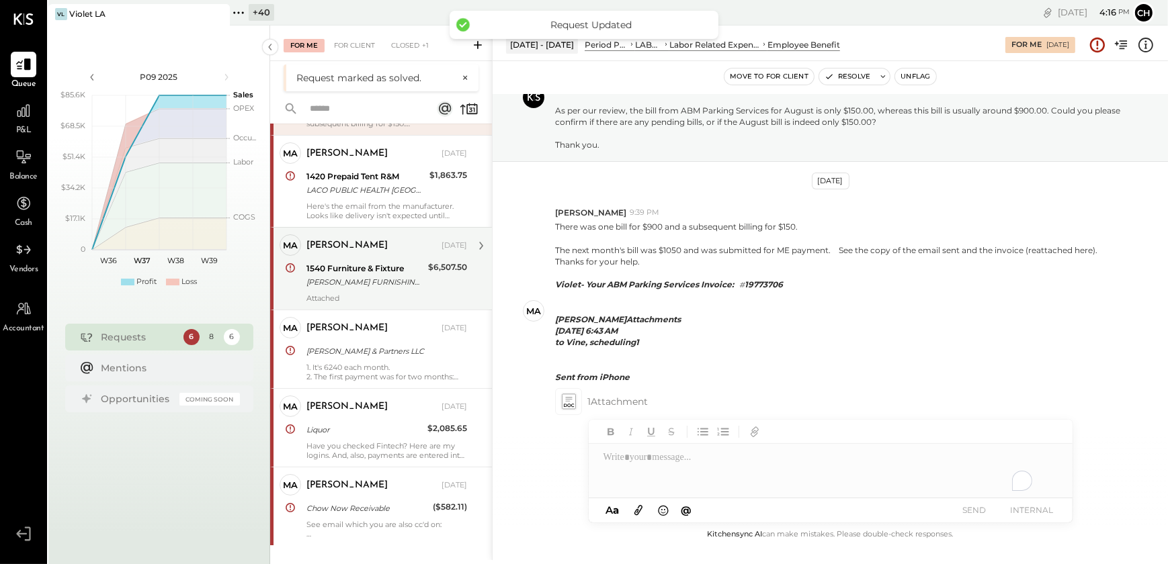
scroll to position [310, 0]
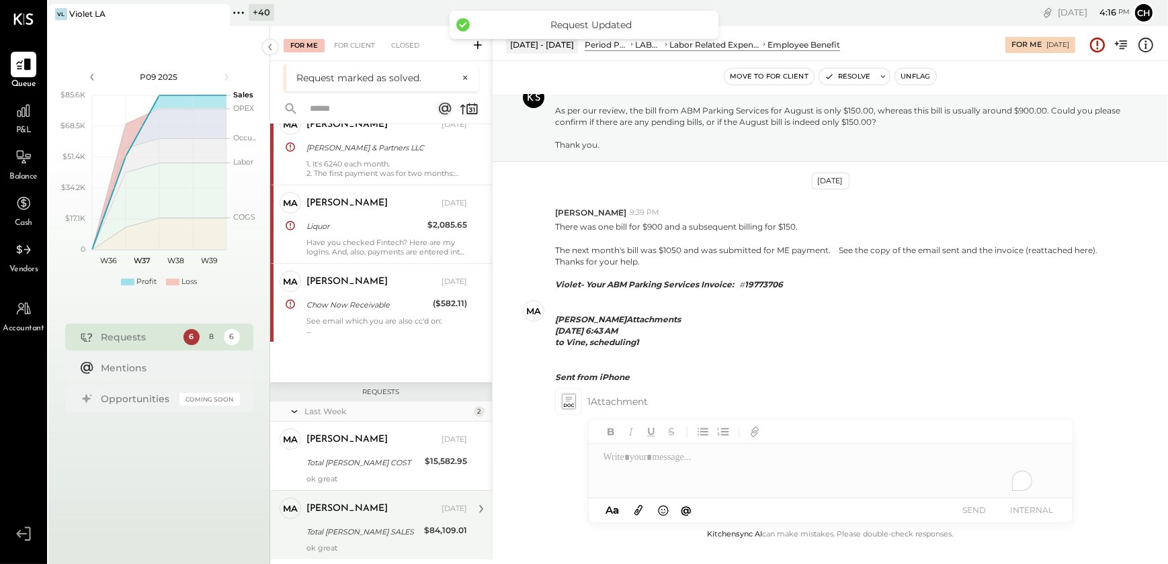
click at [357, 544] on div "ok great" at bounding box center [386, 547] width 161 height 9
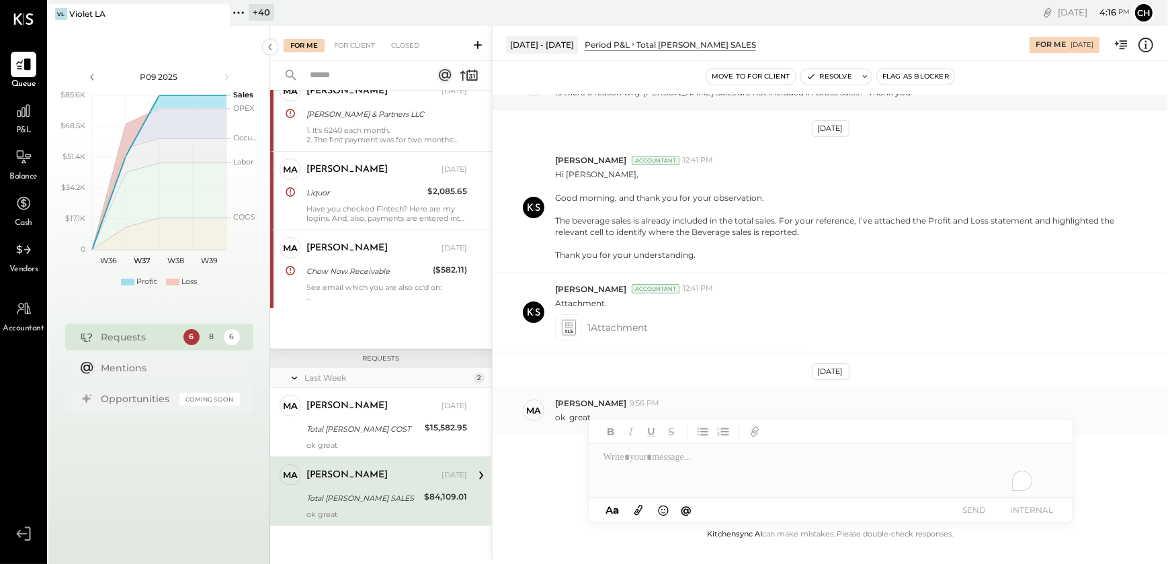
scroll to position [75, 0]
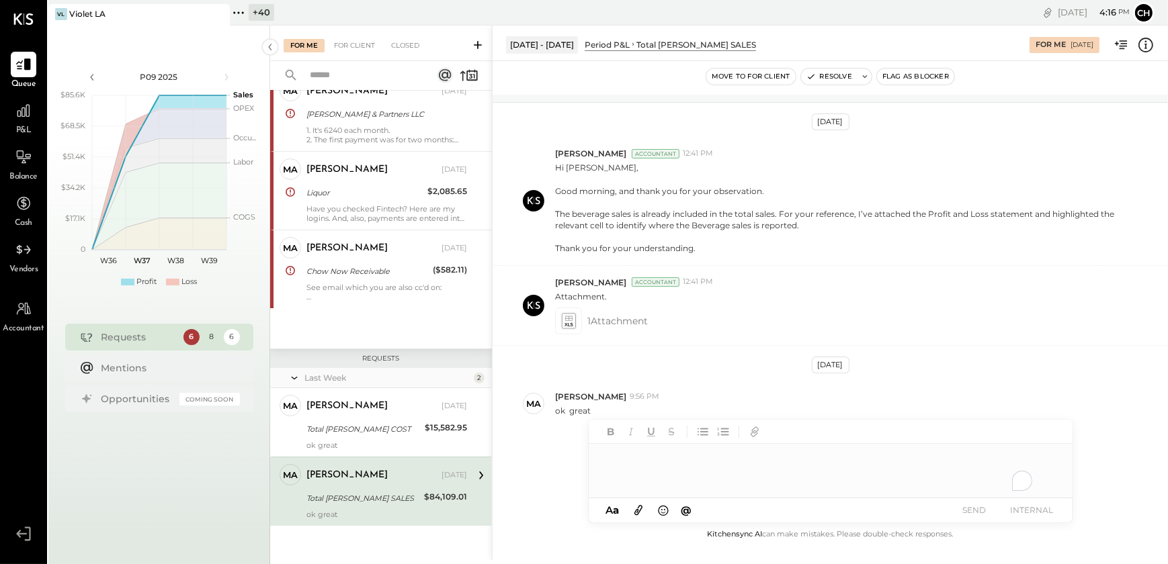
click at [615, 460] on div "To enrich screen reader interactions, please activate Accessibility in Grammarl…" at bounding box center [831, 471] width 484 height 54
click at [824, 77] on button "Resolve" at bounding box center [829, 77] width 56 height 16
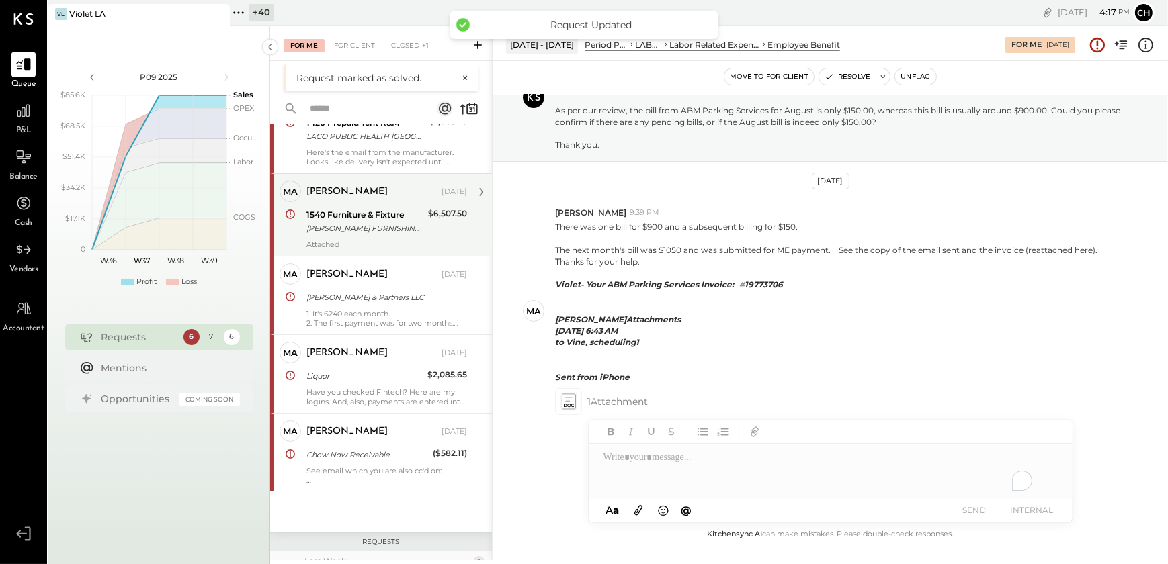
scroll to position [241, 0]
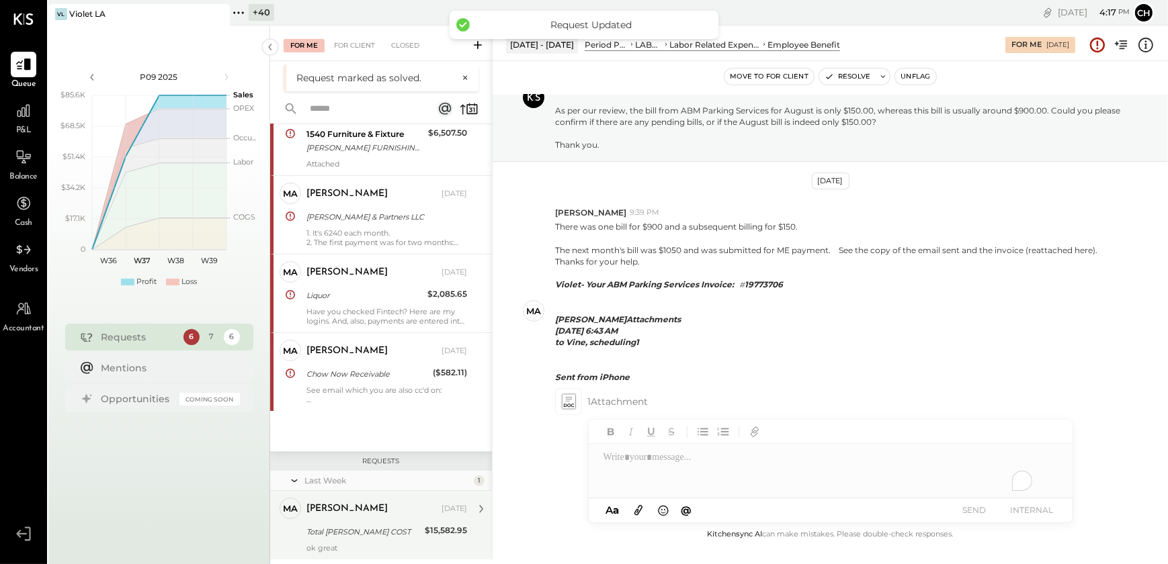
click at [368, 547] on div "ok great" at bounding box center [386, 547] width 161 height 9
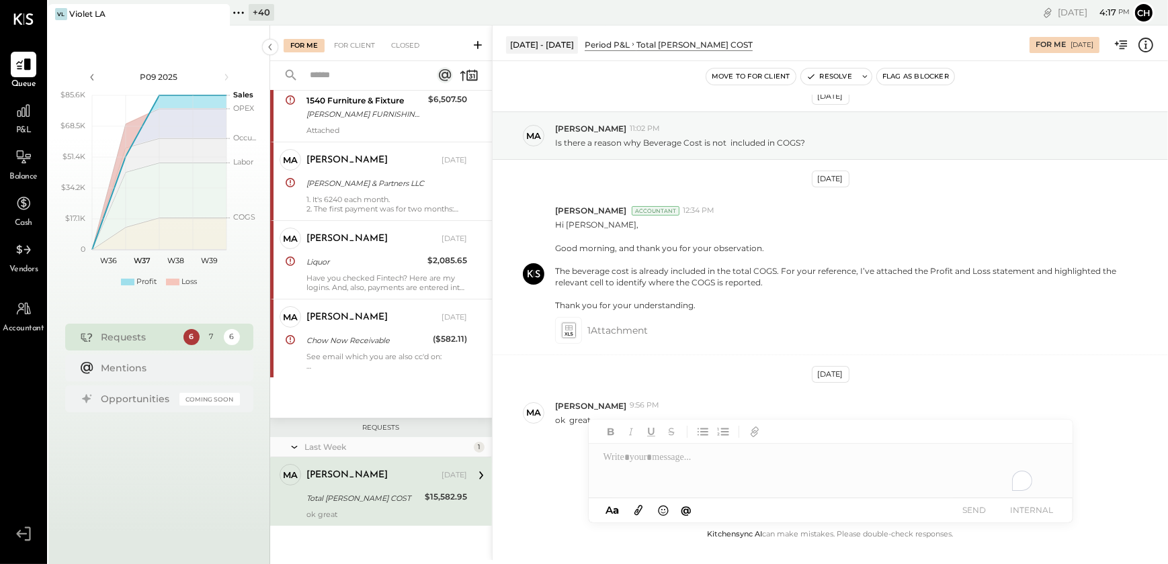
scroll to position [27, 0]
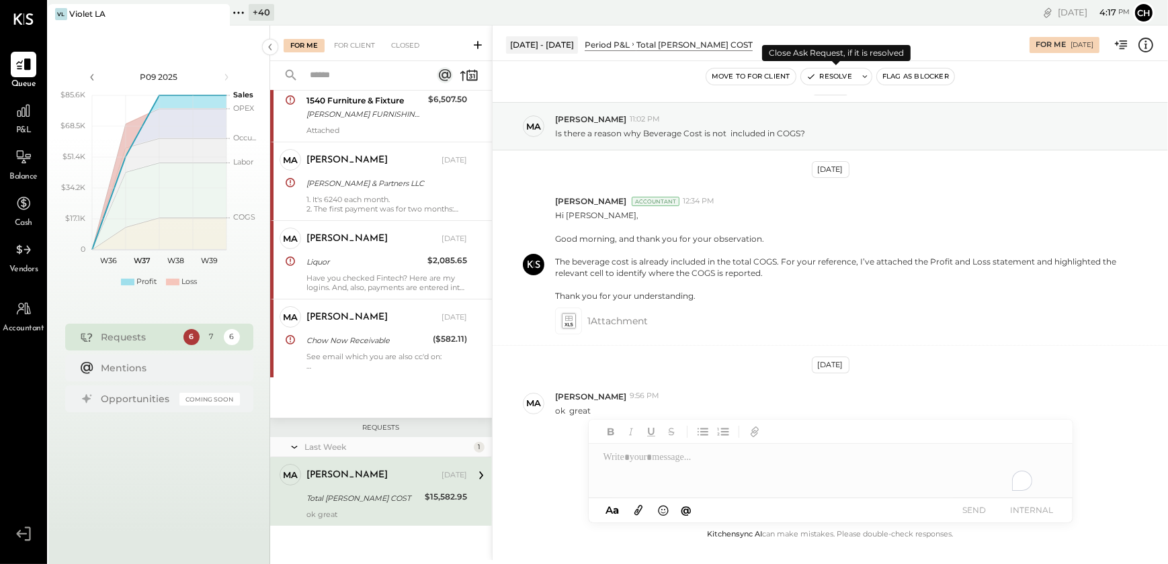
click at [822, 77] on button "Resolve" at bounding box center [829, 77] width 56 height 16
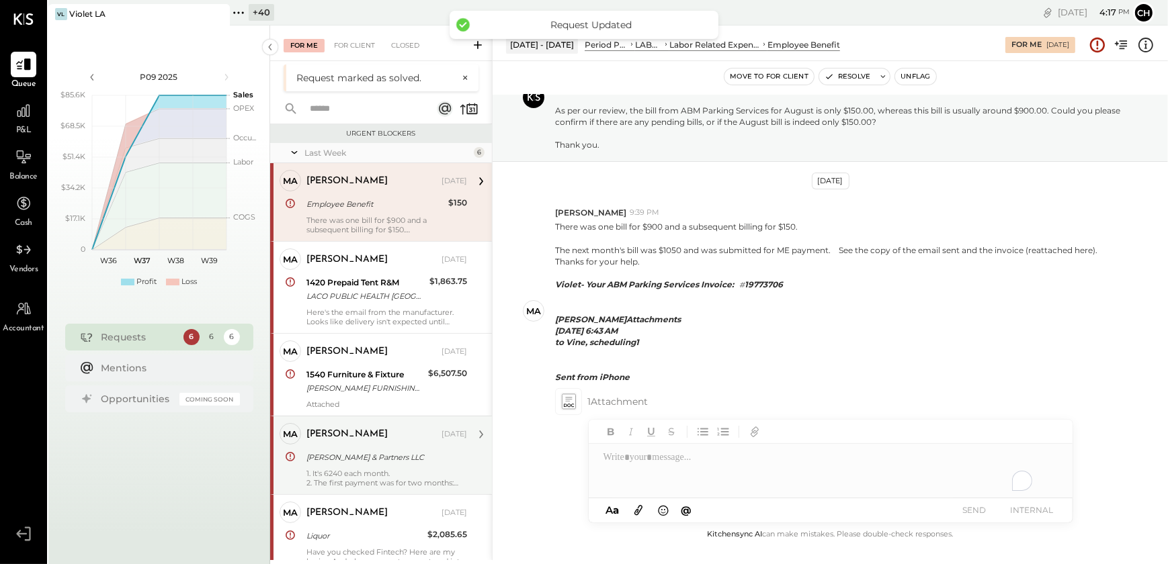
scroll to position [93, 0]
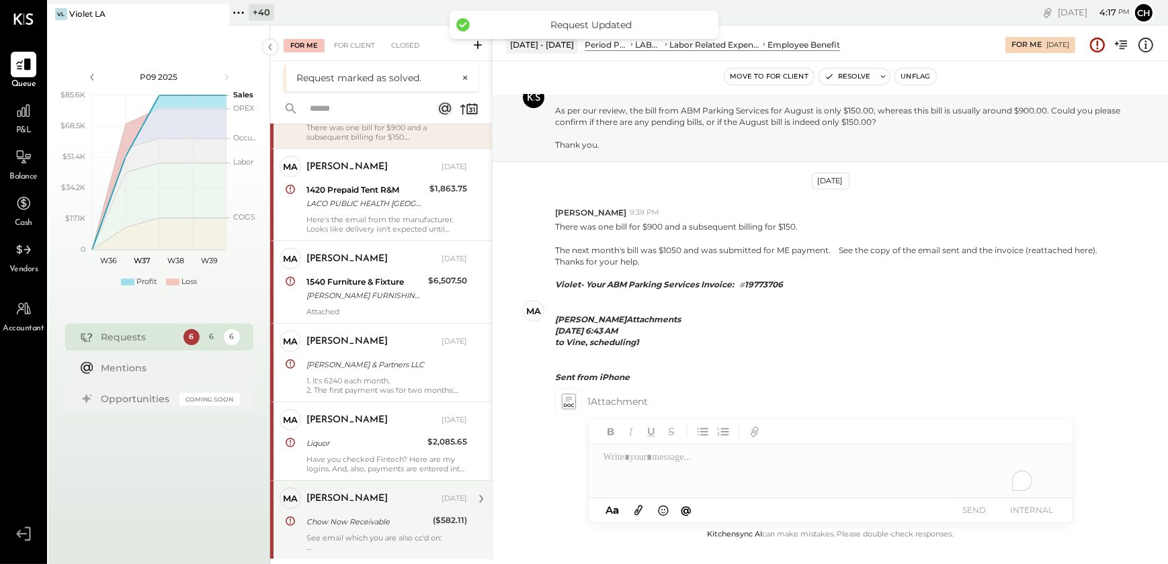
click at [348, 528] on div "Chow Now Receivable" at bounding box center [367, 522] width 122 height 16
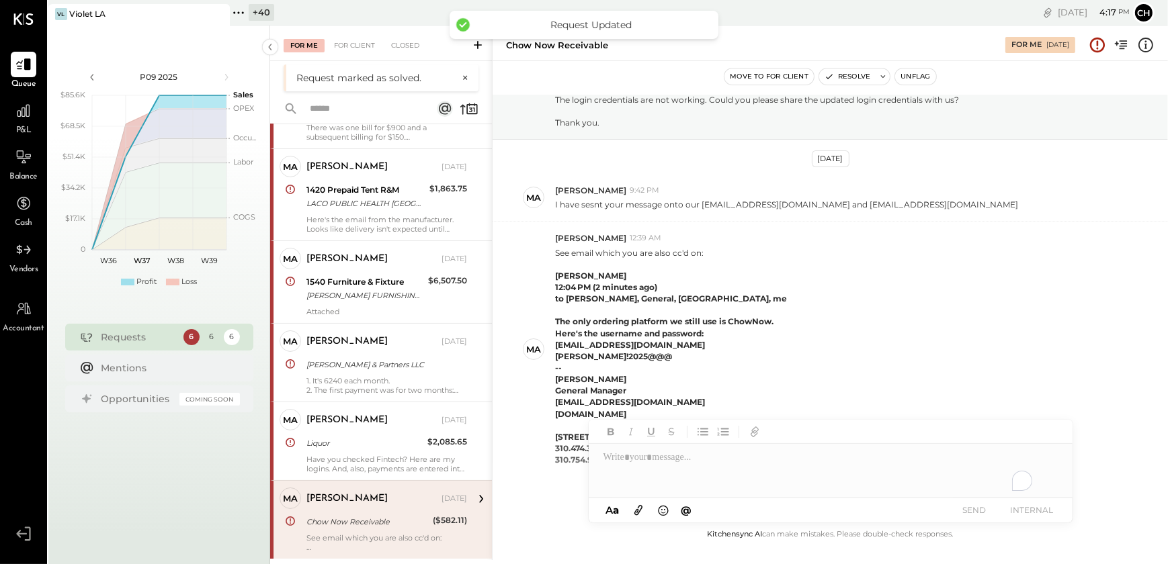
scroll to position [168, 0]
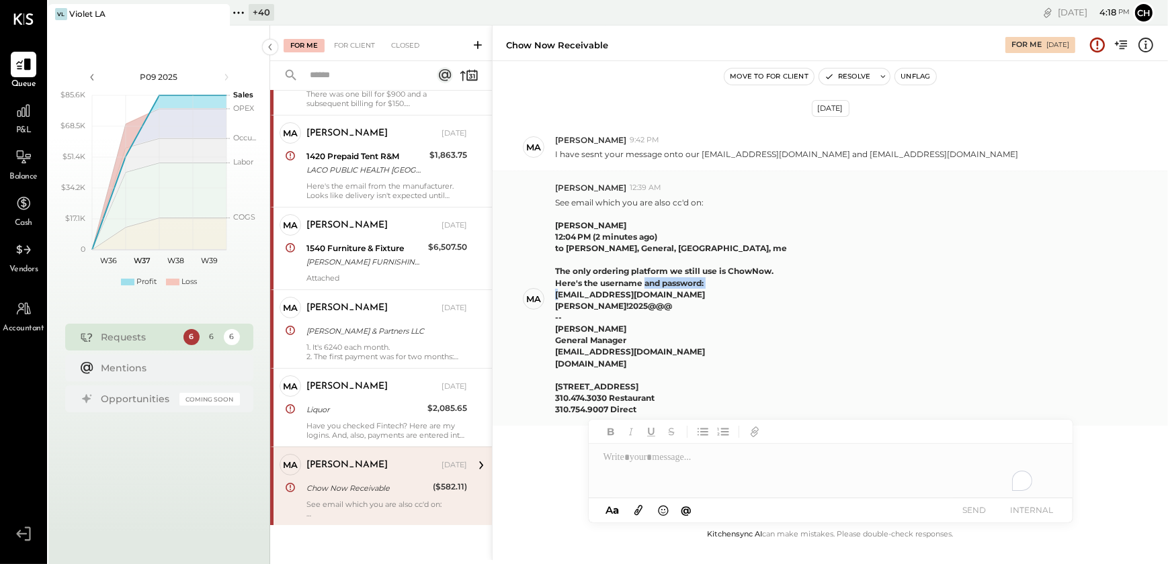
drag, startPoint x: 554, startPoint y: 284, endPoint x: 627, endPoint y: 288, distance: 74.0
click at [627, 288] on div "Ma Margaret 12:39 AM See email which you are also cc'd on: James Alexander 12:0…" at bounding box center [829, 298] width 675 height 255
copy b "[EMAIL_ADDRESS][DOMAIN_NAME]"
drag, startPoint x: 556, startPoint y: 296, endPoint x: 628, endPoint y: 297, distance: 71.9
click at [628, 297] on div "[PERSON_NAME] 12:04 PM (2 minutes ago) to [PERSON_NAME], General, [GEOGRAPHIC_D…" at bounding box center [671, 317] width 232 height 195
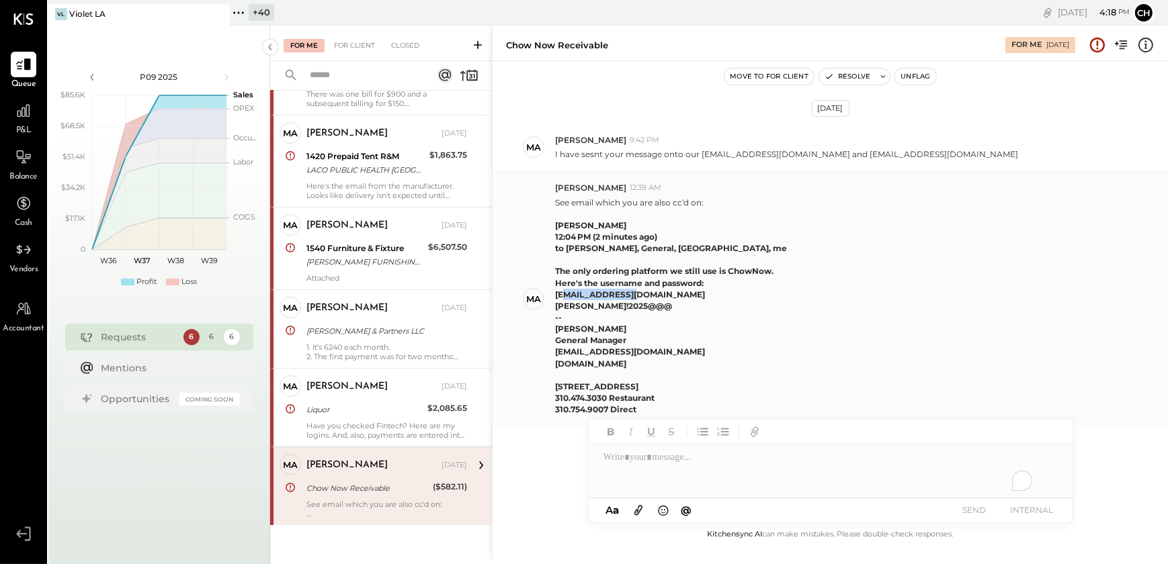
copy b "Violet!2025@@@"
click at [636, 302] on div "[PERSON_NAME] 12:04 PM (2 minutes ago) to [PERSON_NAME], General, [GEOGRAPHIC_D…" at bounding box center [671, 317] width 232 height 195
drag, startPoint x: 633, startPoint y: 294, endPoint x: 552, endPoint y: 284, distance: 81.2
click at [552, 284] on div "Ma Margaret 12:39 AM See email which you are also cc'd on: James Alexander 12:0…" at bounding box center [829, 298] width 675 height 255
copy b "gm@violetla.com Violet!2025@@@"
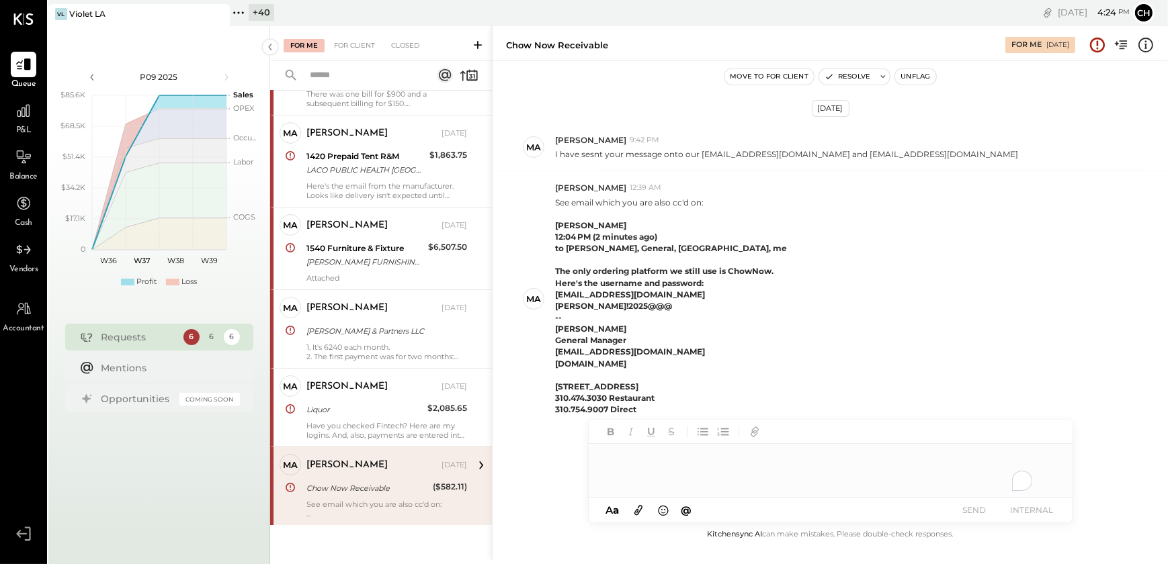
click at [620, 464] on div "To enrich screen reader interactions, please activate Accessibility in Grammarl…" at bounding box center [831, 471] width 484 height 54
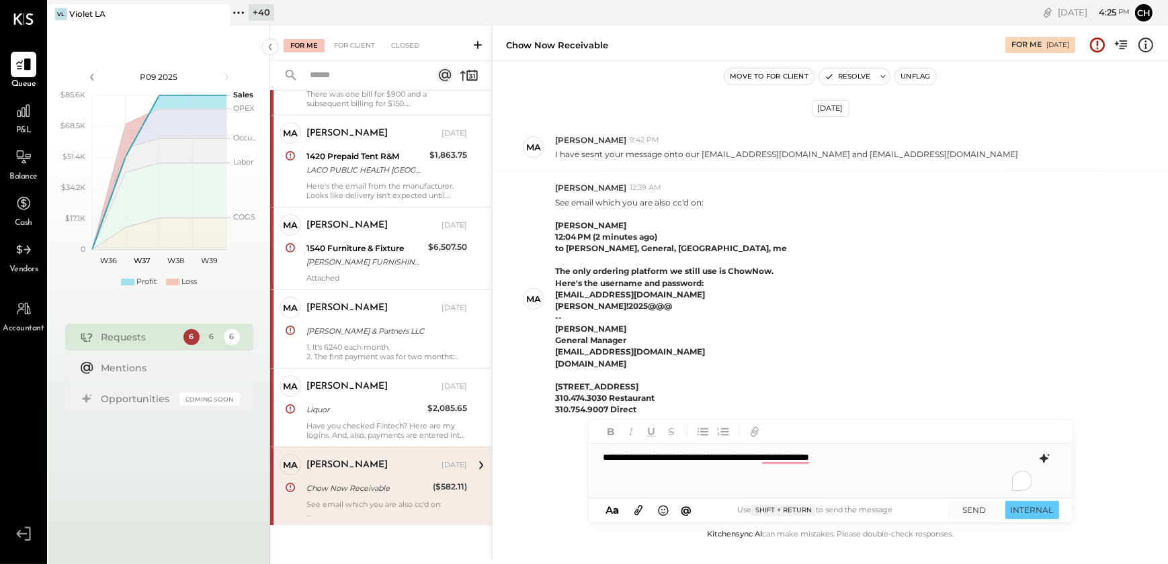
click at [759, 455] on div "**********" at bounding box center [831, 471] width 484 height 54
click at [734, 462] on div "**********" at bounding box center [831, 471] width 484 height 54
drag, startPoint x: 799, startPoint y: 473, endPoint x: 738, endPoint y: 473, distance: 60.5
click at [738, 473] on div "**********" at bounding box center [831, 471] width 484 height 54
click at [1045, 461] on icon at bounding box center [1044, 459] width 16 height 16
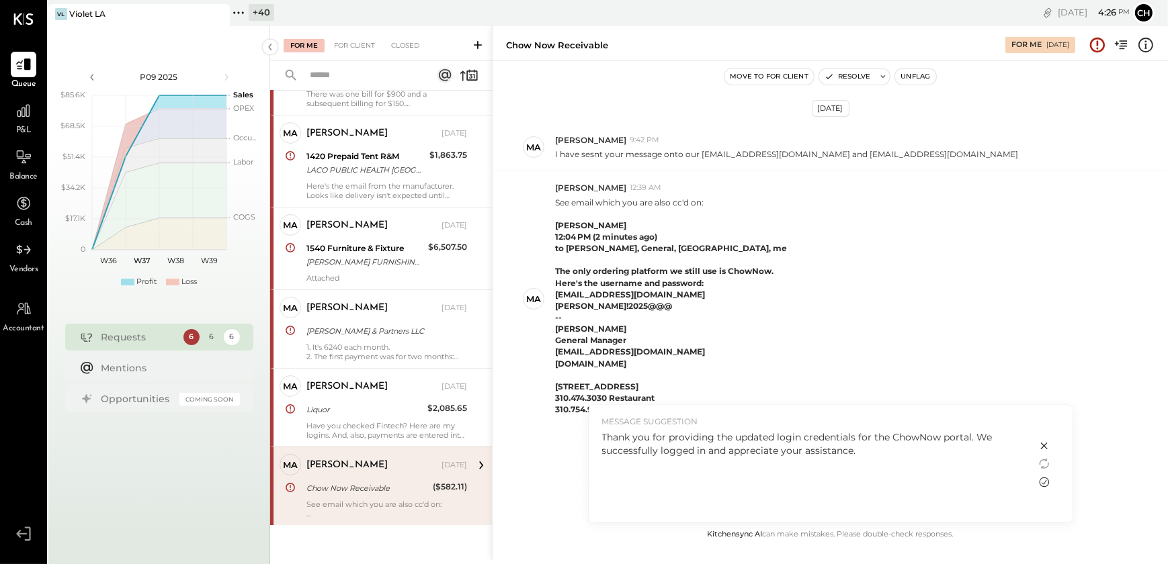
click at [1042, 483] on icon at bounding box center [1044, 482] width 16 height 16
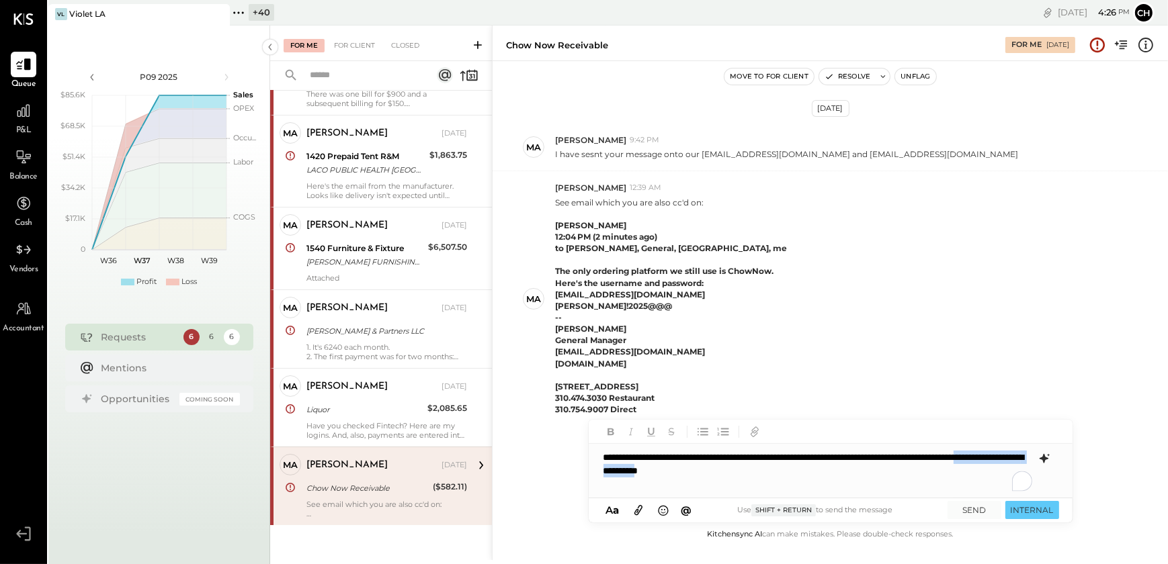
drag, startPoint x: 710, startPoint y: 473, endPoint x: 853, endPoint y: 484, distance: 142.8
click at [853, 484] on div "**********" at bounding box center [831, 471] width 484 height 54
click at [967, 513] on button "SEND" at bounding box center [974, 510] width 54 height 18
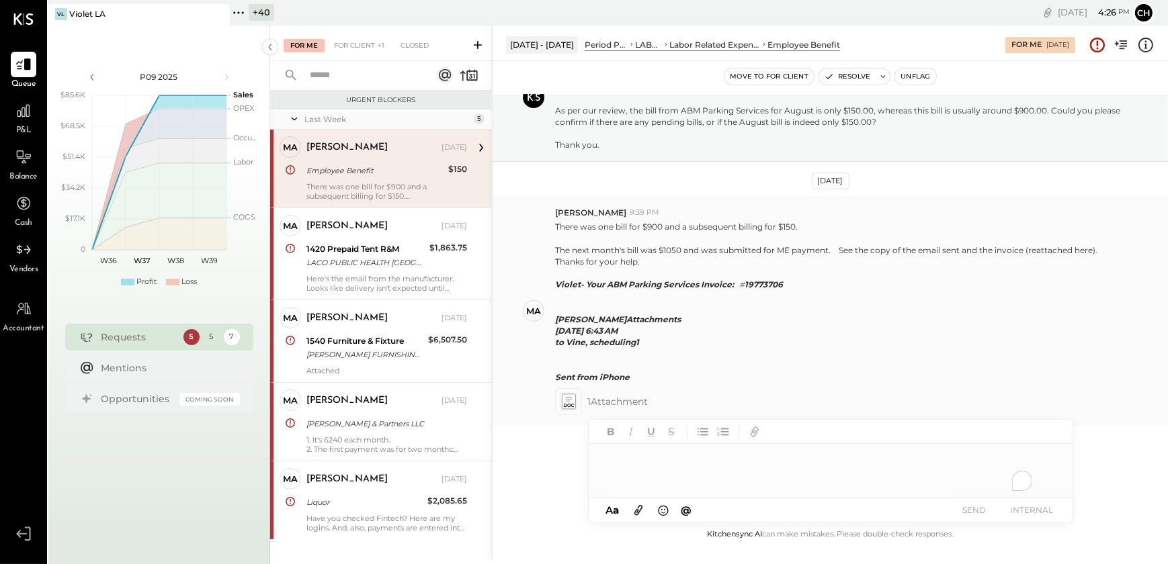
scroll to position [107, 0]
click at [353, 40] on div "For Client" at bounding box center [354, 45] width 54 height 13
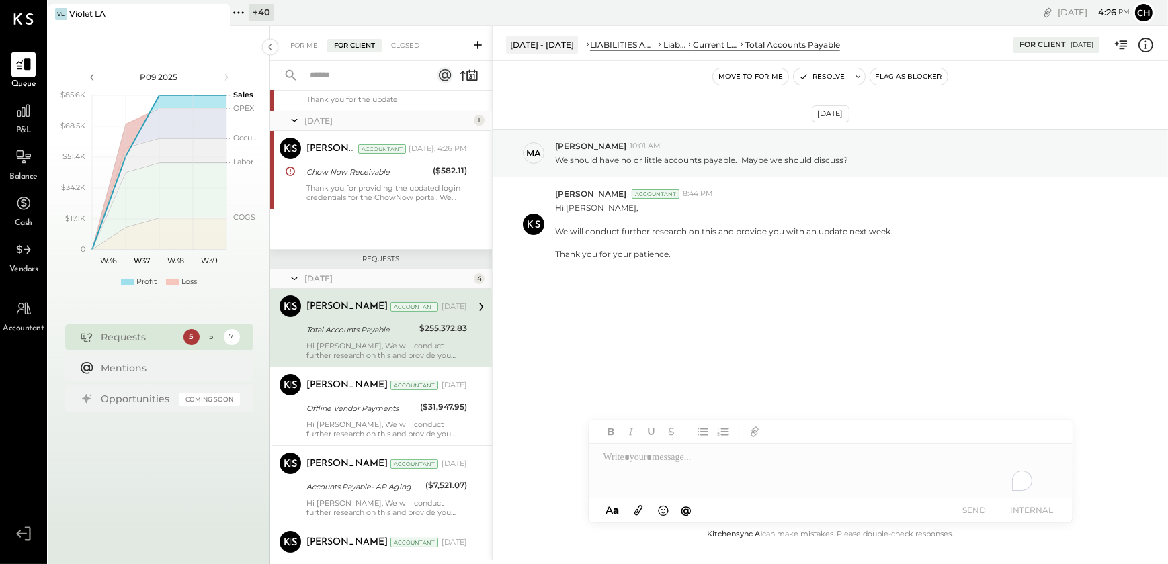
scroll to position [262, 0]
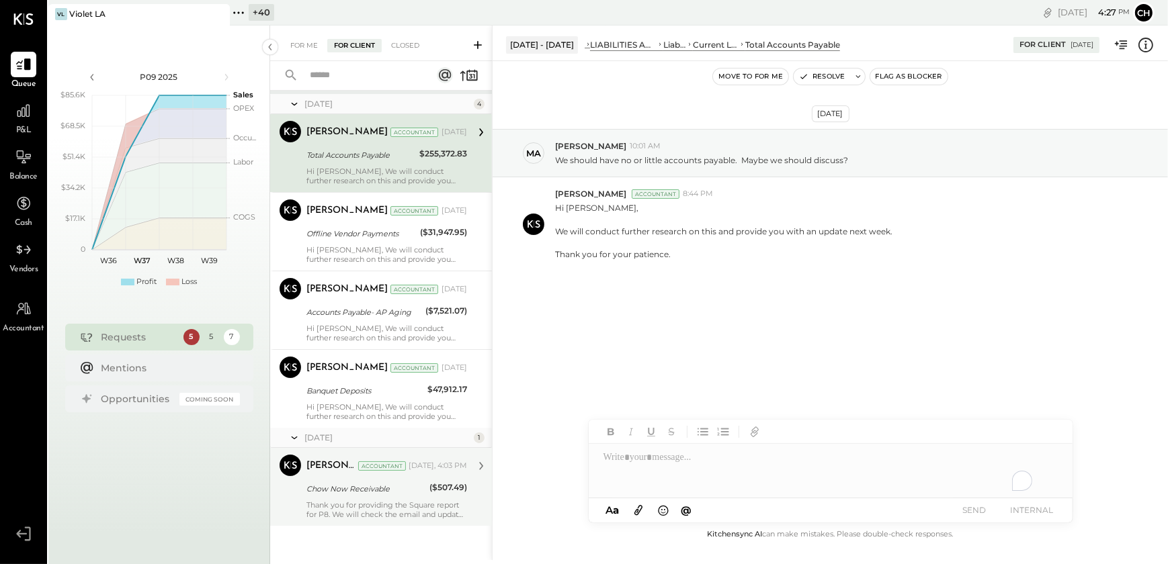
click at [365, 495] on div "Chow Now Receivable" at bounding box center [365, 489] width 119 height 16
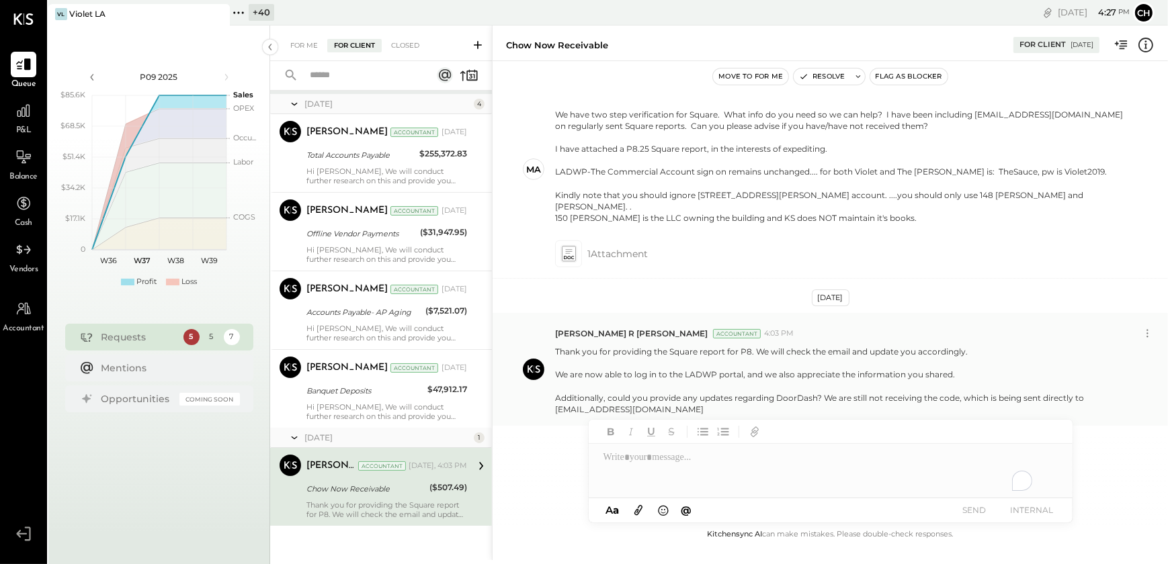
scroll to position [789, 0]
click at [832, 79] on button "Resolve" at bounding box center [821, 77] width 56 height 16
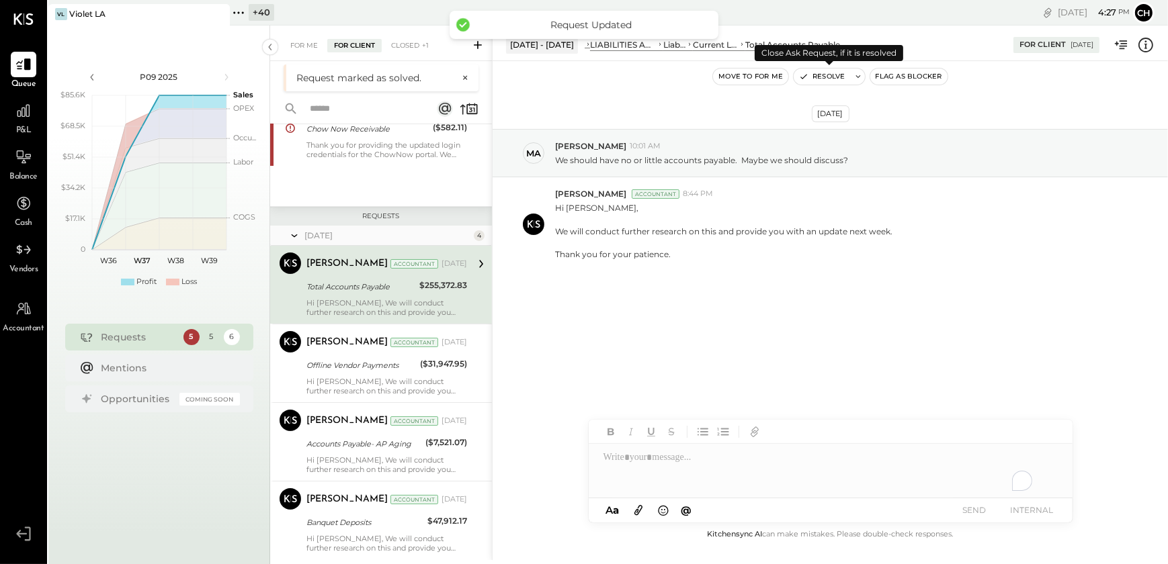
scroll to position [87, 0]
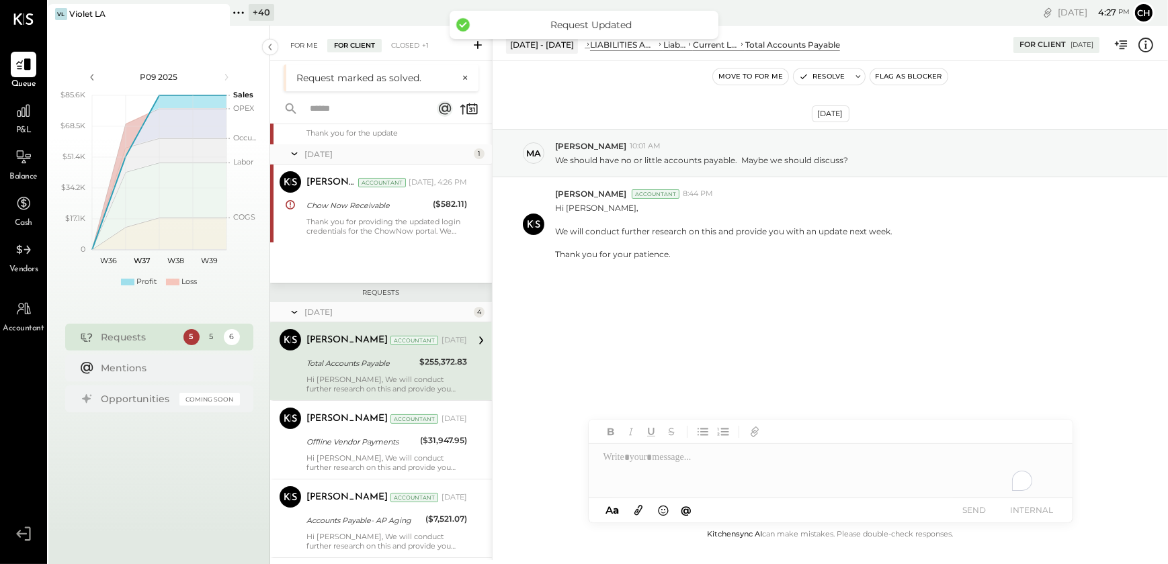
click at [297, 48] on div "For Me" at bounding box center [304, 45] width 41 height 13
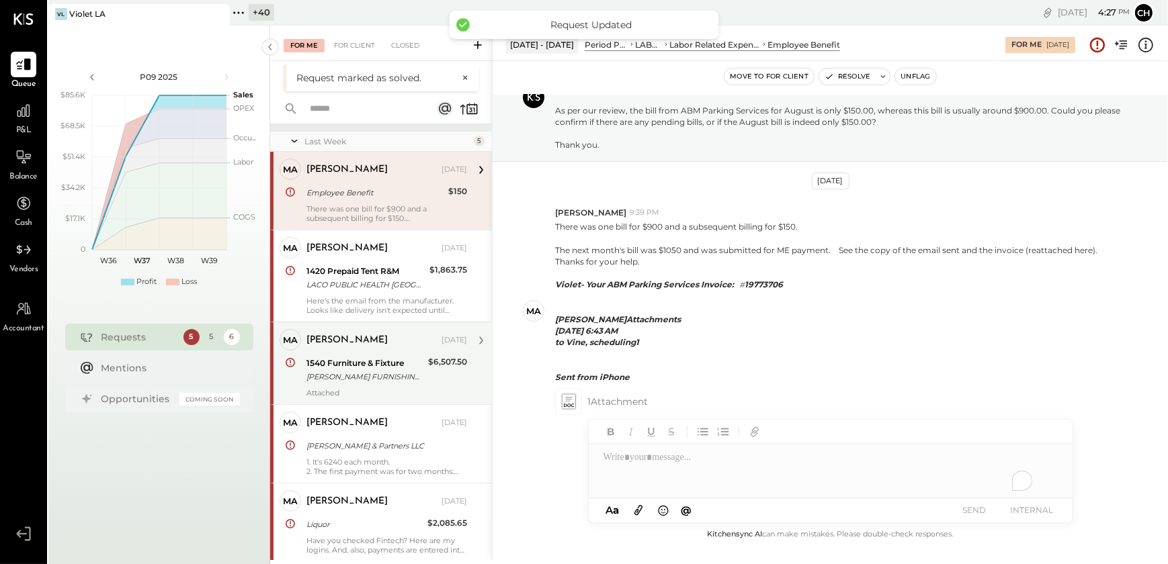
scroll to position [14, 0]
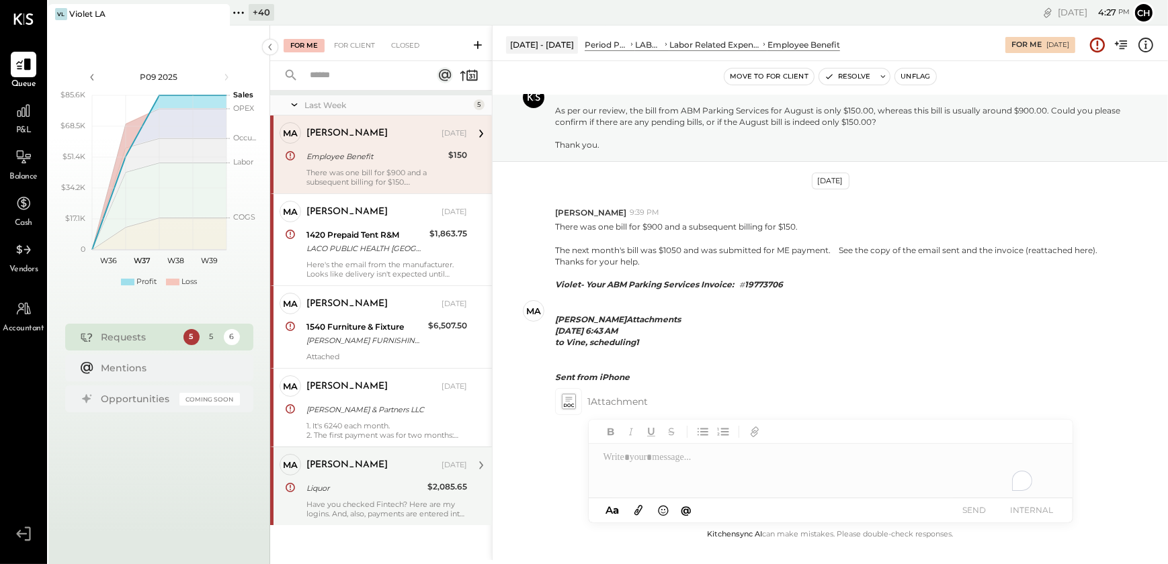
click at [363, 503] on div "Have you checked Fintech? Here are my logins. And, also, payments are entered i…" at bounding box center [386, 509] width 161 height 19
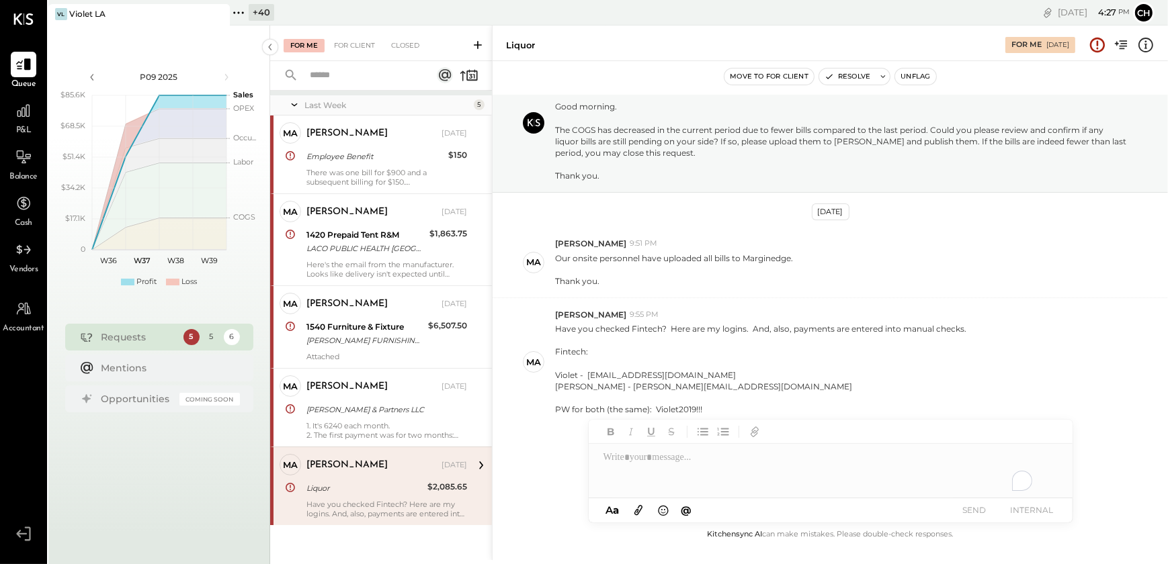
scroll to position [76, 0]
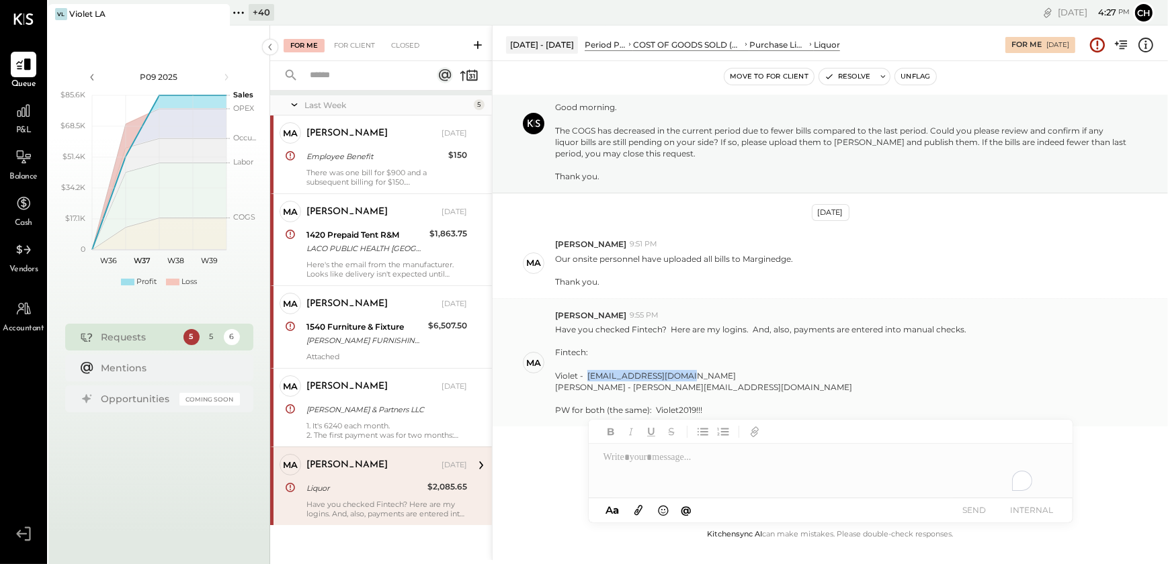
drag, startPoint x: 589, startPoint y: 376, endPoint x: 681, endPoint y: 378, distance: 92.0
click at [681, 378] on div "Violet - [EMAIL_ADDRESS][DOMAIN_NAME]" at bounding box center [760, 375] width 411 height 11
copy div "margaret@violetla.com"
drag, startPoint x: 655, startPoint y: 410, endPoint x: 700, endPoint y: 403, distance: 45.5
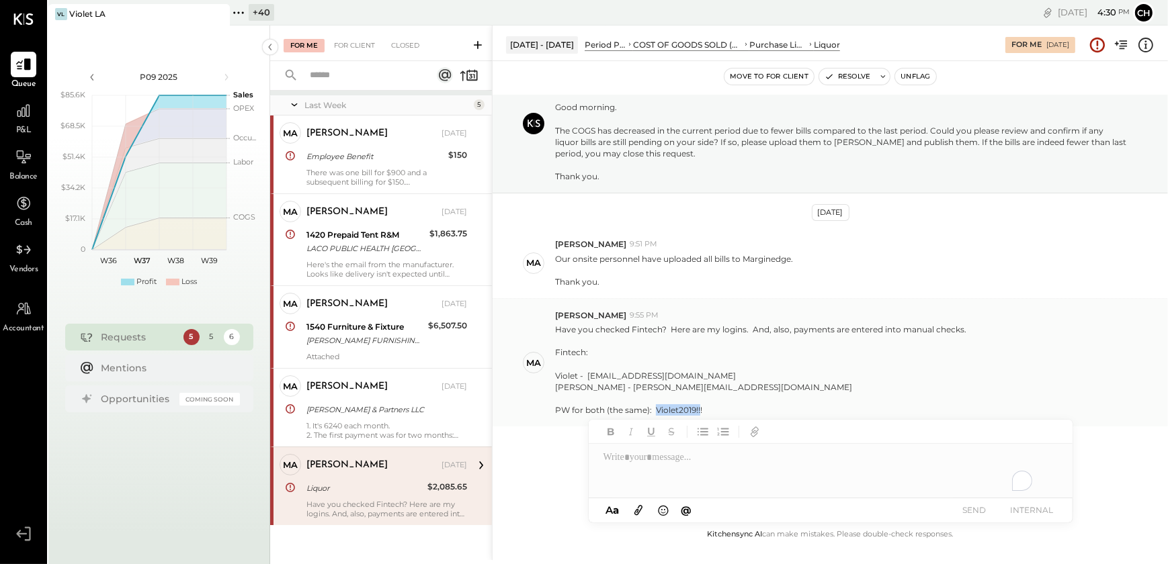
click at [700, 404] on div "PW for both (the same): Violet2019!!!" at bounding box center [760, 409] width 411 height 11
copy div "Violet2019!!"
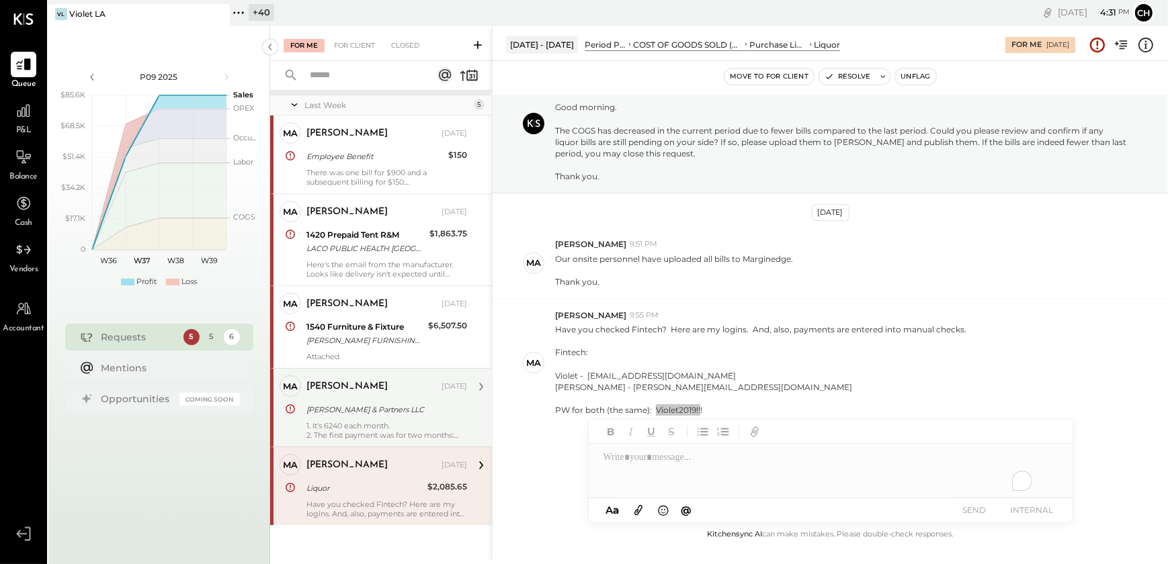
scroll to position [0, 0]
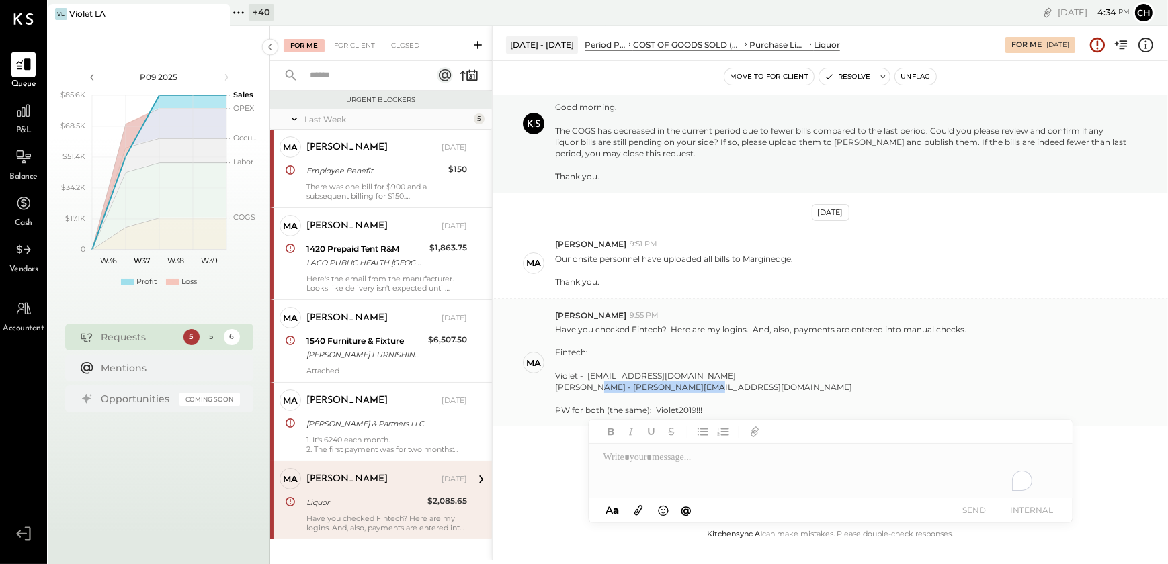
drag, startPoint x: 589, startPoint y: 384, endPoint x: 699, endPoint y: 384, distance: 110.2
click at [699, 384] on div "[PERSON_NAME] - [PERSON_NAME][EMAIL_ADDRESS][DOMAIN_NAME]" at bounding box center [760, 387] width 411 height 11
copy div "margaret@thewilkesla.com"
drag, startPoint x: 709, startPoint y: 406, endPoint x: 554, endPoint y: 378, distance: 157.7
click at [555, 378] on p "Have you checked Fintech? Here are my logins. And, also, payments are entered i…" at bounding box center [760, 370] width 411 height 92
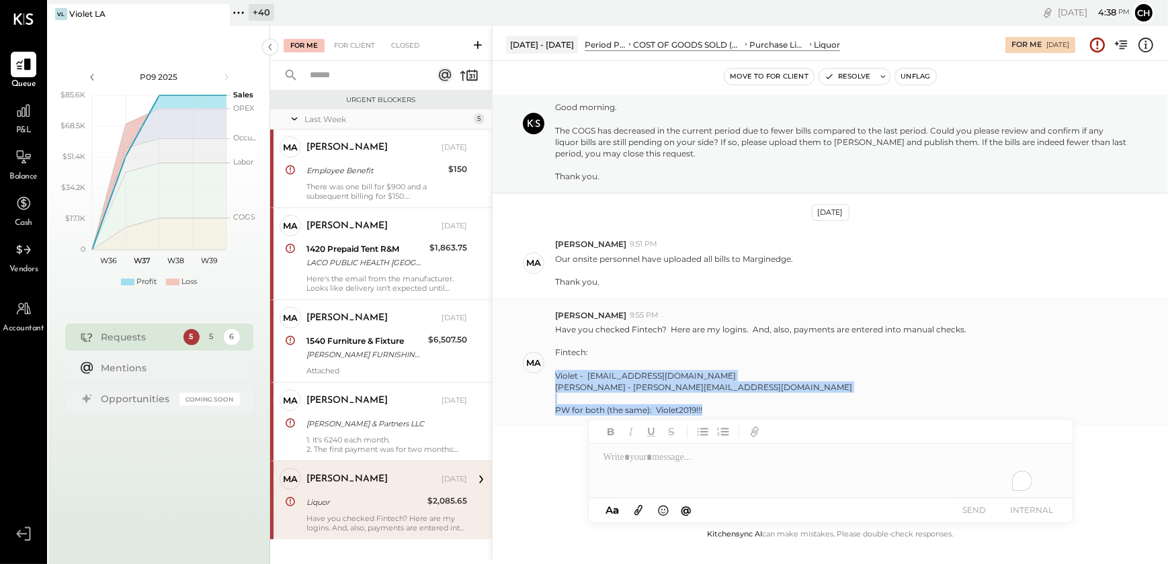
copy p "Violet - margaret@violetla.com Wilkes - margaret@thewilkesla.com PW for both (t…"
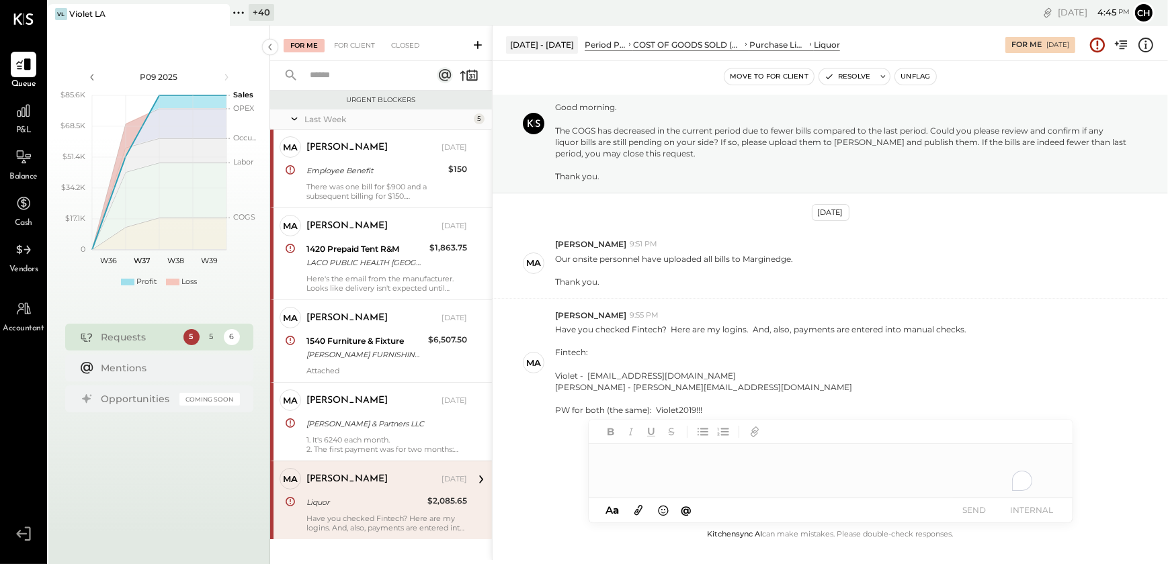
click at [617, 467] on div "To enrich screen reader interactions, please activate Accessibility in Grammarl…" at bounding box center [831, 471] width 484 height 54
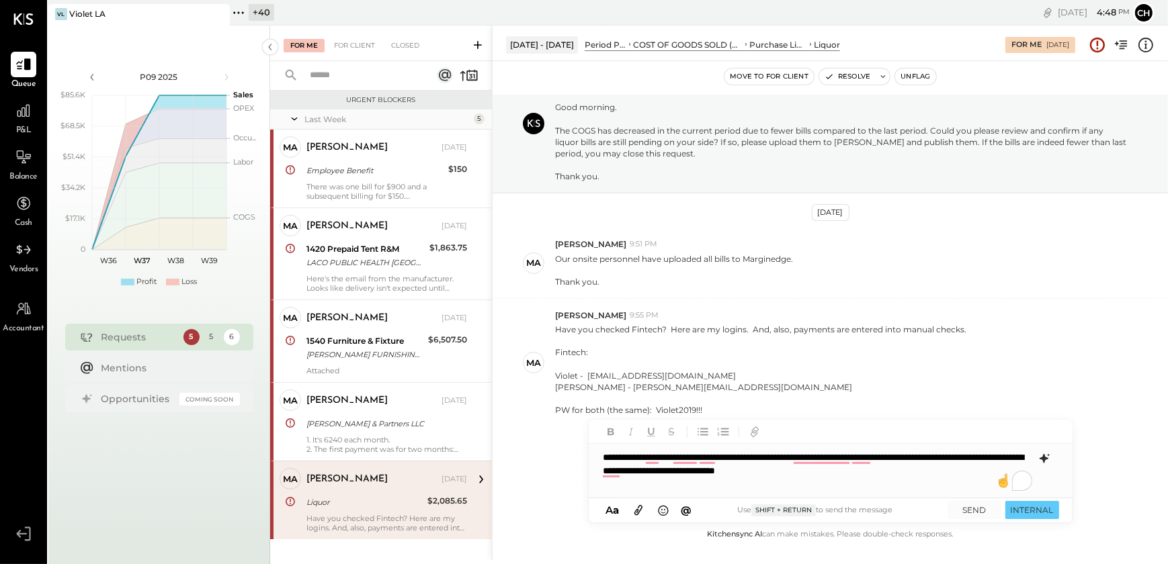
click at [919, 474] on div "**********" at bounding box center [831, 471] width 484 height 54
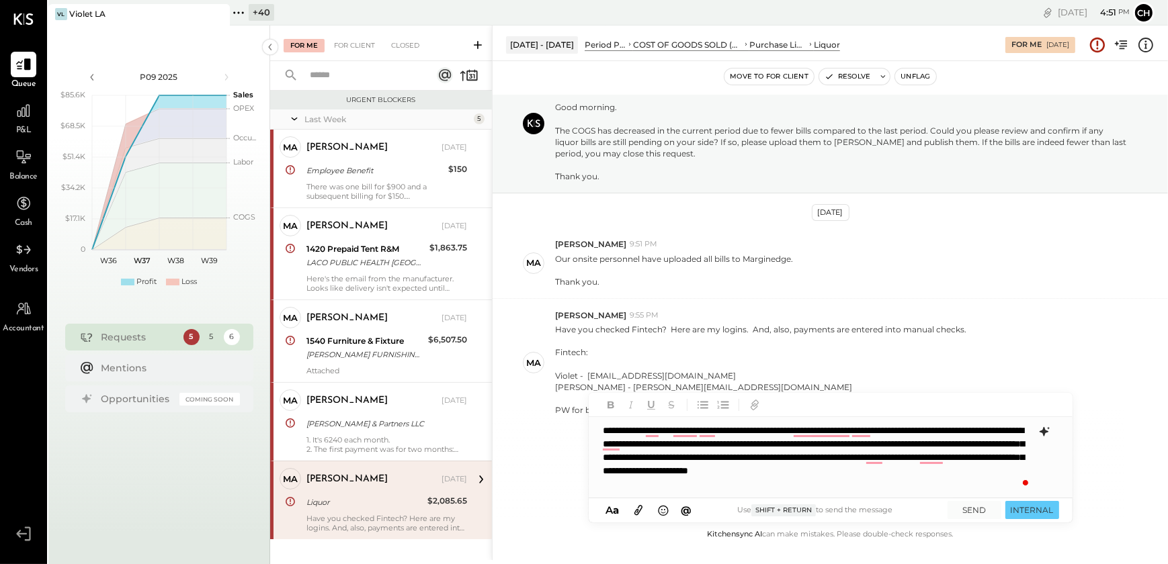
click at [643, 506] on icon at bounding box center [638, 510] width 15 height 15
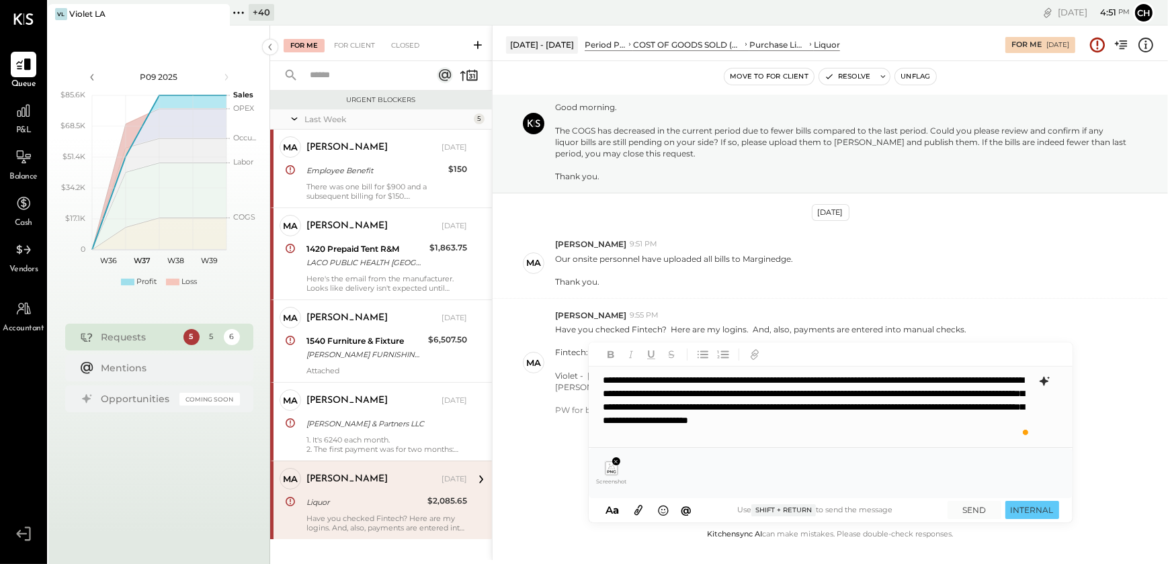
click at [1045, 377] on icon at bounding box center [1044, 382] width 16 height 16
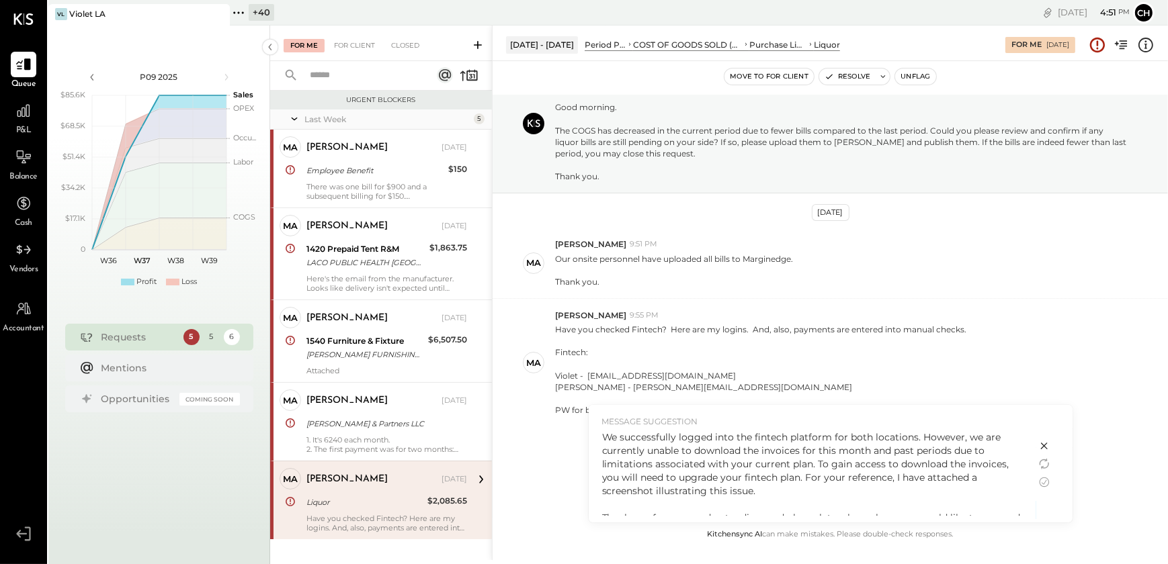
click at [893, 484] on div "We successfully logged into the fintech platform for both locations. However, w…" at bounding box center [812, 478] width 421 height 94
click at [1045, 481] on icon at bounding box center [1044, 483] width 10 height 10
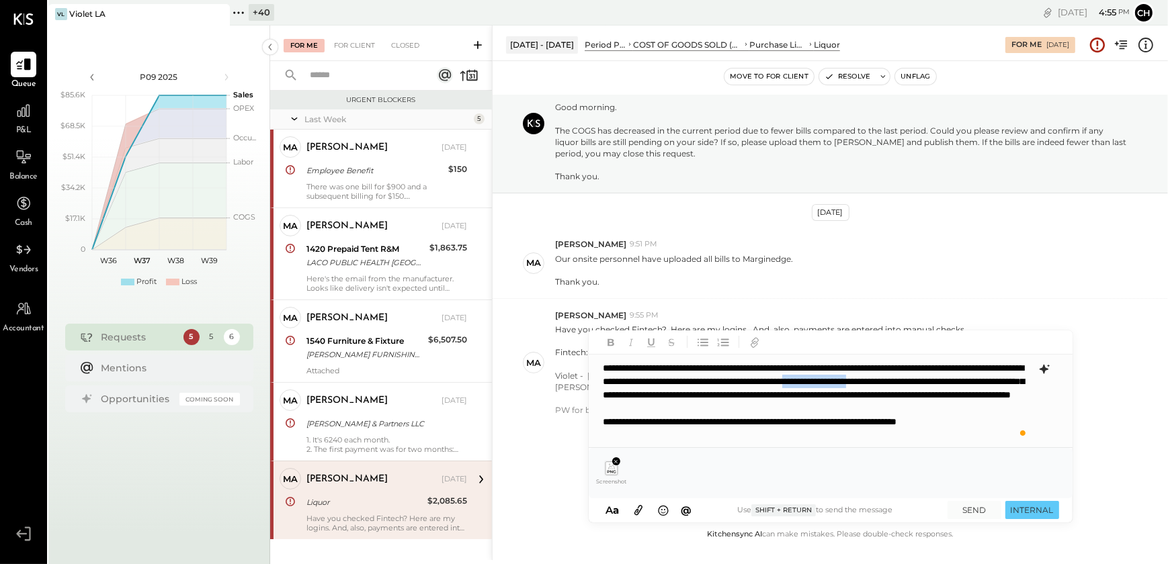
drag, startPoint x: 658, startPoint y: 396, endPoint x: 748, endPoint y: 398, distance: 90.7
click at [748, 398] on div "**********" at bounding box center [830, 402] width 482 height 94
drag, startPoint x: 679, startPoint y: 392, endPoint x: 745, endPoint y: 393, distance: 65.8
click at [745, 393] on div "**********" at bounding box center [830, 402] width 482 height 94
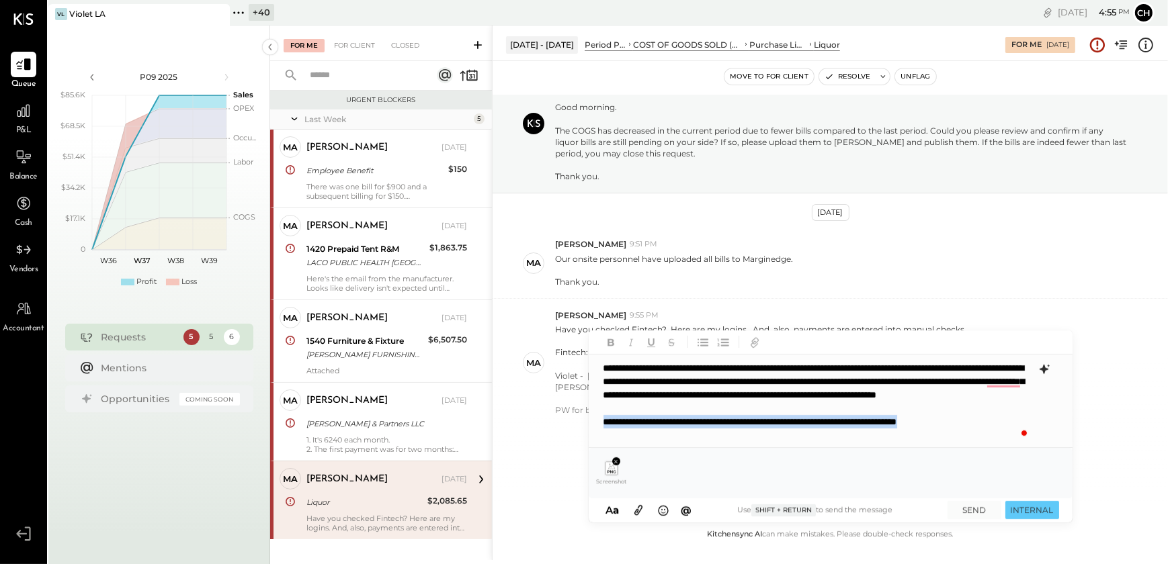
drag, startPoint x: 604, startPoint y: 436, endPoint x: 1029, endPoint y: 433, distance: 424.6
click at [1029, 433] on div "NS Nishant Sadhu G gm CR Chintan R Dave D Dana A agm M Margaret S souschef H he…" at bounding box center [831, 427] width 484 height 192
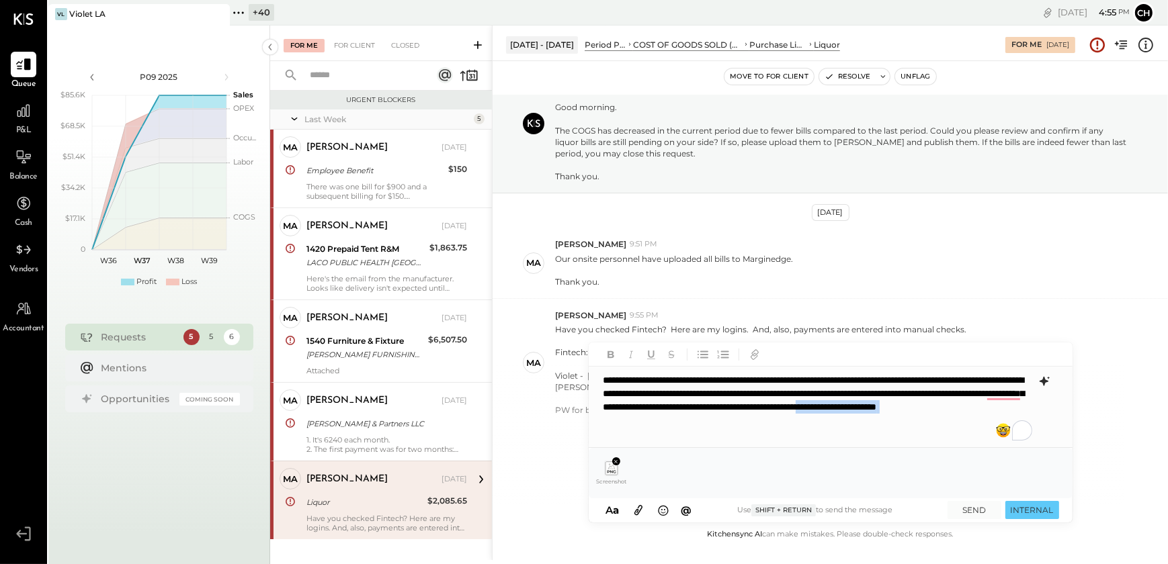
drag, startPoint x: 789, startPoint y: 422, endPoint x: 900, endPoint y: 429, distance: 111.7
click at [900, 429] on div "**********" at bounding box center [831, 407] width 484 height 81
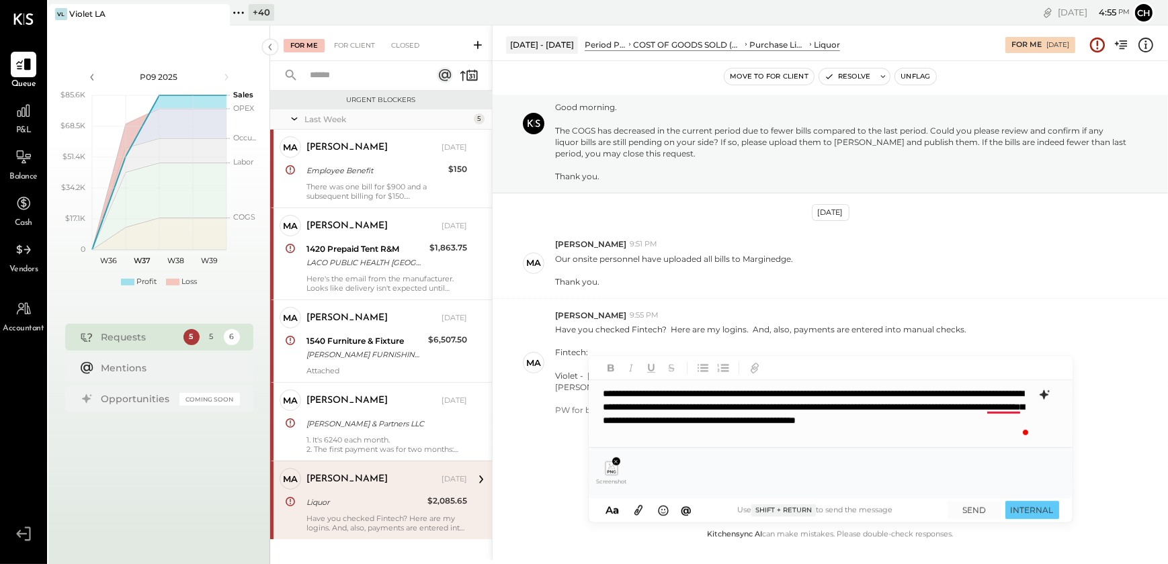
click at [1000, 410] on div "**********" at bounding box center [831, 413] width 484 height 67
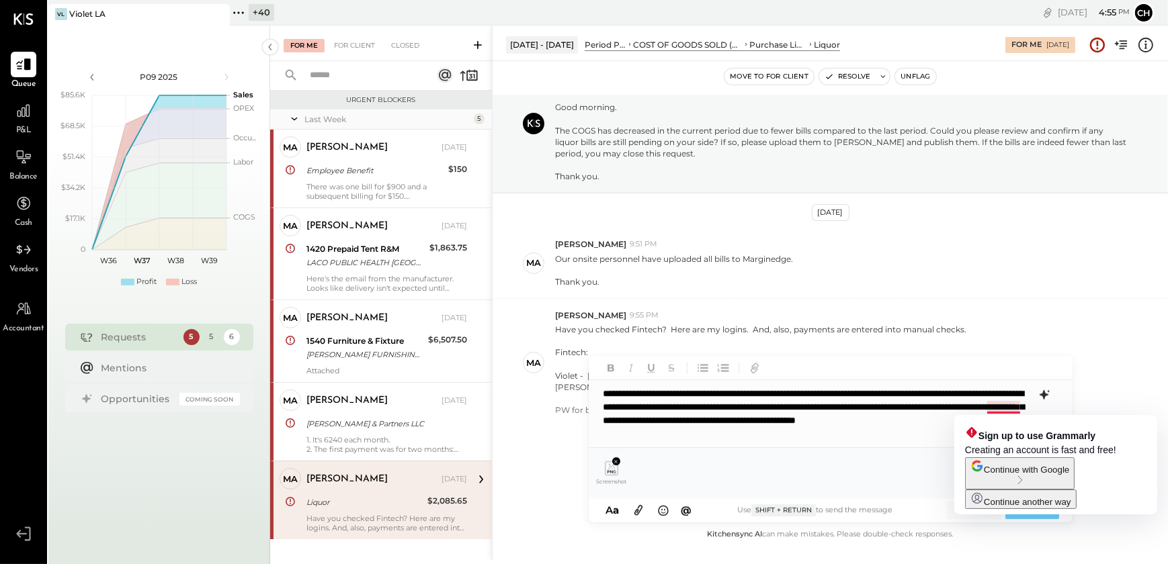
click at [869, 445] on div "**********" at bounding box center [831, 413] width 484 height 67
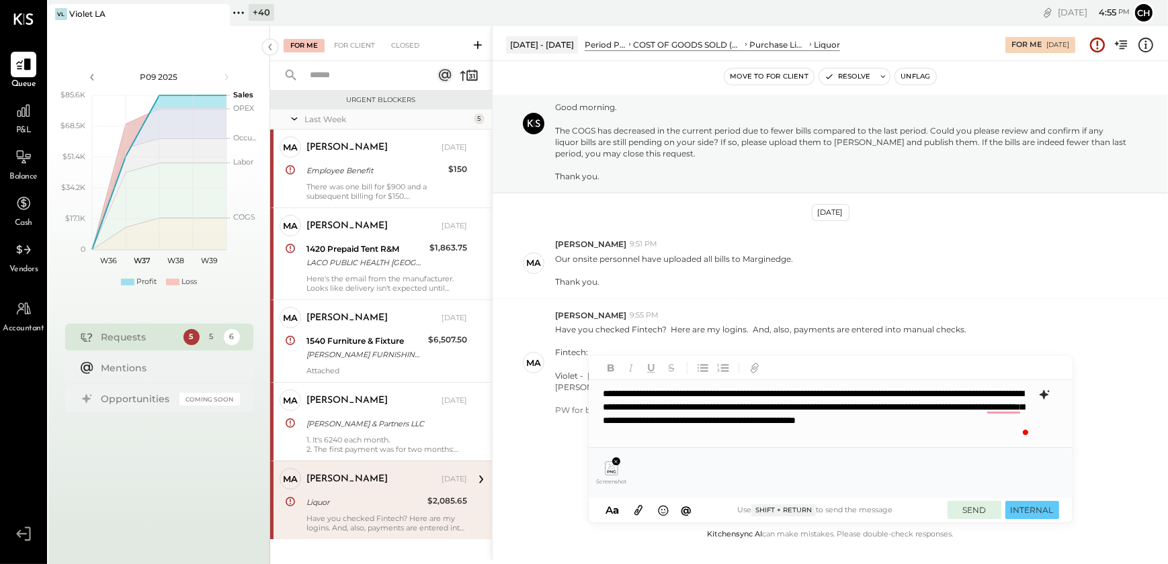
click at [967, 506] on button "SEND" at bounding box center [974, 510] width 54 height 18
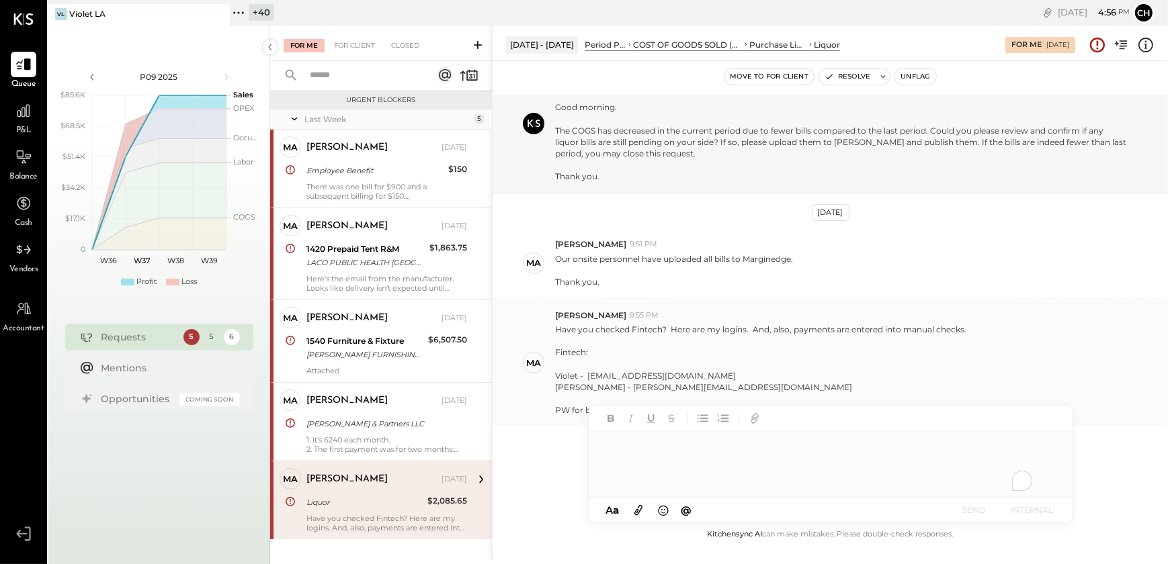
scroll to position [107, 0]
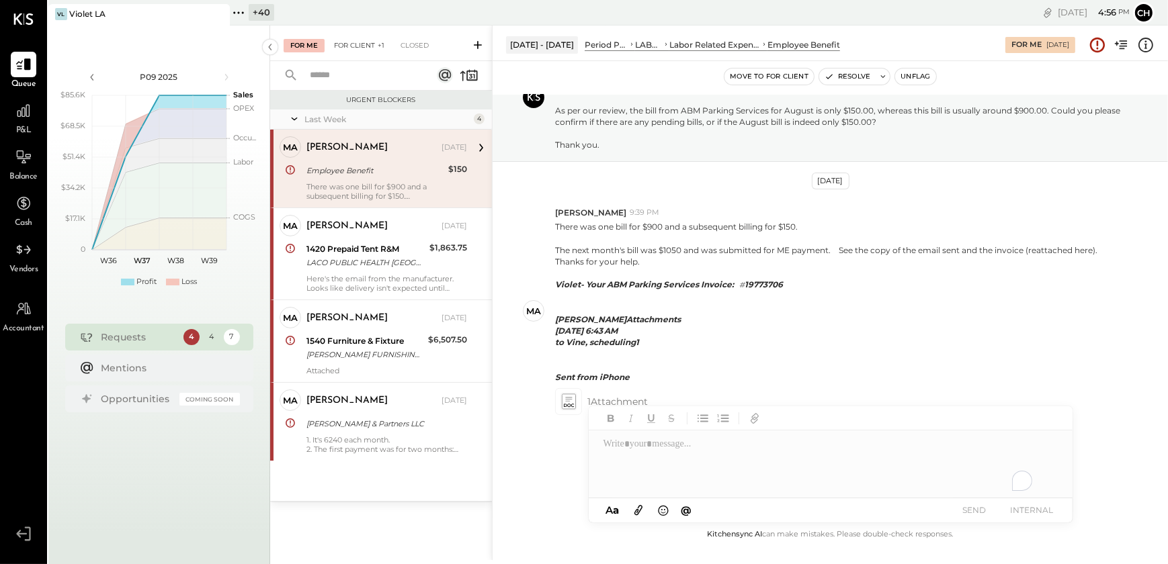
click at [353, 48] on div "For Client +1" at bounding box center [359, 45] width 64 height 13
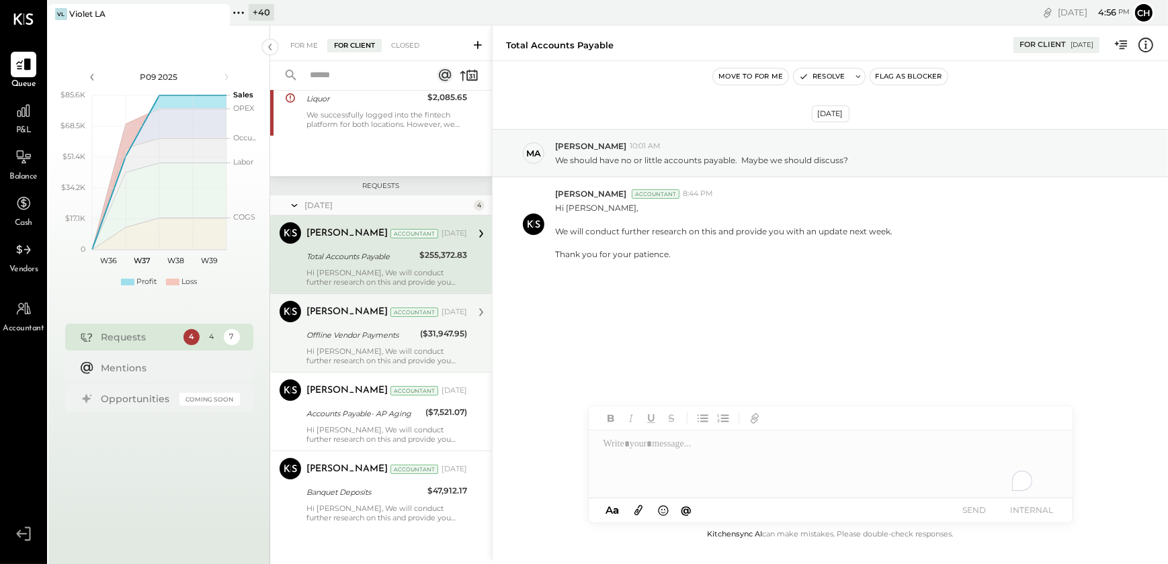
scroll to position [243, 0]
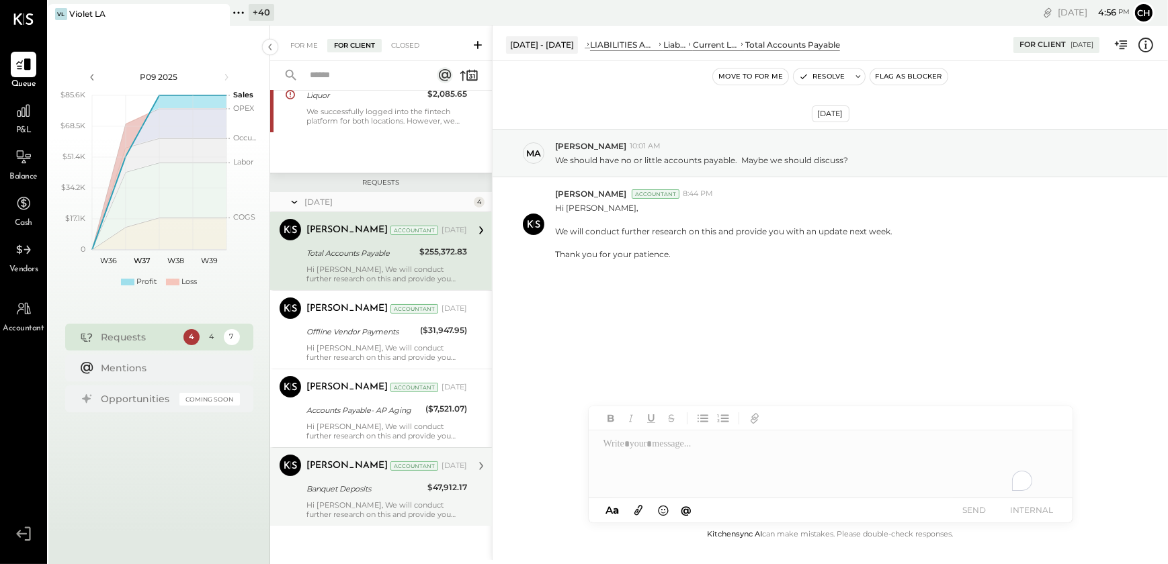
click at [361, 486] on div "Banquet Deposits" at bounding box center [364, 488] width 117 height 13
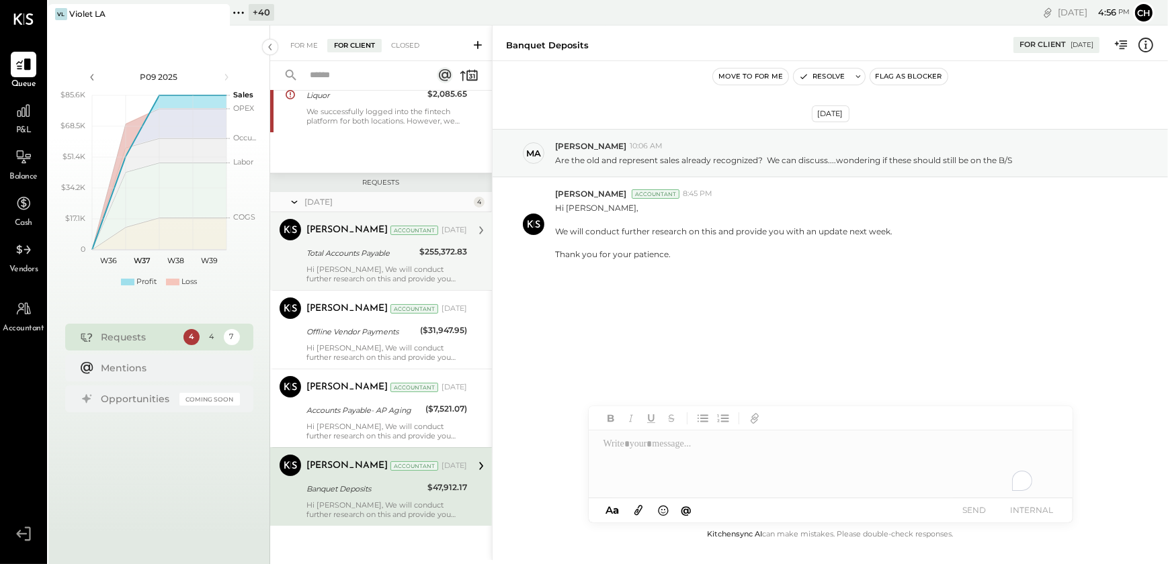
click at [346, 267] on div "Hi [PERSON_NAME], We will conduct further research on this and provide you with…" at bounding box center [386, 274] width 161 height 19
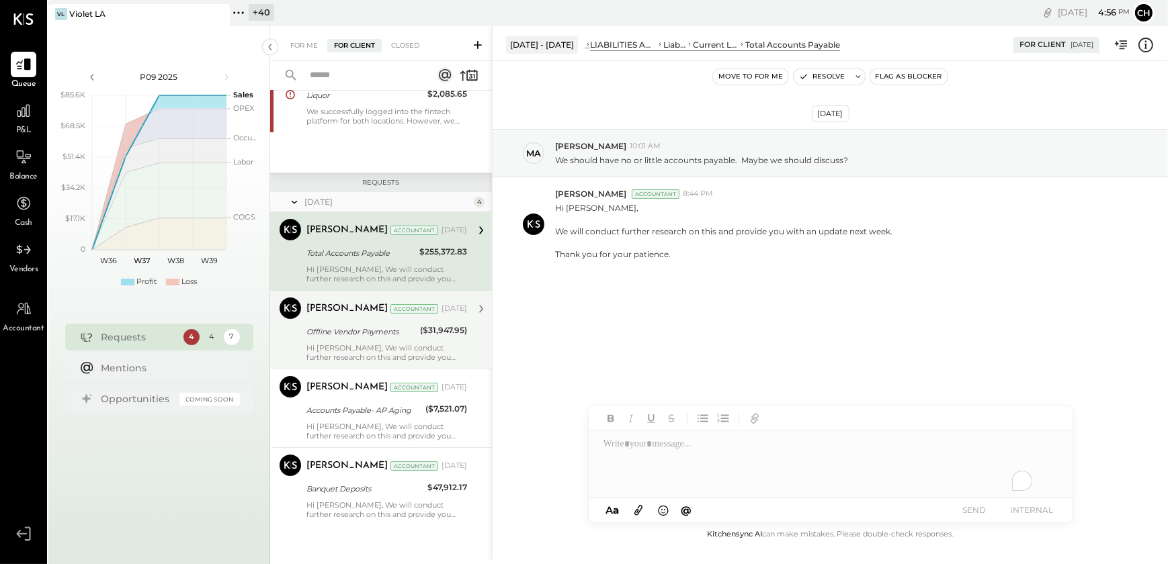
click at [350, 331] on div "Offline Vendor Payments" at bounding box center [361, 331] width 110 height 13
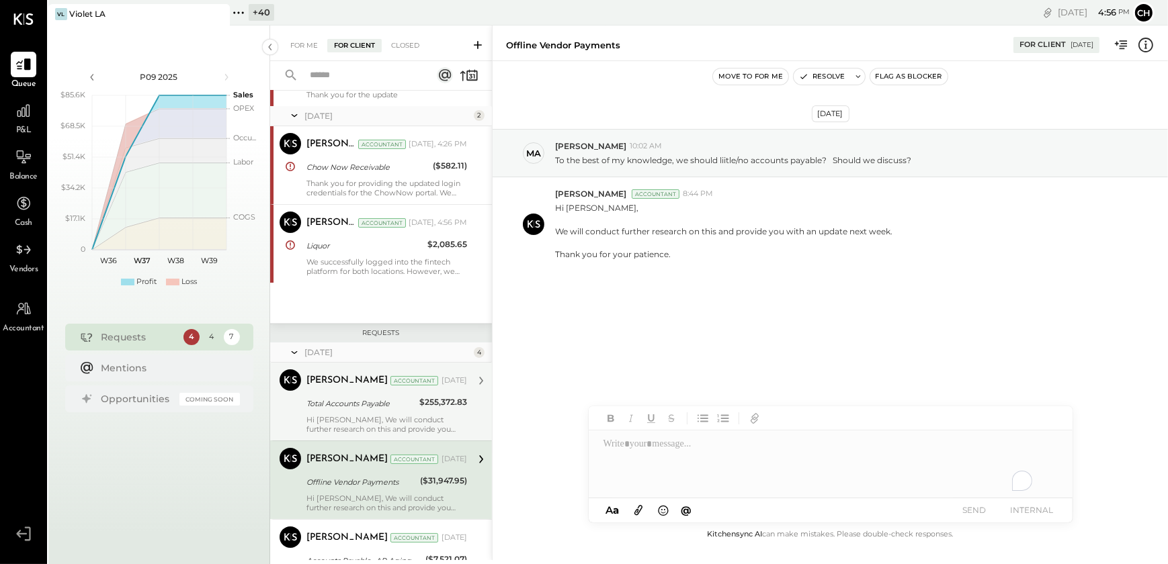
scroll to position [60, 0]
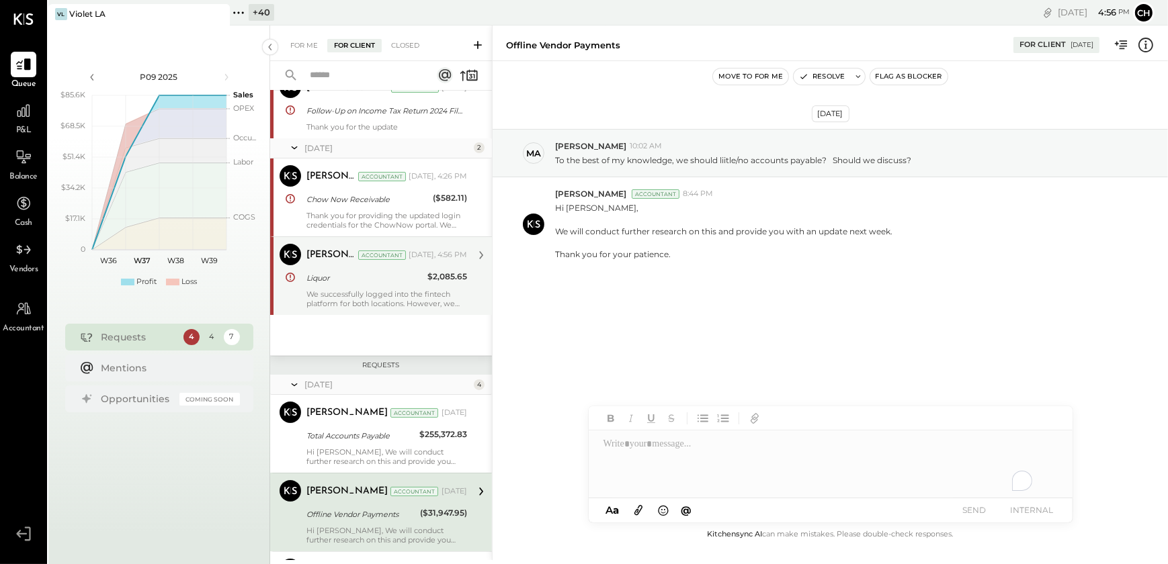
click at [349, 302] on div "We successfully logged into the fintech platform for both locations. However, w…" at bounding box center [386, 299] width 161 height 19
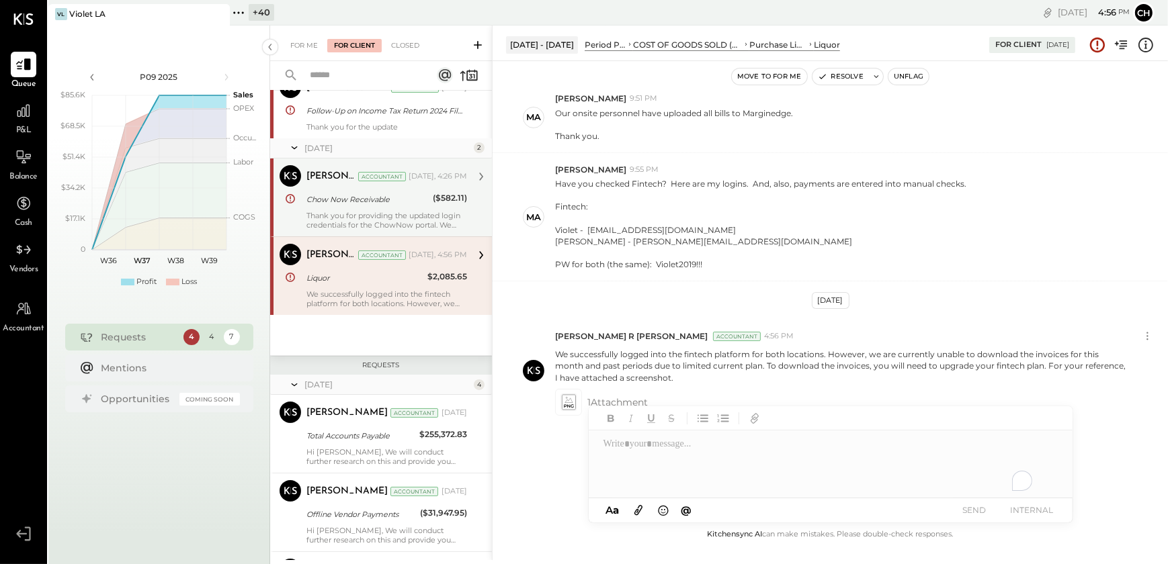
click at [364, 213] on div "Thank you for providing the updated login credentials for the ChowNow portal. W…" at bounding box center [386, 220] width 161 height 19
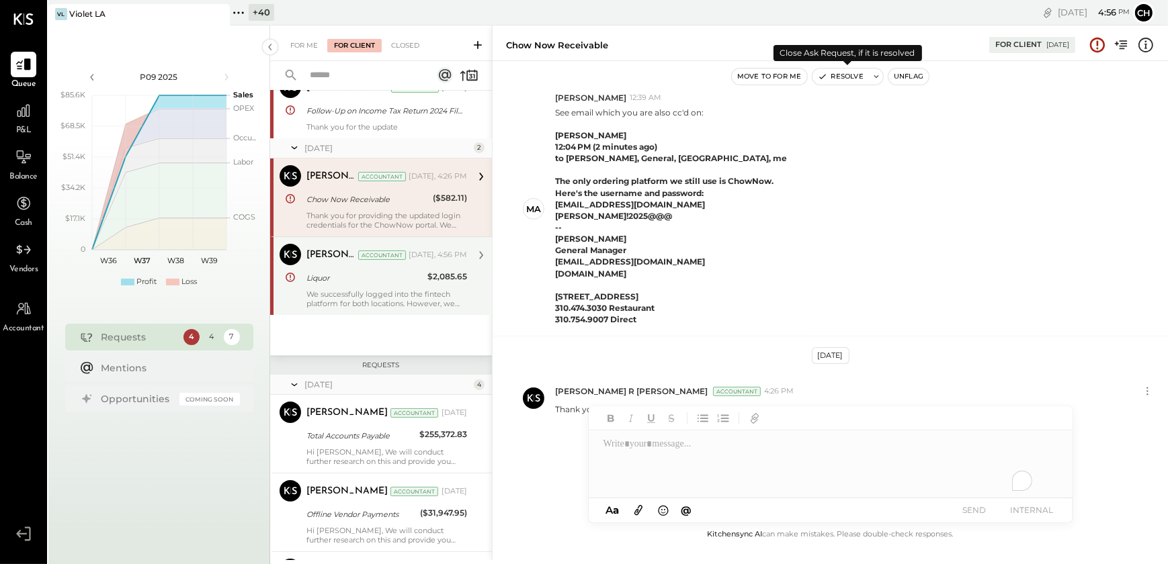
click at [850, 80] on button "Resolve" at bounding box center [840, 77] width 56 height 16
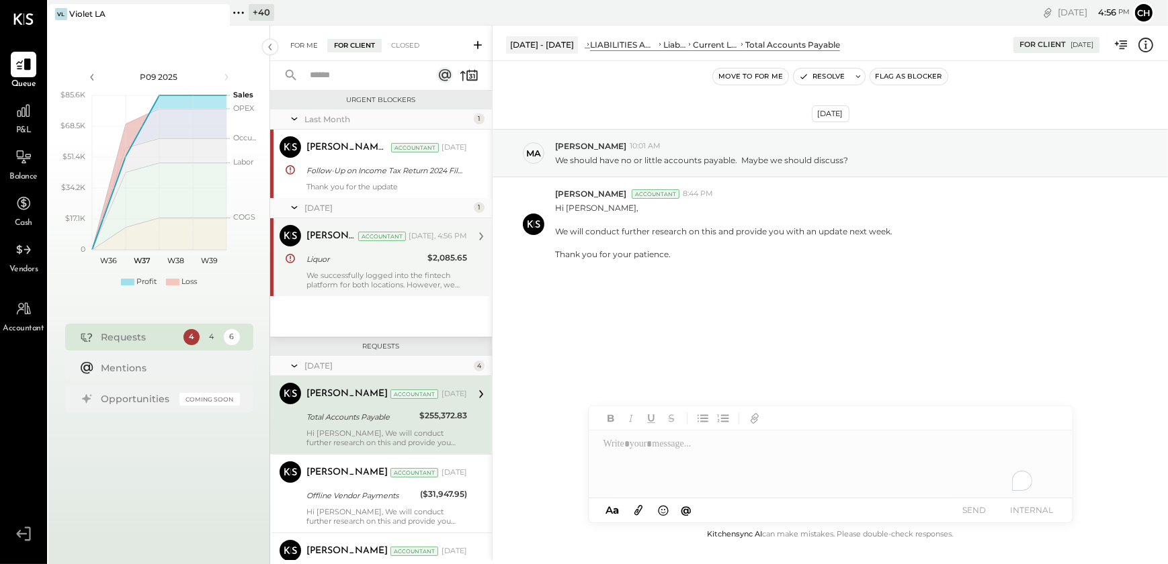
click at [300, 44] on div "For Me" at bounding box center [304, 45] width 41 height 13
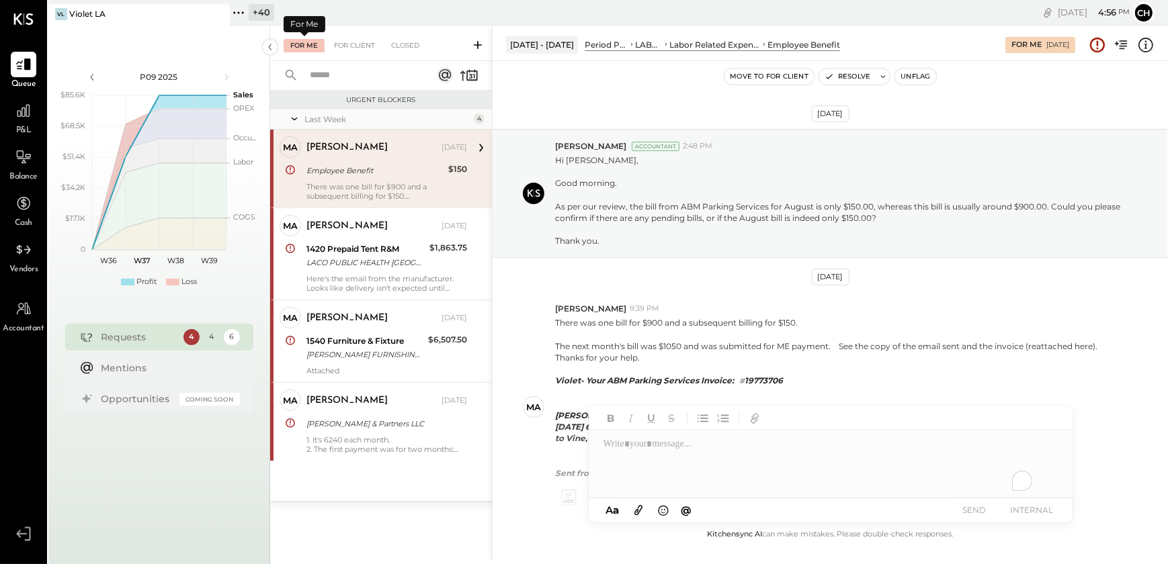
scroll to position [107, 0]
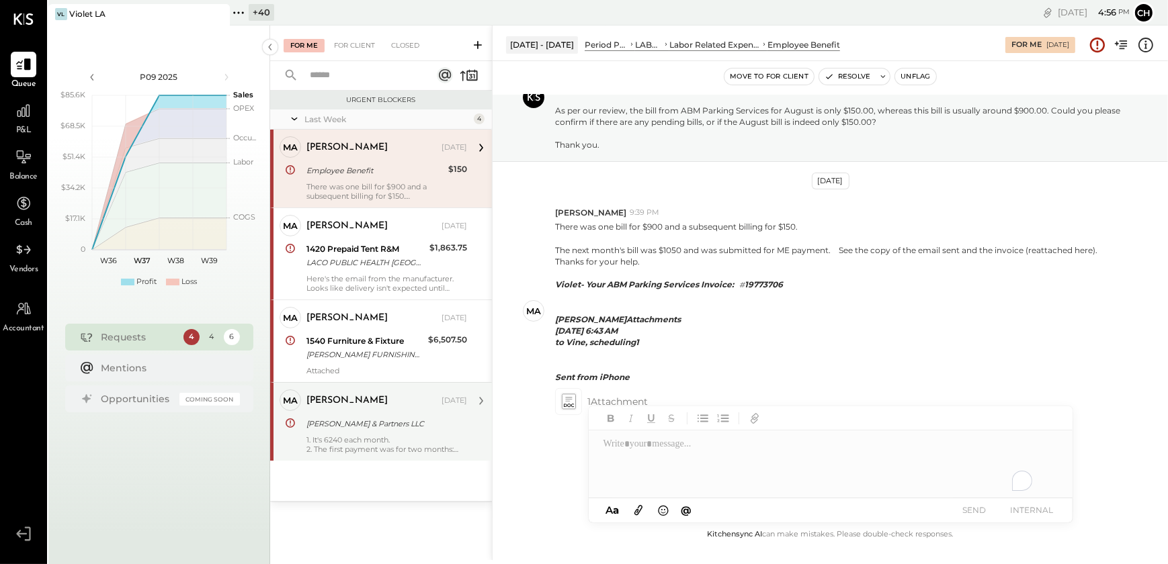
click at [343, 449] on div "2. The first payment was for two months: [DATE] and [DATE]" at bounding box center [386, 449] width 161 height 9
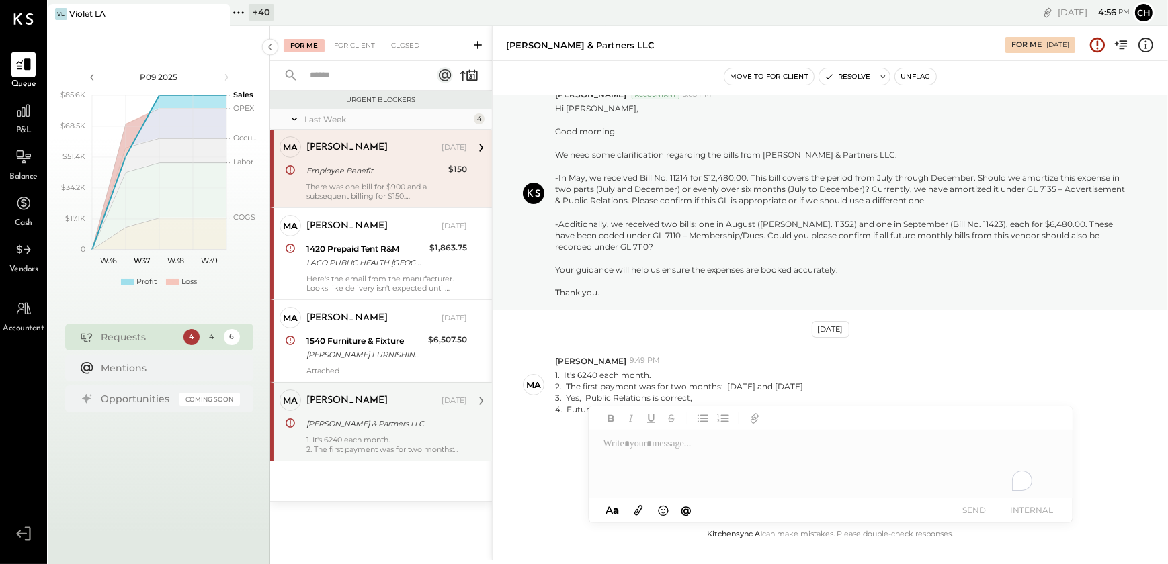
scroll to position [52, 0]
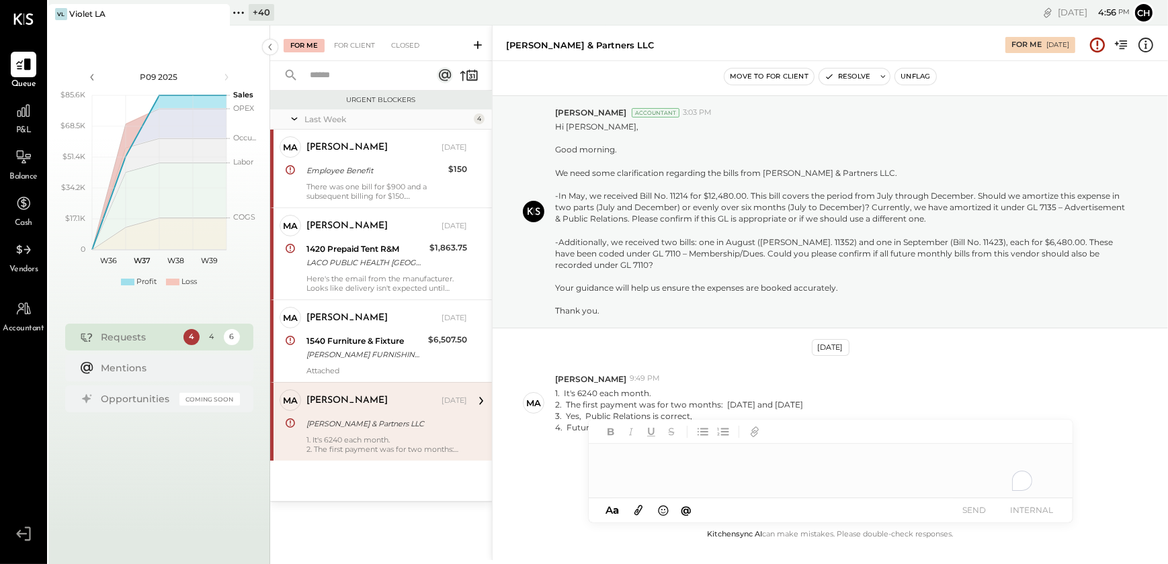
scroll to position [51, 0]
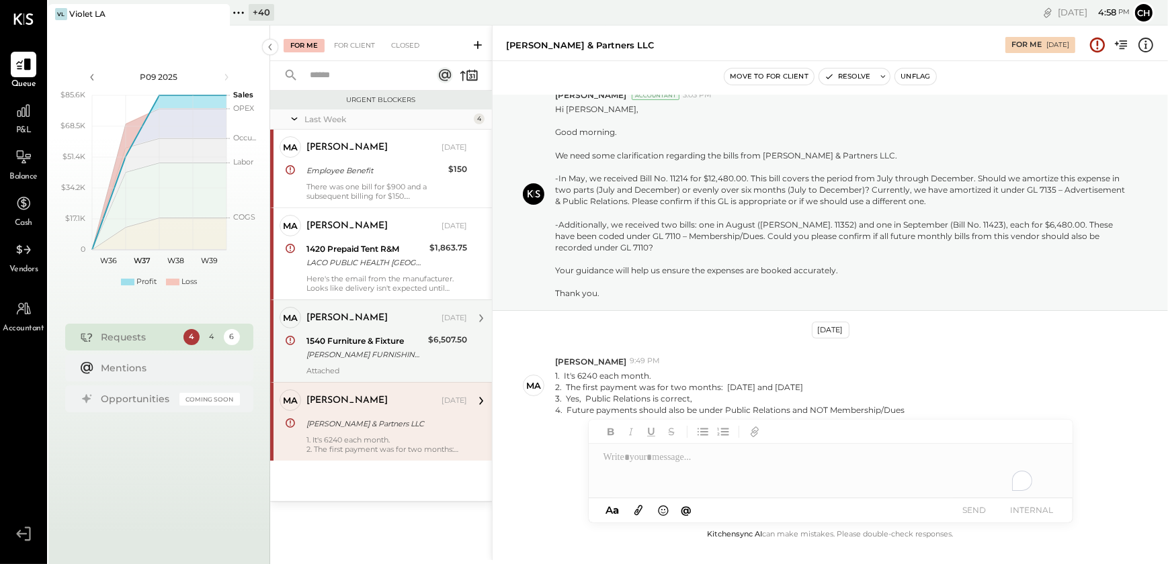
click at [380, 366] on div "Attached" at bounding box center [386, 370] width 161 height 9
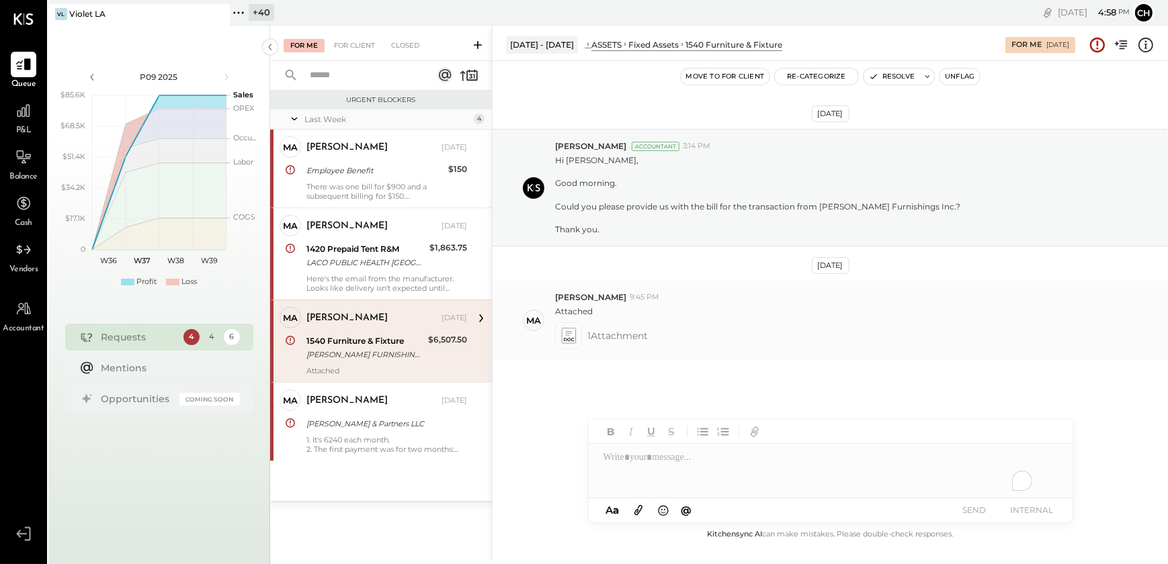
click at [566, 335] on icon at bounding box center [568, 334] width 7 height 4
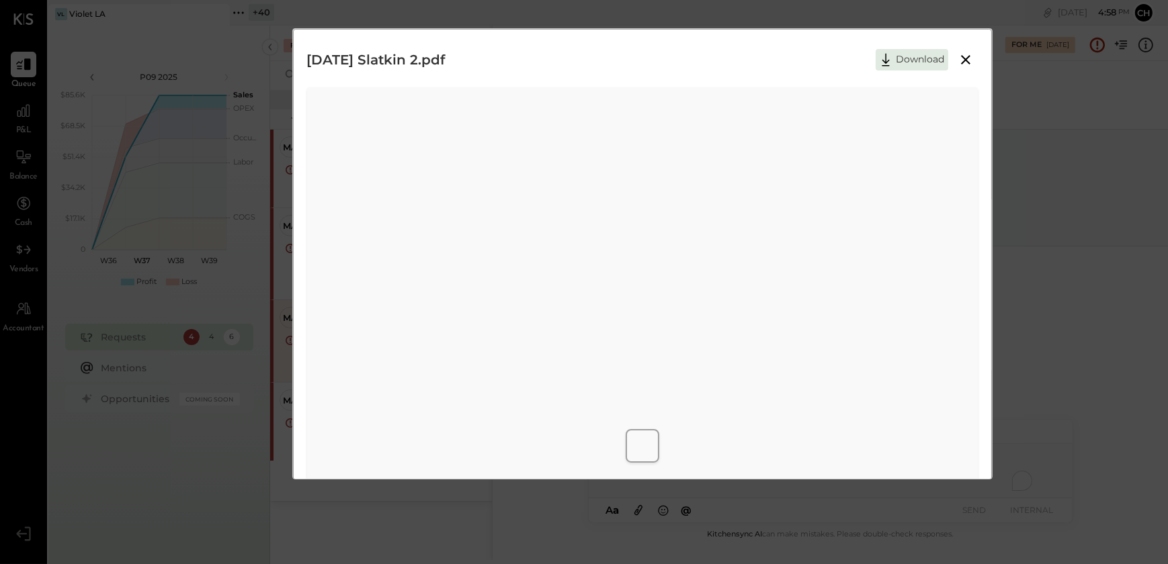
click at [961, 60] on icon at bounding box center [965, 60] width 16 height 16
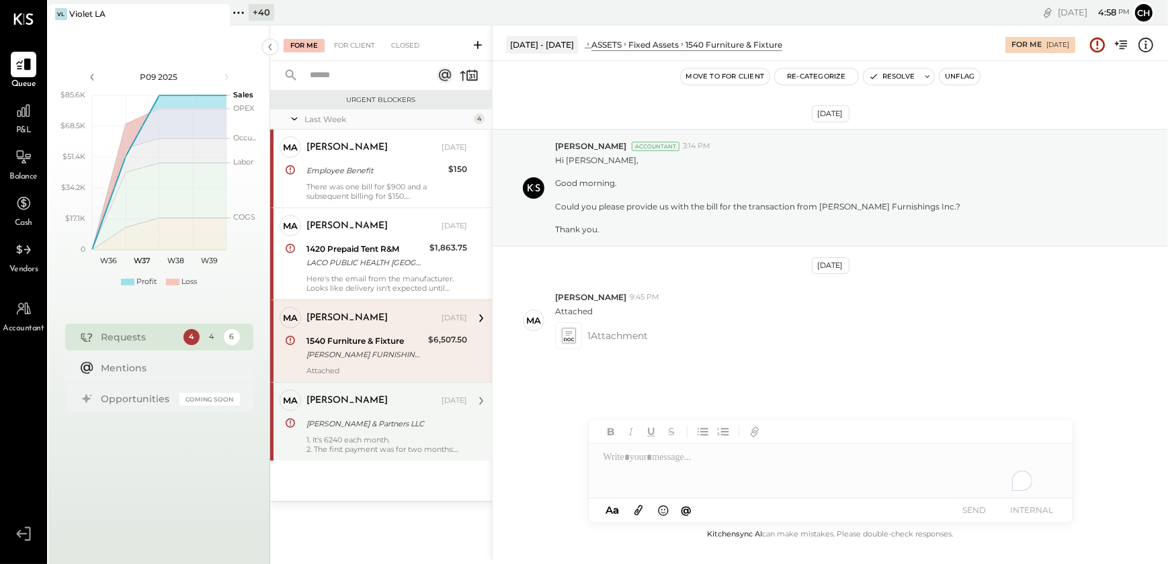
click at [374, 436] on div "1. It's 6240 each month. 2. The first payment was for two months: July and Dece…" at bounding box center [386, 444] width 161 height 19
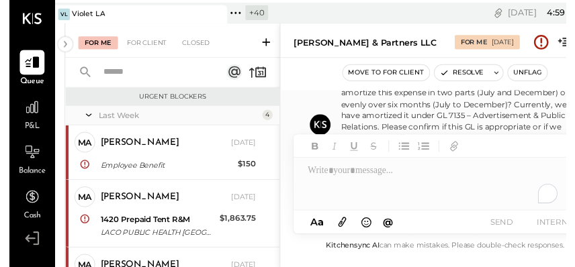
scroll to position [28, 0]
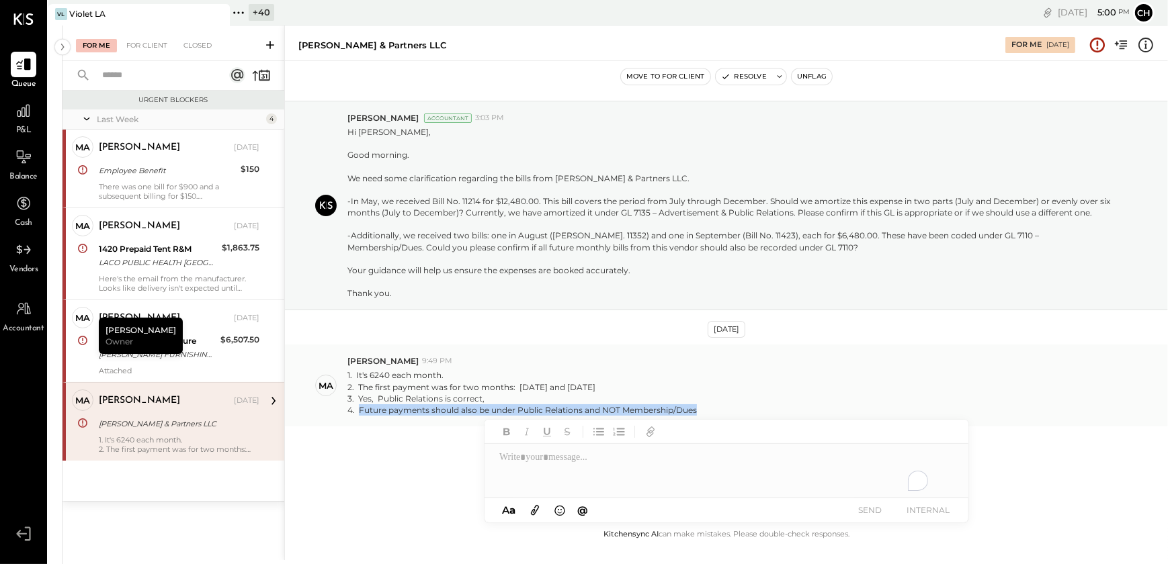
drag, startPoint x: 363, startPoint y: 407, endPoint x: 697, endPoint y: 408, distance: 333.2
click at [697, 408] on div "4. Future payments should also be under Public Relations and NOT Membership/Dues" at bounding box center [521, 409] width 349 height 11
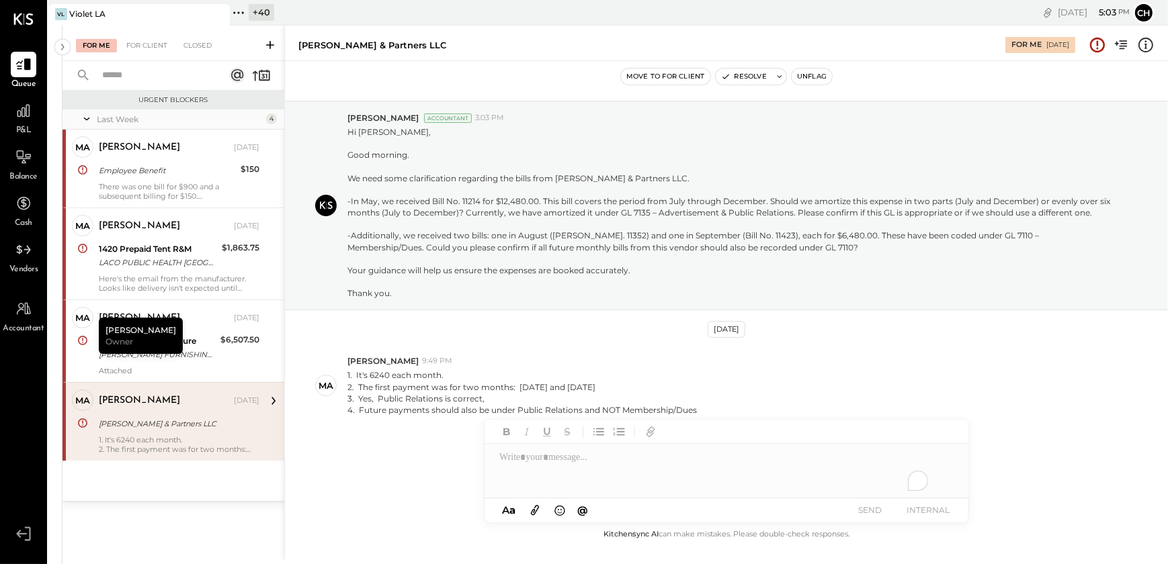
click at [540, 468] on div "To enrich screen reader interactions, please activate Accessibility in Grammarl…" at bounding box center [726, 471] width 484 height 54
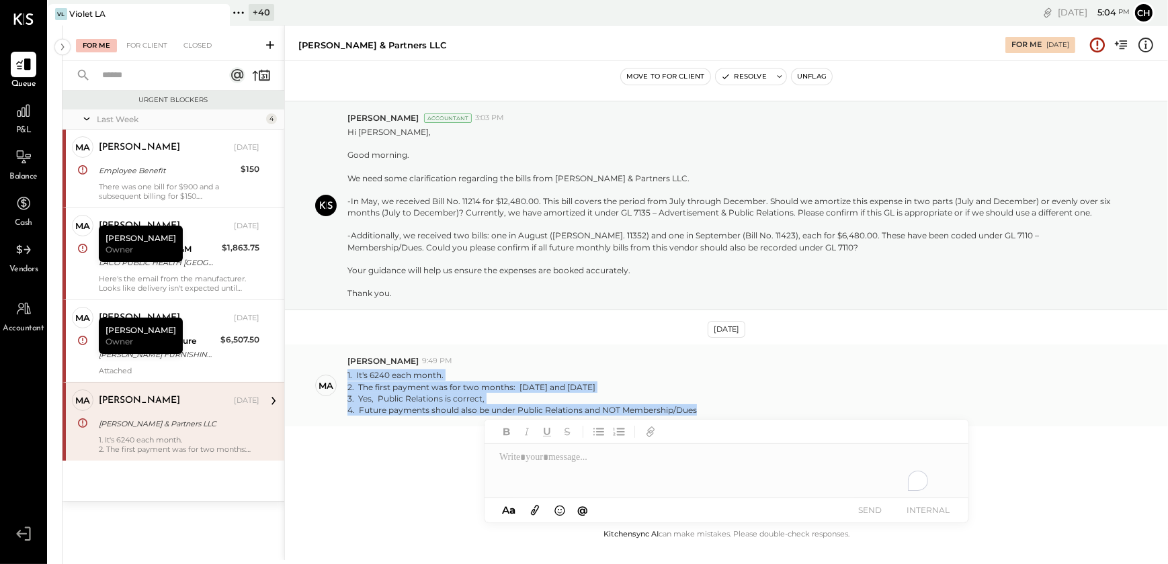
drag, startPoint x: 703, startPoint y: 414, endPoint x: 345, endPoint y: 368, distance: 361.0
click at [345, 368] on div "Ma Margaret 9:49 PM 1. It's 6240 each month. 2. The first payment was for two m…" at bounding box center [726, 386] width 883 height 82
copy p "1. It's 6240 each month. 2. The first payment was for two months: July and Dece…"
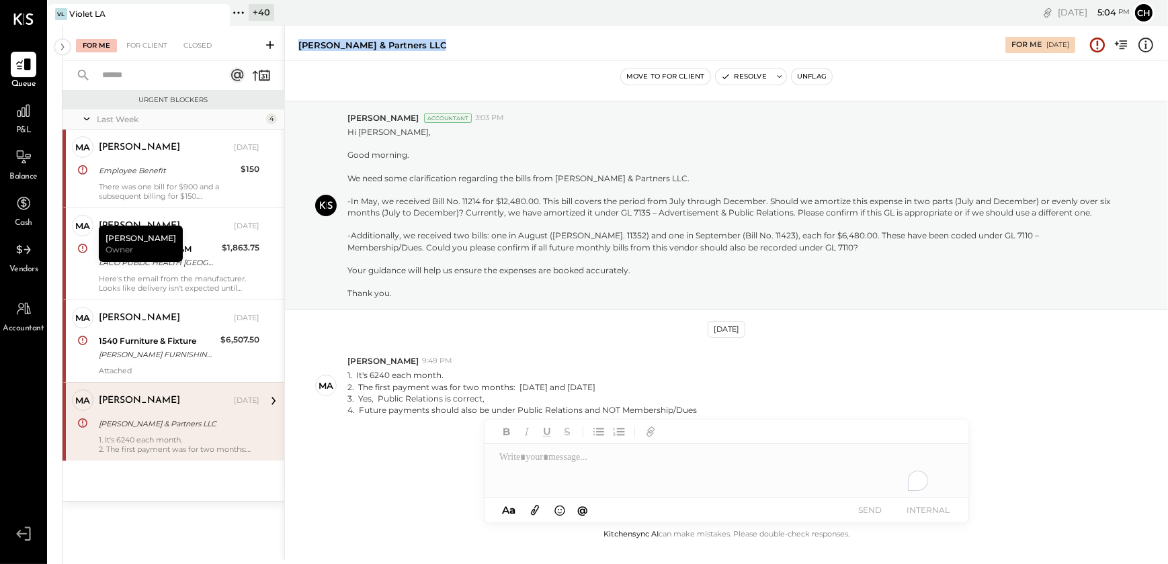
drag, startPoint x: 439, startPoint y: 50, endPoint x: 298, endPoint y: 59, distance: 141.4
click at [298, 59] on div "Becca Parrish & Partners LLC For Me 09/09/2025" at bounding box center [726, 44] width 883 height 36
copy div "[PERSON_NAME] & Partners LLC"
click at [517, 464] on div "To enrich screen reader interactions, please activate Accessibility in Grammarl…" at bounding box center [726, 471] width 484 height 54
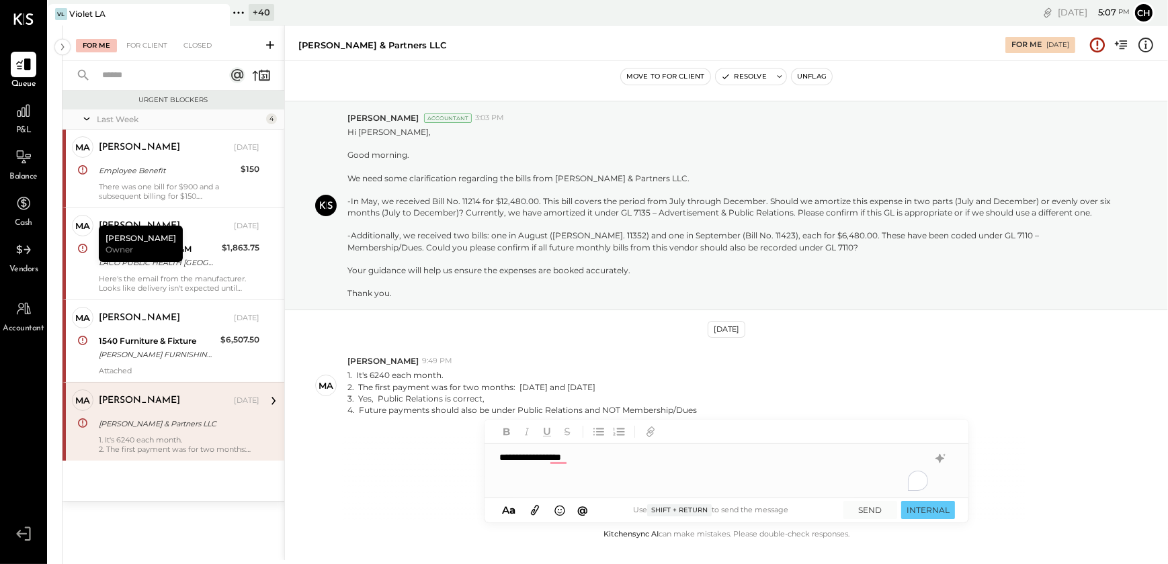
click at [598, 462] on div "**********" at bounding box center [726, 471] width 484 height 54
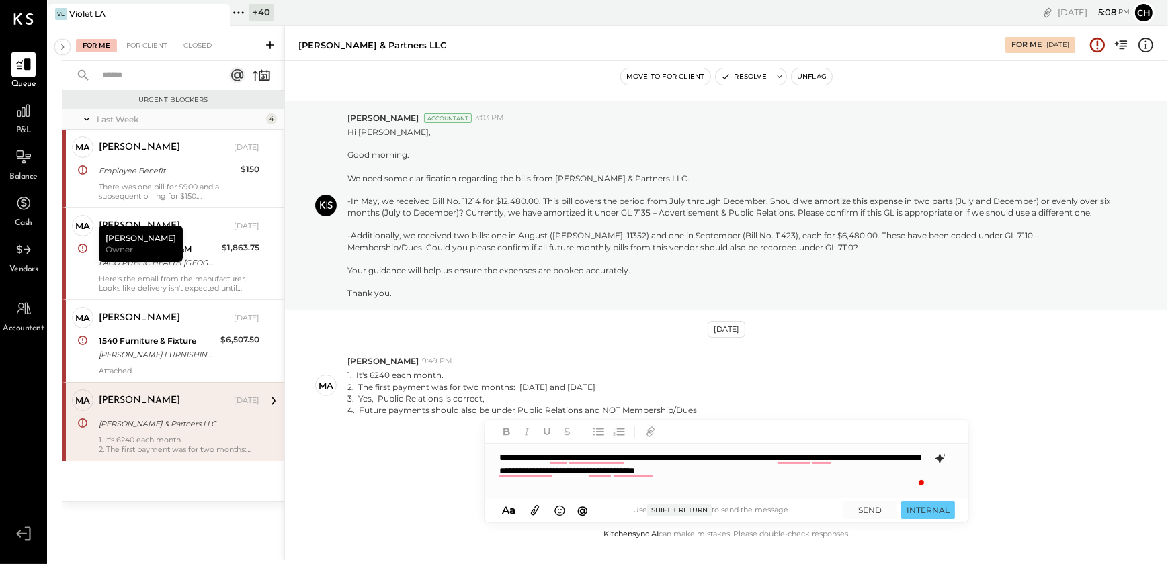
click at [937, 460] on icon at bounding box center [940, 459] width 16 height 16
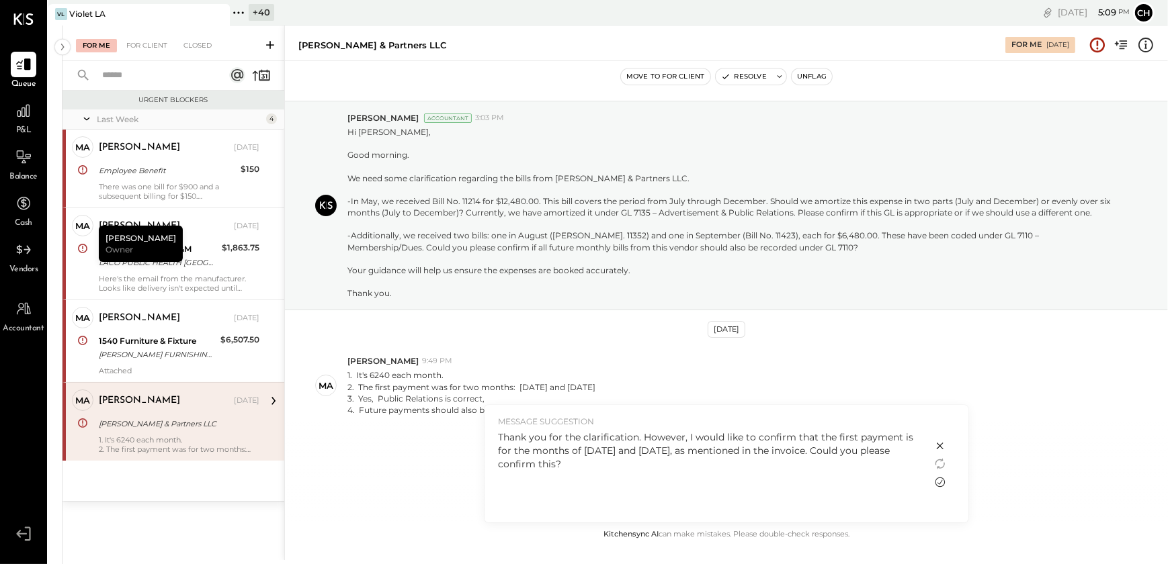
click at [944, 480] on icon at bounding box center [940, 483] width 10 height 10
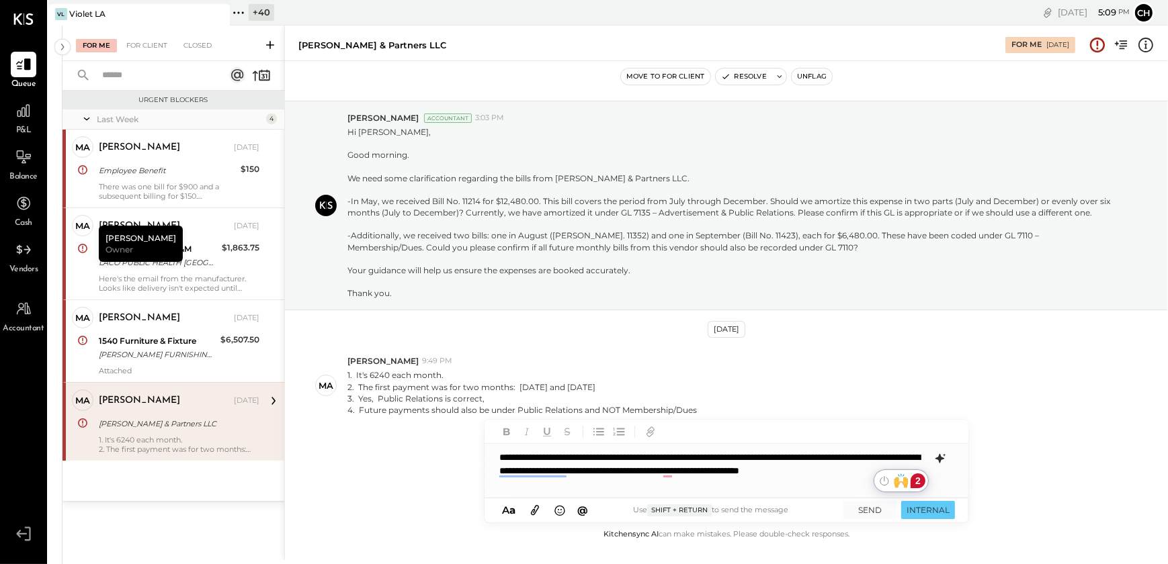
click at [695, 472] on div "**********" at bounding box center [726, 471] width 484 height 54
click at [568, 484] on div "**********" at bounding box center [726, 471] width 484 height 54
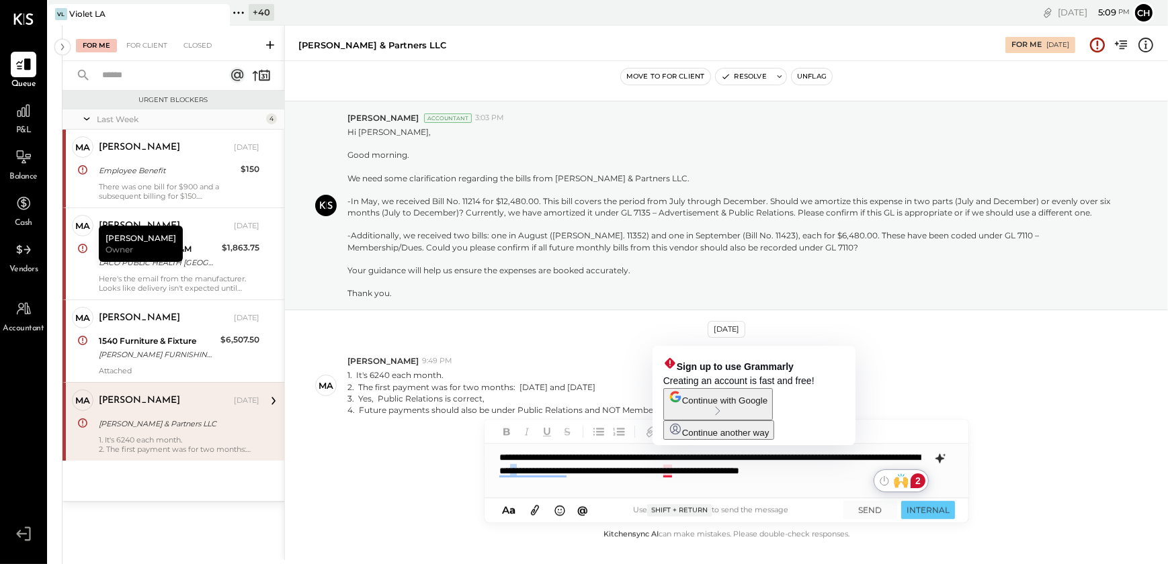
drag, startPoint x: 664, startPoint y: 473, endPoint x: 671, endPoint y: 473, distance: 7.4
click at [671, 473] on div "**********" at bounding box center [726, 471] width 484 height 54
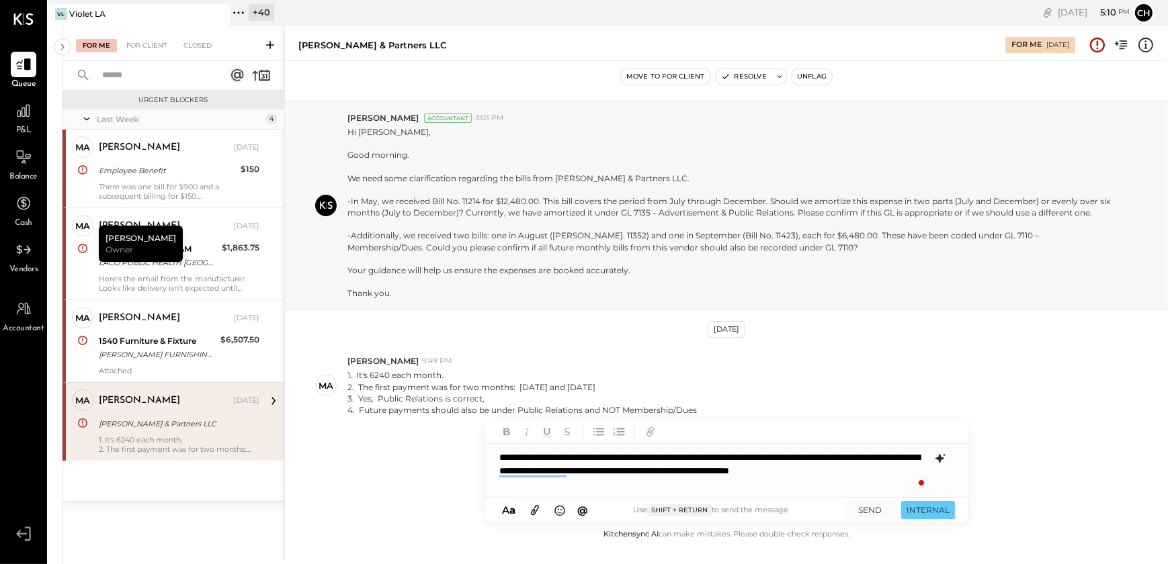
click at [556, 484] on div "**********" at bounding box center [726, 471] width 484 height 54
click at [571, 487] on div "**********" at bounding box center [726, 471] width 484 height 54
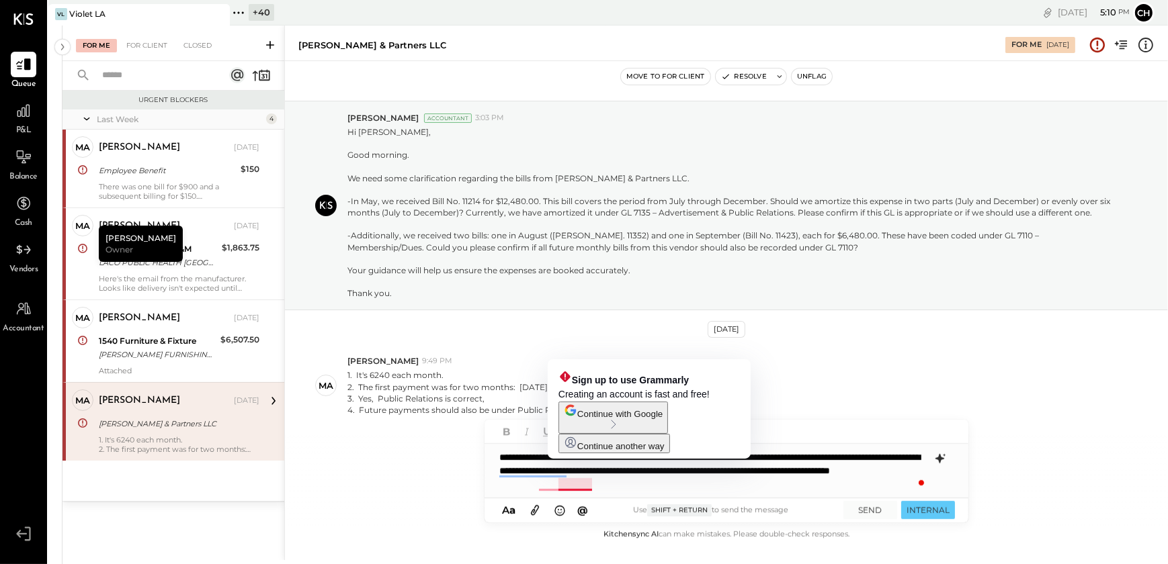
click at [696, 486] on div "**********" at bounding box center [726, 471] width 484 height 54
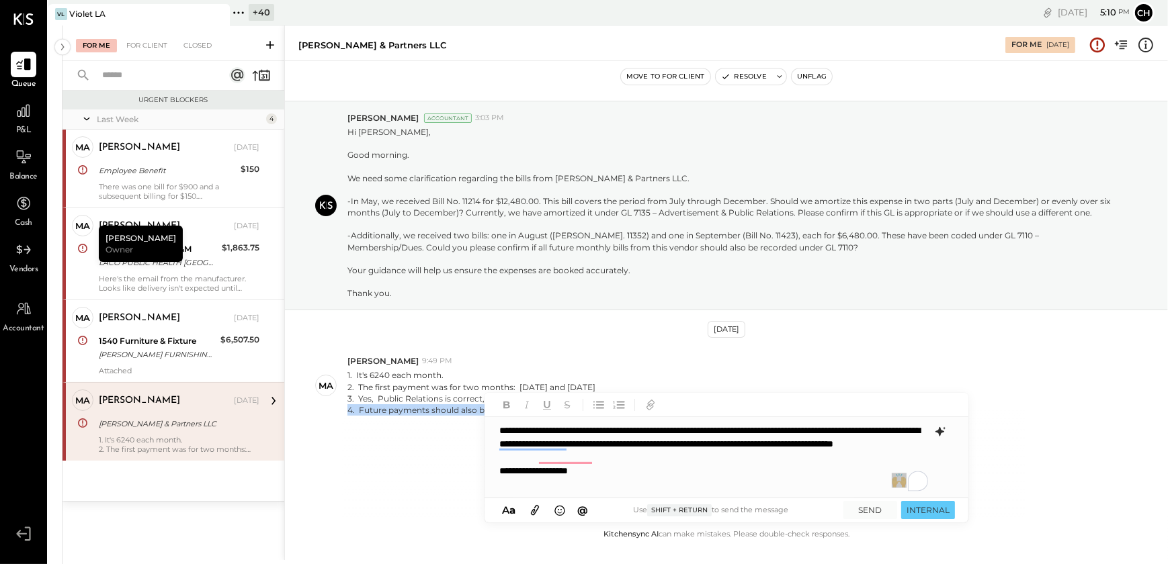
drag, startPoint x: 692, startPoint y: 391, endPoint x: 691, endPoint y: 410, distance: 18.8
click at [691, 410] on div "Becca Parrish & Partners LLC For Me 09/09/2025 Move to for client Resolve Unfla…" at bounding box center [725, 293] width 883 height 535
click at [605, 478] on div "**********" at bounding box center [713, 470] width 429 height 13
click at [726, 478] on div "**********" at bounding box center [713, 470] width 429 height 13
click at [722, 478] on div "**********" at bounding box center [713, 470] width 429 height 13
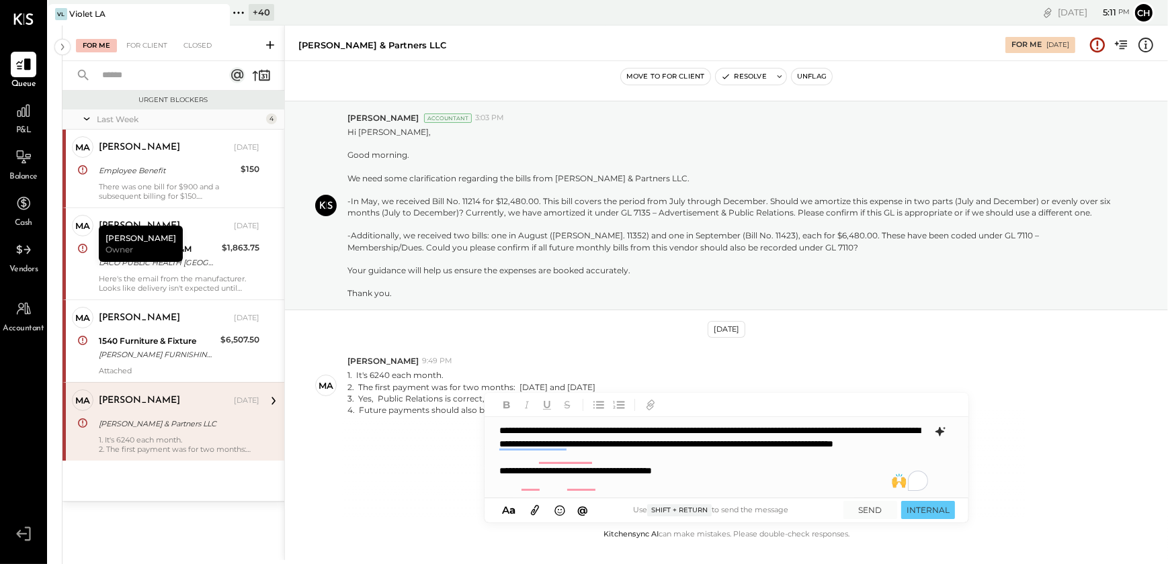
click at [722, 478] on div "**********" at bounding box center [713, 470] width 429 height 13
click at [599, 478] on div "**********" at bounding box center [713, 470] width 429 height 13
click at [786, 478] on div "**********" at bounding box center [713, 470] width 429 height 13
click at [794, 478] on div "**********" at bounding box center [713, 470] width 429 height 13
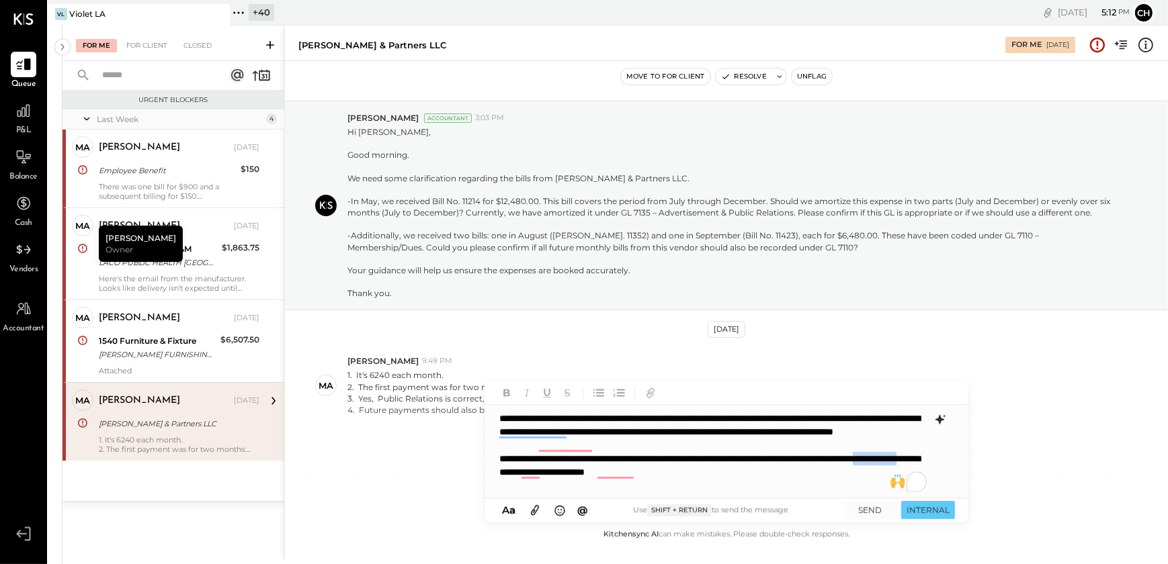
scroll to position [0, 0]
drag, startPoint x: 709, startPoint y: 484, endPoint x: 772, endPoint y: 469, distance: 64.4
click at [772, 469] on div "**********" at bounding box center [712, 465] width 427 height 27
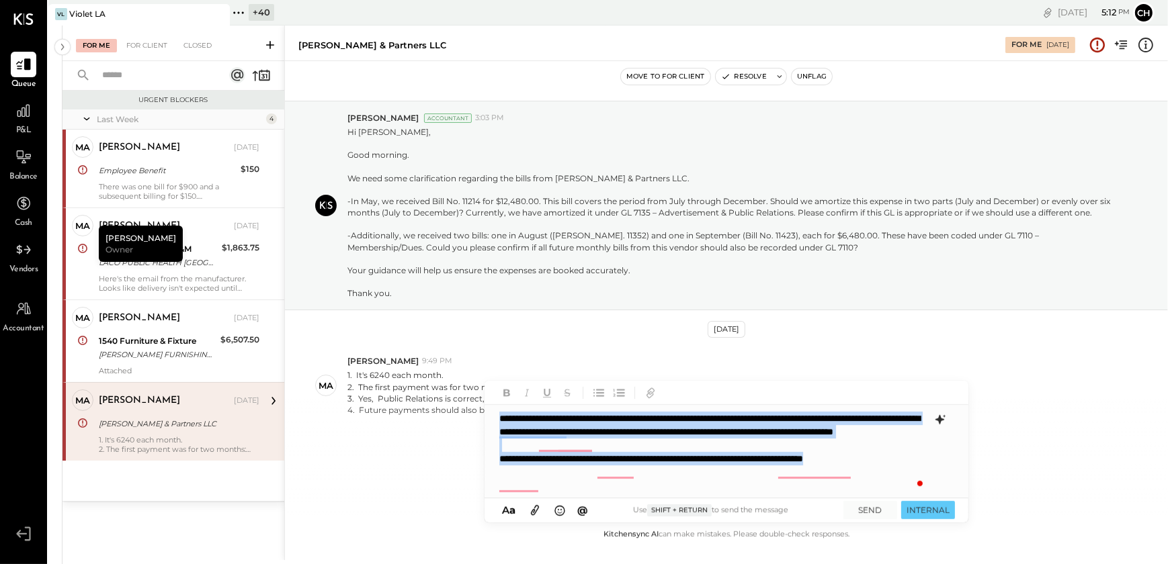
drag, startPoint x: 540, startPoint y: 492, endPoint x: 496, endPoint y: 417, distance: 87.6
click at [496, 417] on div "**********" at bounding box center [725, 451] width 482 height 93
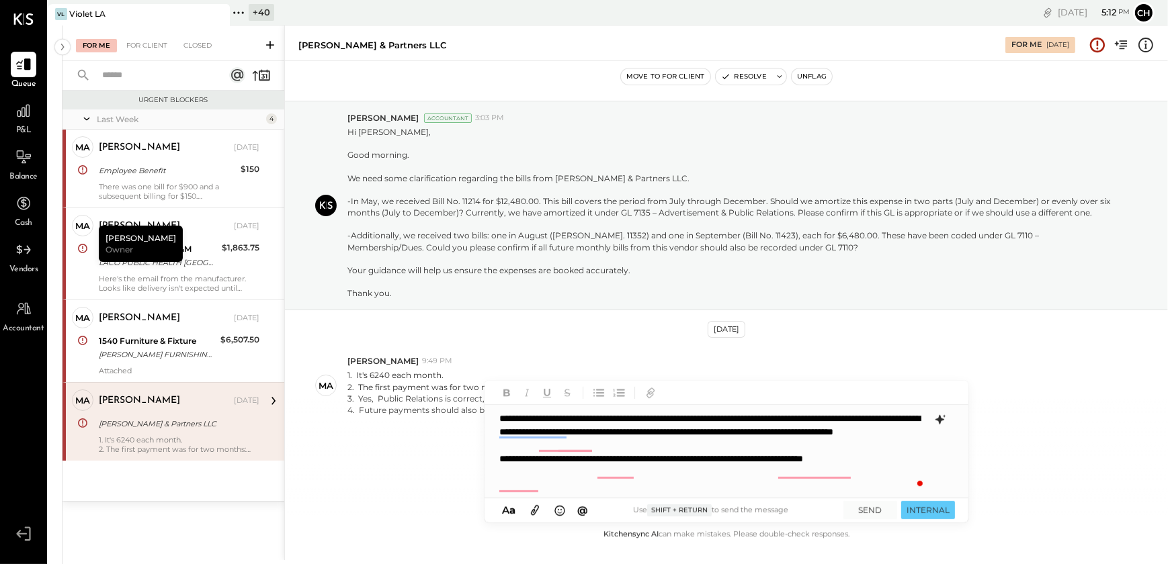
click at [939, 419] on icon at bounding box center [939, 419] width 9 height 9
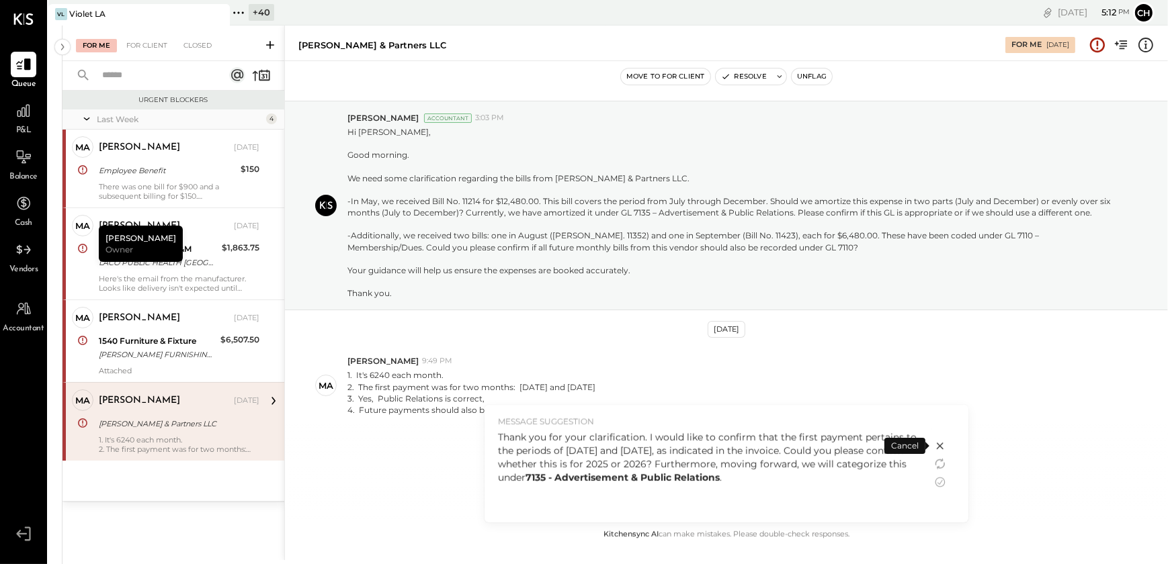
click at [939, 449] on icon at bounding box center [940, 446] width 16 height 16
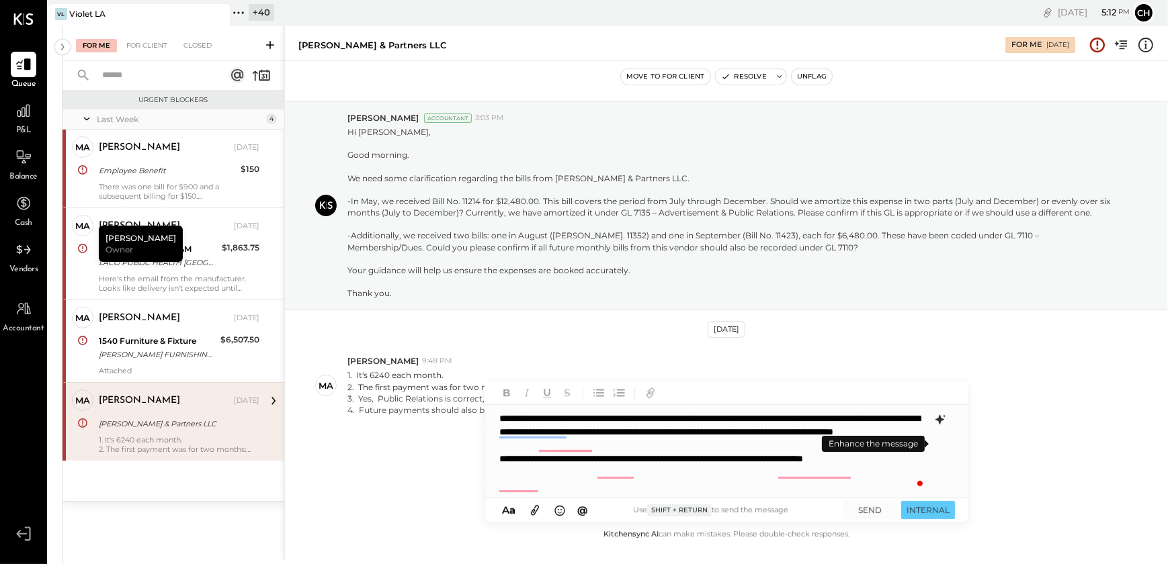
click at [937, 425] on icon at bounding box center [940, 420] width 16 height 16
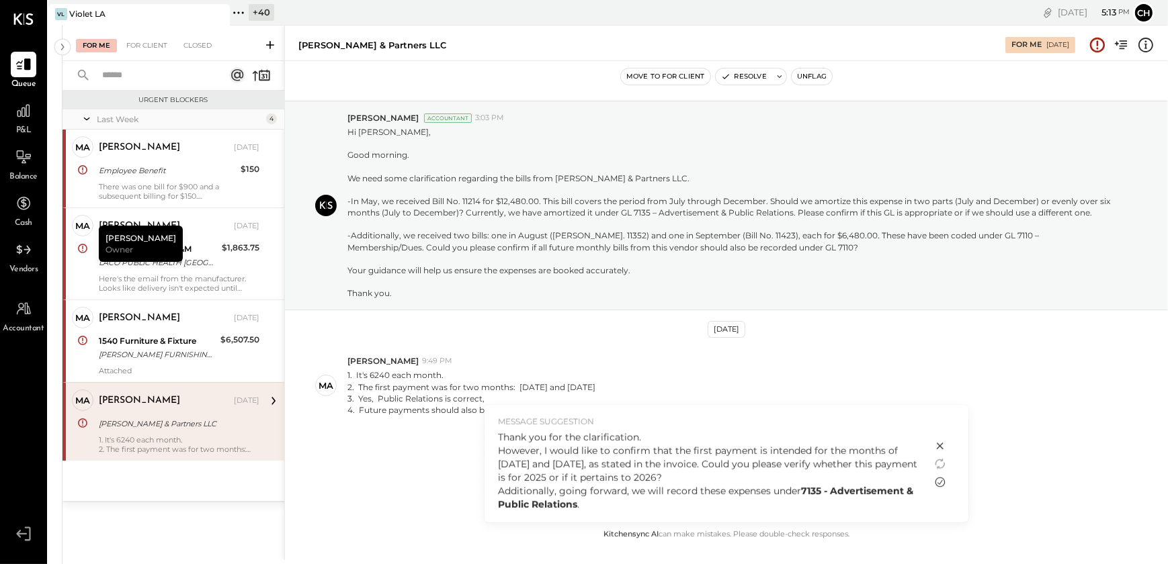
click at [937, 484] on icon at bounding box center [940, 482] width 16 height 16
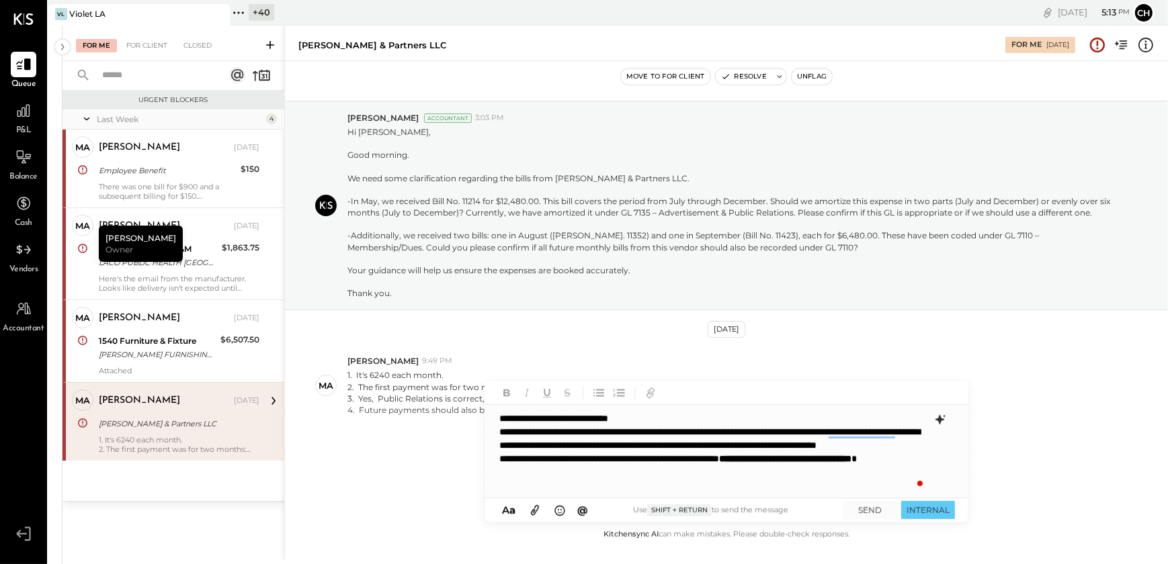
click at [503, 433] on p "**********" at bounding box center [712, 452] width 427 height 81
click at [499, 435] on p "**********" at bounding box center [712, 452] width 427 height 81
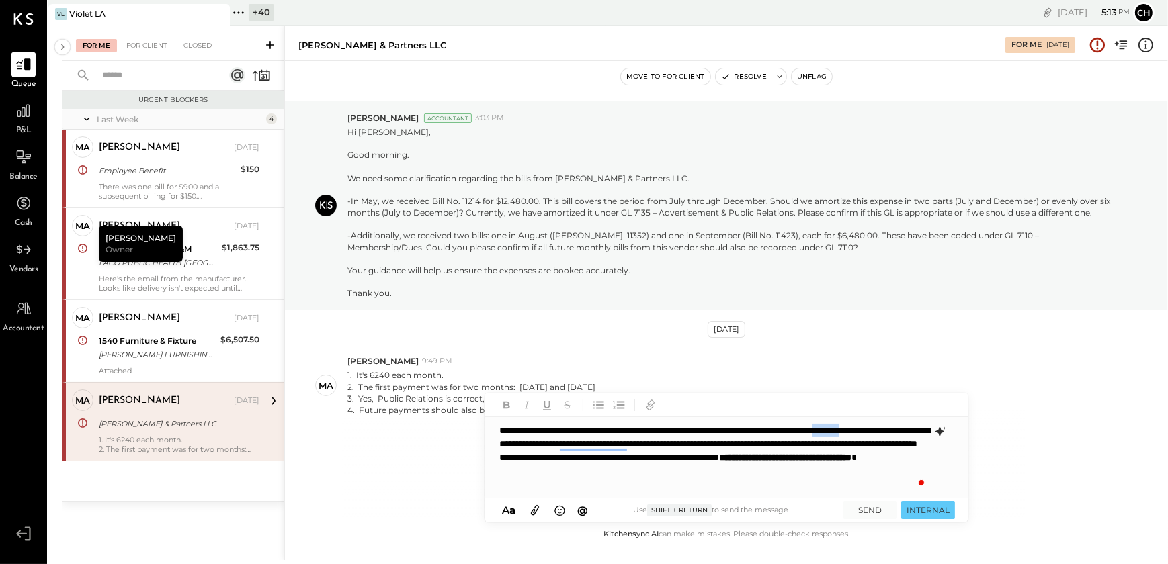
drag, startPoint x: 543, startPoint y: 444, endPoint x: 502, endPoint y: 441, distance: 41.8
click at [502, 441] on p "**********" at bounding box center [713, 457] width 429 height 67
drag, startPoint x: 601, startPoint y: 458, endPoint x: 617, endPoint y: 457, distance: 16.2
click at [617, 457] on p "**********" at bounding box center [713, 457] width 429 height 67
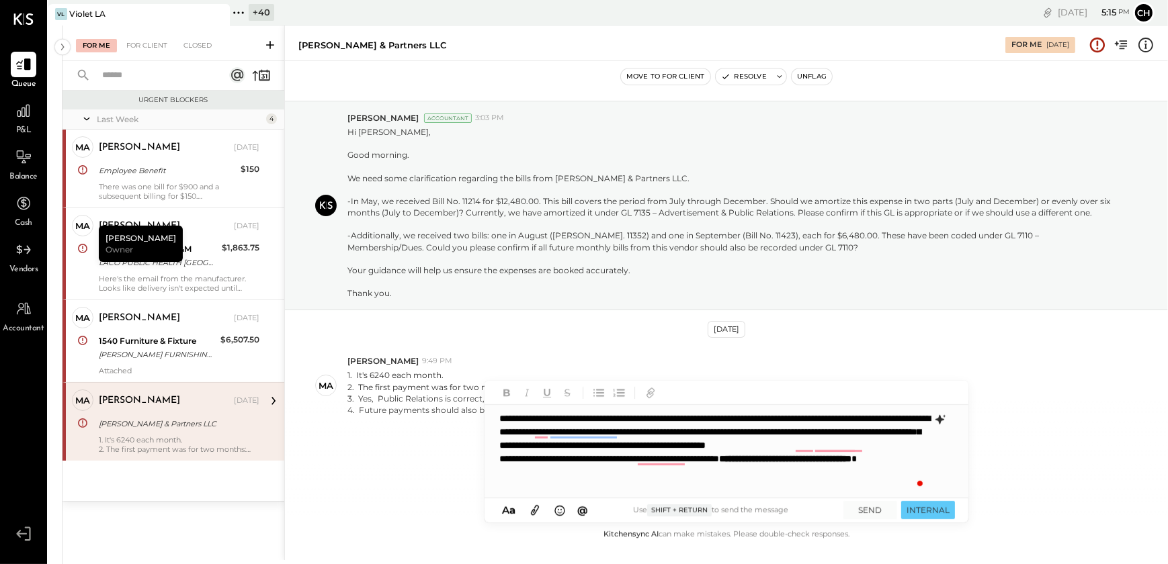
click at [534, 515] on icon at bounding box center [535, 511] width 8 height 10
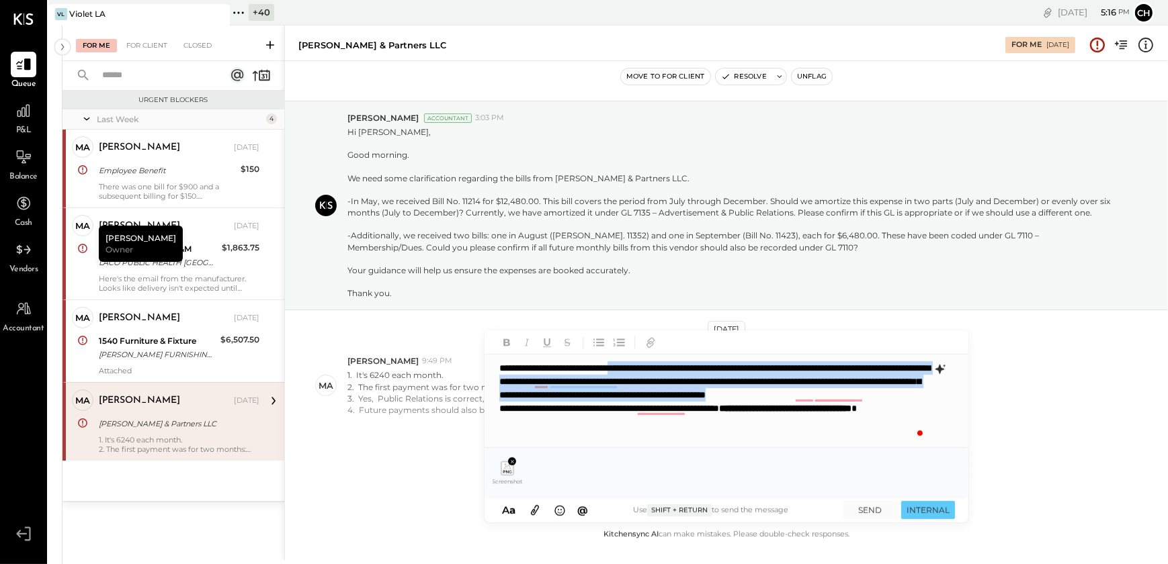
drag, startPoint x: 731, startPoint y: 412, endPoint x: 640, endPoint y: 363, distance: 103.1
click at [640, 363] on p "**********" at bounding box center [712, 401] width 427 height 81
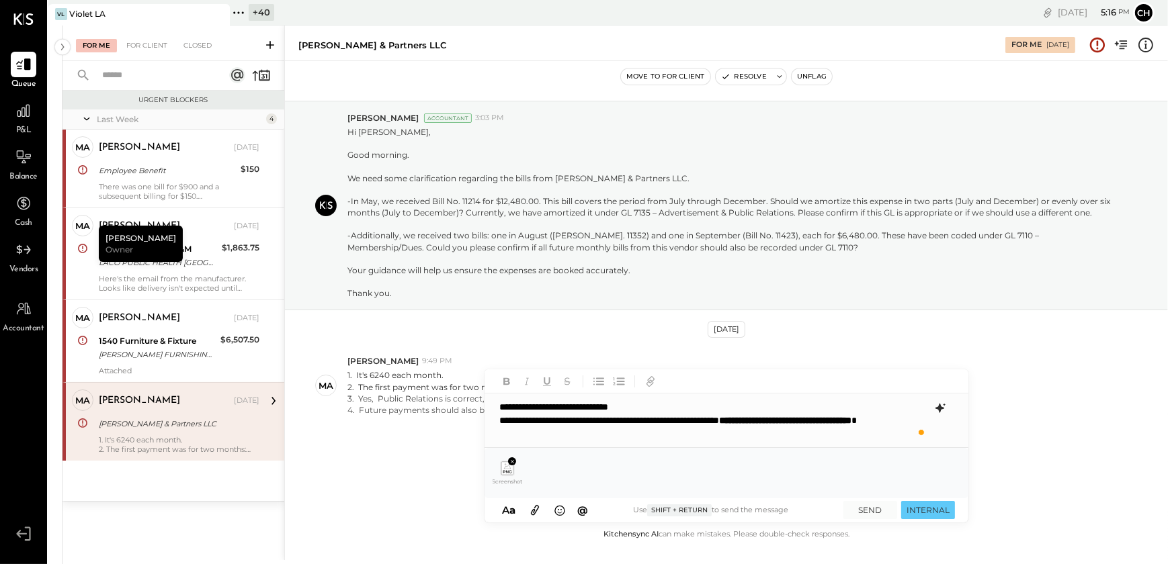
click at [501, 421] on p "**********" at bounding box center [713, 420] width 429 height 40
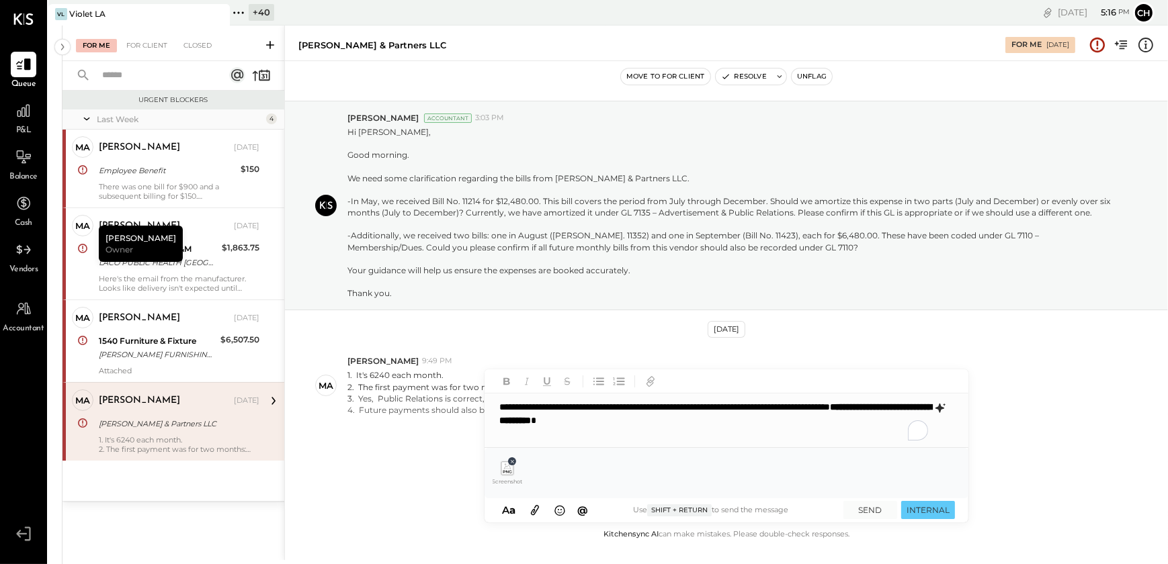
click at [512, 463] on icon at bounding box center [511, 461] width 3 height 3
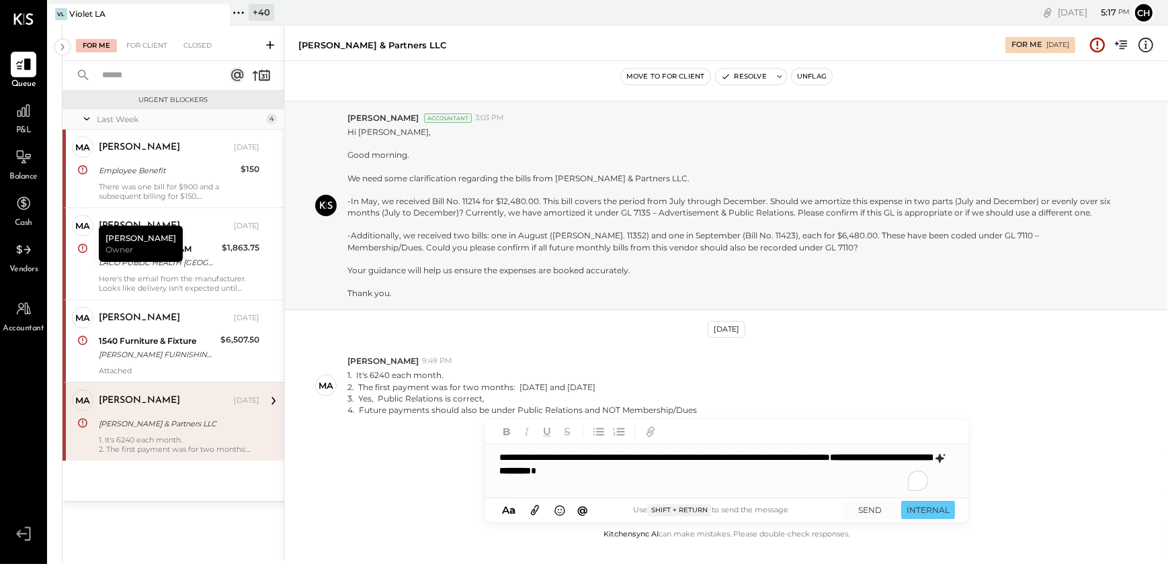
click at [644, 460] on p "**********" at bounding box center [713, 464] width 429 height 27
click at [793, 475] on p "**********" at bounding box center [713, 464] width 429 height 27
click at [876, 515] on button "SEND" at bounding box center [870, 510] width 54 height 18
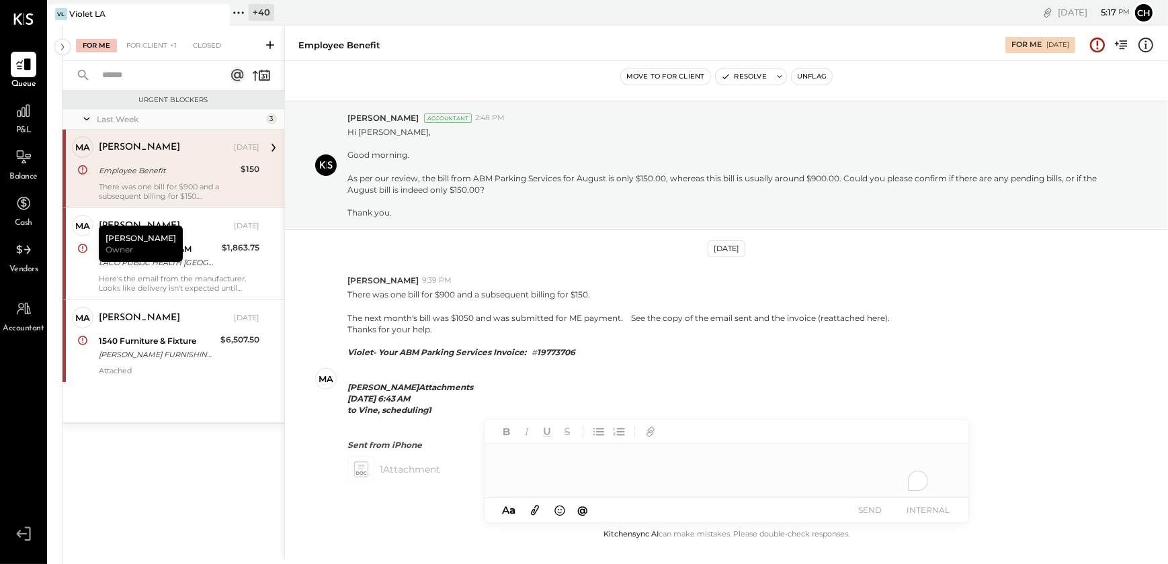
scroll to position [107, 0]
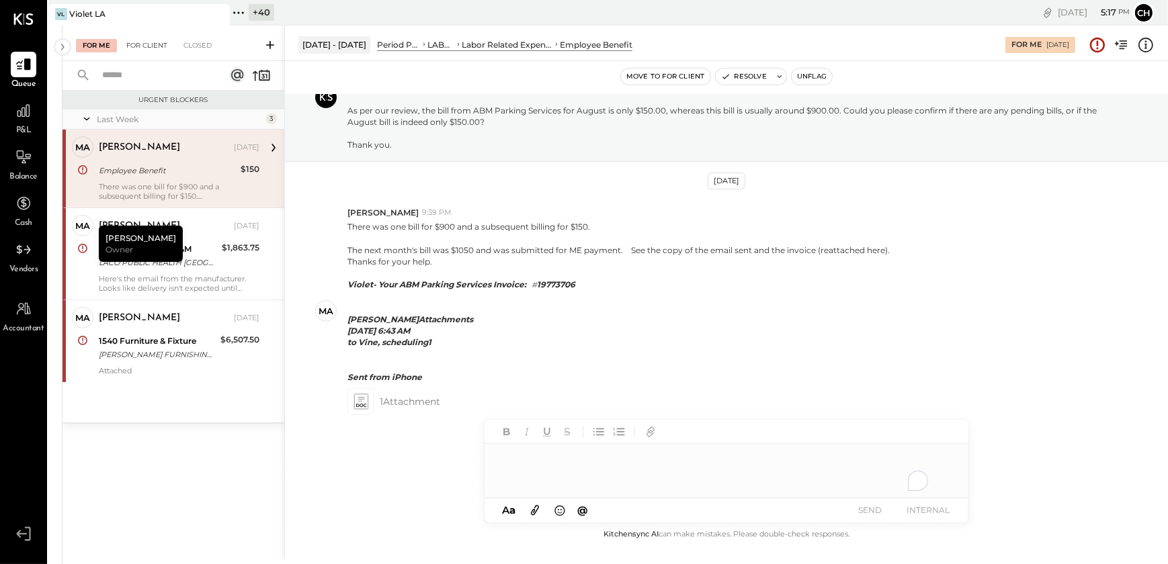
click at [155, 47] on div "For Client" at bounding box center [147, 45] width 54 height 13
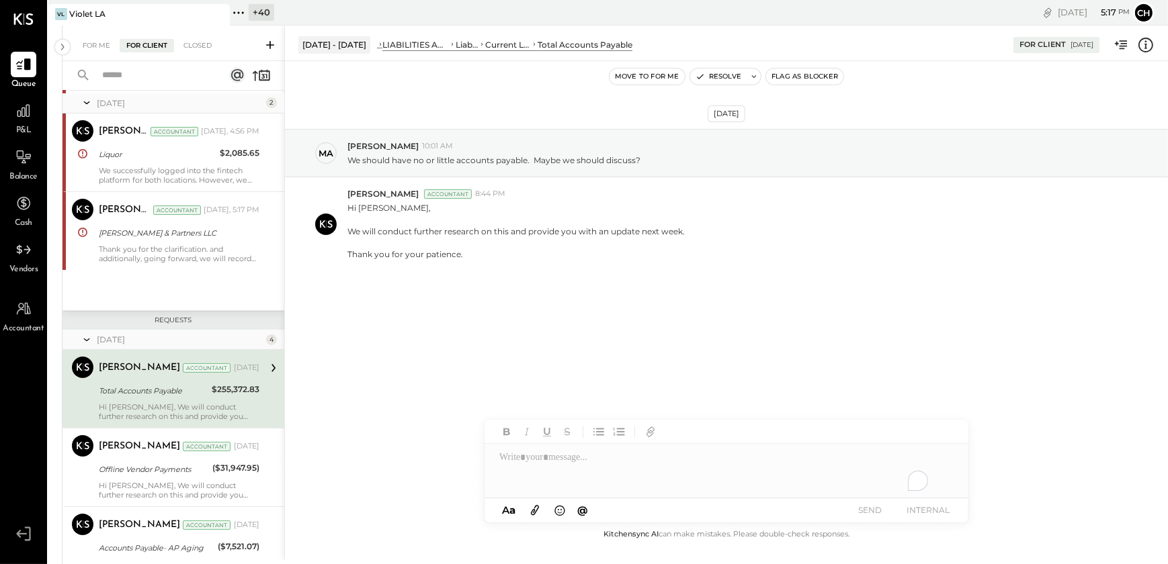
scroll to position [104, 0]
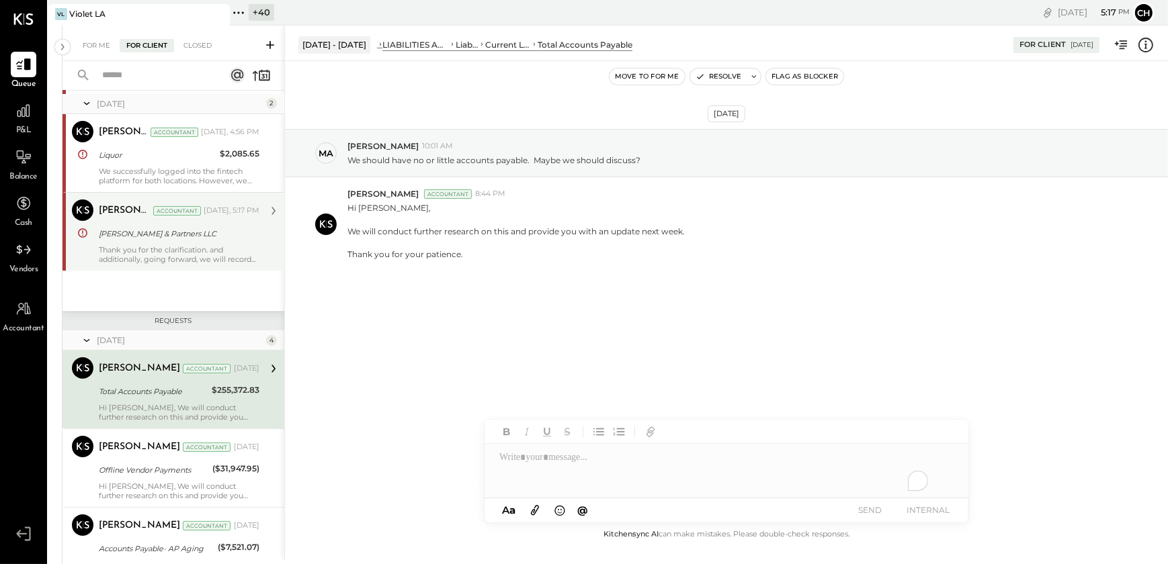
click at [155, 249] on p "Thank you for the clarification. and additionally, going forward, we will recor…" at bounding box center [179, 254] width 161 height 19
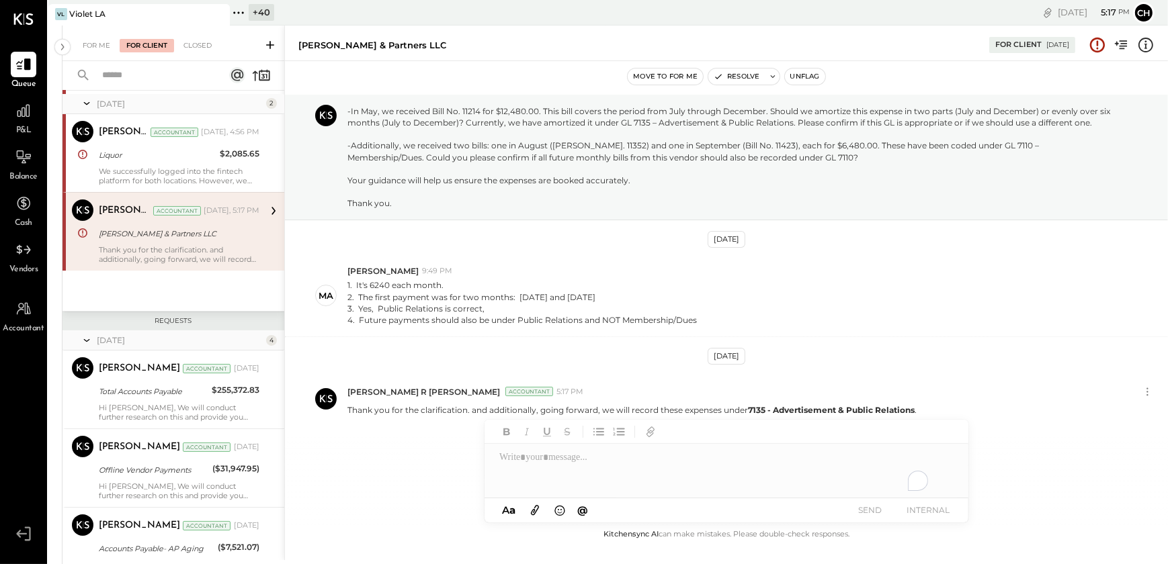
click at [812, 83] on button "Unflag" at bounding box center [805, 77] width 40 height 16
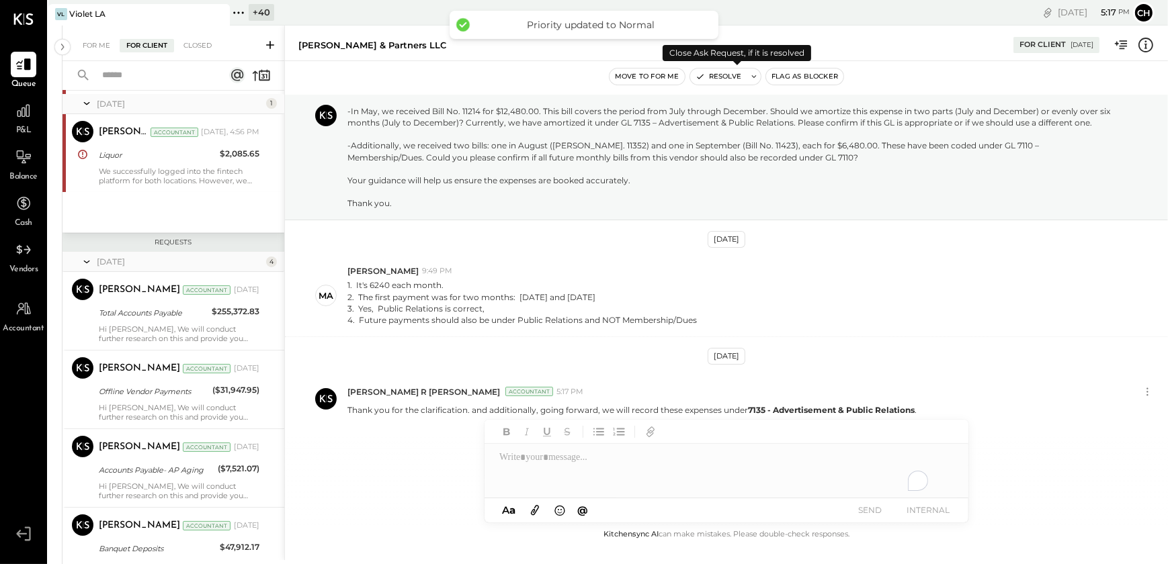
scroll to position [7, 0]
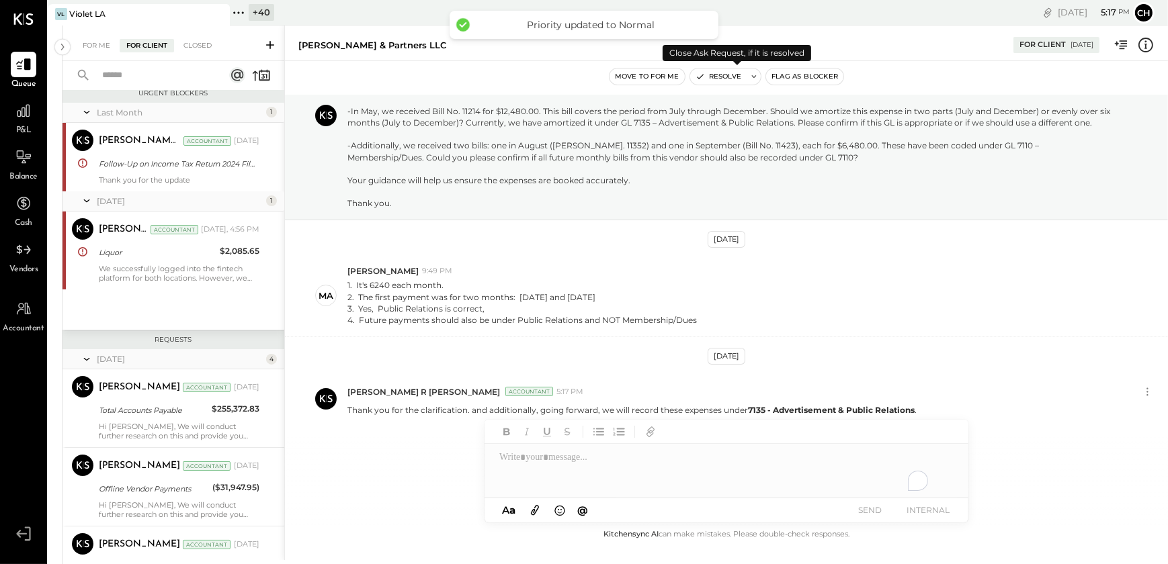
click at [722, 79] on button "Resolve" at bounding box center [718, 77] width 56 height 16
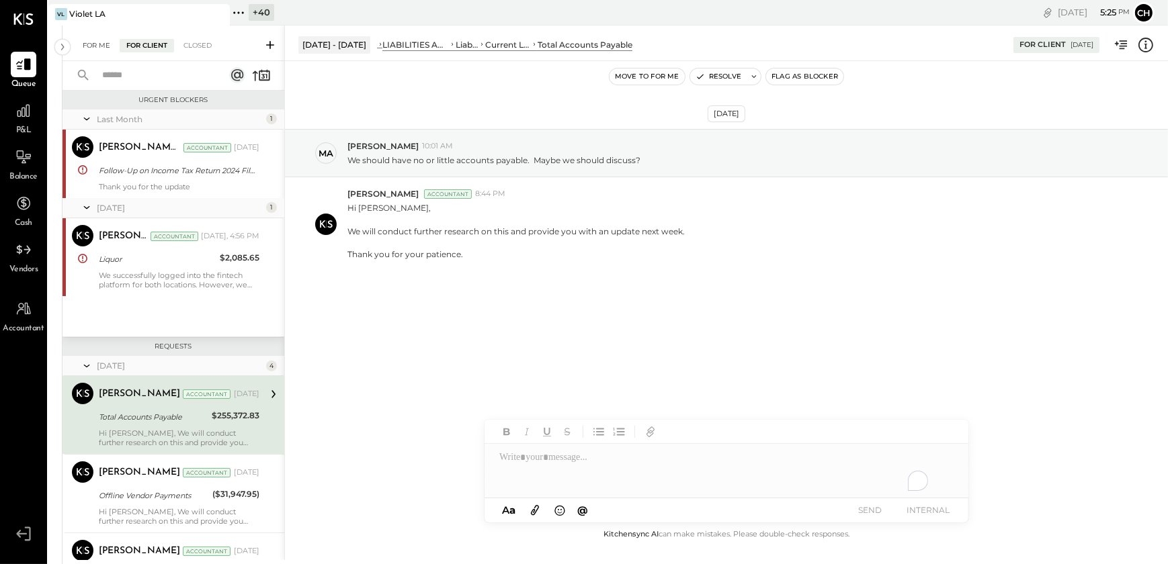
click at [95, 49] on div "For Me" at bounding box center [96, 45] width 41 height 13
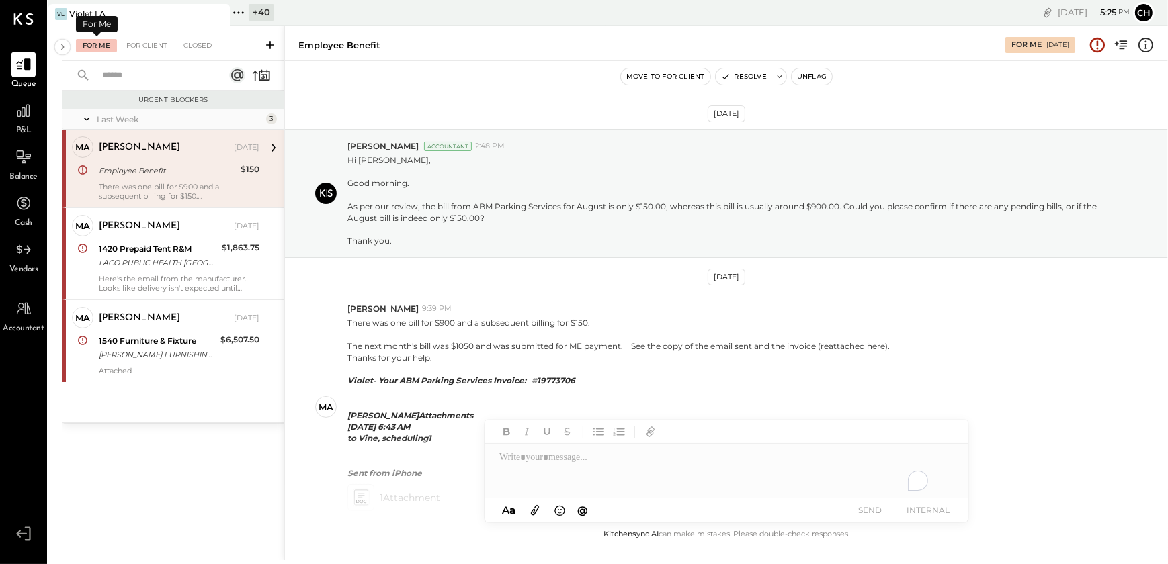
scroll to position [107, 0]
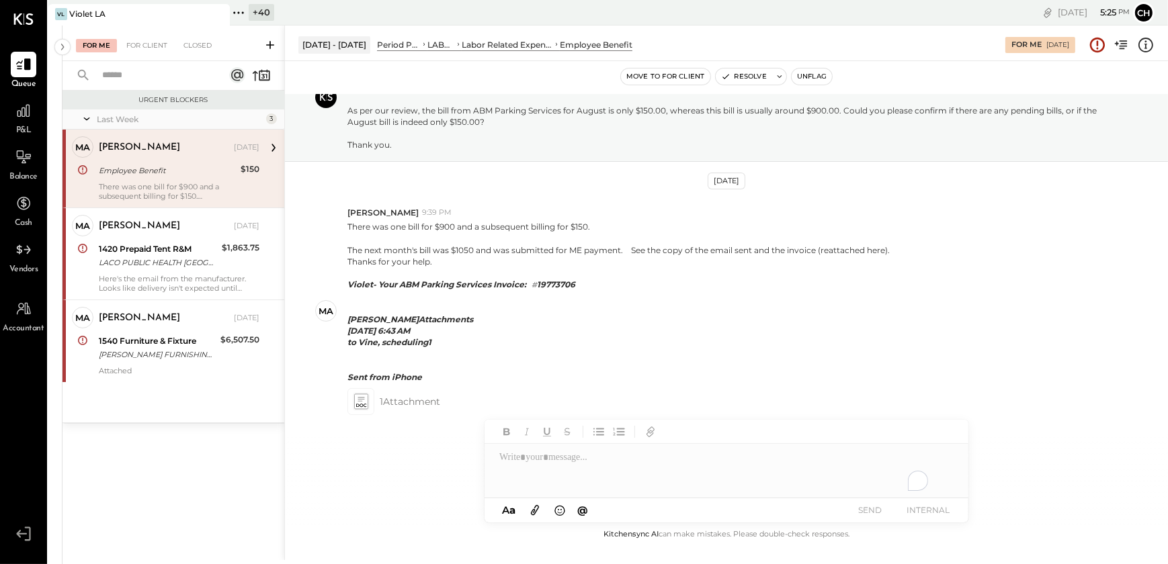
click at [130, 373] on div "Attached" at bounding box center [179, 370] width 161 height 9
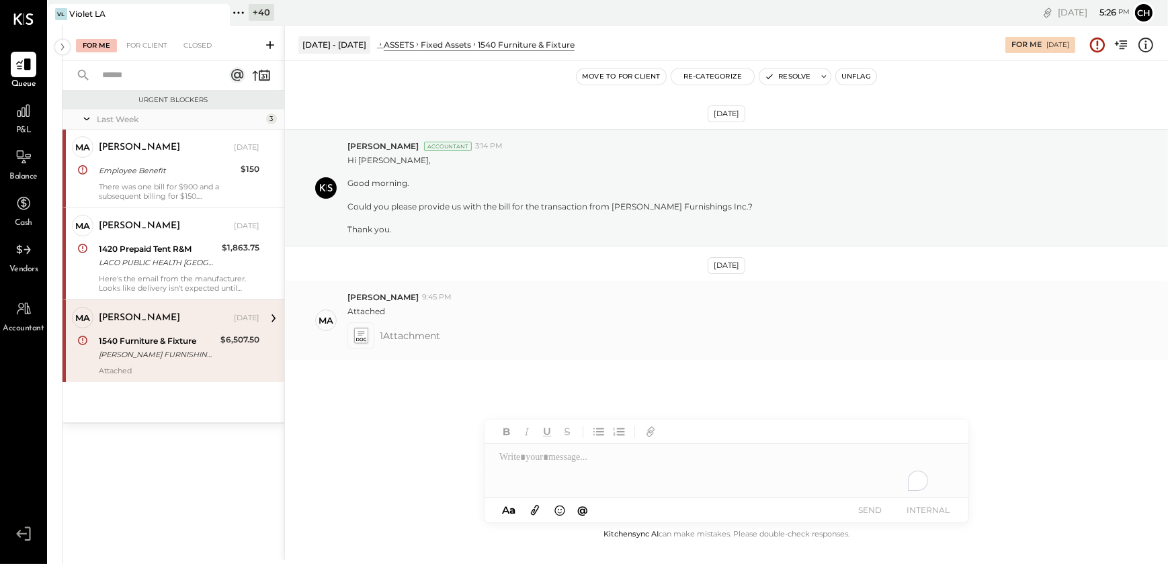
click at [363, 341] on icon at bounding box center [360, 336] width 14 height 15
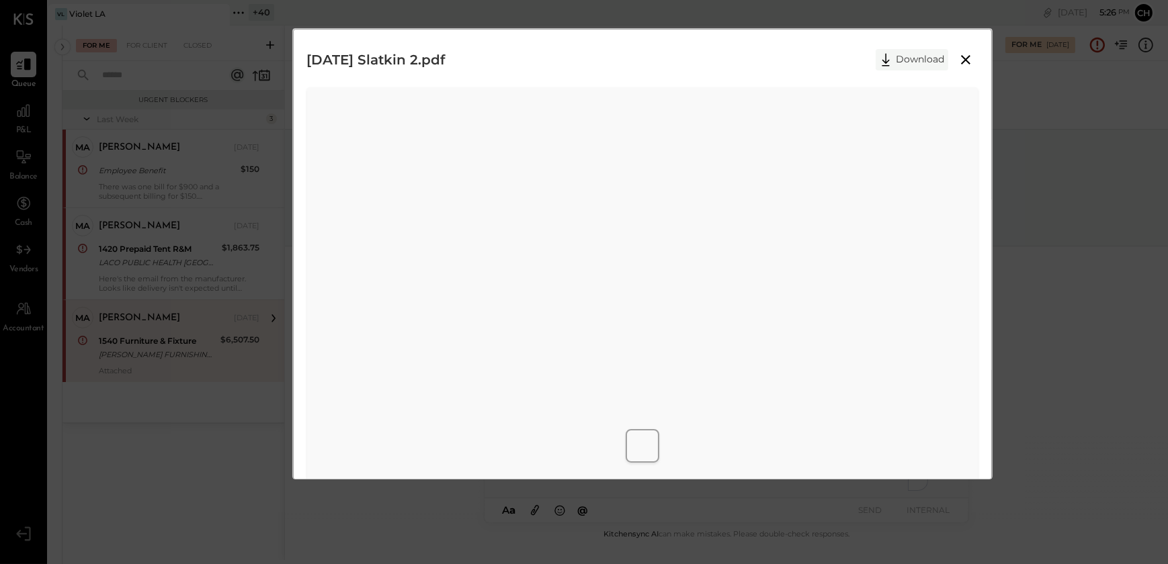
click at [904, 64] on button "Download" at bounding box center [911, 59] width 73 height 21
drag, startPoint x: 504, startPoint y: 435, endPoint x: 541, endPoint y: 435, distance: 37.6
click at [541, 435] on div at bounding box center [642, 446] width 699 height 44
click at [912, 64] on button "Download" at bounding box center [911, 59] width 73 height 21
click at [966, 62] on icon at bounding box center [965, 60] width 16 height 16
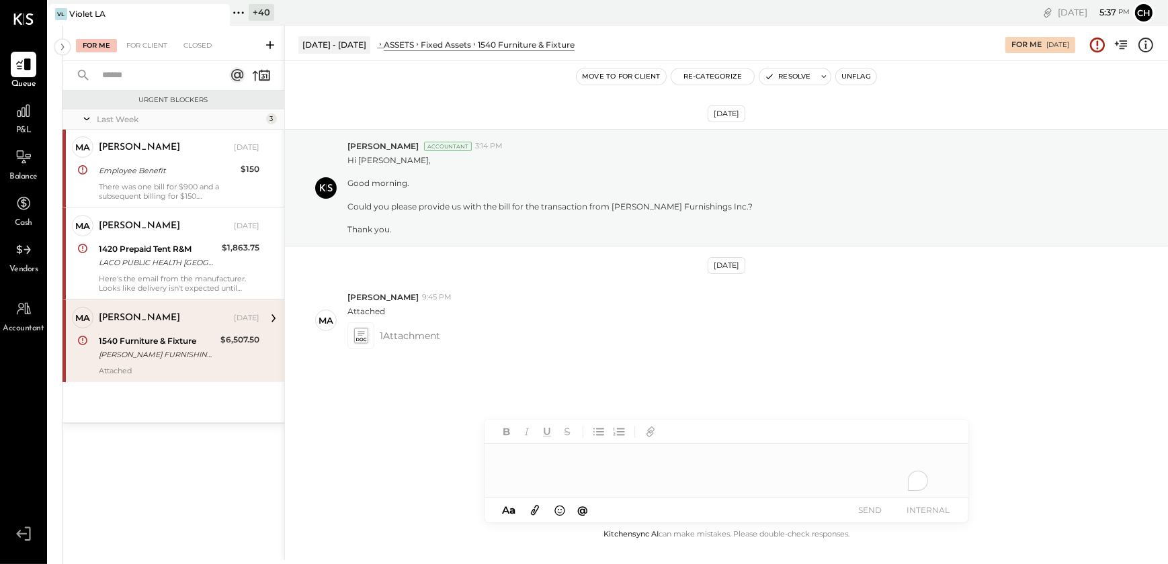
click at [517, 471] on div "To enrich screen reader interactions, please activate Accessibility in Grammarl…" at bounding box center [726, 471] width 484 height 54
click at [529, 471] on div "To enrich screen reader interactions, please activate Accessibility in Grammarl…" at bounding box center [726, 471] width 484 height 54
click at [872, 513] on button "SEND" at bounding box center [870, 510] width 54 height 18
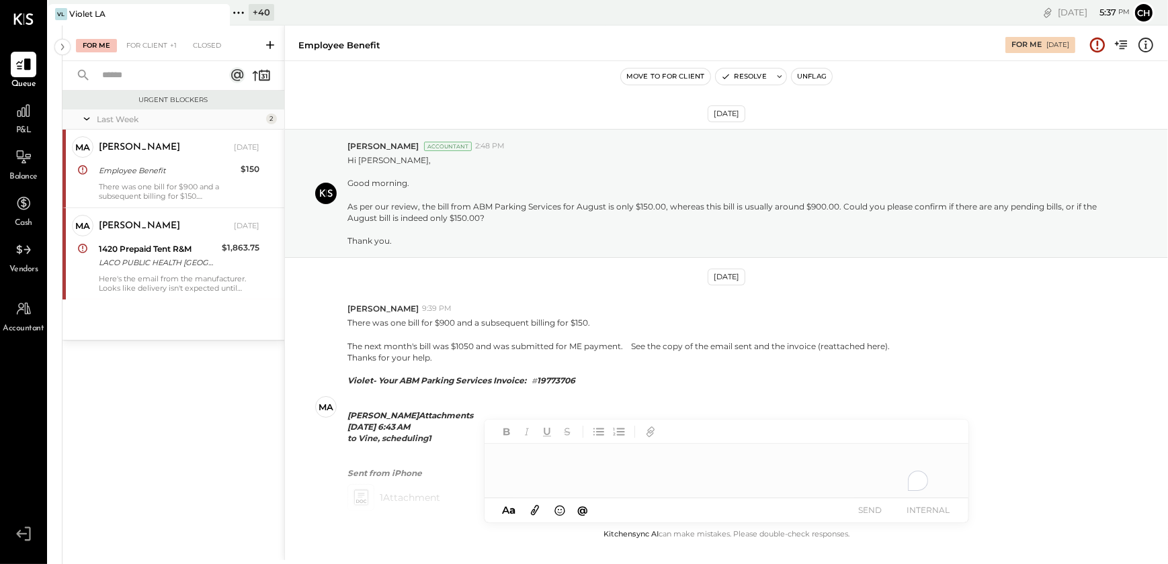
scroll to position [107, 0]
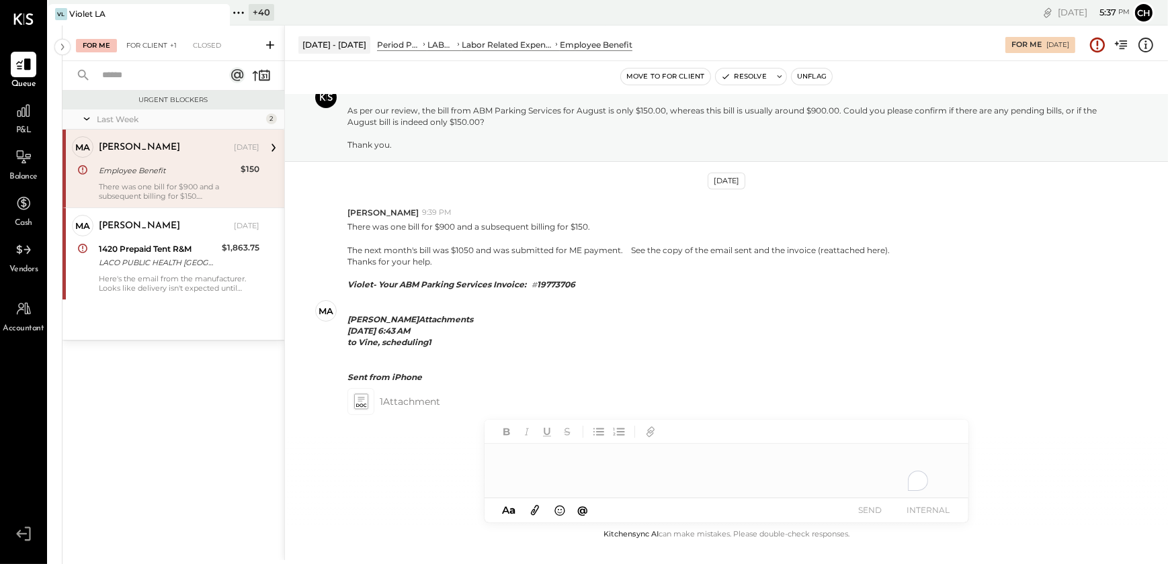
click at [156, 47] on div "For Client +1" at bounding box center [152, 45] width 64 height 13
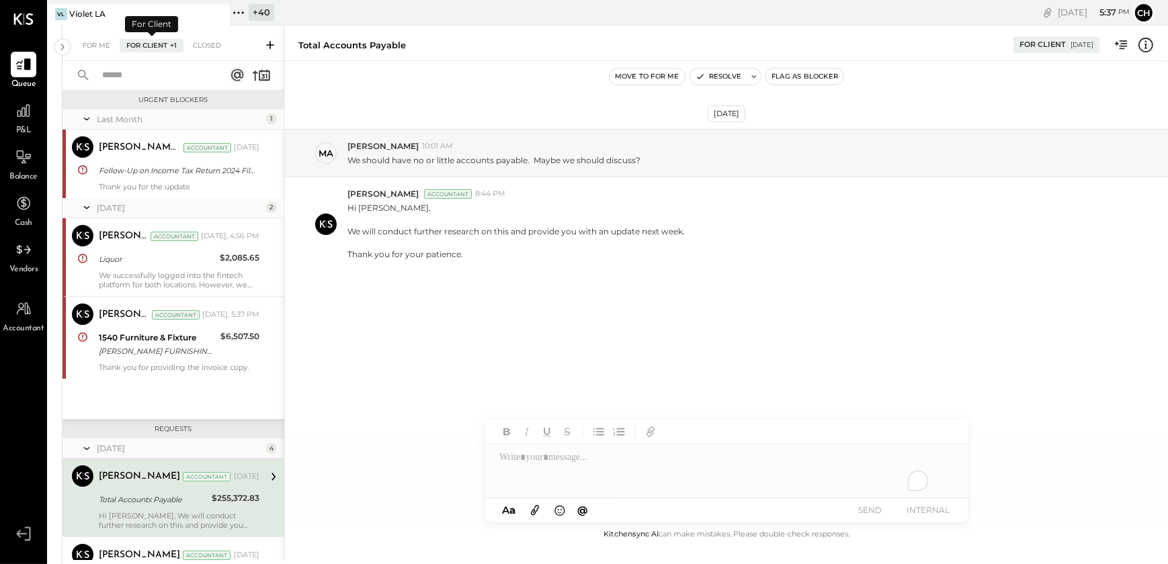
scroll to position [169, 0]
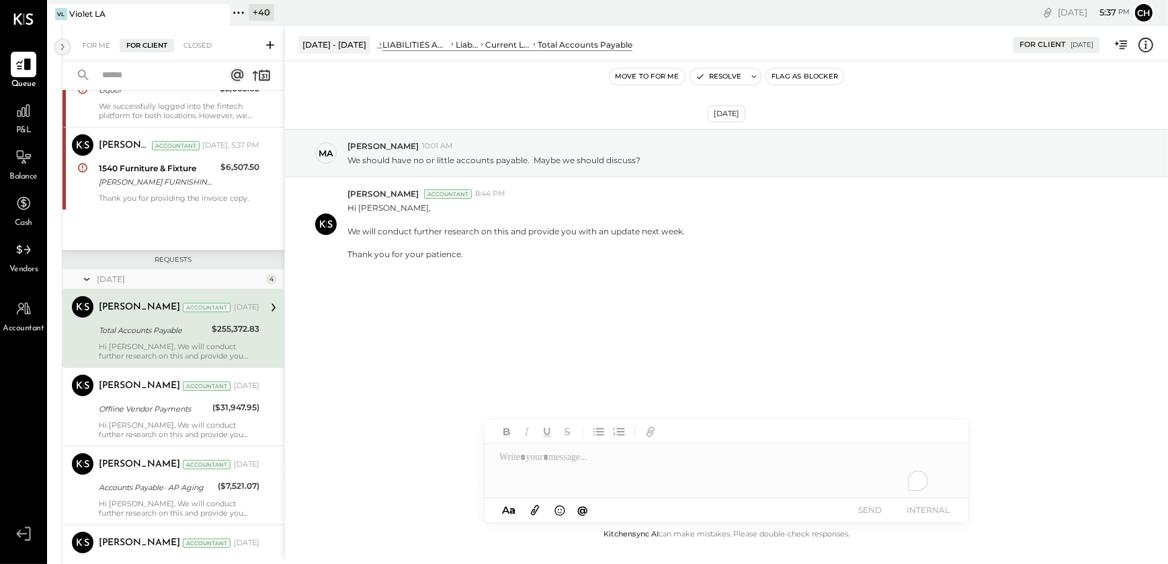
click at [65, 52] on icon at bounding box center [62, 47] width 15 height 24
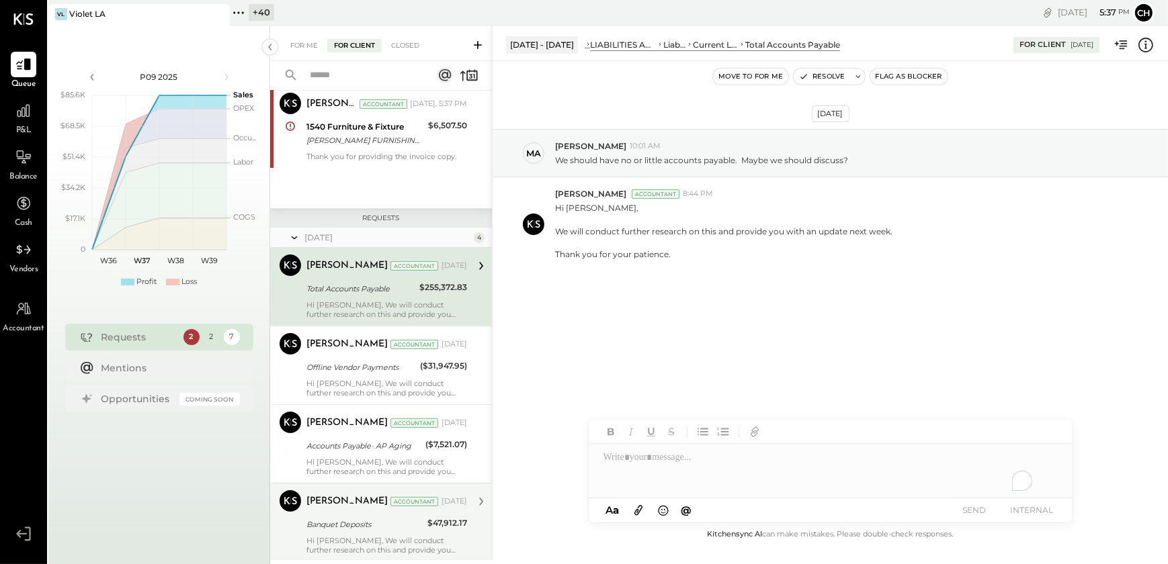
scroll to position [247, 0]
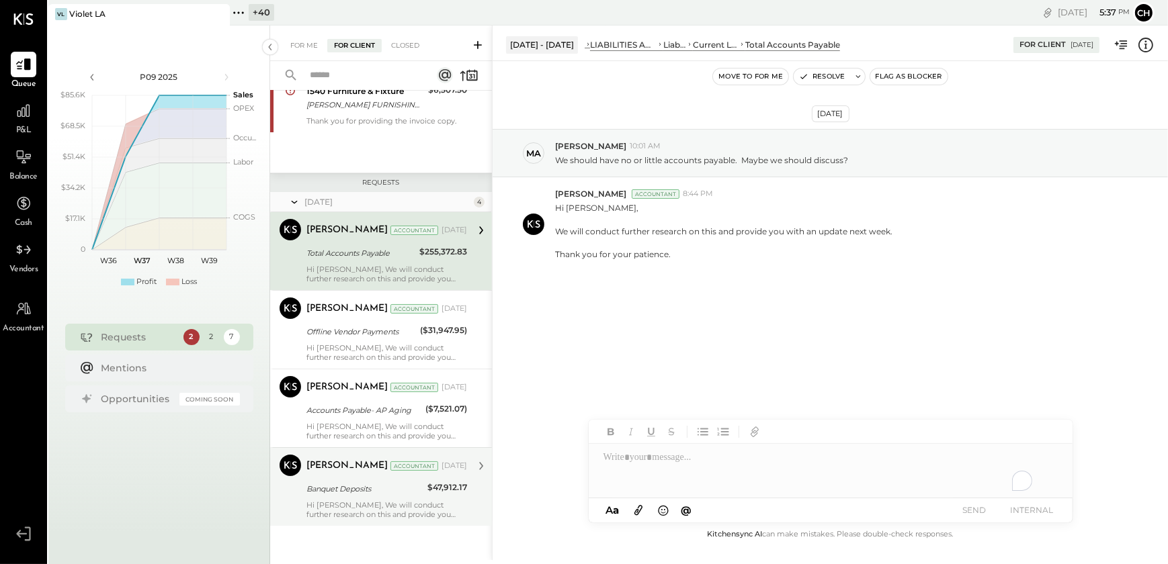
click at [347, 496] on div "Banquet Deposits" at bounding box center [364, 489] width 117 height 16
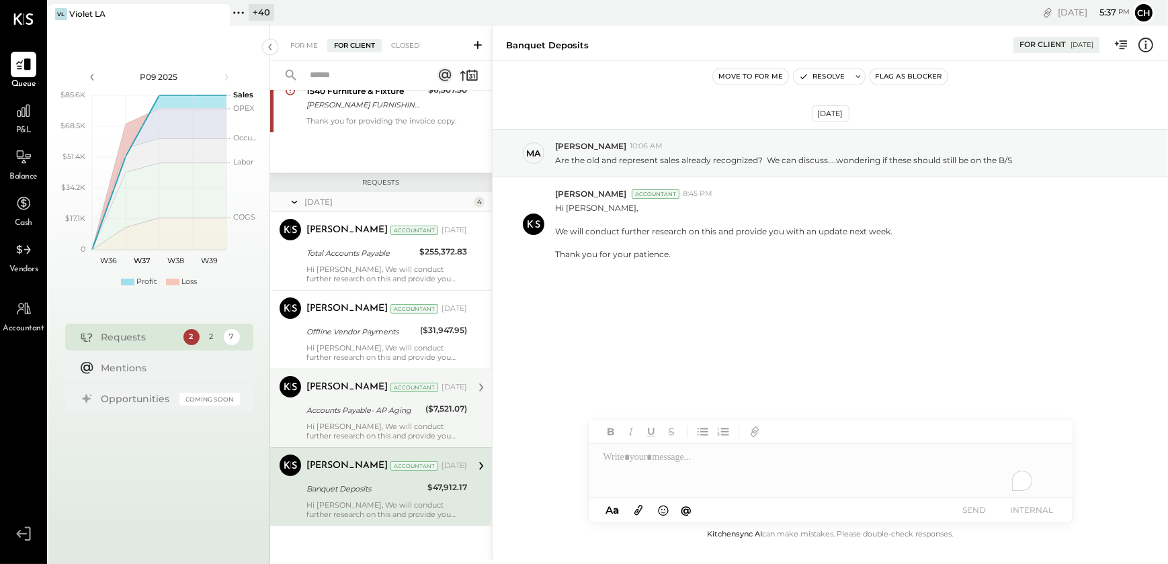
click at [352, 430] on div "Hi [PERSON_NAME], We will conduct further research on this and provide you with…" at bounding box center [386, 431] width 161 height 19
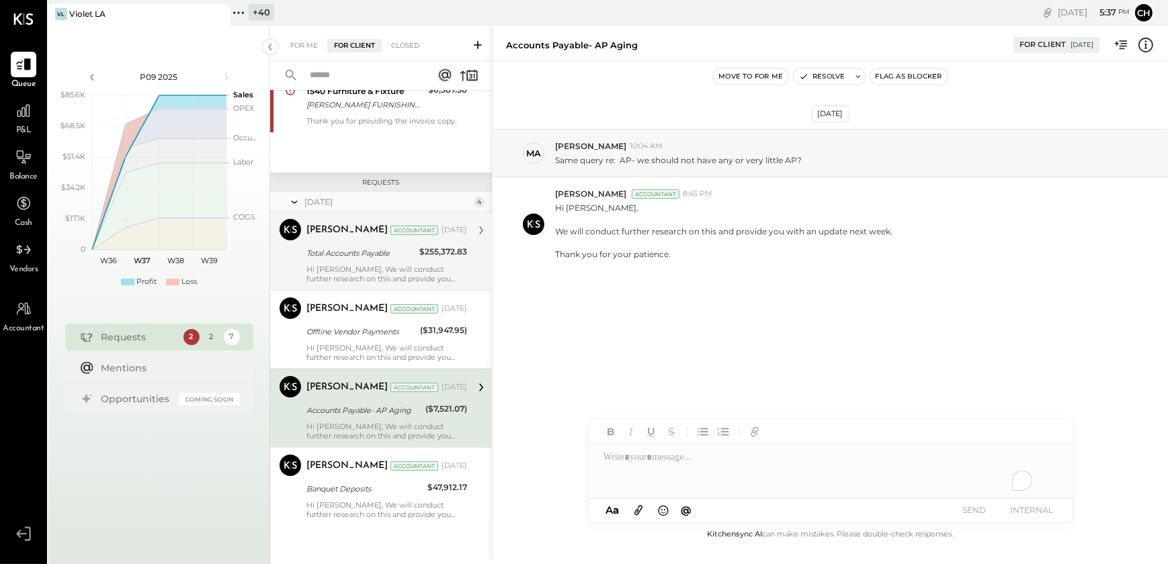
click at [325, 273] on div "Hi [PERSON_NAME], We will conduct further research on this and provide you with…" at bounding box center [386, 274] width 161 height 19
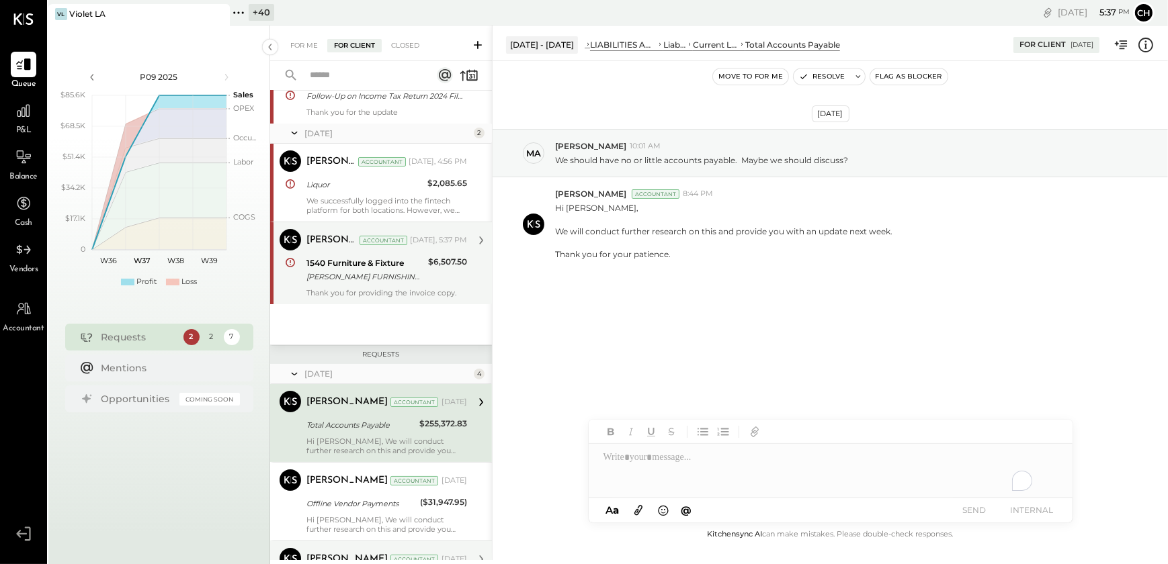
scroll to position [63, 0]
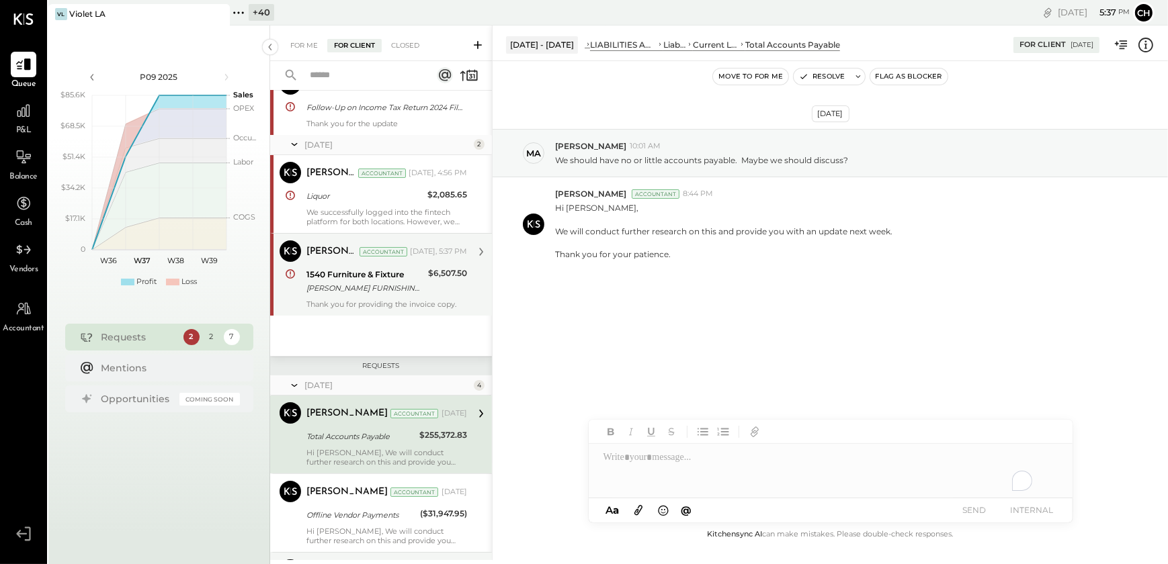
click at [365, 282] on div "[PERSON_NAME] FURNISHINGS INC [PERSON_NAME] CA" at bounding box center [365, 287] width 118 height 13
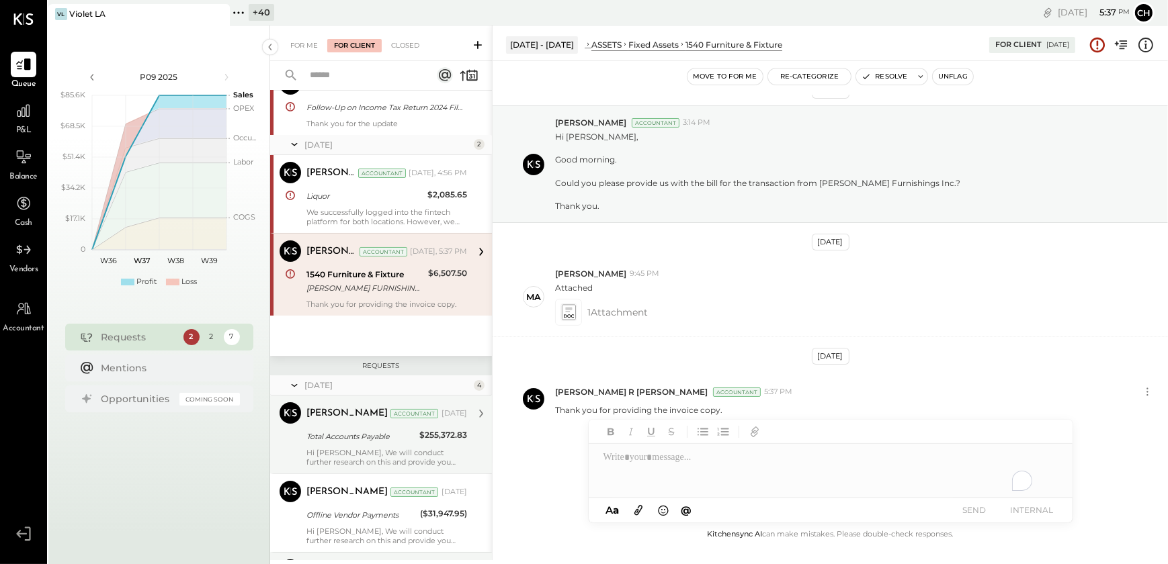
click at [948, 75] on button "Unflag" at bounding box center [952, 77] width 40 height 16
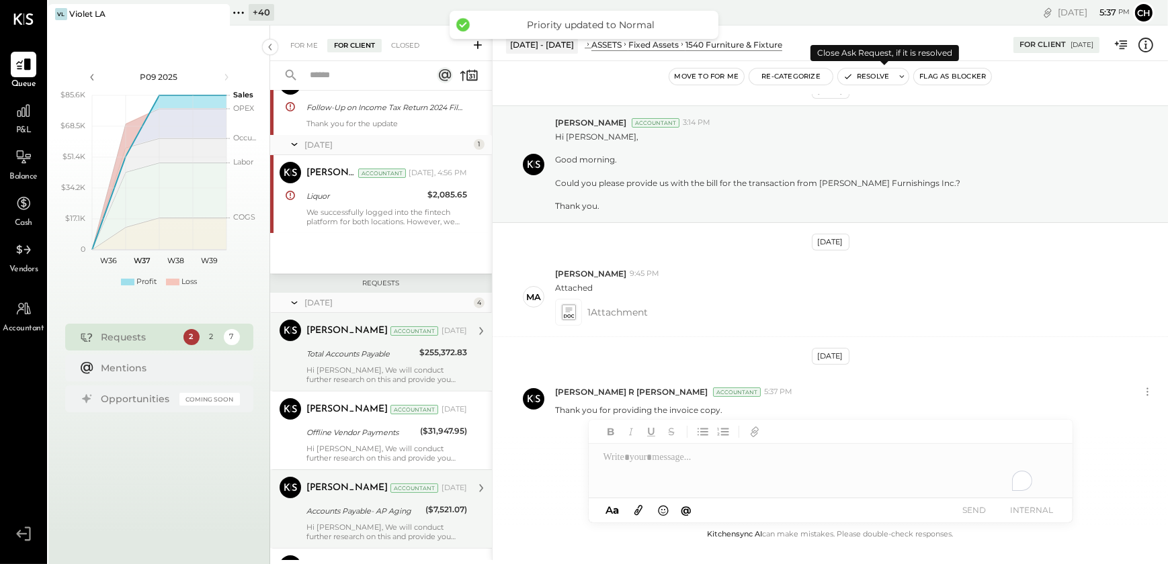
scroll to position [9, 0]
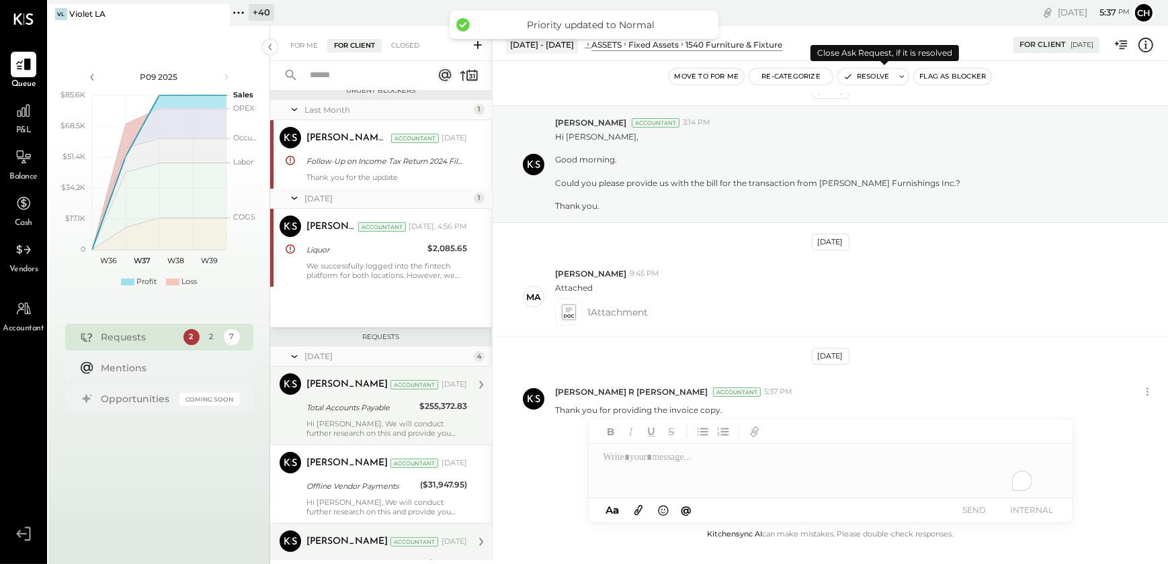
click at [881, 73] on button "Resolve" at bounding box center [866, 77] width 56 height 16
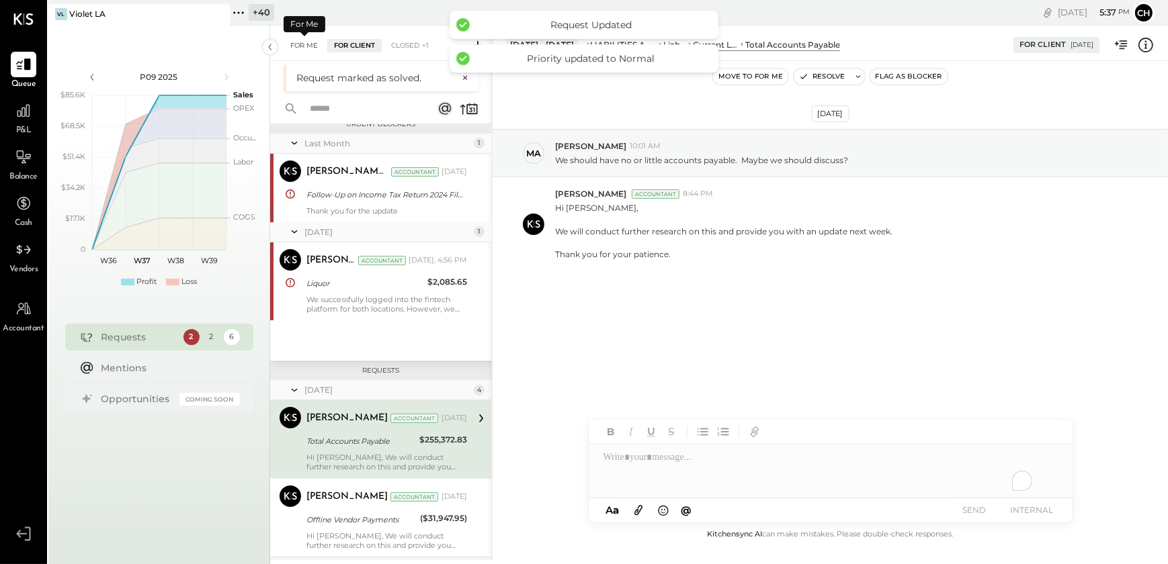
scroll to position [87, 0]
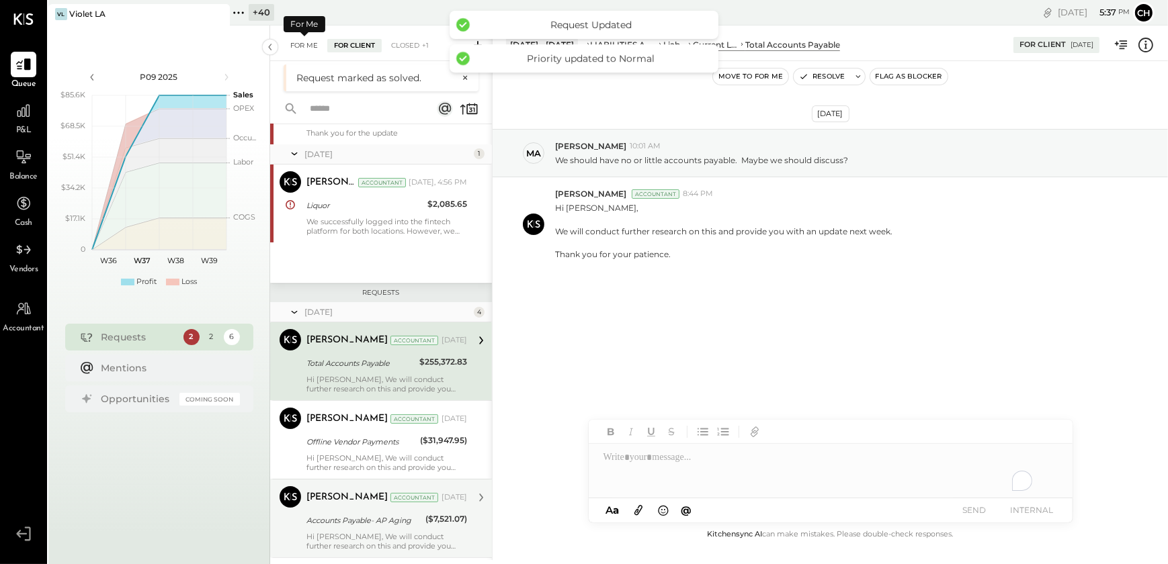
click at [312, 44] on div "For Me" at bounding box center [304, 45] width 41 height 13
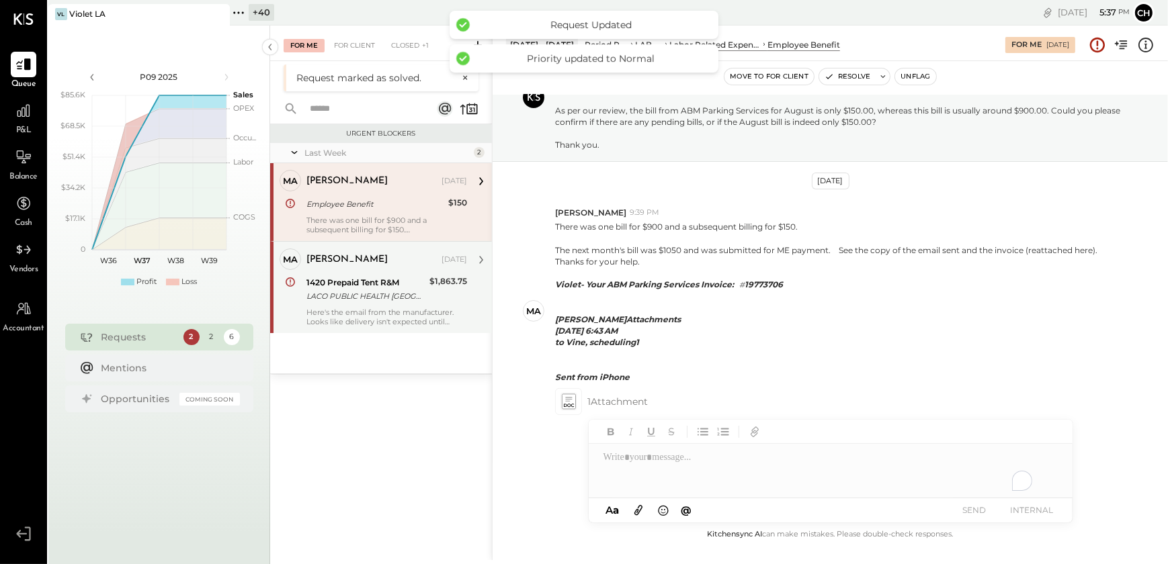
click at [372, 302] on div "1420 Prepaid Tent R&M LACO PUBLIC HEALTH LOS ANGELES CA" at bounding box center [365, 290] width 119 height 30
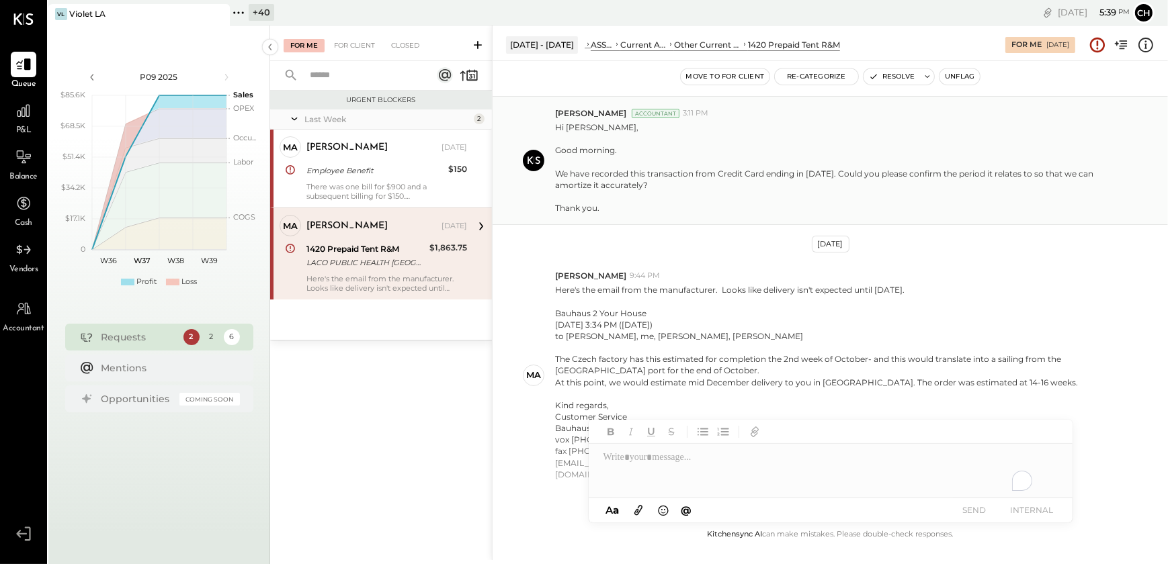
scroll to position [60, 0]
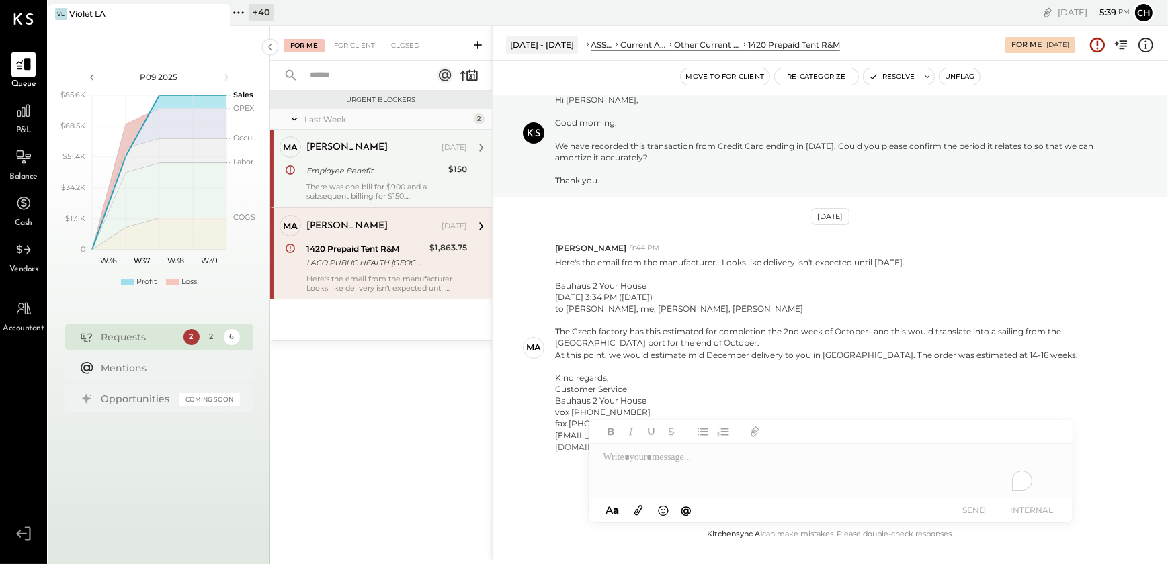
click at [349, 188] on div "There was one bill for $900 and a subsequent billing for $150. The next month's…" at bounding box center [386, 191] width 161 height 19
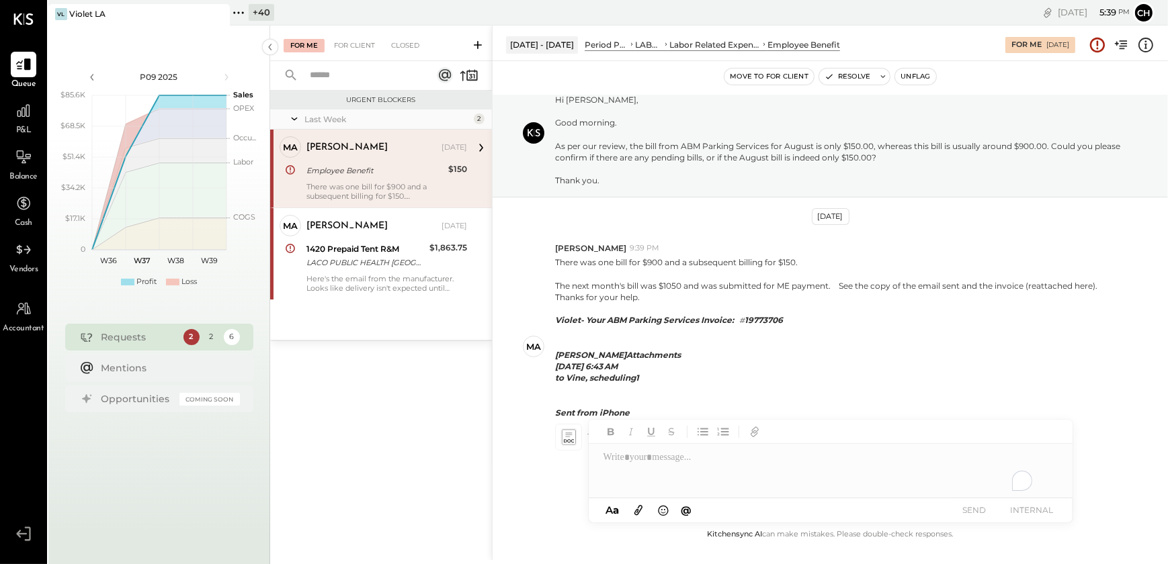
scroll to position [107, 0]
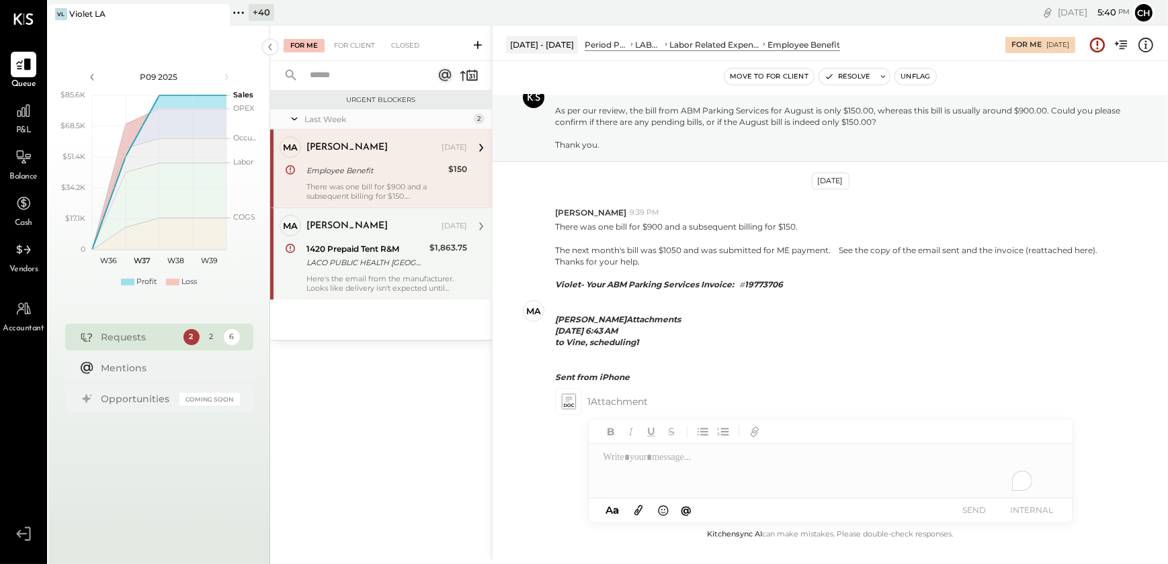
click at [388, 282] on div "Here's the email from the manufacturer. Looks like delivery isn't expected unti…" at bounding box center [386, 283] width 161 height 19
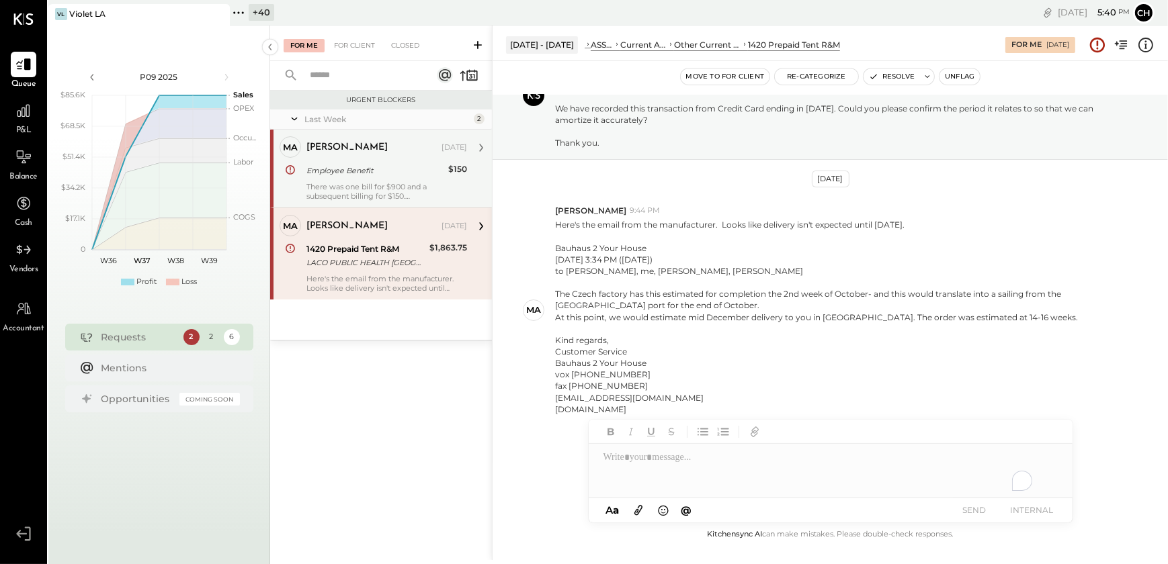
scroll to position [97, 0]
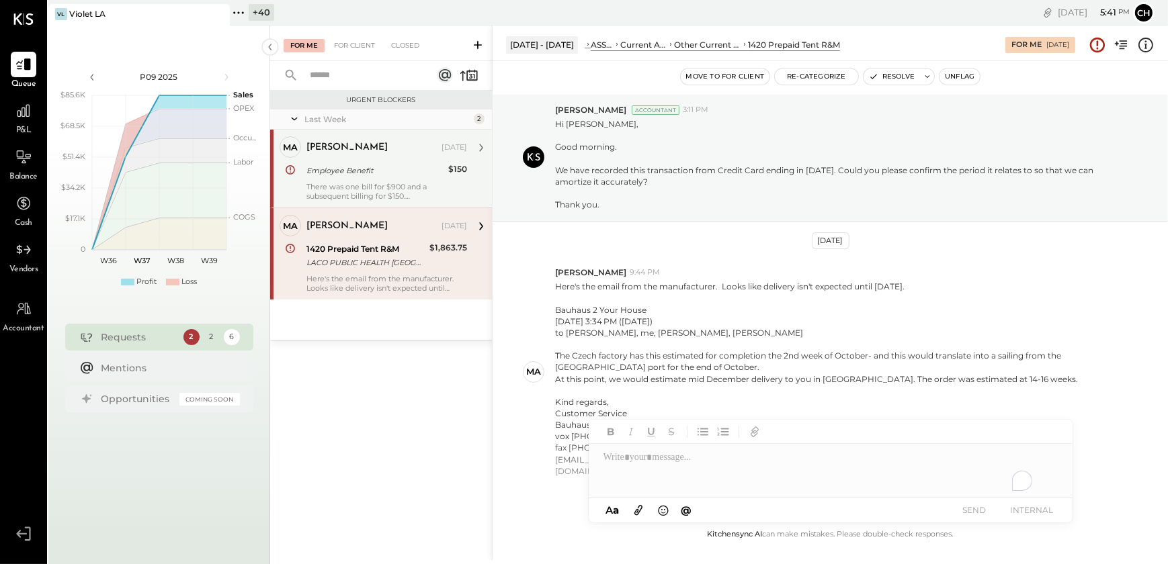
click at [342, 180] on div "Margaret Sep 09, 2025 Employee Benefit $150 There was one bill for $900 and a s…" at bounding box center [386, 168] width 161 height 64
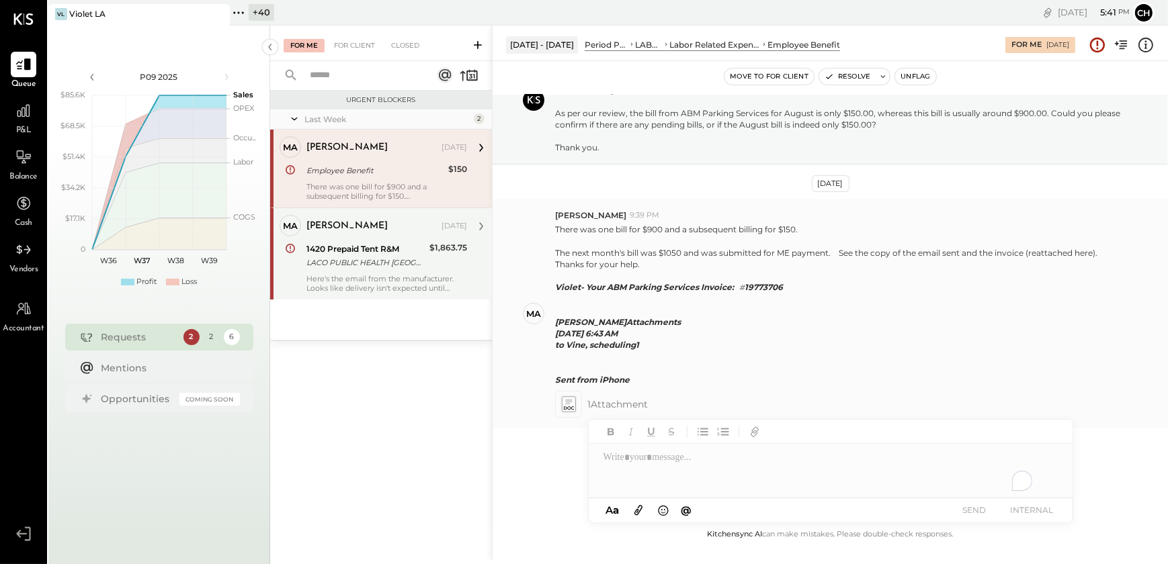
scroll to position [107, 0]
click at [572, 398] on icon at bounding box center [568, 401] width 14 height 15
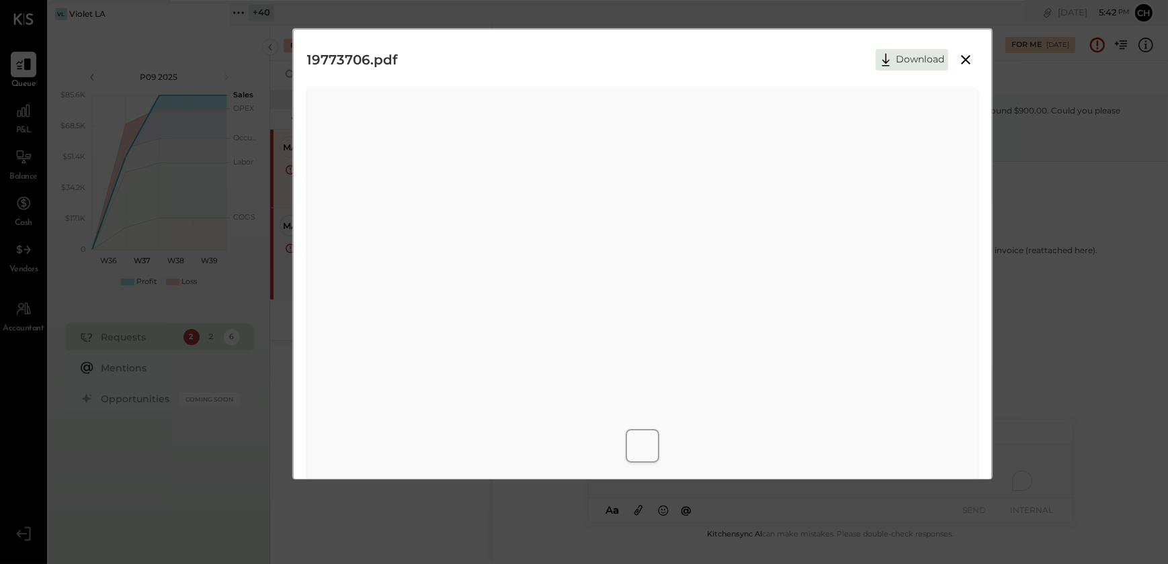
click at [966, 62] on icon at bounding box center [965, 60] width 16 height 16
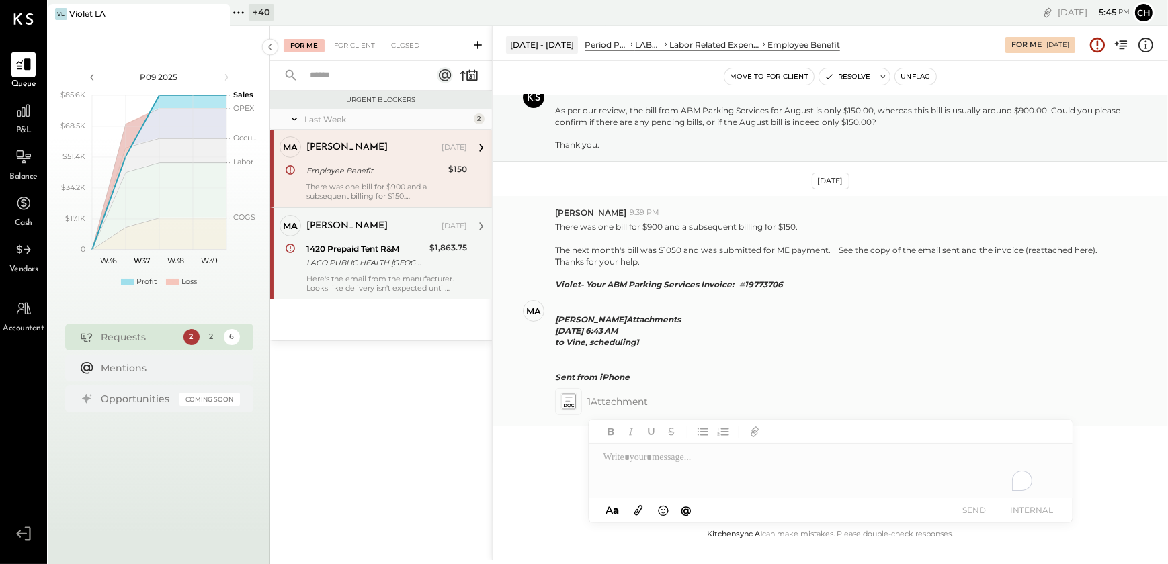
click at [564, 399] on icon at bounding box center [568, 401] width 14 height 15
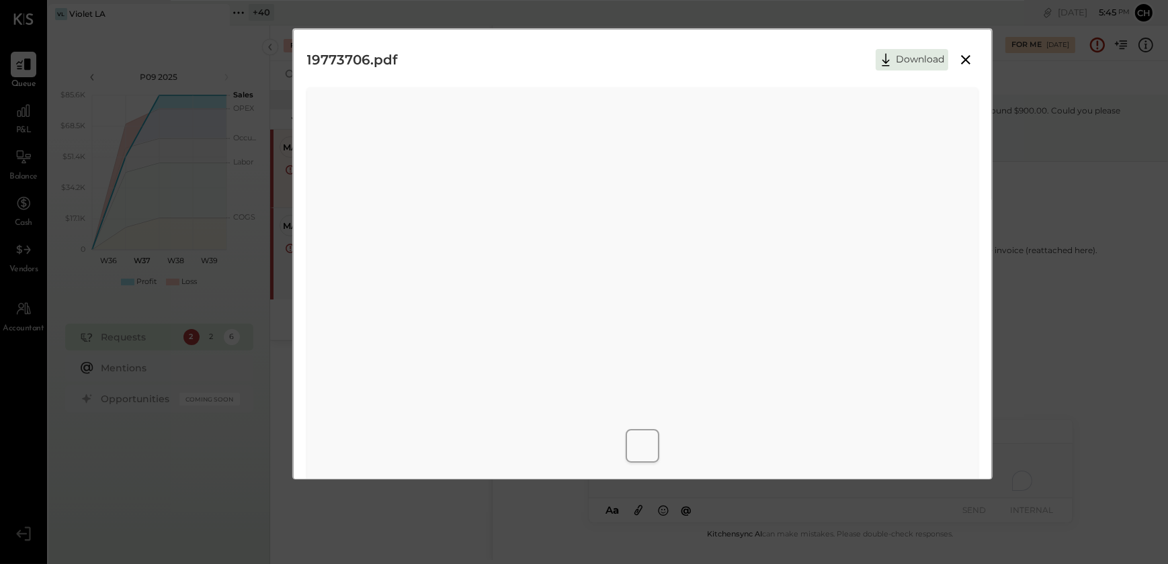
click at [969, 52] on icon at bounding box center [965, 60] width 16 height 16
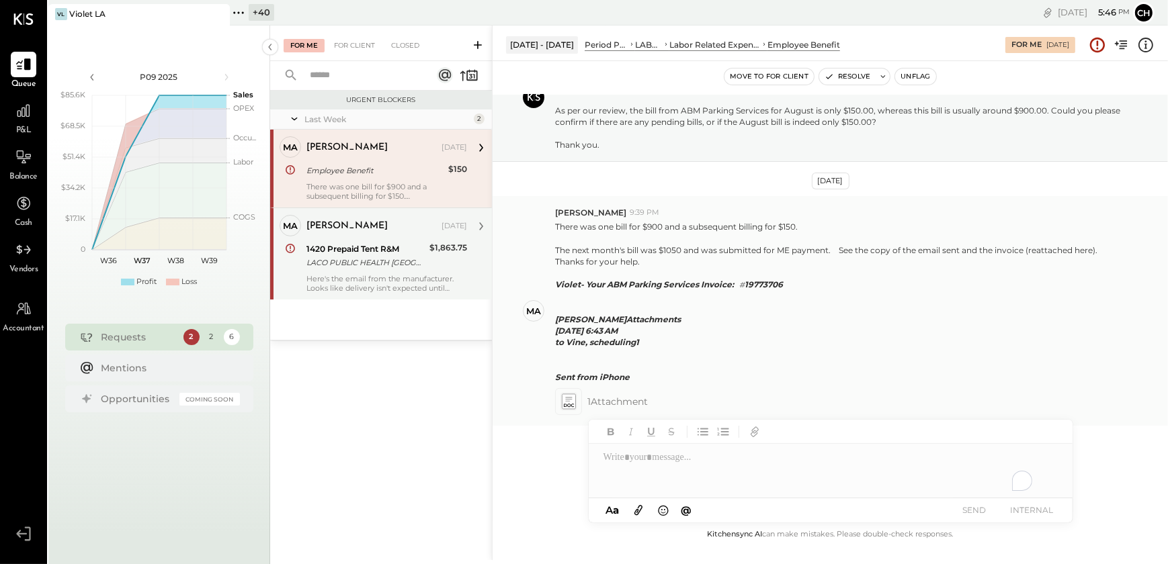
click at [571, 402] on icon at bounding box center [568, 401] width 14 height 15
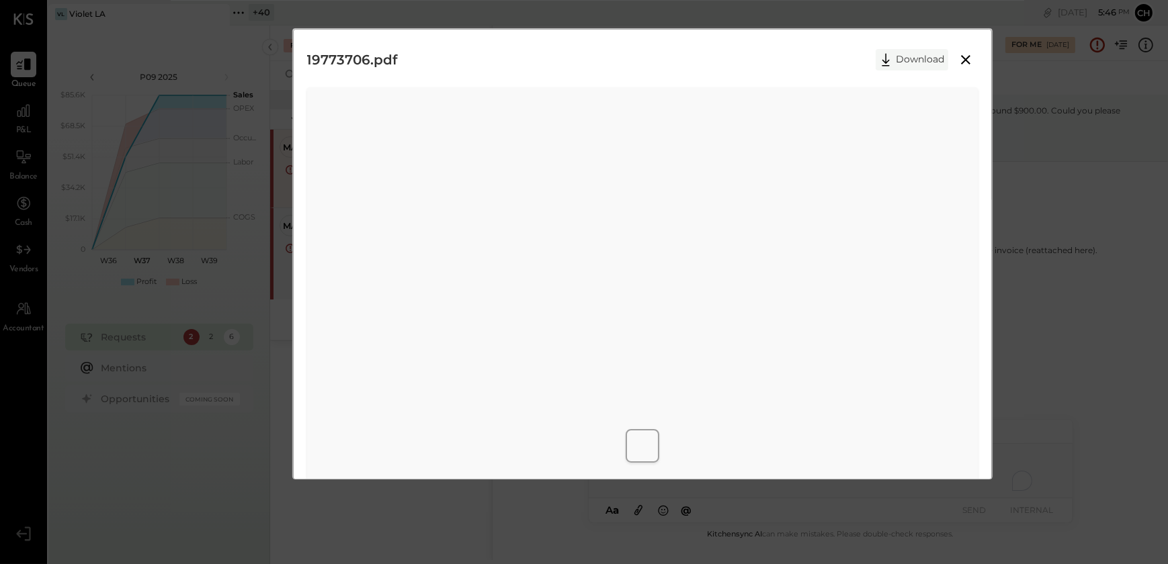
click at [910, 64] on button "Download" at bounding box center [911, 59] width 73 height 21
click at [967, 53] on icon at bounding box center [965, 60] width 16 height 16
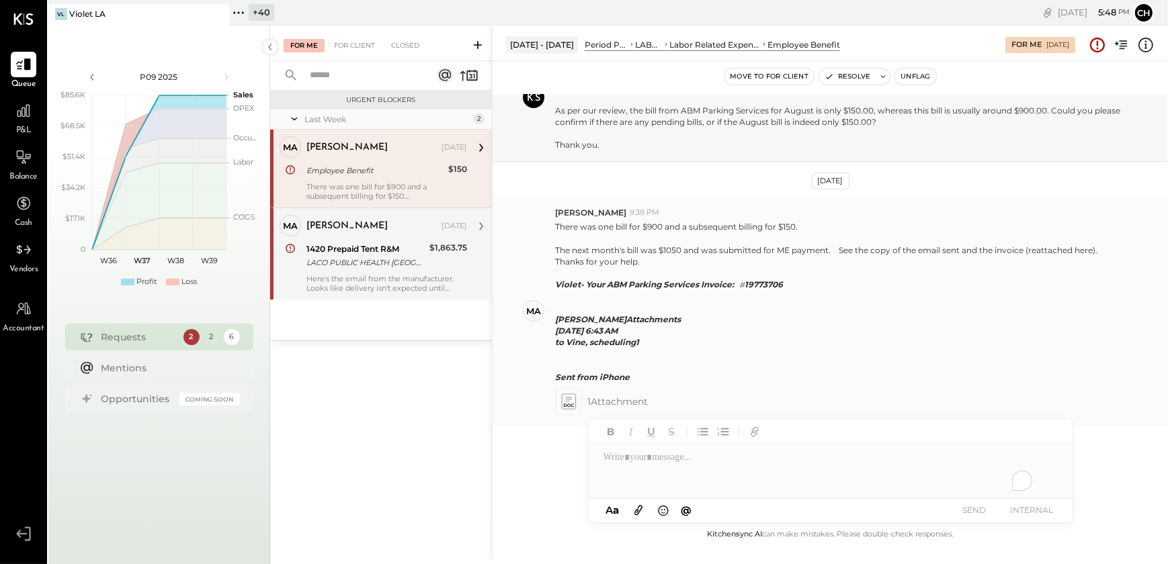
click at [768, 279] on icon "Violet- Your ABM Parking Services Invoice: # 19773706 Margaret Ku" at bounding box center [669, 301] width 228 height 45
copy icon "19773706"
click at [638, 470] on div "To enrich screen reader interactions, please activate Accessibility in Grammarl…" at bounding box center [831, 471] width 484 height 54
click at [1044, 466] on icon at bounding box center [1044, 459] width 16 height 16
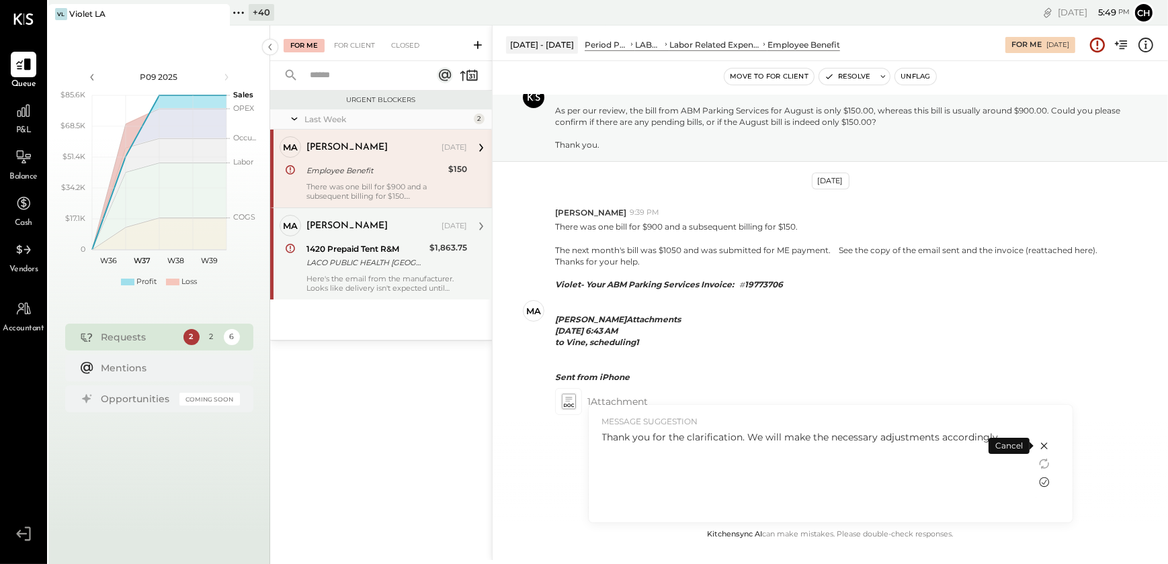
click at [1045, 484] on icon at bounding box center [1044, 482] width 16 height 16
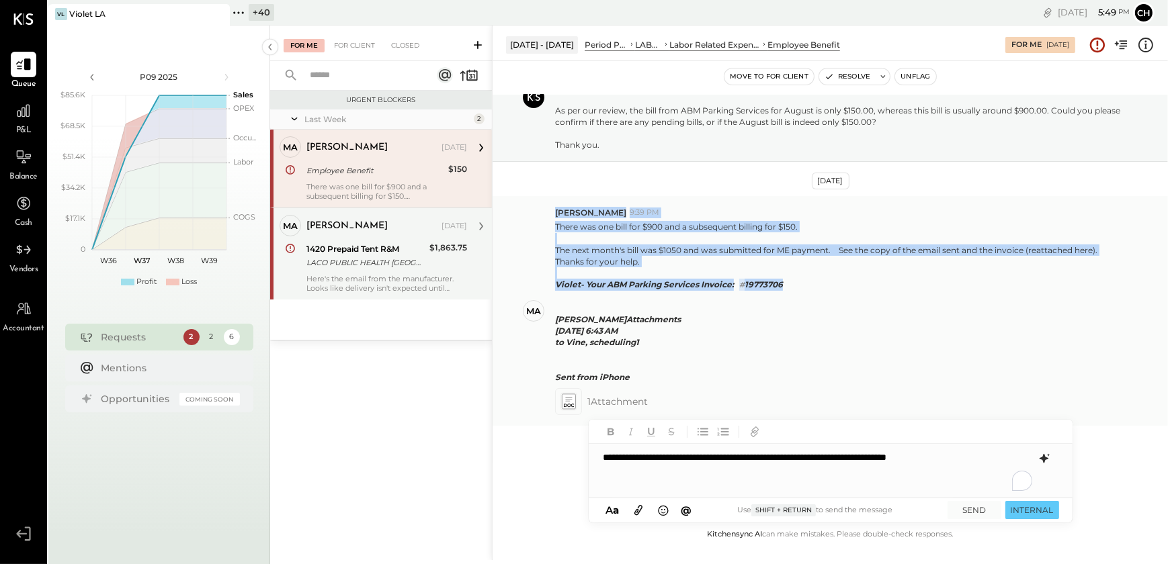
drag, startPoint x: 804, startPoint y: 275, endPoint x: 557, endPoint y: 206, distance: 256.5
click at [557, 207] on div "Margaret 9:39 PM There was one bill for $900 and a subsequent billing for $150.…" at bounding box center [856, 311] width 602 height 208
copy div "Margaret 9:39 PM There was one bill for $900 and a subsequent billing for $150.…"
click at [973, 512] on button "SEND" at bounding box center [974, 510] width 54 height 18
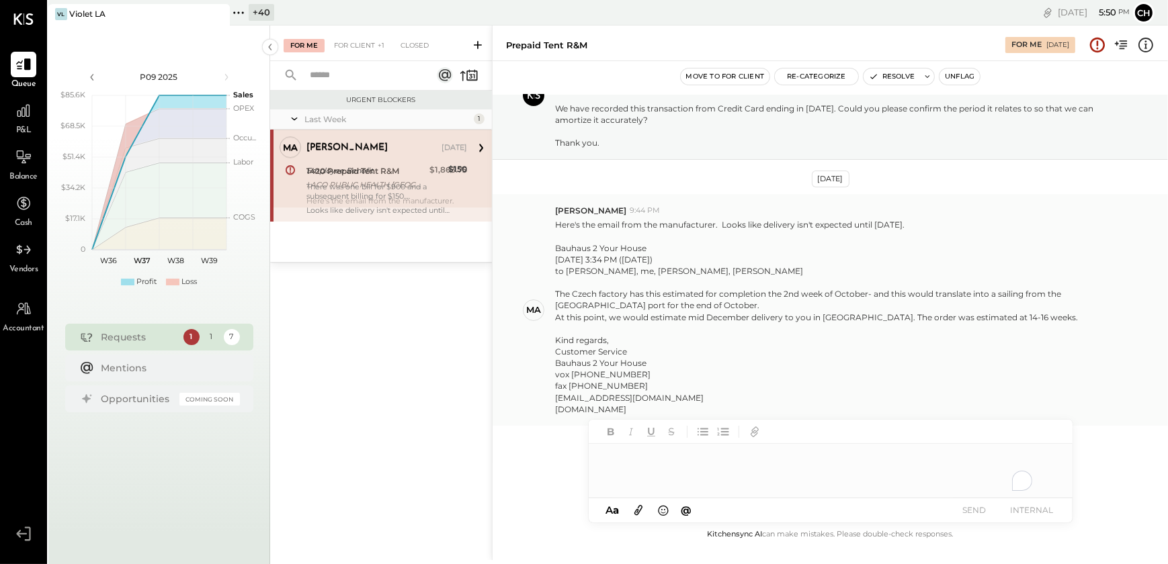
scroll to position [97, 0]
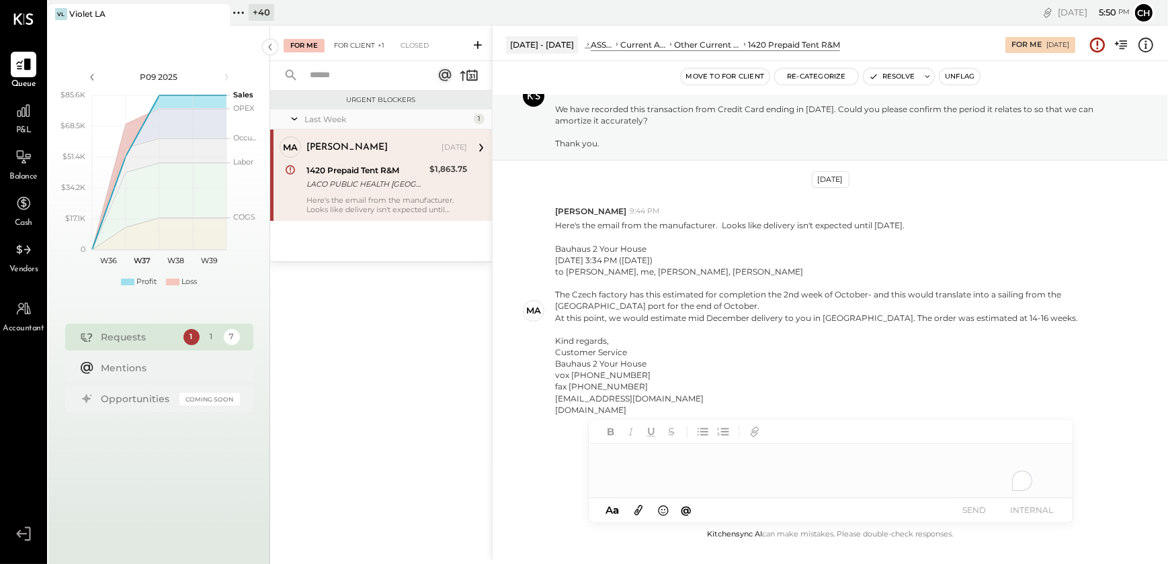
click at [357, 47] on div "For Client +1" at bounding box center [359, 45] width 64 height 13
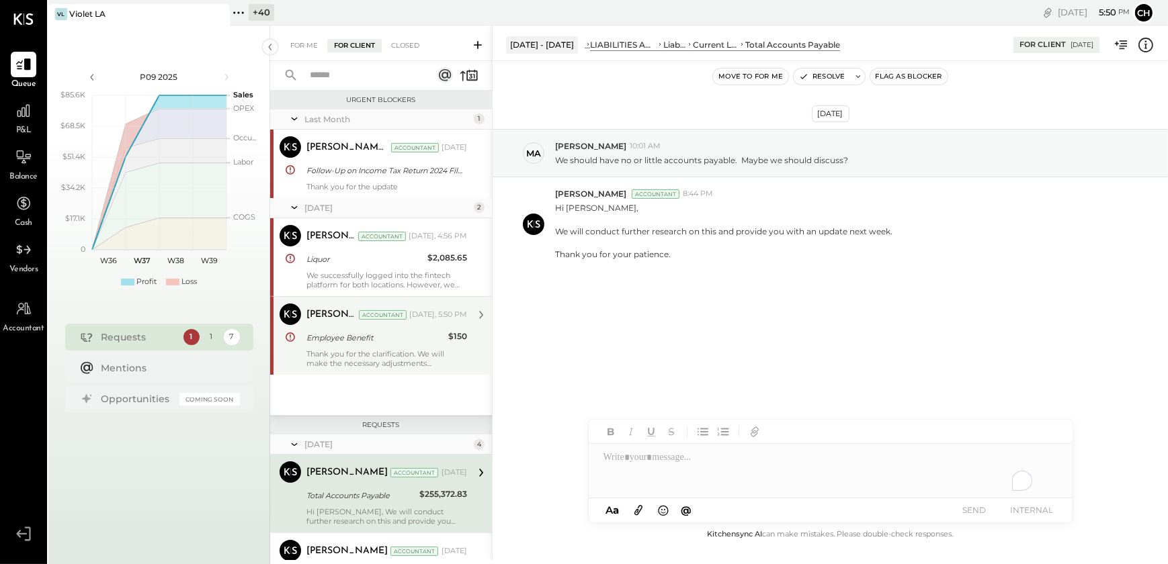
click at [365, 346] on div "Chintan R Dave Accountant Today, 5:50 PM Employee Benefit $150 Thank you for th…" at bounding box center [386, 336] width 161 height 64
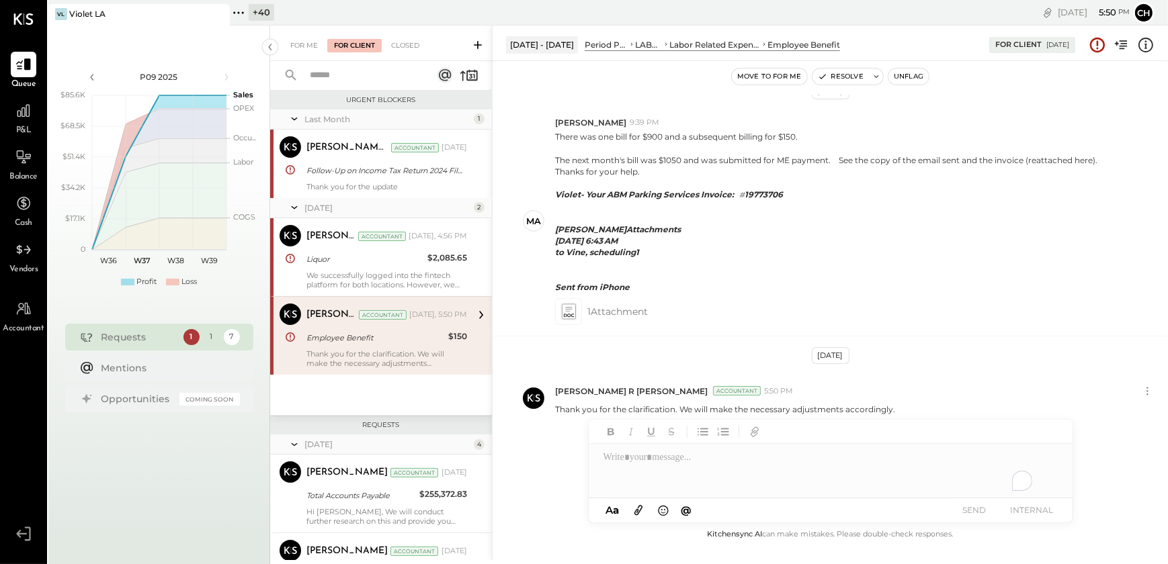
click at [908, 81] on button "Unflag" at bounding box center [908, 77] width 40 height 16
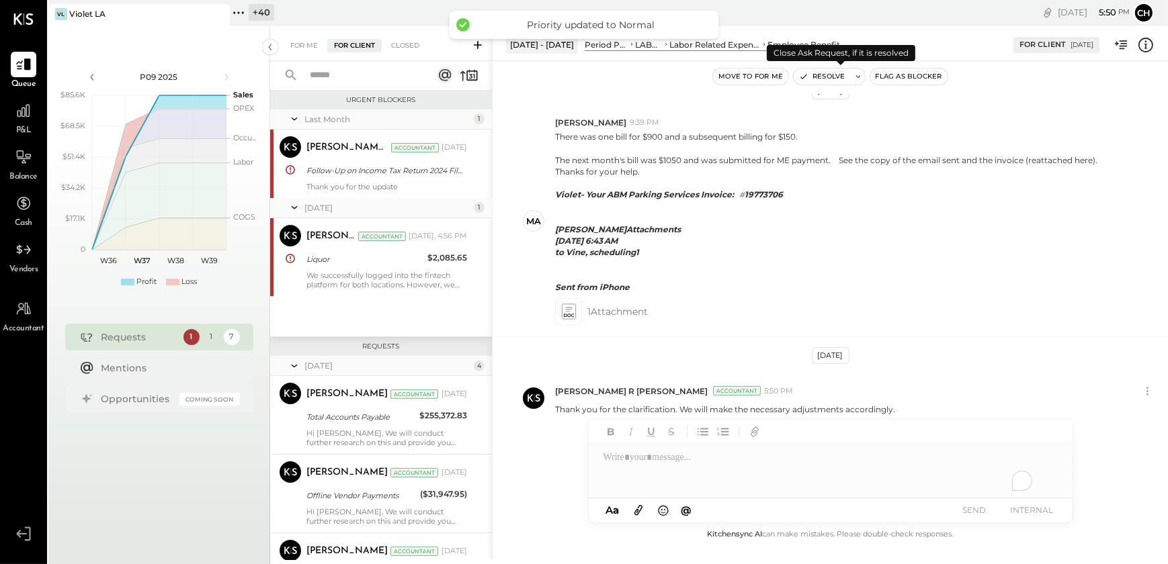
scroll to position [7, 0]
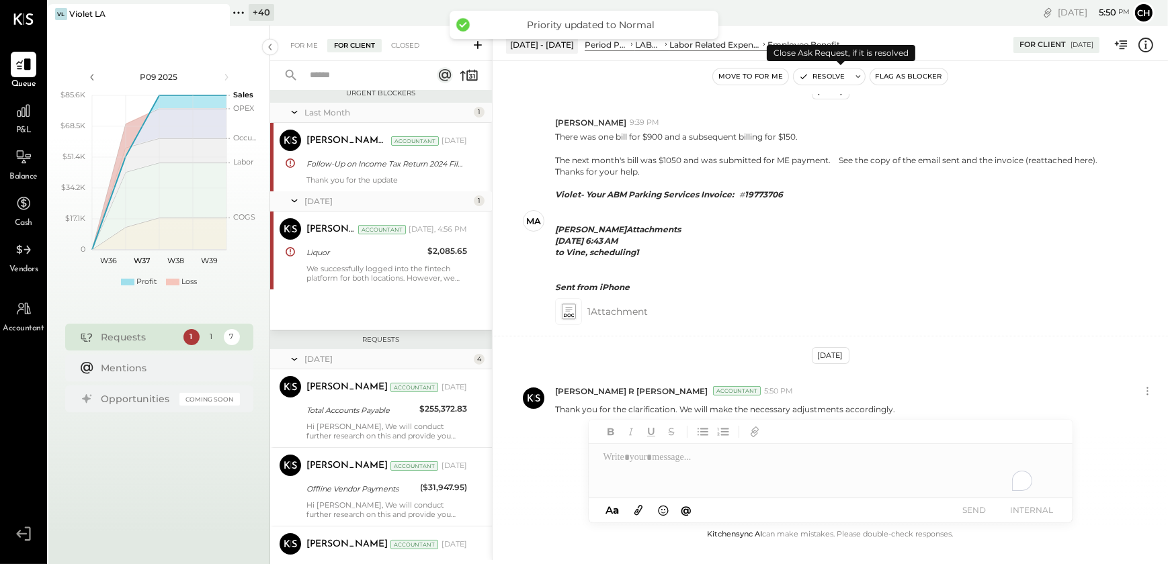
click at [822, 79] on button "Resolve" at bounding box center [821, 77] width 56 height 16
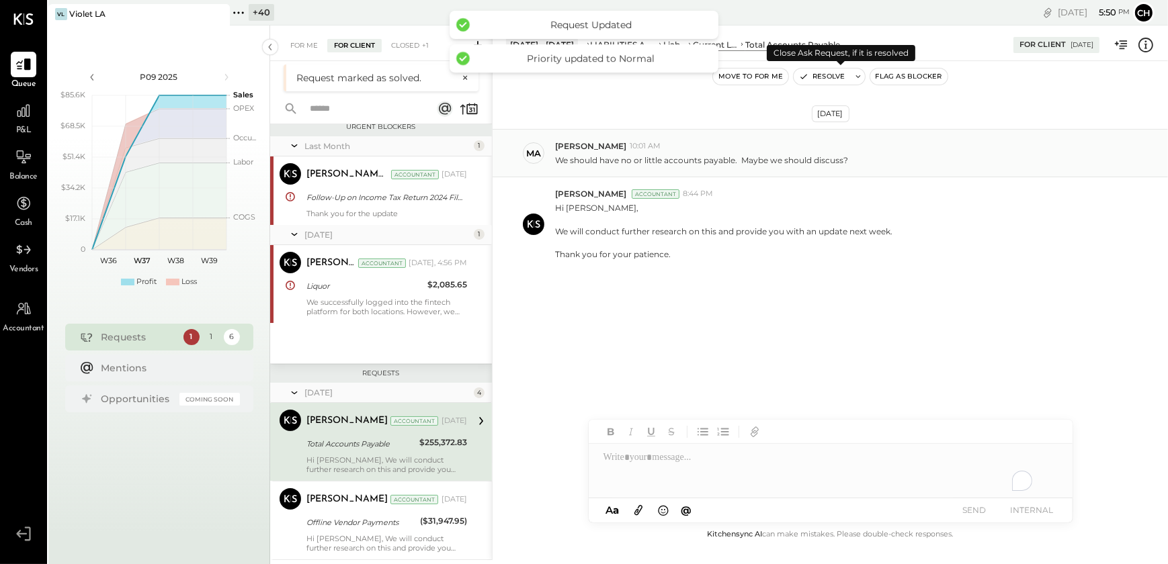
scroll to position [87, 0]
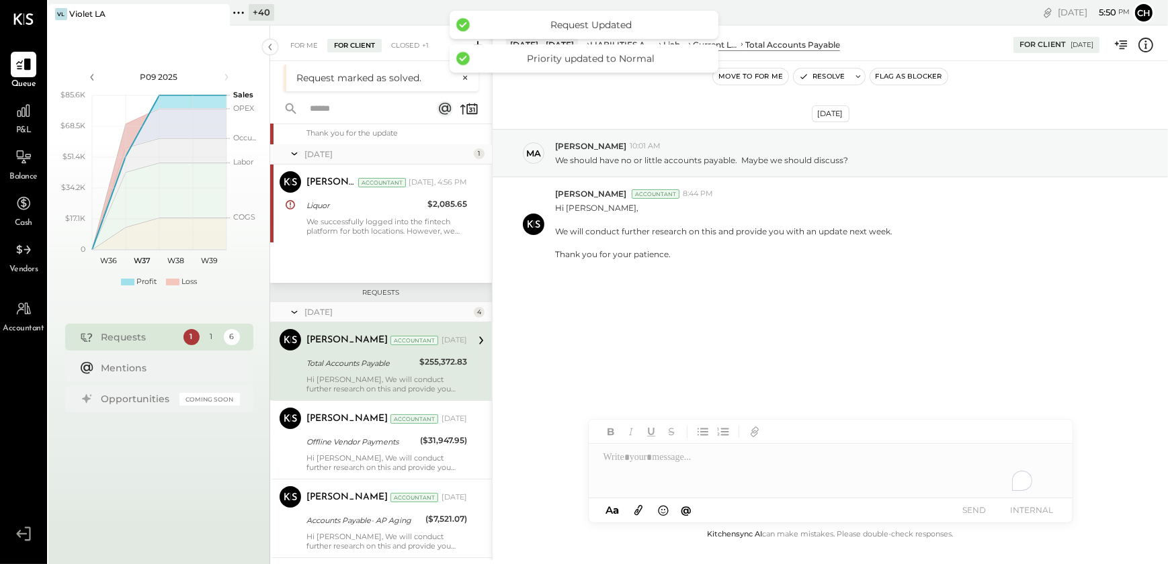
click at [14, 125] on div "P&L" at bounding box center [24, 117] width 26 height 39
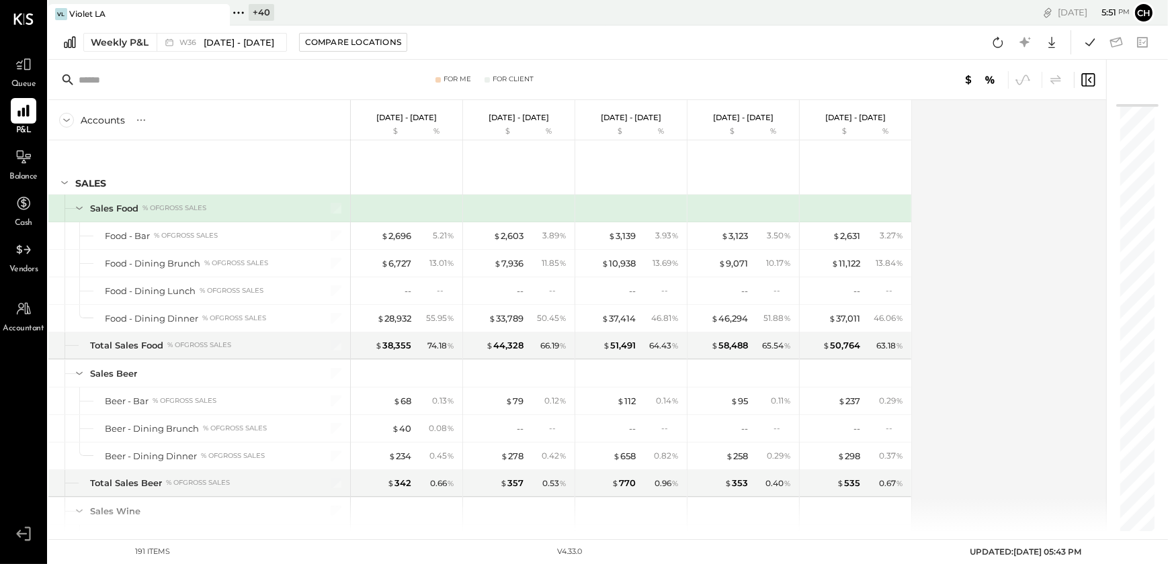
click at [101, 29] on div "Weekly P&L W36 Sep 1 - 7, 2025 Compare Locations Google Sheets Excel" at bounding box center [607, 43] width 1119 height 34
click at [120, 38] on div "Weekly P&L" at bounding box center [120, 42] width 58 height 13
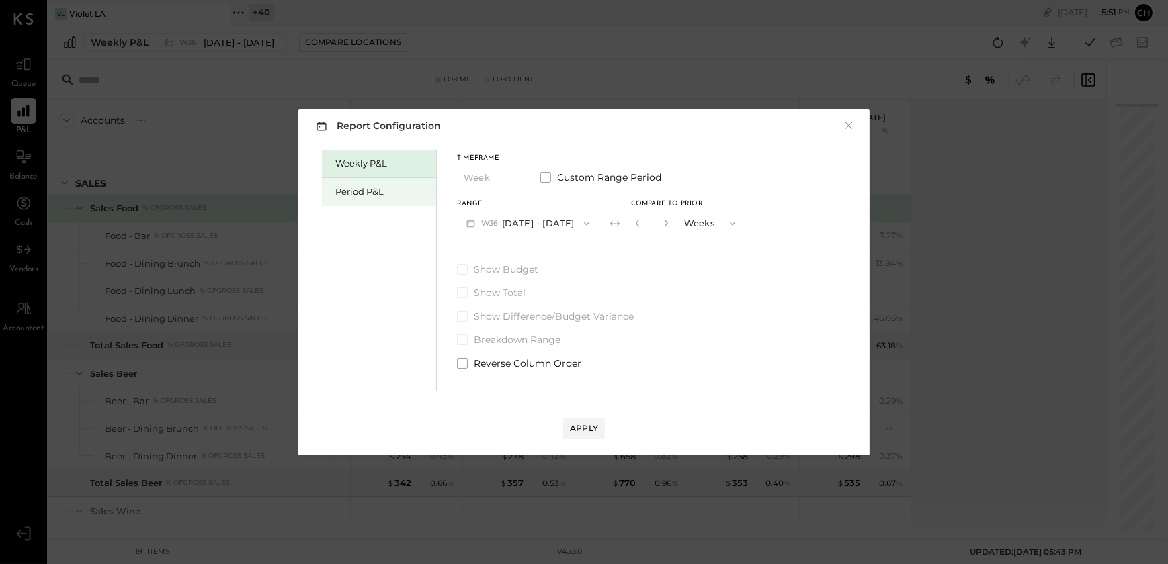
click at [367, 195] on div "Period P&L" at bounding box center [382, 191] width 94 height 13
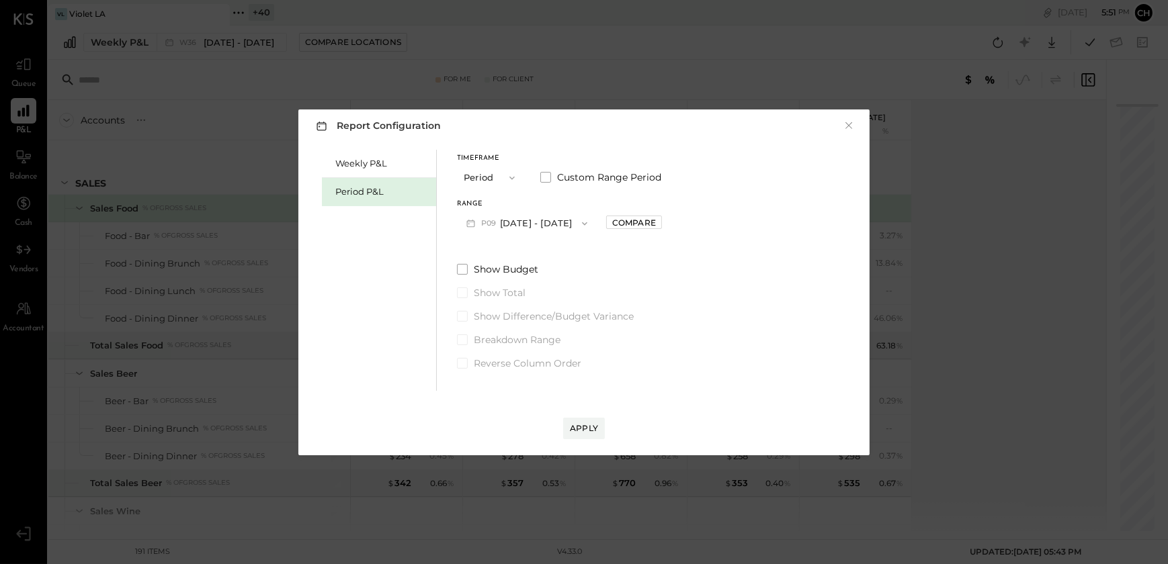
click at [574, 226] on span "button" at bounding box center [580, 223] width 17 height 11
click at [514, 248] on span "[DATE] - [DATE]" at bounding box center [520, 252] width 64 height 11
click at [625, 224] on div "Compare" at bounding box center [634, 222] width 44 height 11
click at [662, 224] on icon "button" at bounding box center [663, 223] width 3 height 7
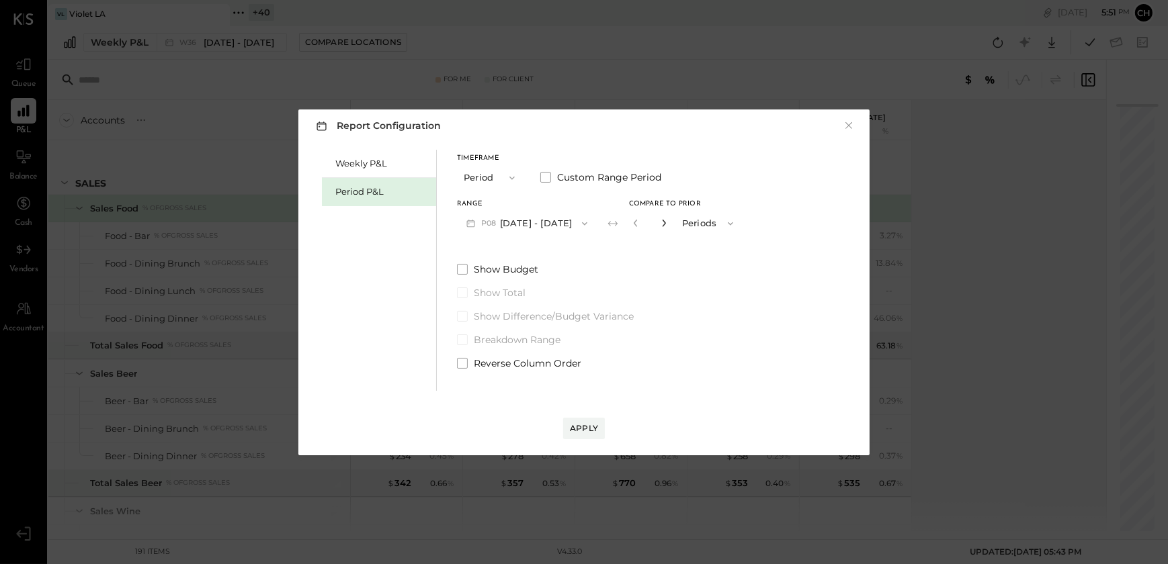
type input "*"
click at [584, 428] on div "Apply" at bounding box center [584, 428] width 28 height 11
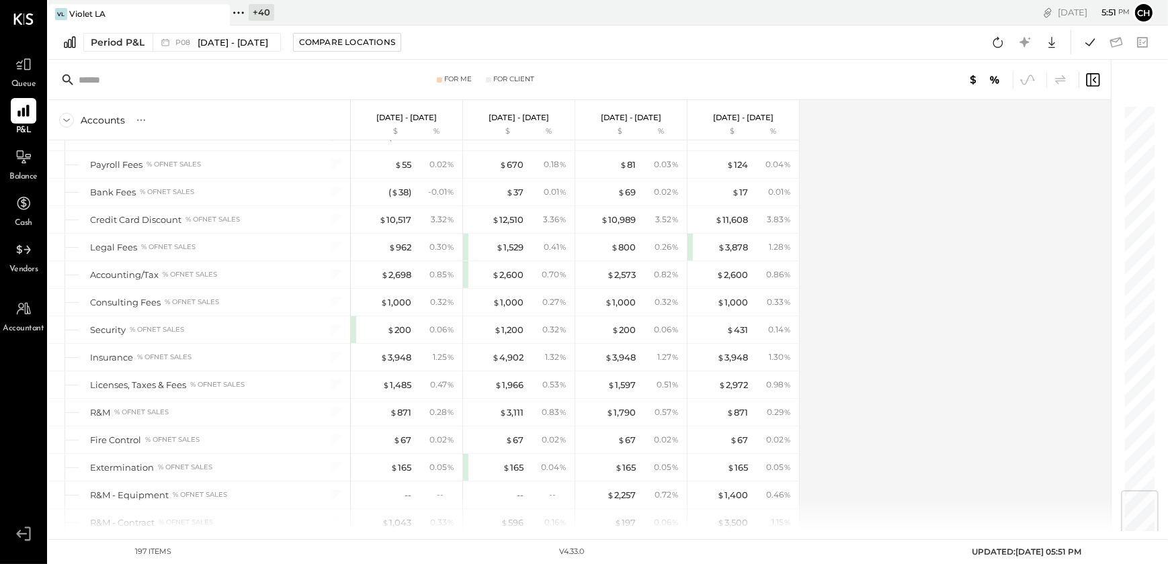
scroll to position [3359, 0]
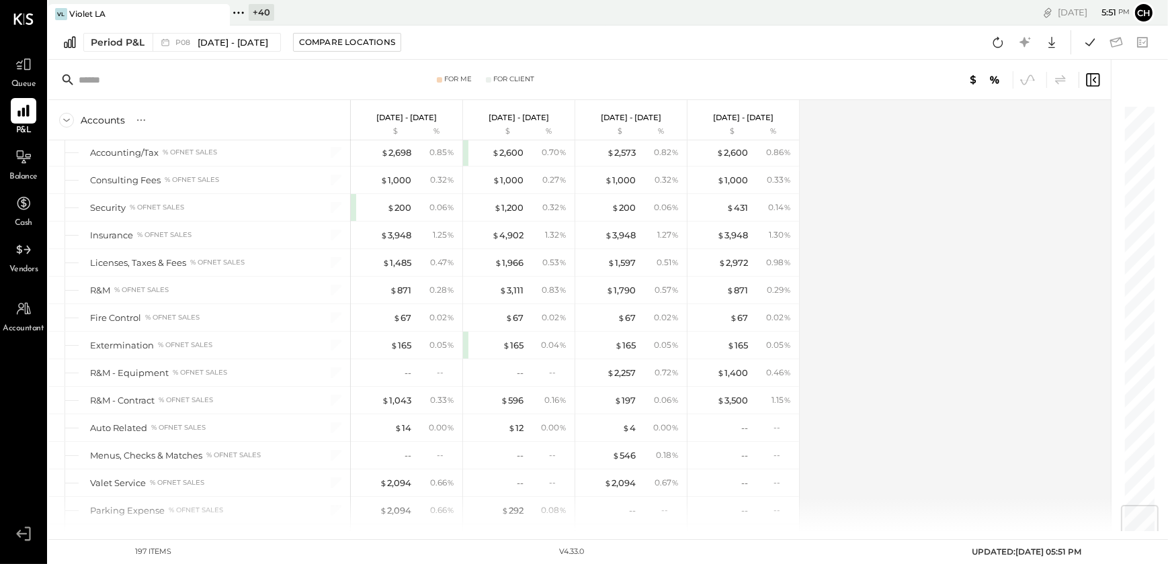
click at [889, 219] on div "Accounts S % GL Aug 4 - 31, 2025 $ % Jun 30 - Aug 3, 2025 $ % Jun 2 - 29, 2025 …" at bounding box center [580, 315] width 1064 height 431
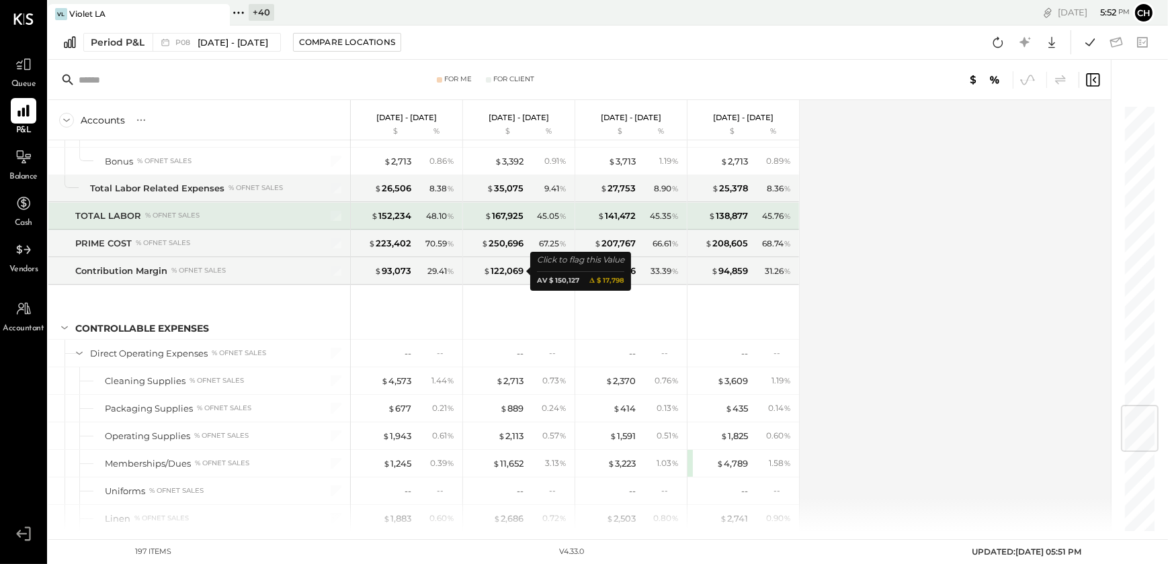
scroll to position [2402, 0]
